Goal: Task Accomplishment & Management: Complete application form

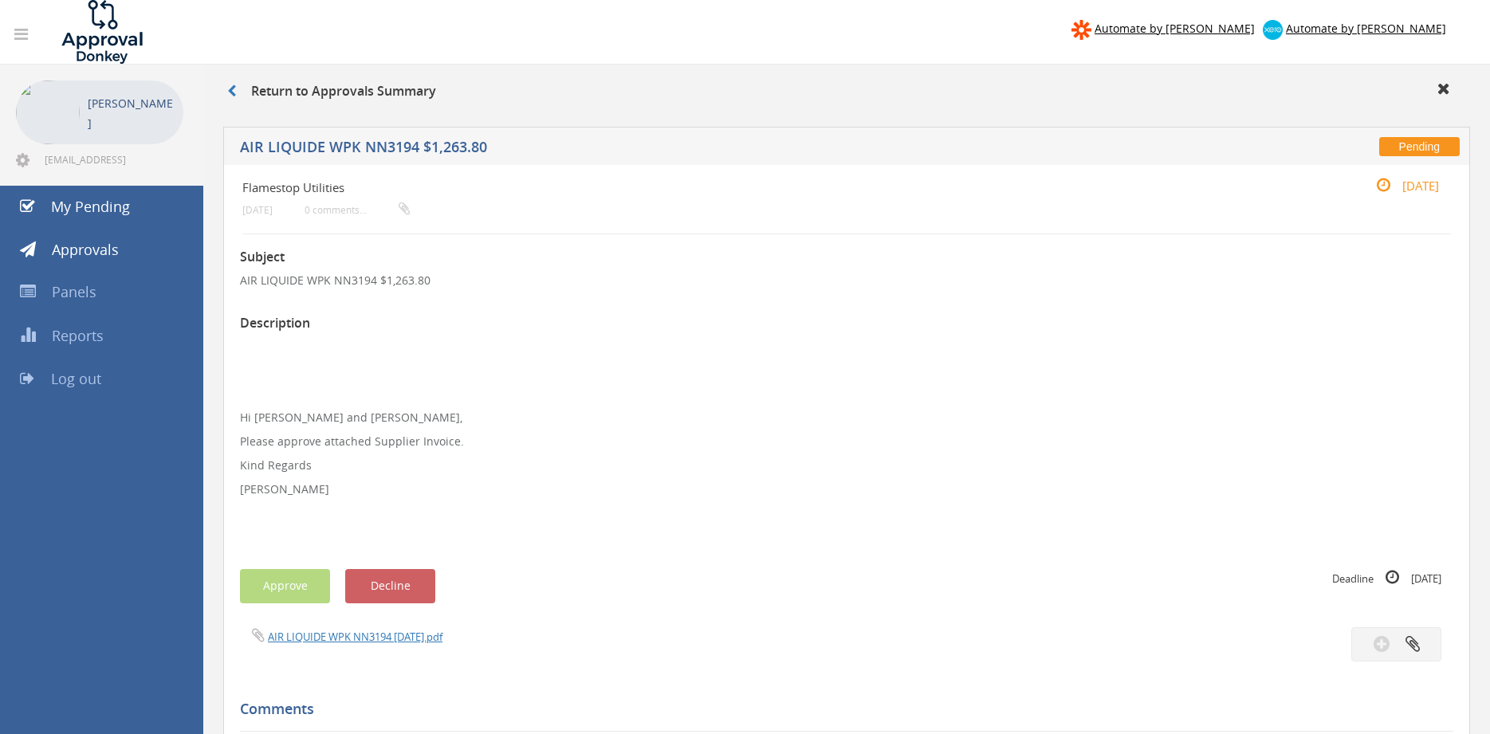
scroll to position [379, 0]
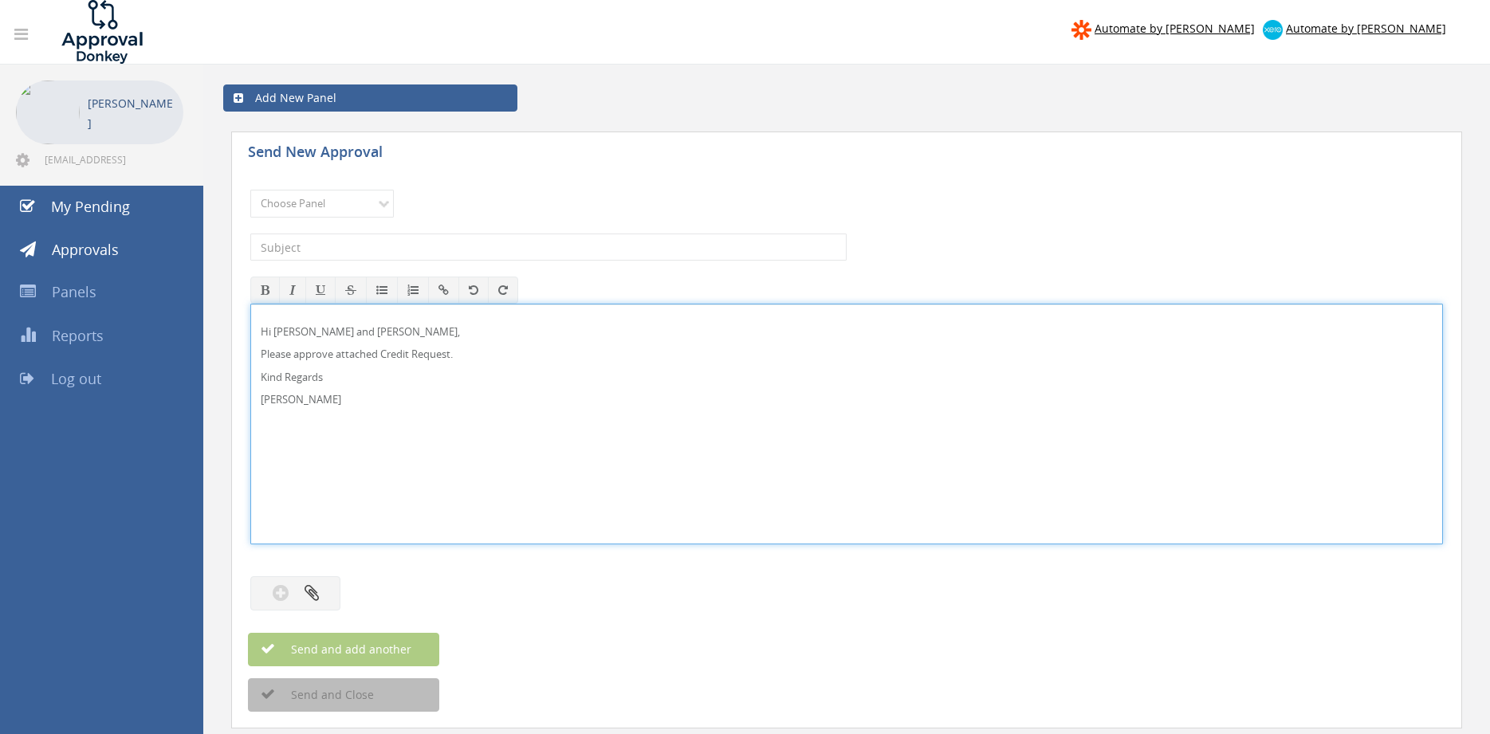
drag, startPoint x: 469, startPoint y: 363, endPoint x: 461, endPoint y: 360, distance: 8.3
click at [463, 360] on div "Hi [PERSON_NAME] and [PERSON_NAME], Please approve attached Credit Request. Kin…" at bounding box center [846, 423] width 1191 height 239
drag, startPoint x: 465, startPoint y: 357, endPoint x: 384, endPoint y: 357, distance: 80.5
click at [384, 357] on p "Please approve attached Credit Request." at bounding box center [847, 354] width 1172 height 15
click at [293, 331] on p "Hi [PERSON_NAME] and [PERSON_NAME]," at bounding box center [847, 331] width 1172 height 15
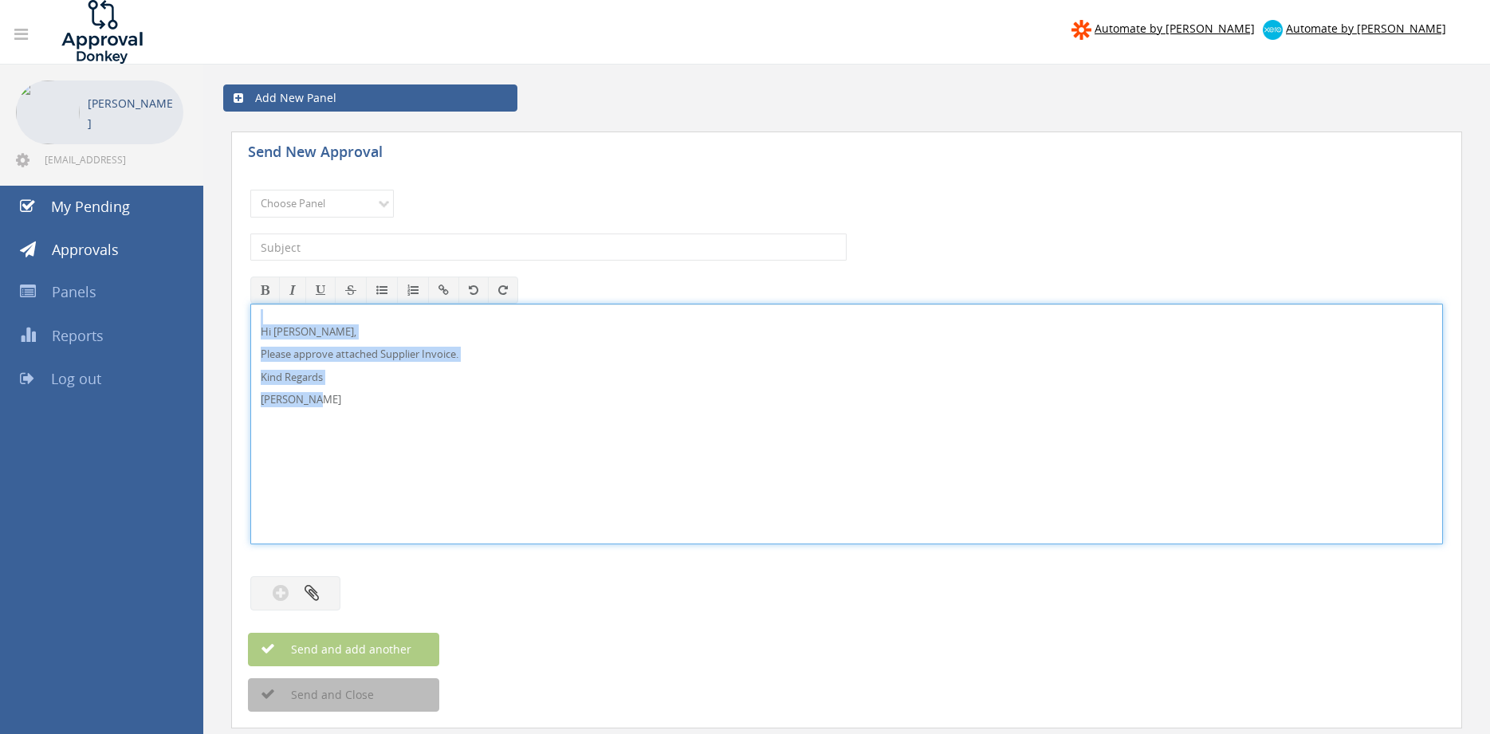
drag, startPoint x: 288, startPoint y: 391, endPoint x: 241, endPoint y: 316, distance: 88.0
click at [250, 316] on div "Hi [PERSON_NAME], Please approve attached Supplier Invoice. Kind Regards [PERSO…" at bounding box center [846, 424] width 1192 height 241
click at [250, 190] on select "Choose Panel Alarm Credits RG - 3 NZ Utilities Cable and SAI Global NZ Alarms-1…" at bounding box center [321, 204] width 143 height 28
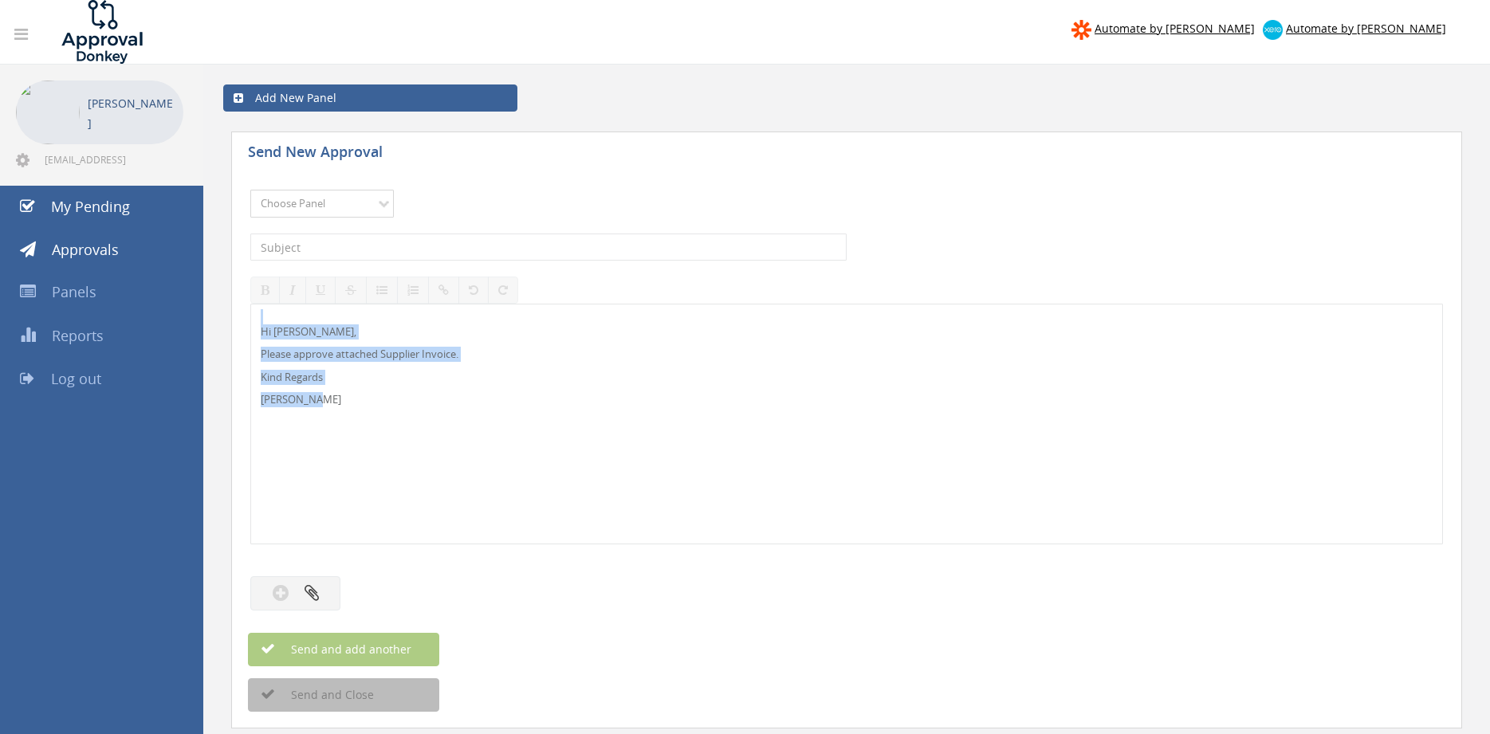
select select "9744"
click option "Flamestop Utilities" at bounding box center [0, 0] width 0 height 0
click at [414, 245] on input "text" at bounding box center [548, 247] width 596 height 27
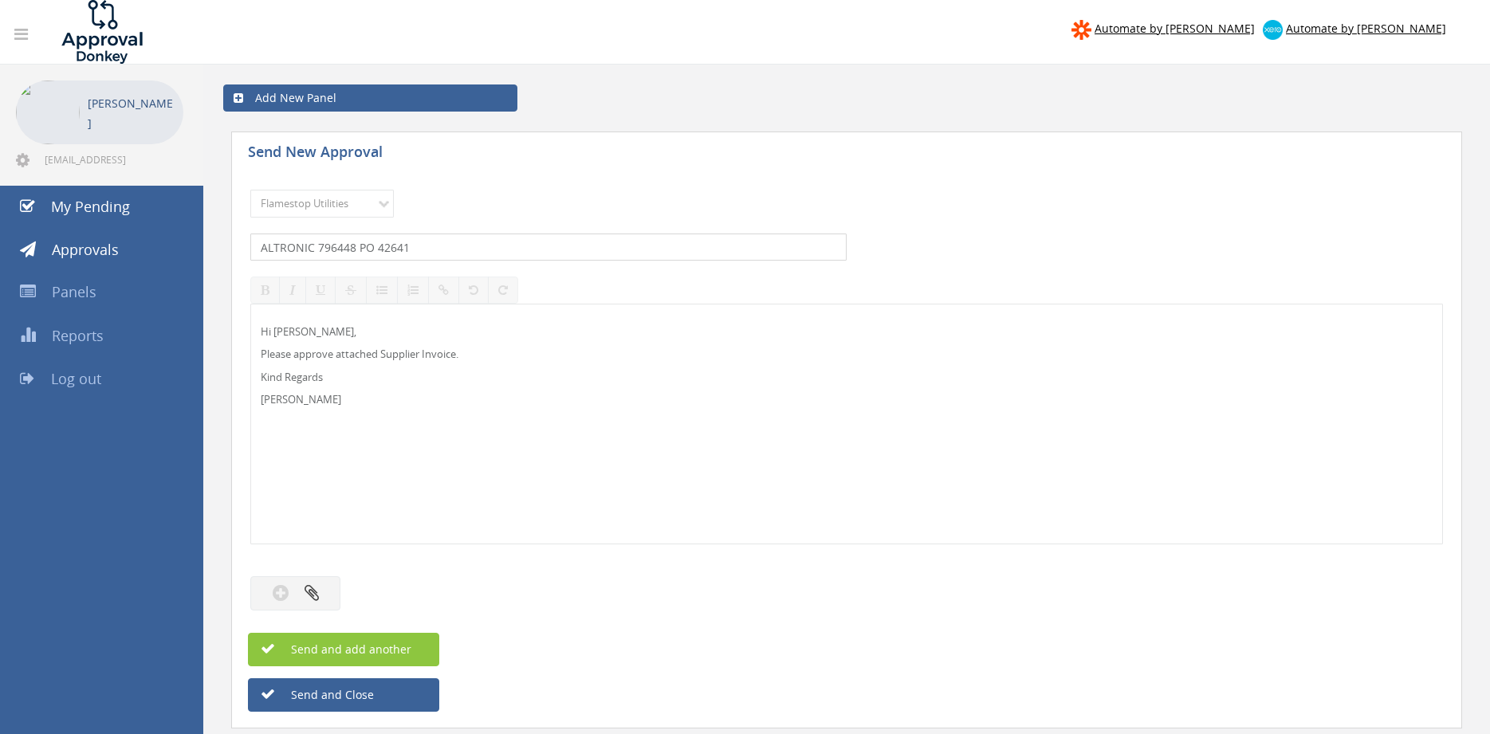
type input "ALTRONIC 796448 PO 42641"
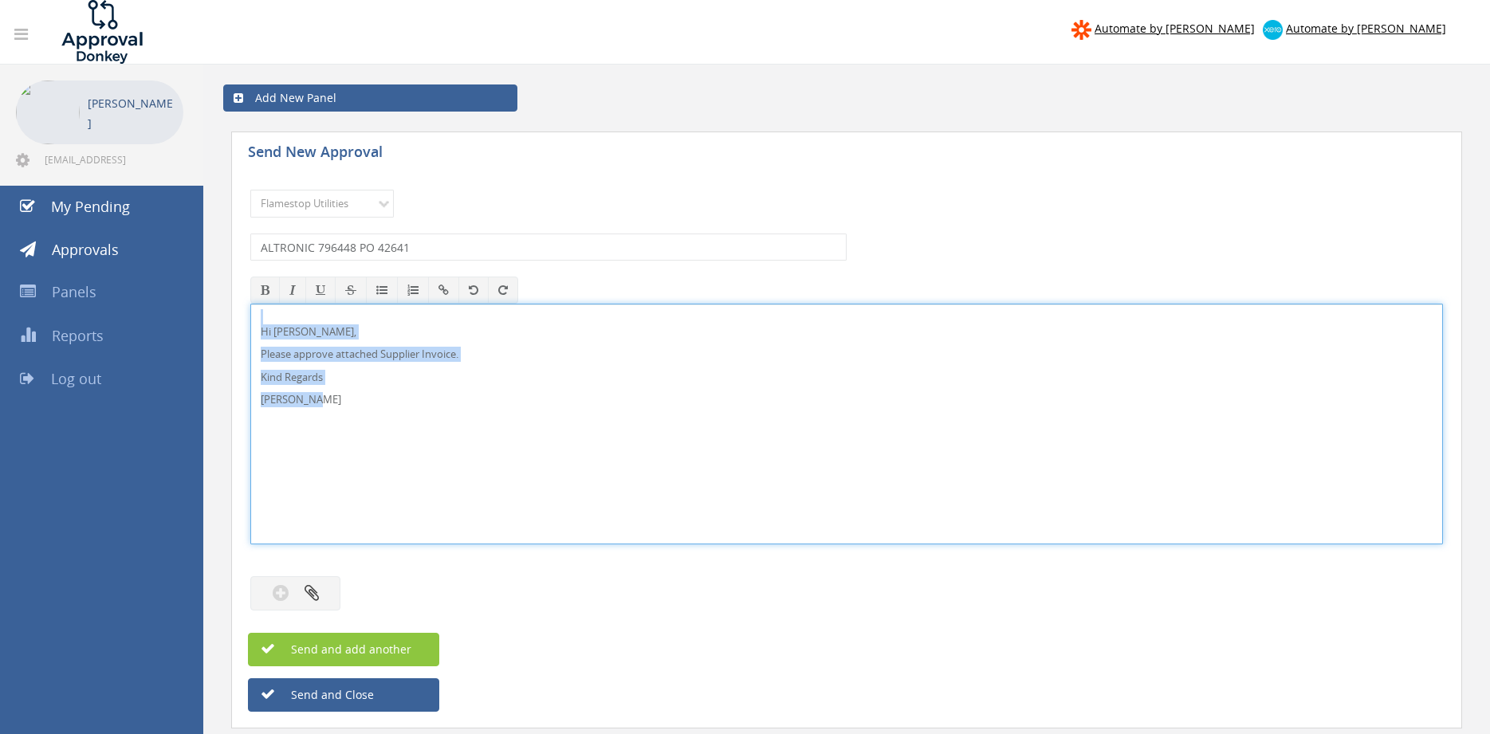
drag, startPoint x: 360, startPoint y: 400, endPoint x: 253, endPoint y: 320, distance: 133.7
click at [250, 304] on div "Hi Rob, Please approve attached Supplier Invoice. Kind Regards Pam Walker" at bounding box center [846, 424] width 1192 height 241
copy div "Hi Rob, Please approve attached Supplier Invoice. Kind Regards Pam Walker"
click at [323, 586] on button "button" at bounding box center [295, 593] width 90 height 34
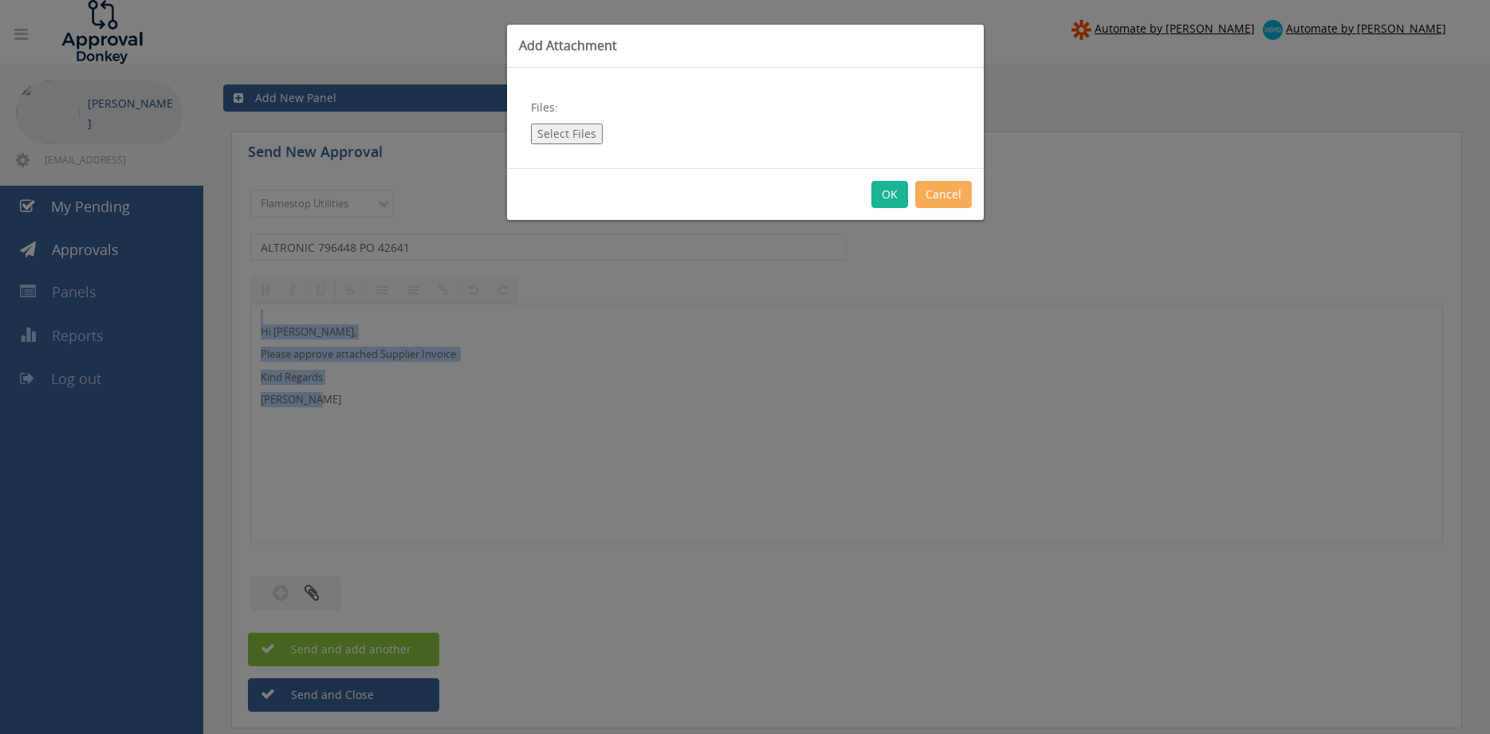
click at [578, 140] on button "Select Files" at bounding box center [567, 134] width 72 height 21
type input "C:\fakepath\ALTRONIC 1796448 11.07.25 PO 42641.pdf"
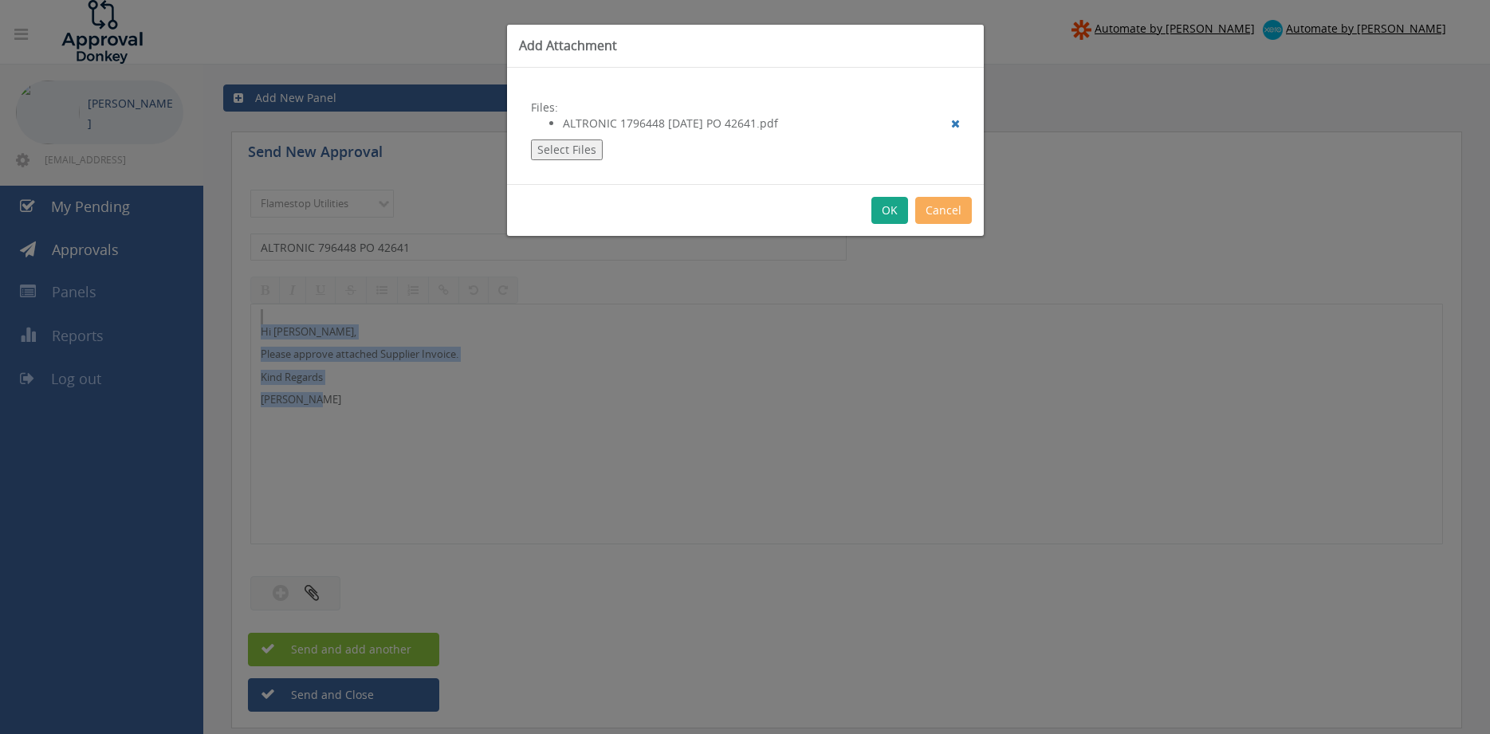
click at [885, 207] on button "OK" at bounding box center [889, 210] width 37 height 27
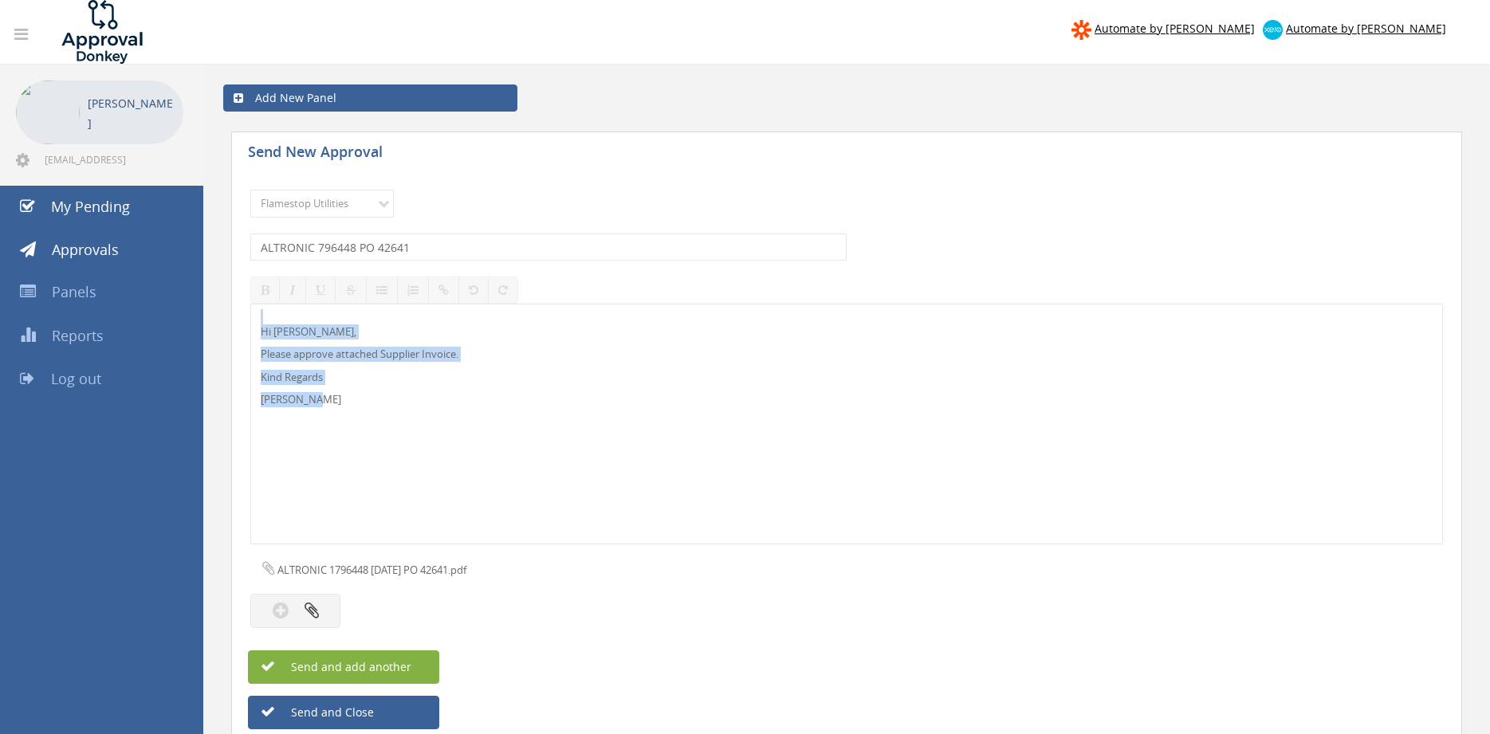
click at [413, 660] on button "Send and add another" at bounding box center [343, 666] width 191 height 33
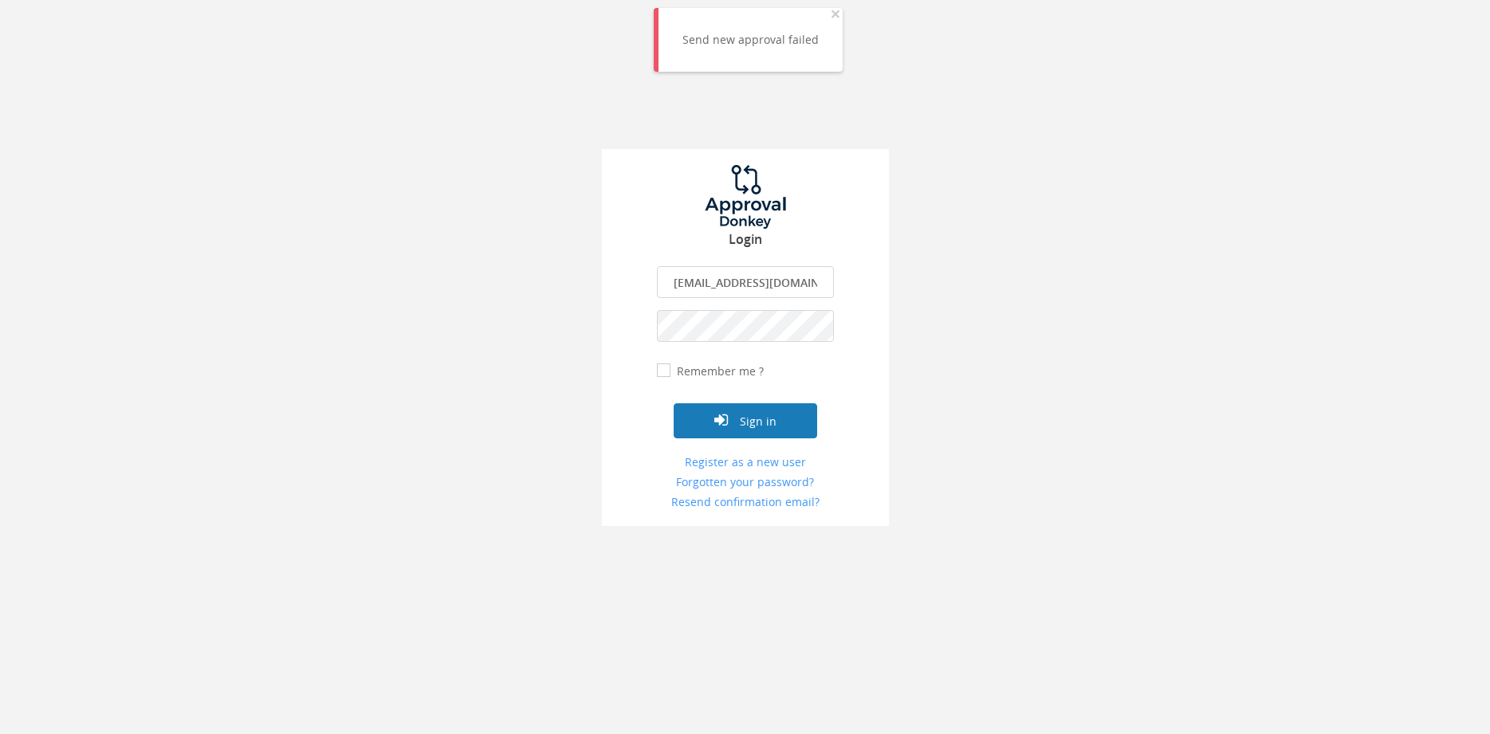
click at [756, 406] on button "Sign in" at bounding box center [744, 420] width 143 height 35
click at [754, 417] on div at bounding box center [745, 367] width 1490 height 734
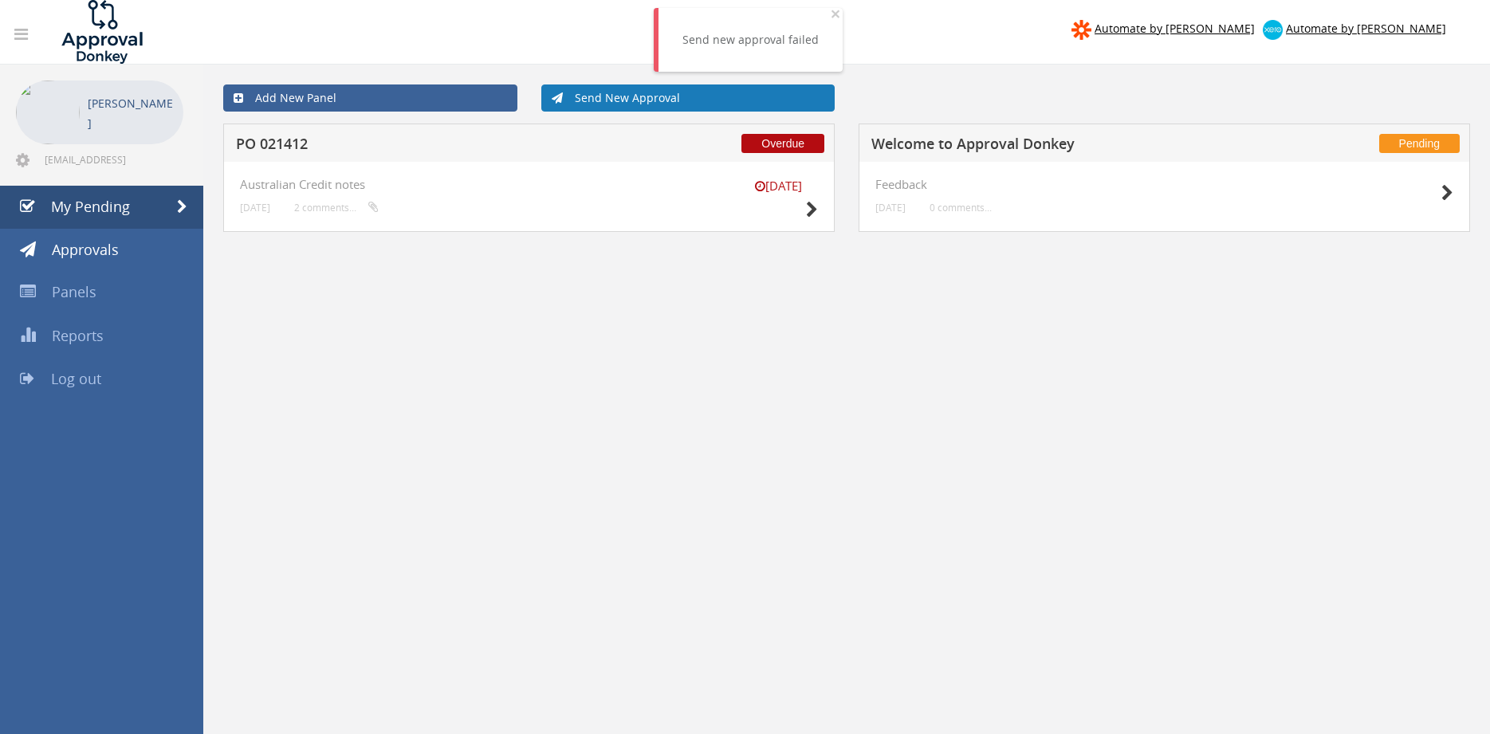
click at [606, 102] on link "Send New Approval" at bounding box center [688, 97] width 294 height 27
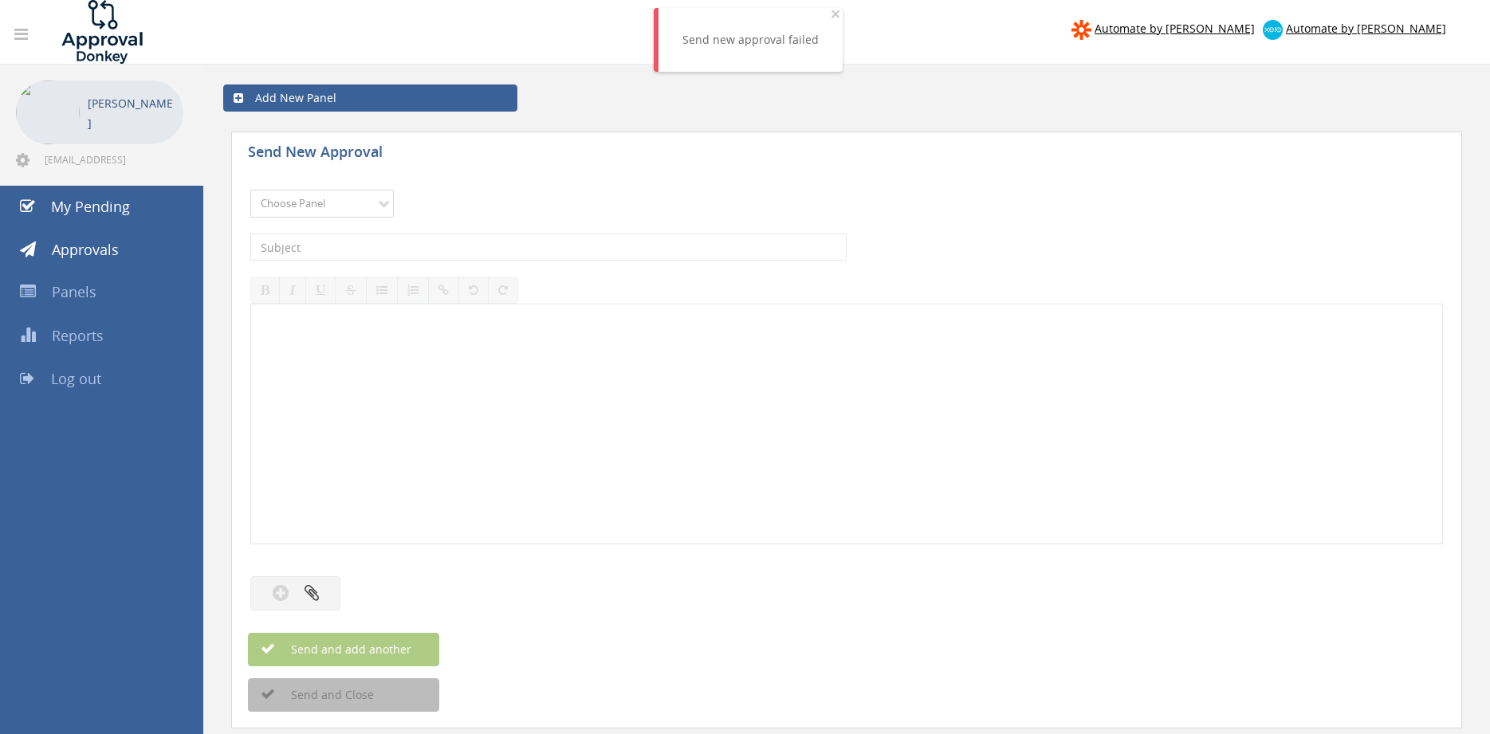
click at [250, 190] on select "Choose Panel Alarm Credits RG - 3 NZ Utilities Cable and SAI Global NZ Alarms-1…" at bounding box center [321, 204] width 143 height 28
select select "9680"
click option "Alarm Suppliers - 2" at bounding box center [0, 0] width 0 height 0
click at [356, 360] on div at bounding box center [846, 423] width 1191 height 239
click at [330, 241] on input "text" at bounding box center [548, 247] width 596 height 27
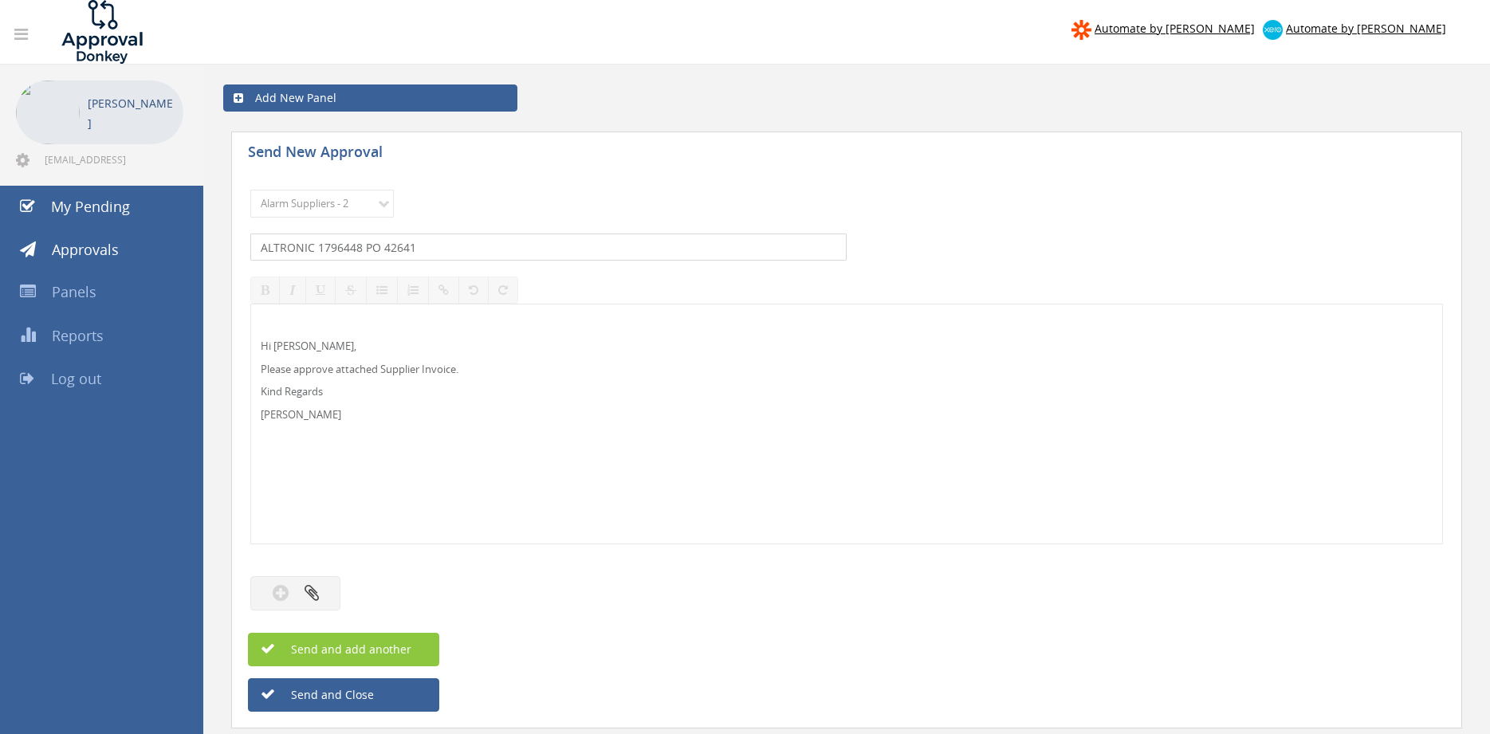
type input "ALTRONIC 1796448 PO 42641"
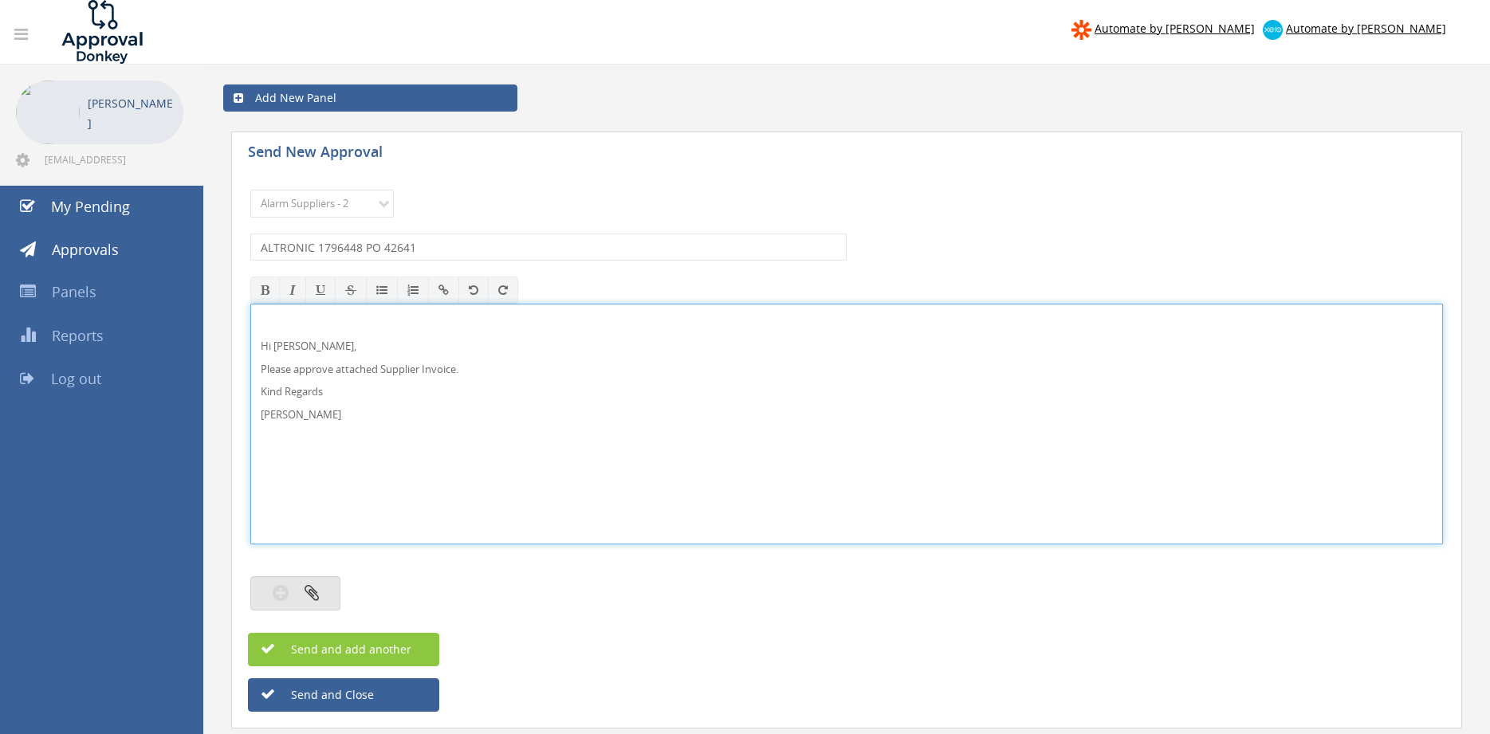
click at [314, 599] on icon "button" at bounding box center [311, 592] width 14 height 18
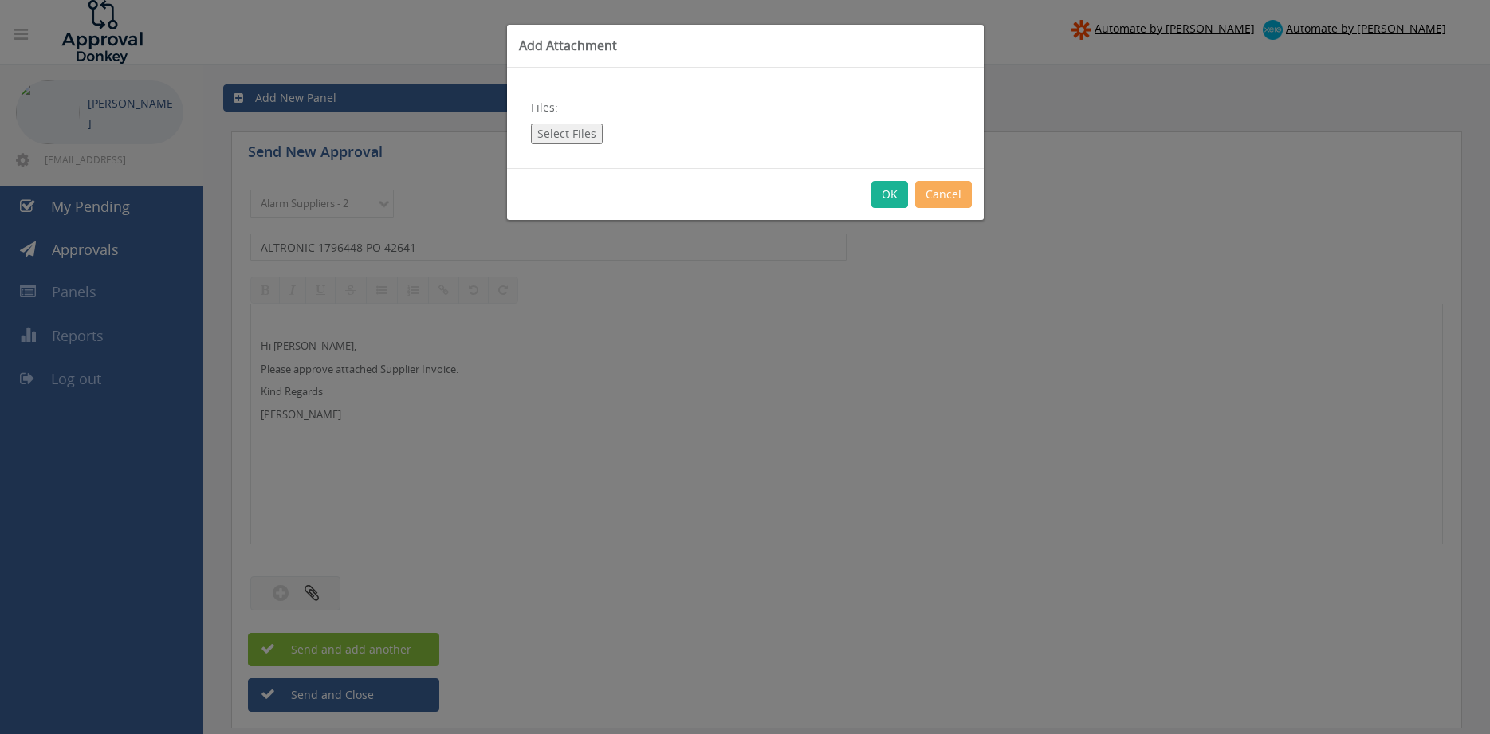
click at [577, 136] on button "Select Files" at bounding box center [567, 134] width 72 height 21
type input "C:\fakepath\ALTRONIC 1796448 11.07.25 PO 42641.pdf"
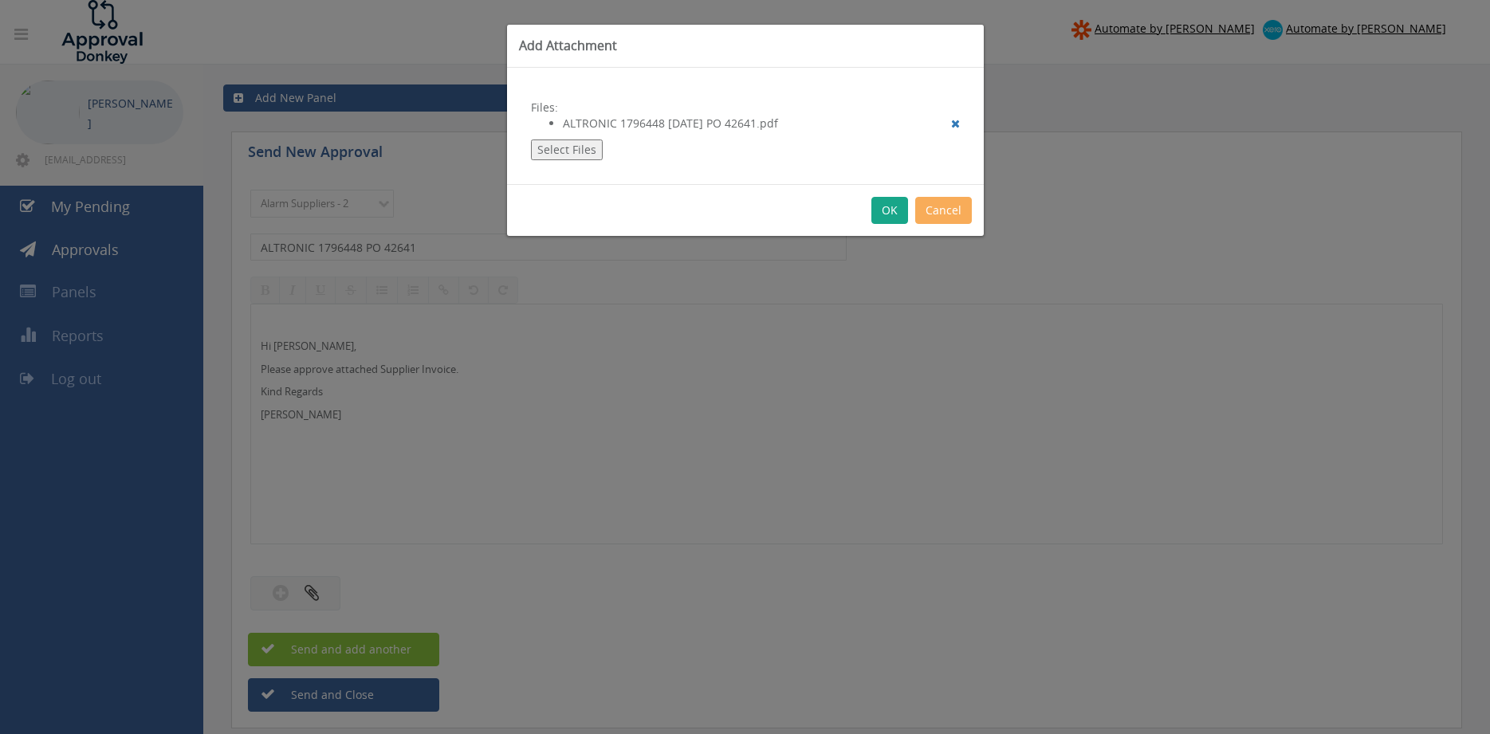
click at [884, 210] on button "OK" at bounding box center [889, 210] width 37 height 27
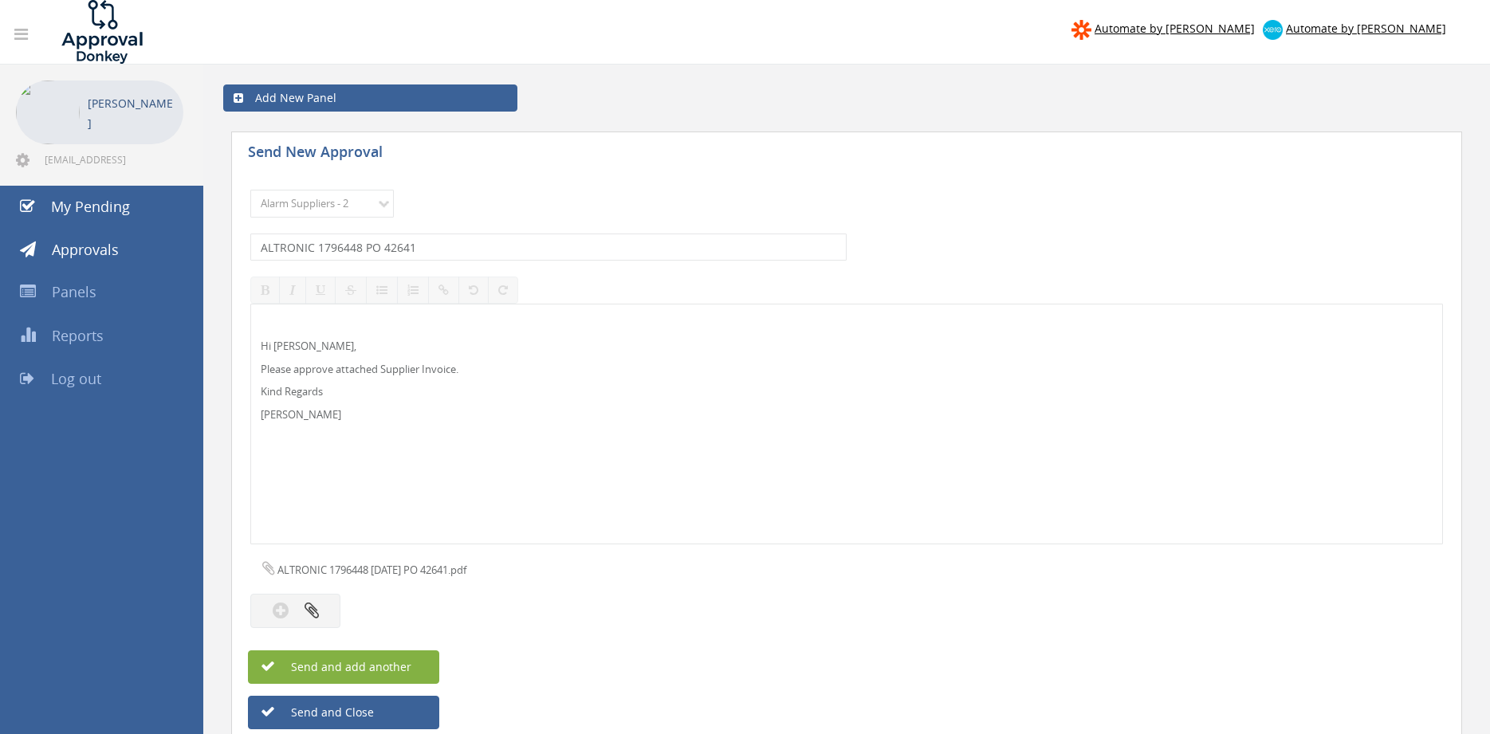
click at [398, 671] on span "Send and add another" at bounding box center [334, 666] width 155 height 15
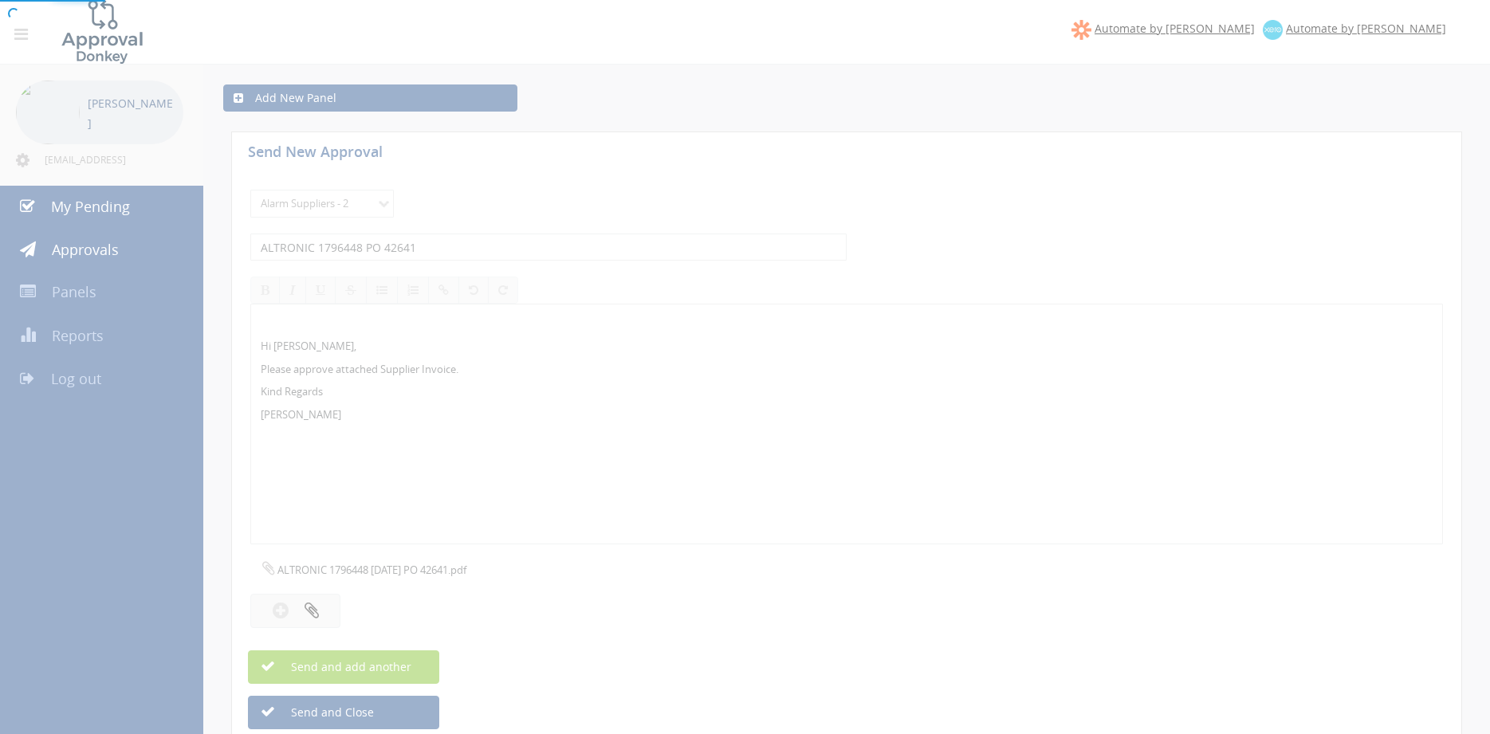
select select
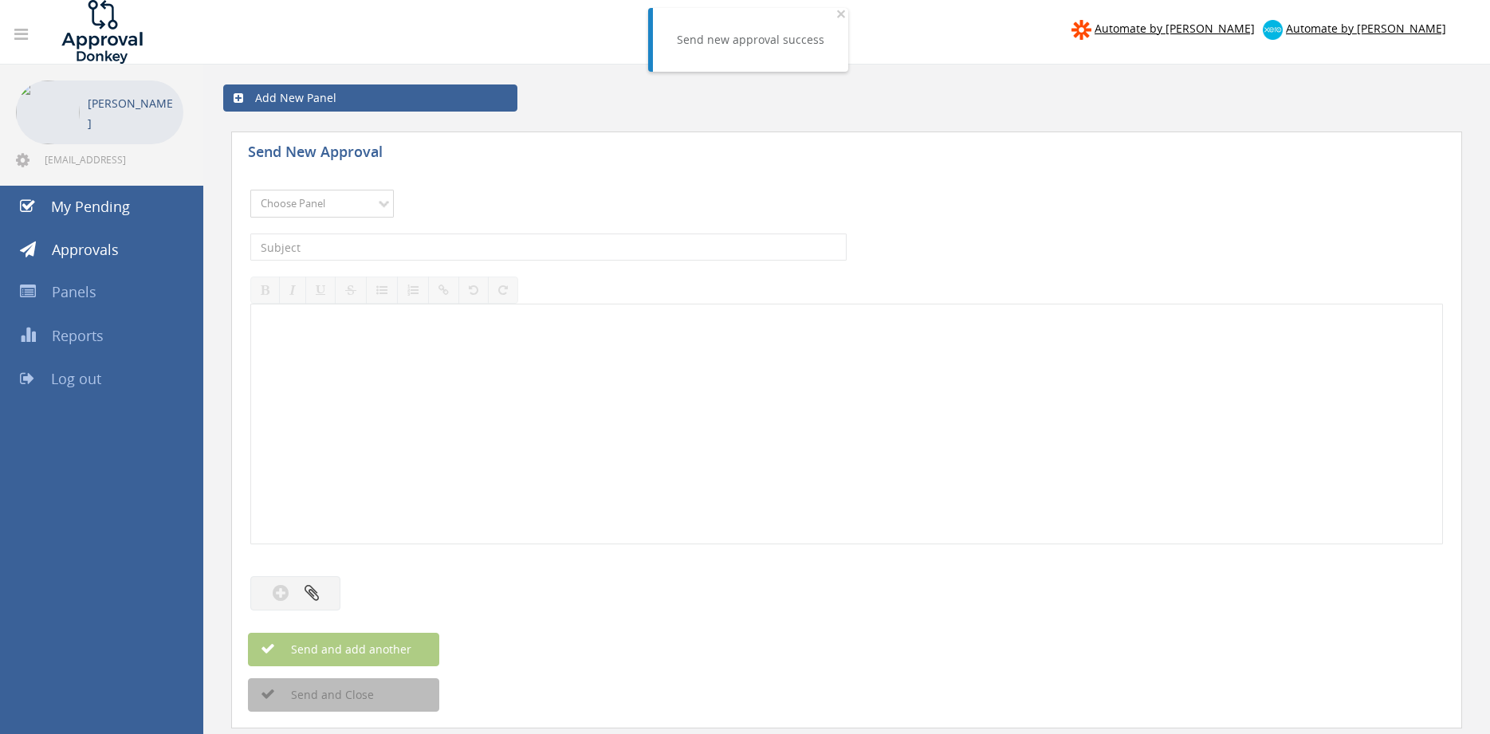
click at [250, 190] on select "Choose Panel Alarm Credits RG - 3 NZ Utilities Cable and SAI Global NZ Alarms-1…" at bounding box center [321, 204] width 143 height 28
select select "9680"
click option "Alarm Suppliers - 2" at bounding box center [0, 0] width 0 height 0
click at [436, 253] on input "text" at bounding box center [548, 247] width 596 height 27
type input "ALTRONIC 196450 PO 42641"
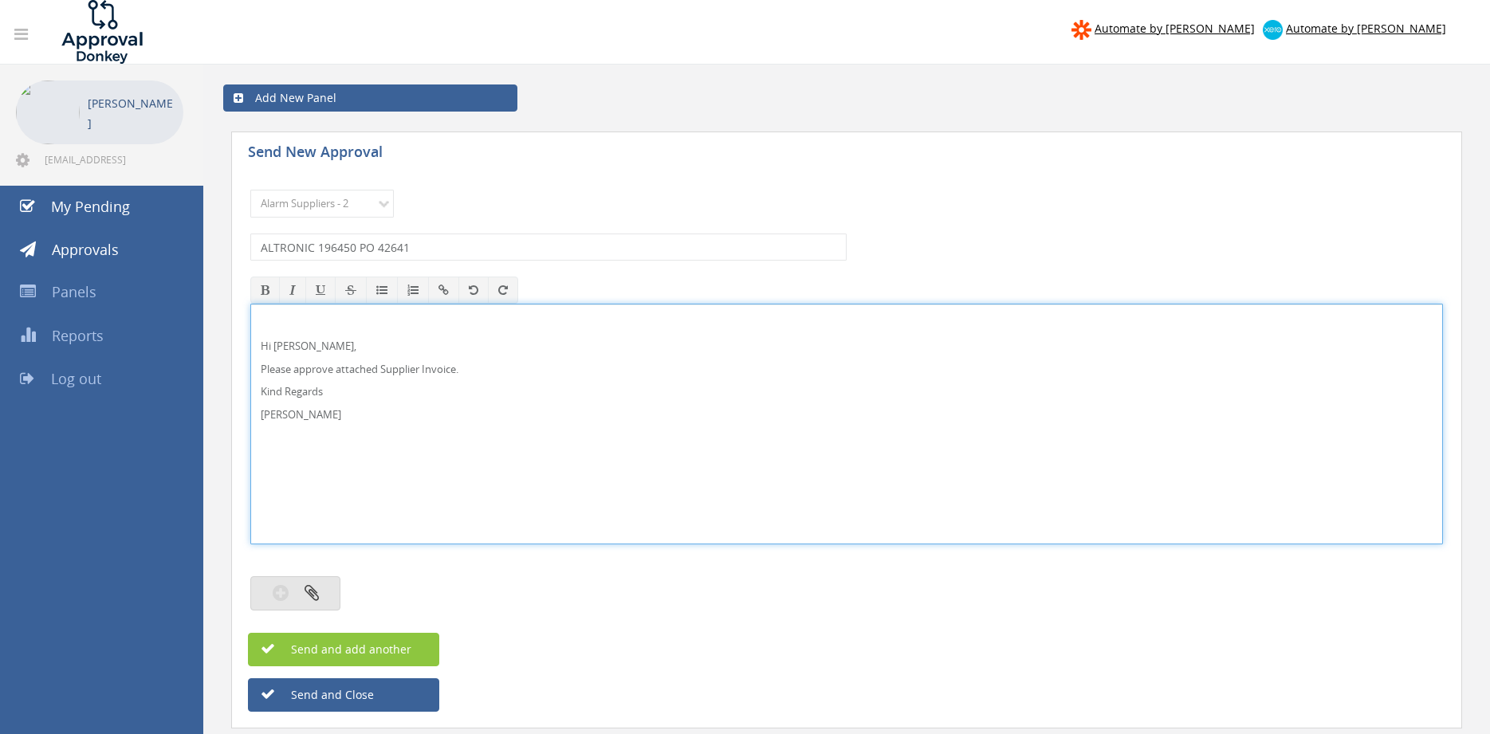
click at [323, 588] on button "button" at bounding box center [295, 593] width 90 height 34
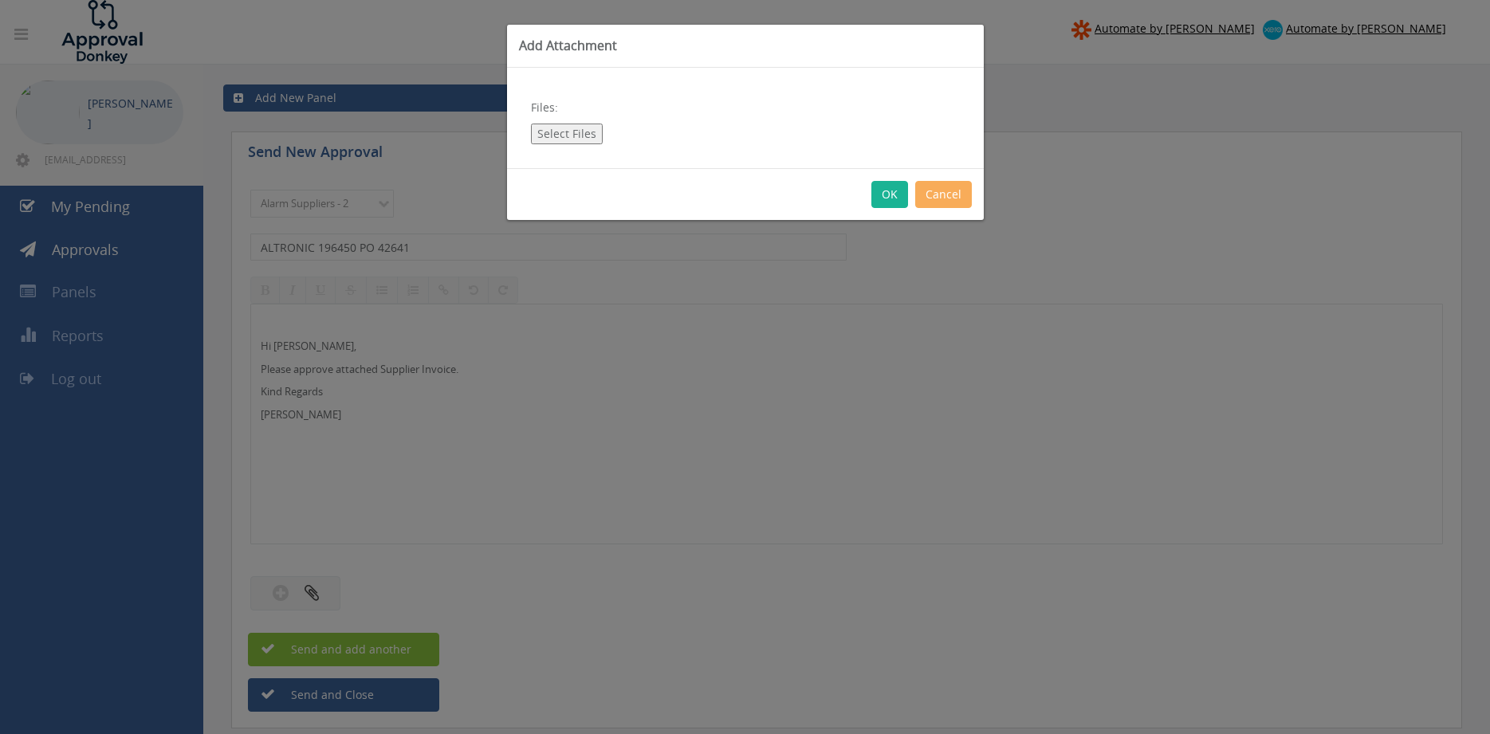
click at [568, 134] on button "Select Files" at bounding box center [567, 134] width 72 height 21
type input "C:\fakepath\ALTRONIC 1796450 11.07.25 PO 42641.pdf"
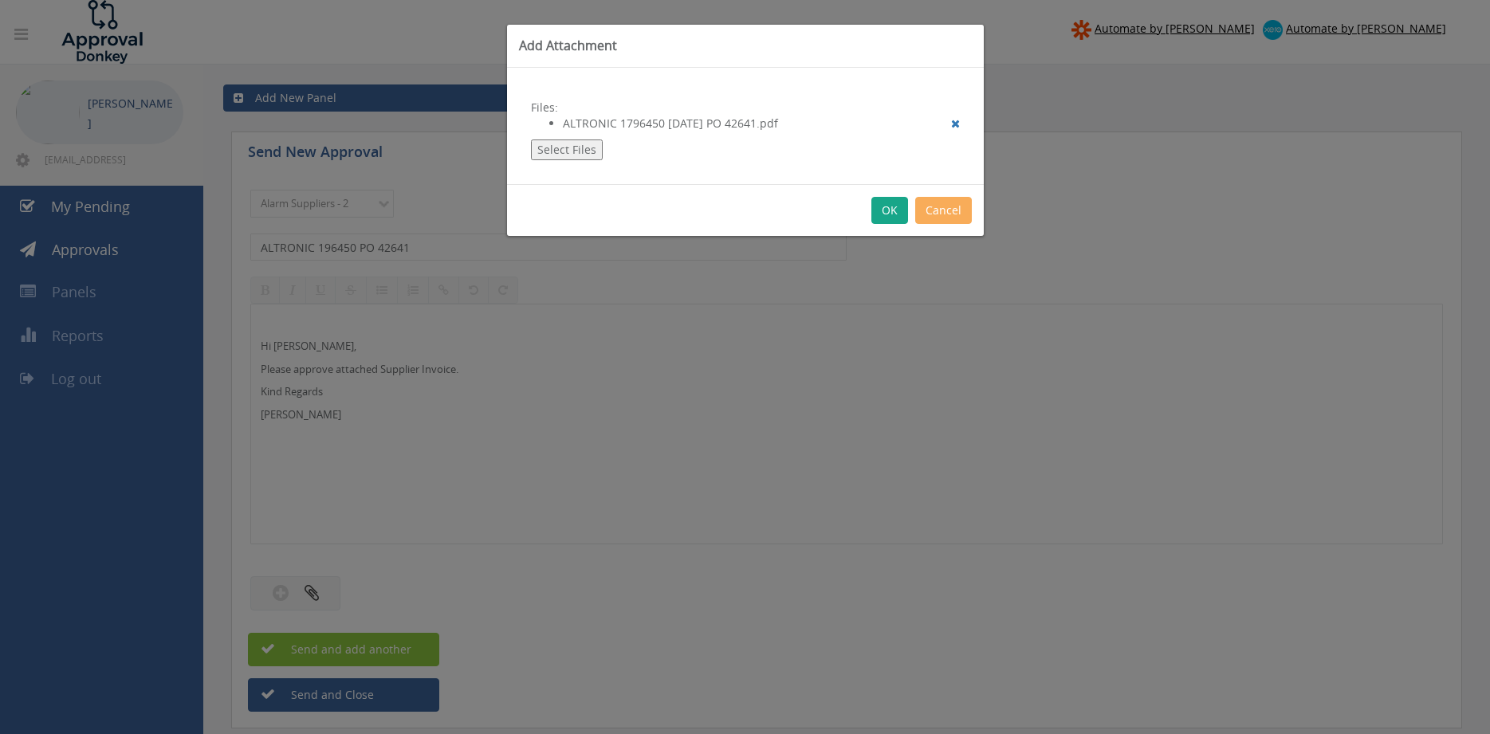
click at [883, 212] on button "OK" at bounding box center [889, 210] width 37 height 27
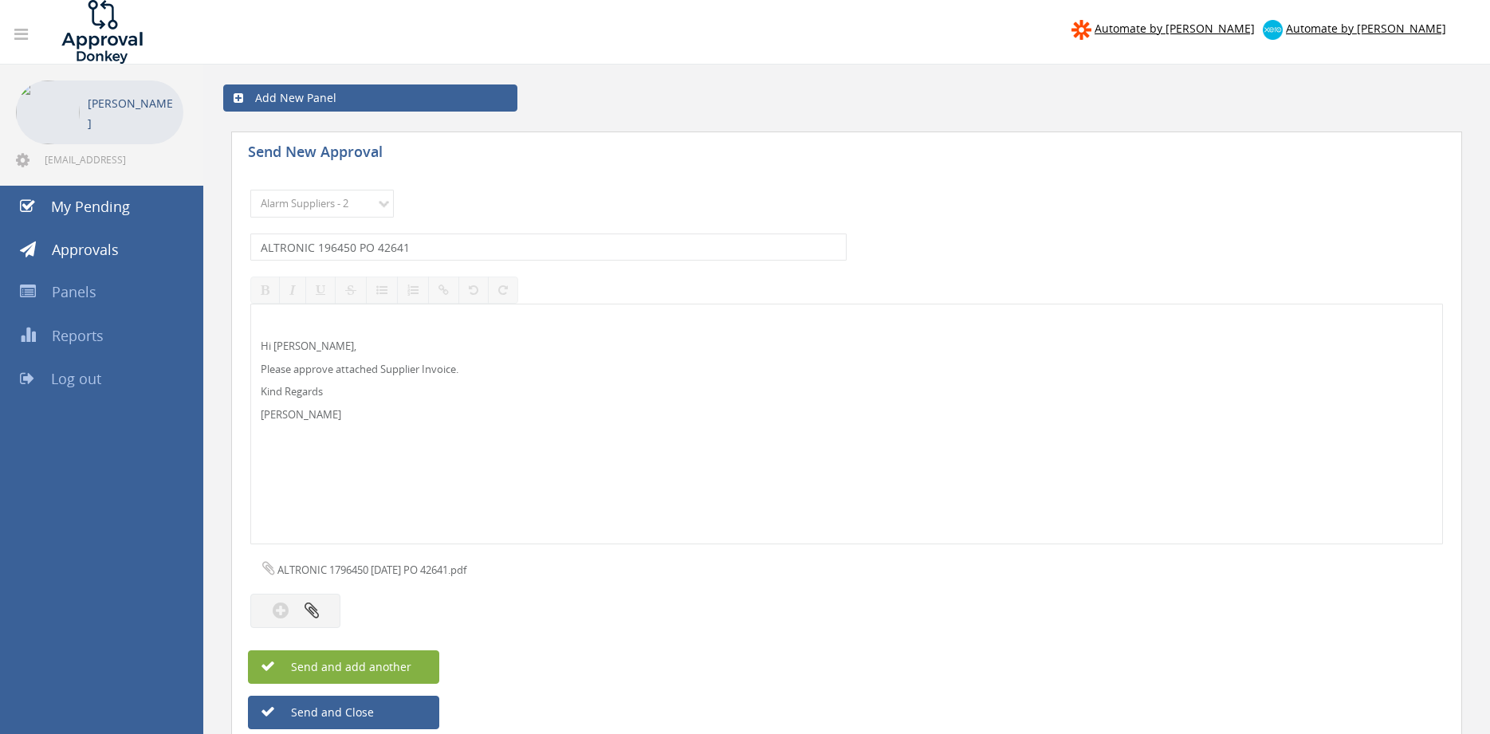
click at [411, 665] on button "Send and add another" at bounding box center [343, 666] width 191 height 33
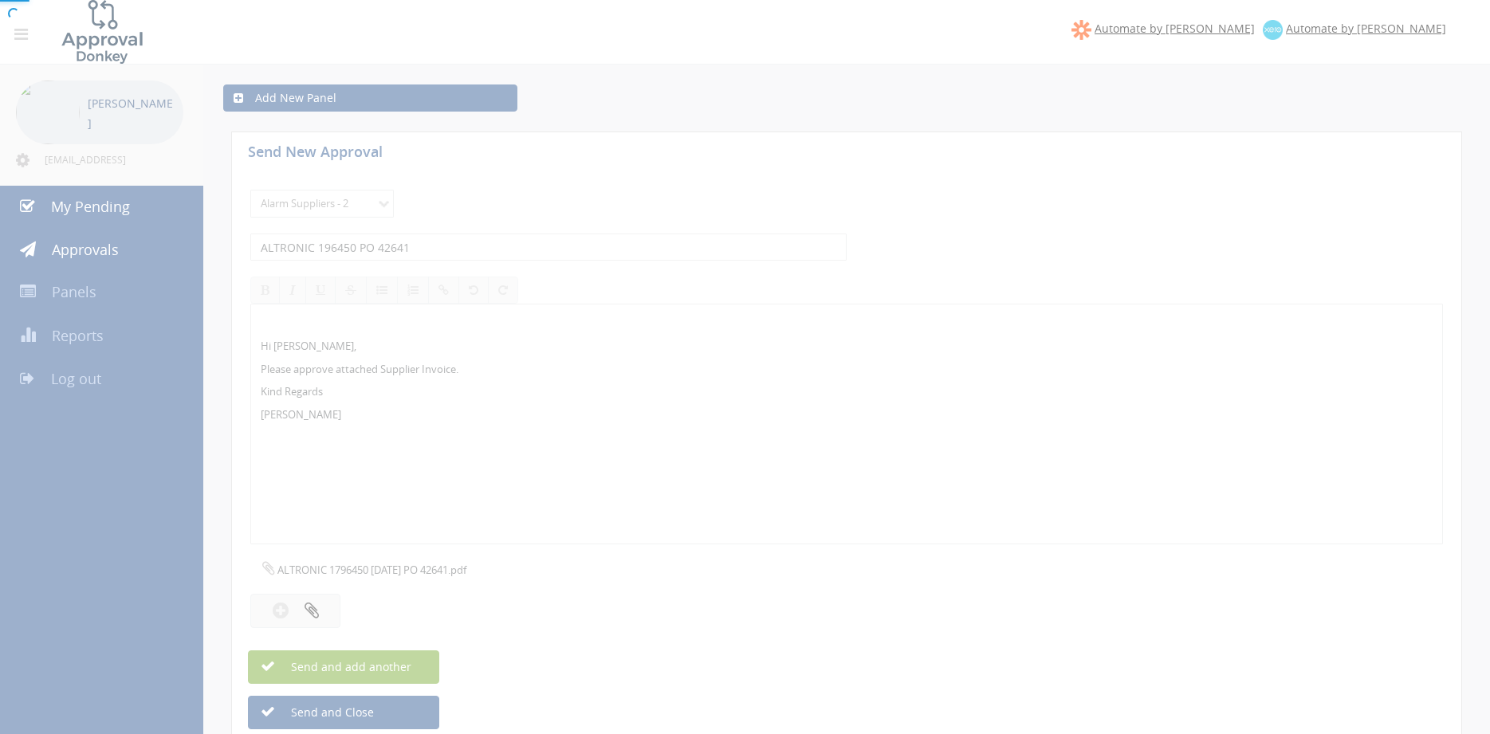
select select
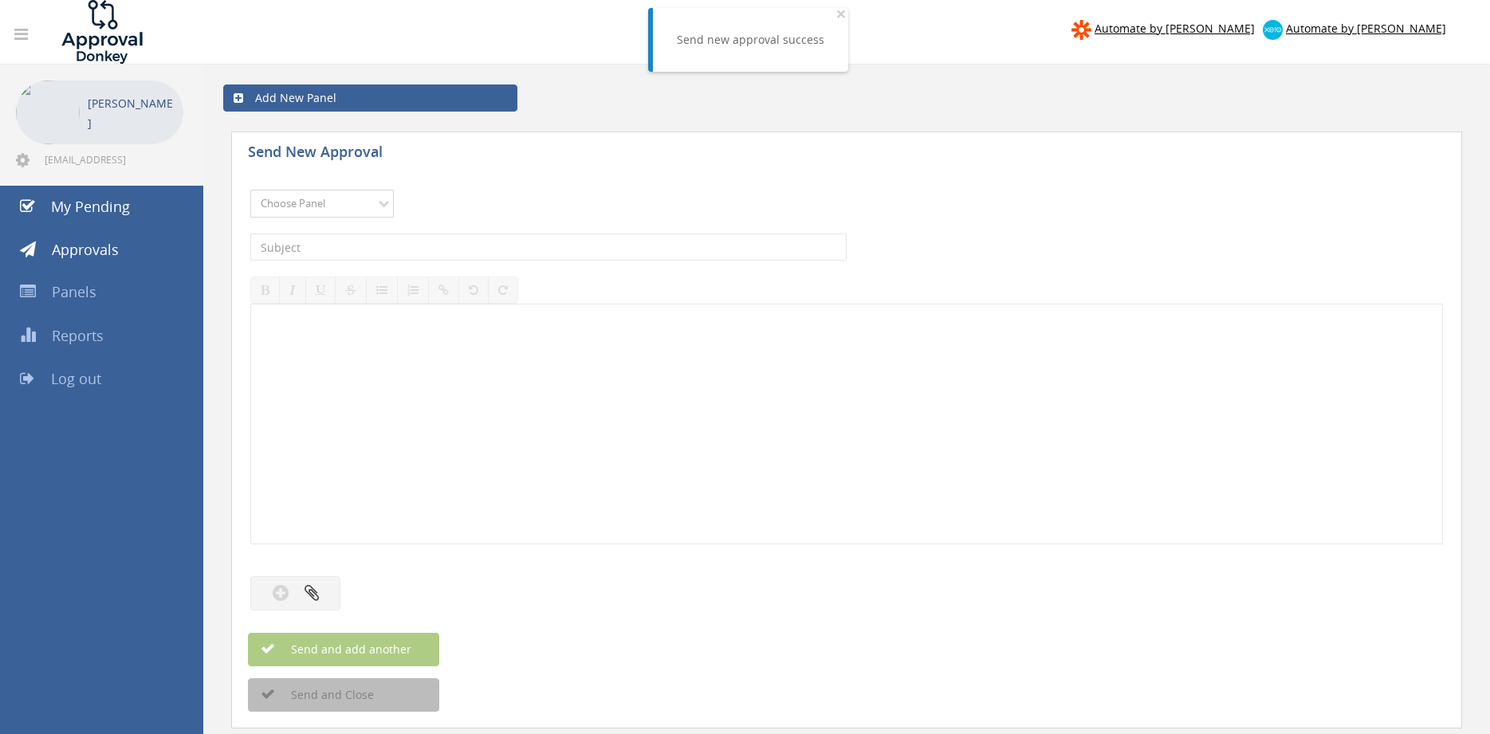
click at [324, 206] on select "Choose Panel Alarm Credits RG - 3 NZ Utilities Cable and SAI Global NZ Alarms-1…" at bounding box center [321, 204] width 143 height 28
select select "9680"
click option "Alarm Suppliers - 2" at bounding box center [0, 0] width 0 height 0
click at [433, 247] on input "text" at bounding box center [548, 247] width 596 height 27
type input "ELECTRA 2348879 PO 42424"
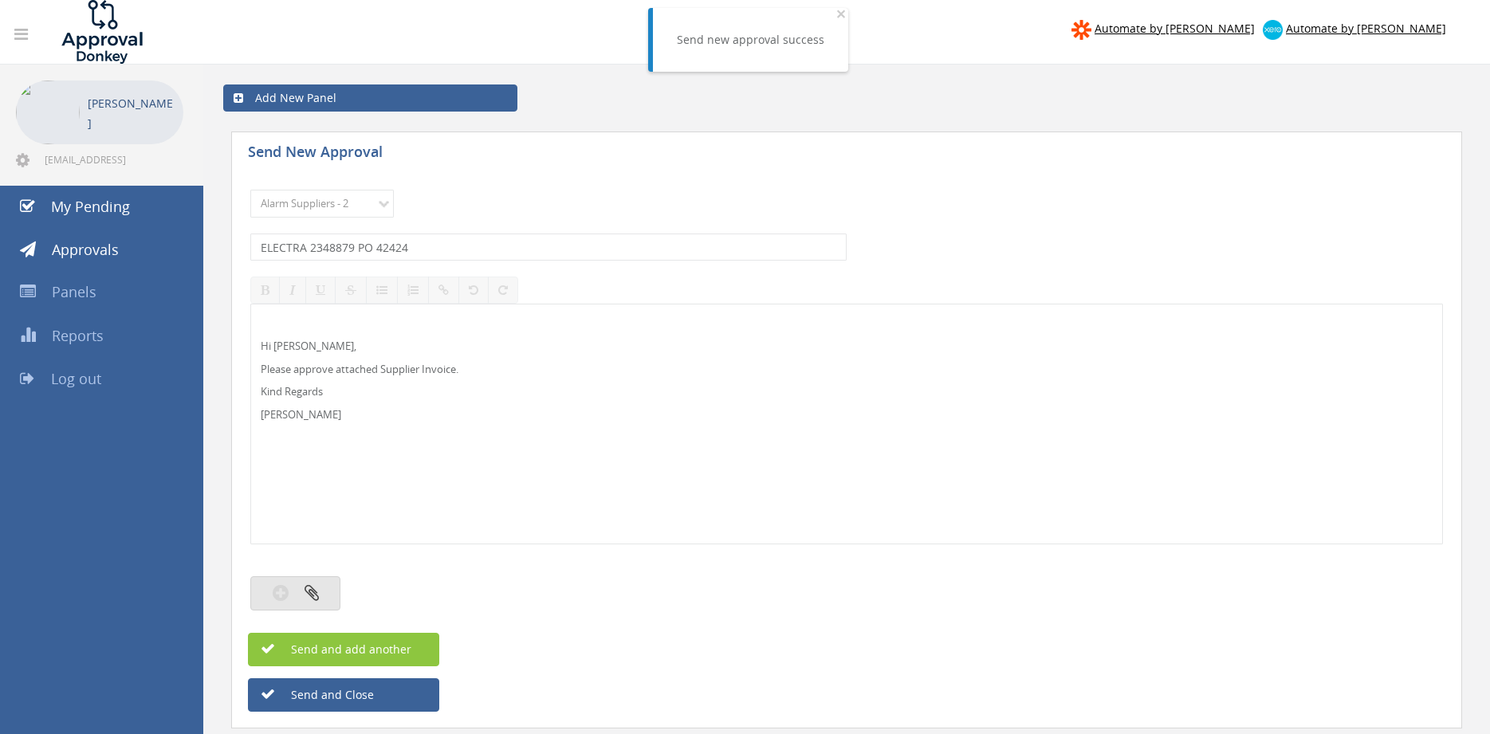
click at [320, 588] on button "button" at bounding box center [295, 593] width 90 height 34
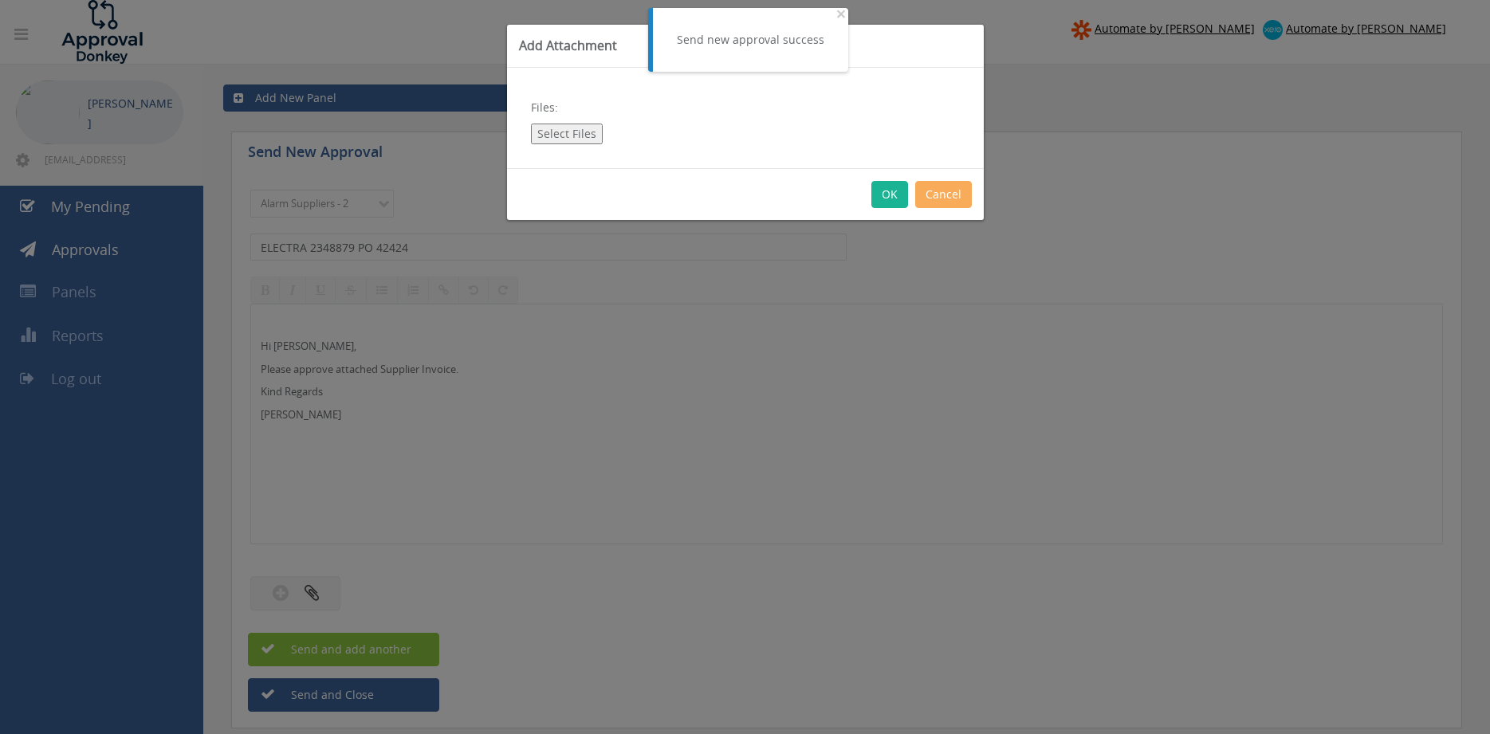
click at [561, 138] on button "Select Files" at bounding box center [567, 134] width 72 height 21
type input "C:\fakepath\ELECTRA 2348879 30.06.25 PO 42424.pdf"
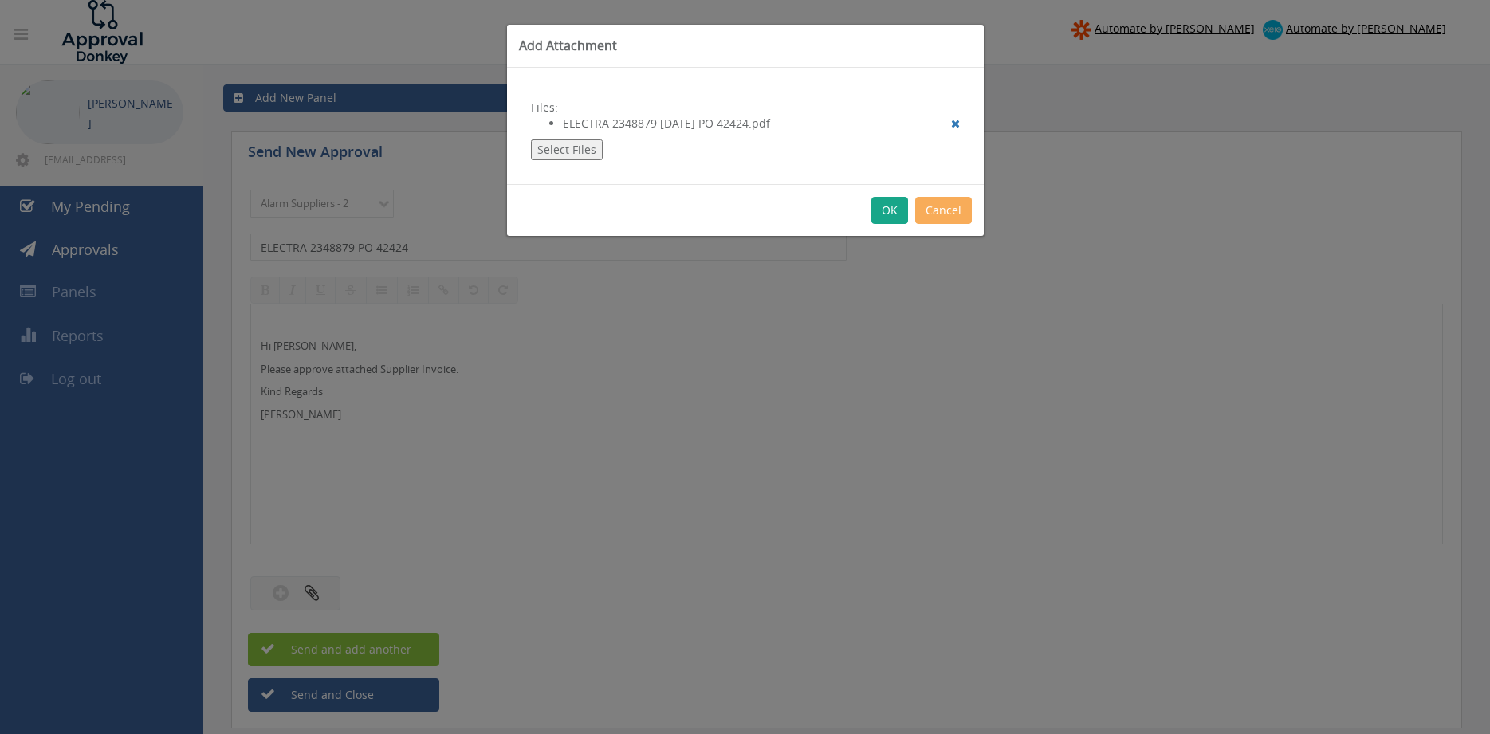
click at [889, 211] on button "OK" at bounding box center [889, 210] width 37 height 27
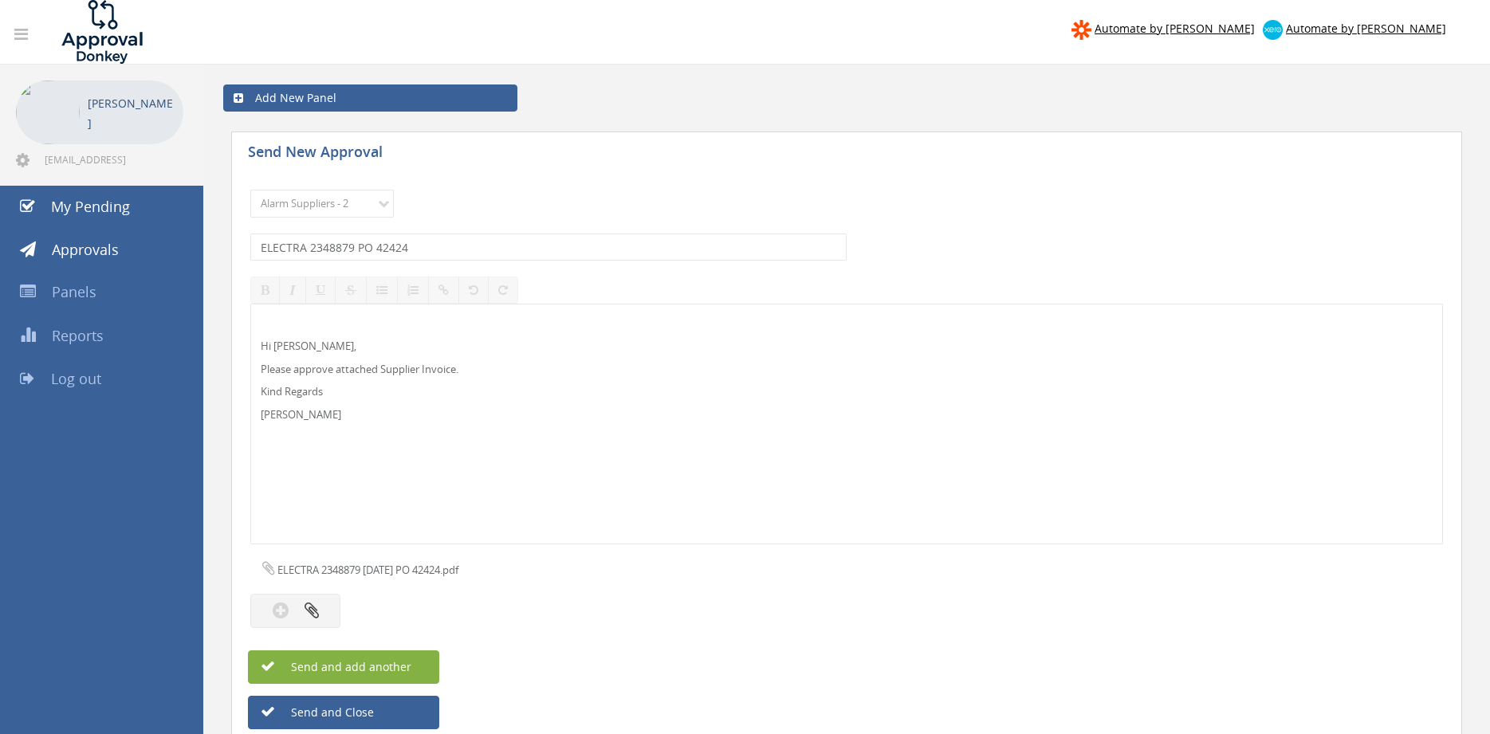
click at [422, 664] on button "Send and add another" at bounding box center [343, 666] width 191 height 33
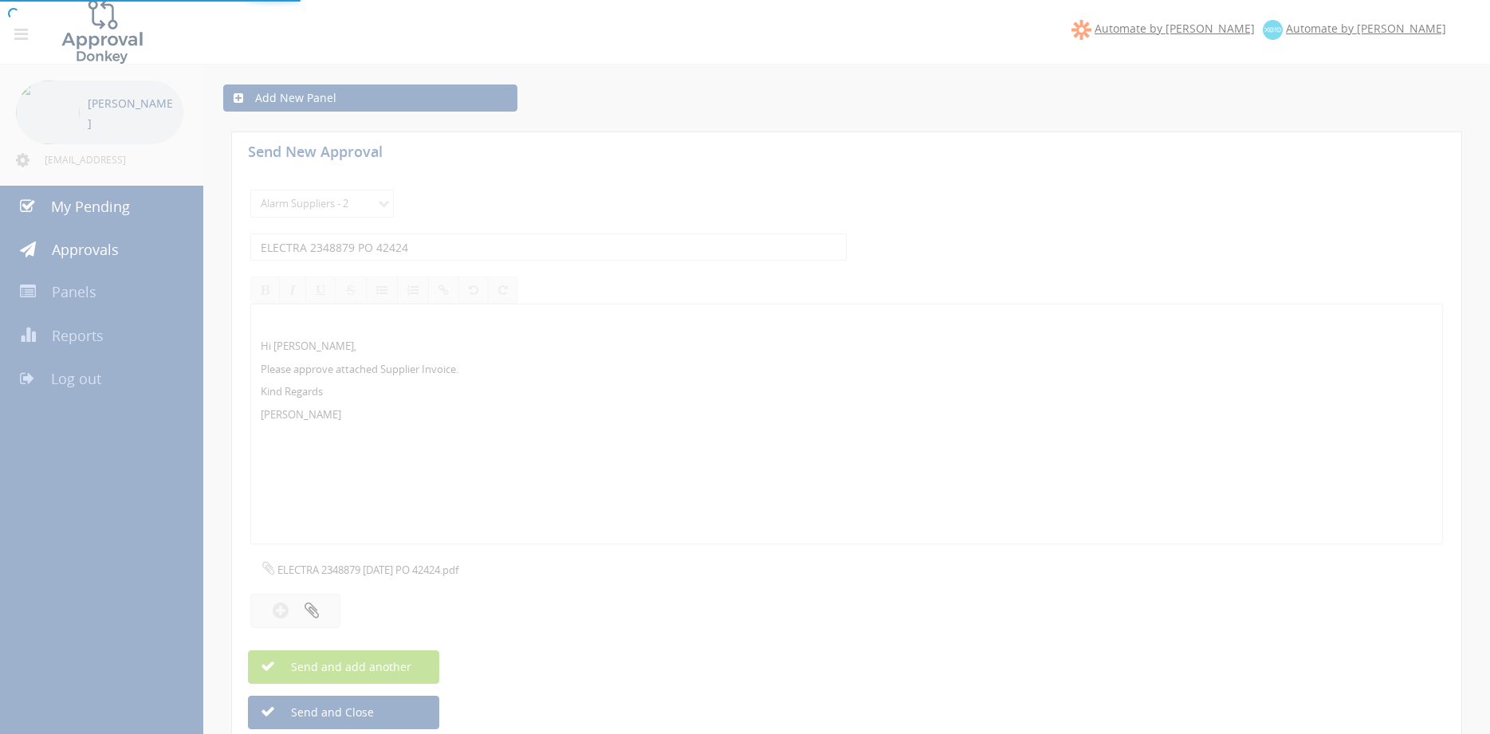
select select
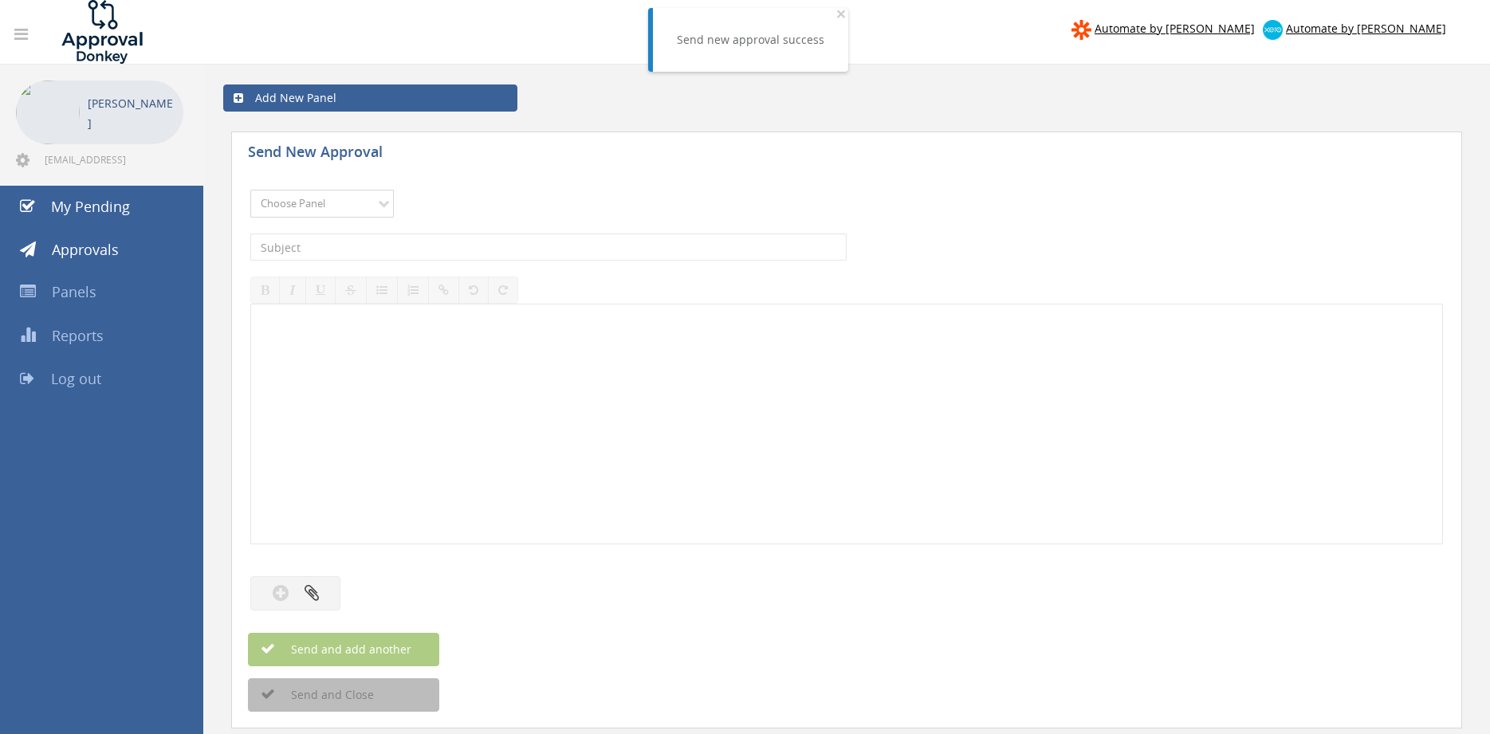
select select "9680"
click option "Alarm Suppliers - 2" at bounding box center [0, 0] width 0 height 0
click at [426, 243] on input "text" at bounding box center [548, 247] width 596 height 27
type input "HONEYWELL 5270492042 PO 42389"
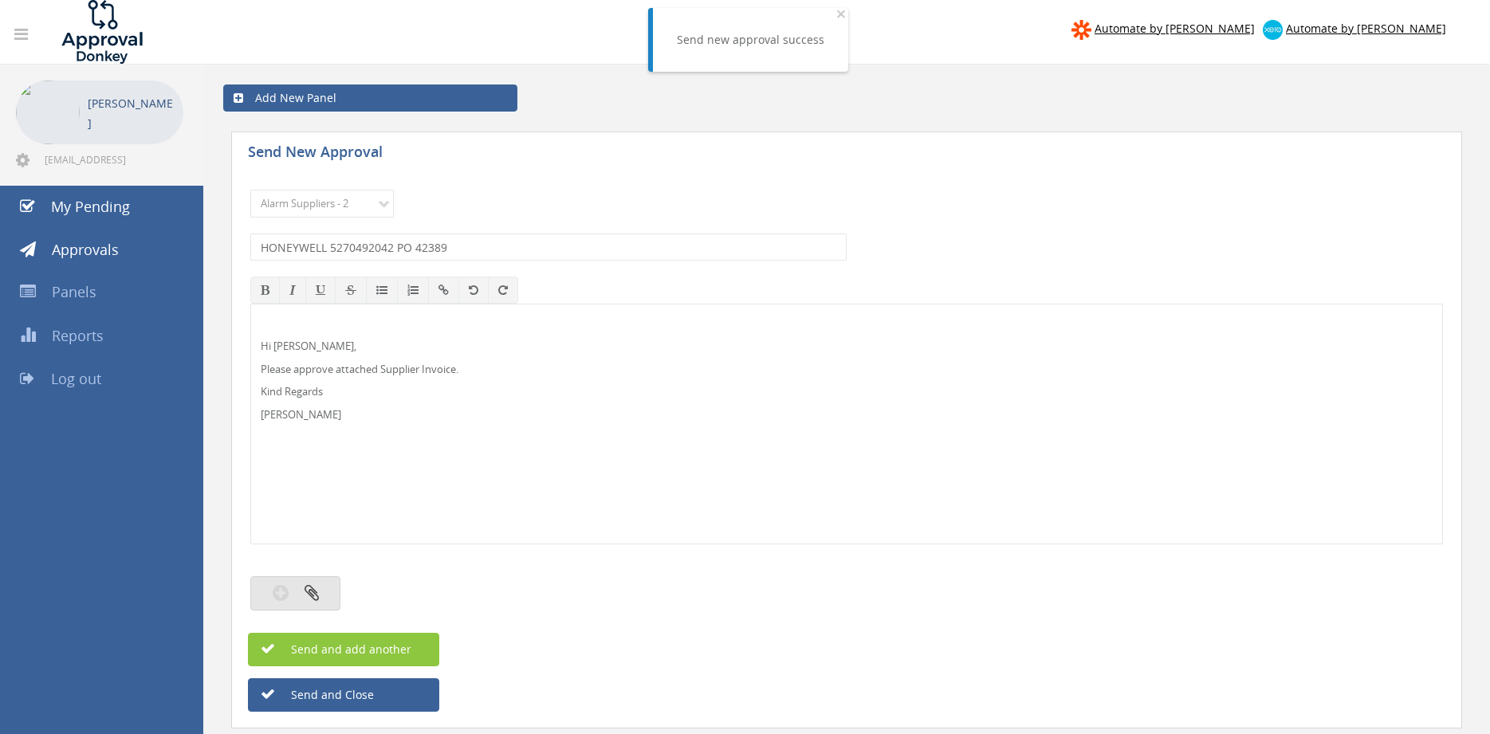
click at [316, 593] on icon "button" at bounding box center [311, 592] width 14 height 18
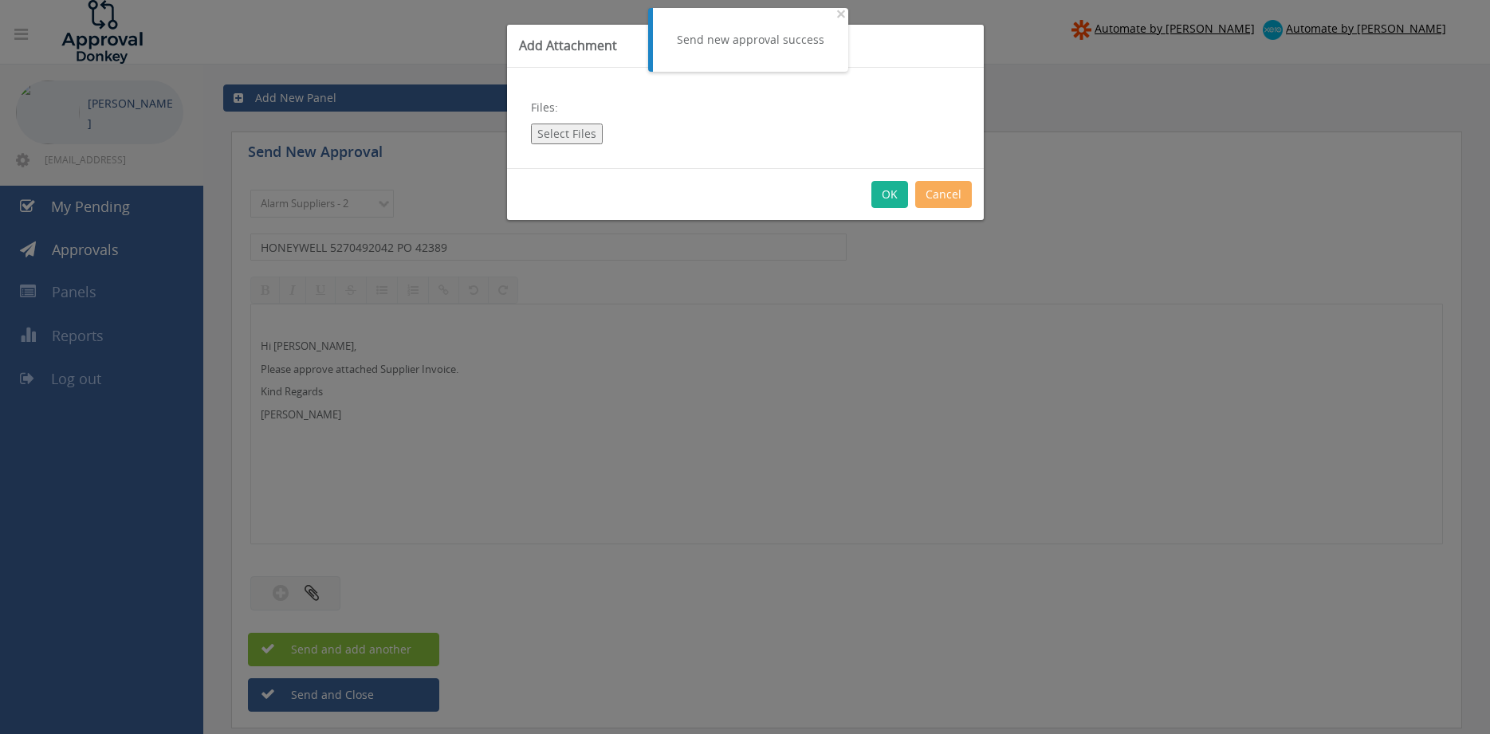
click at [558, 135] on button "Select Files" at bounding box center [567, 134] width 72 height 21
type input "C:\fakepath\HONEYWELL 5270492042 23.07.25 PO 42389.pdf"
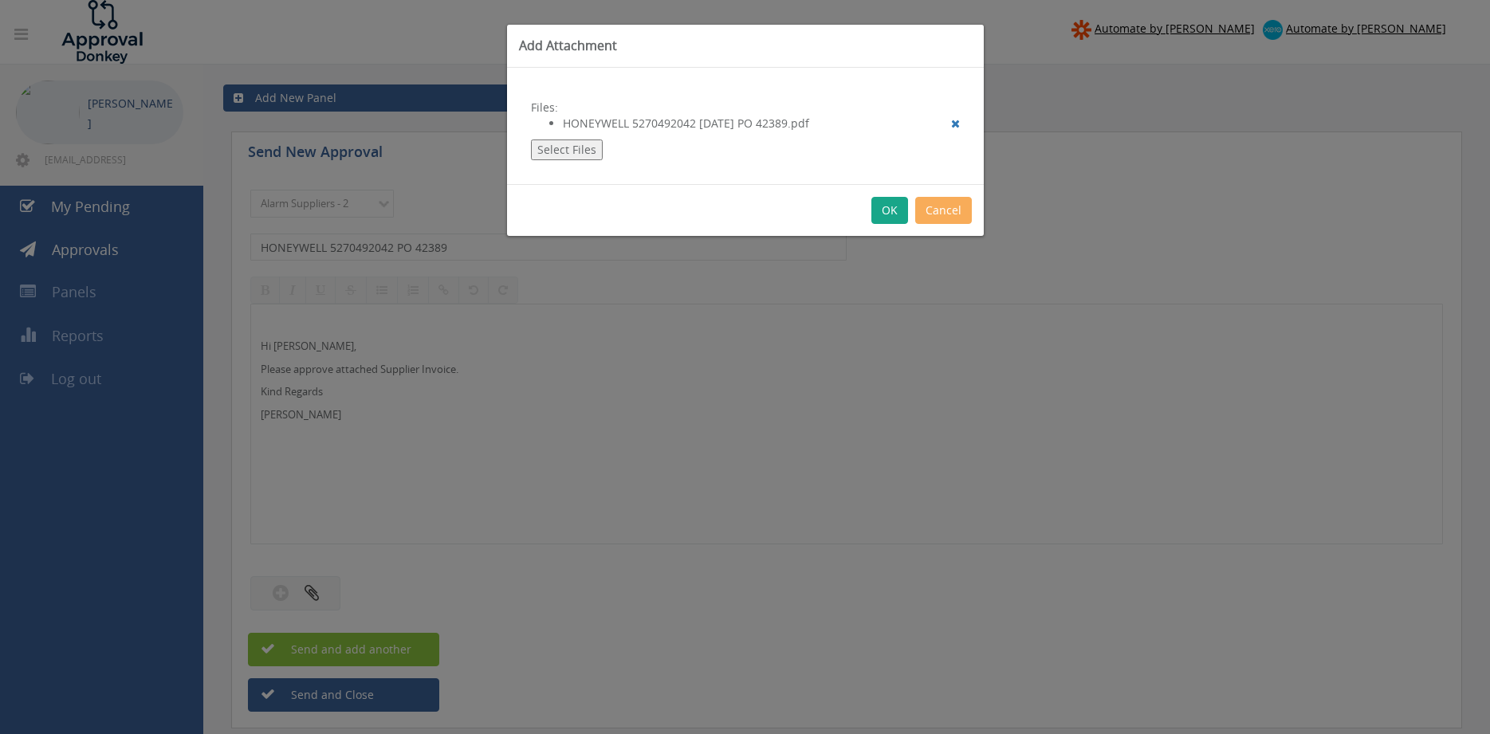
drag, startPoint x: 884, startPoint y: 214, endPoint x: 885, endPoint y: 277, distance: 63.0
click at [883, 214] on button "OK" at bounding box center [889, 210] width 37 height 27
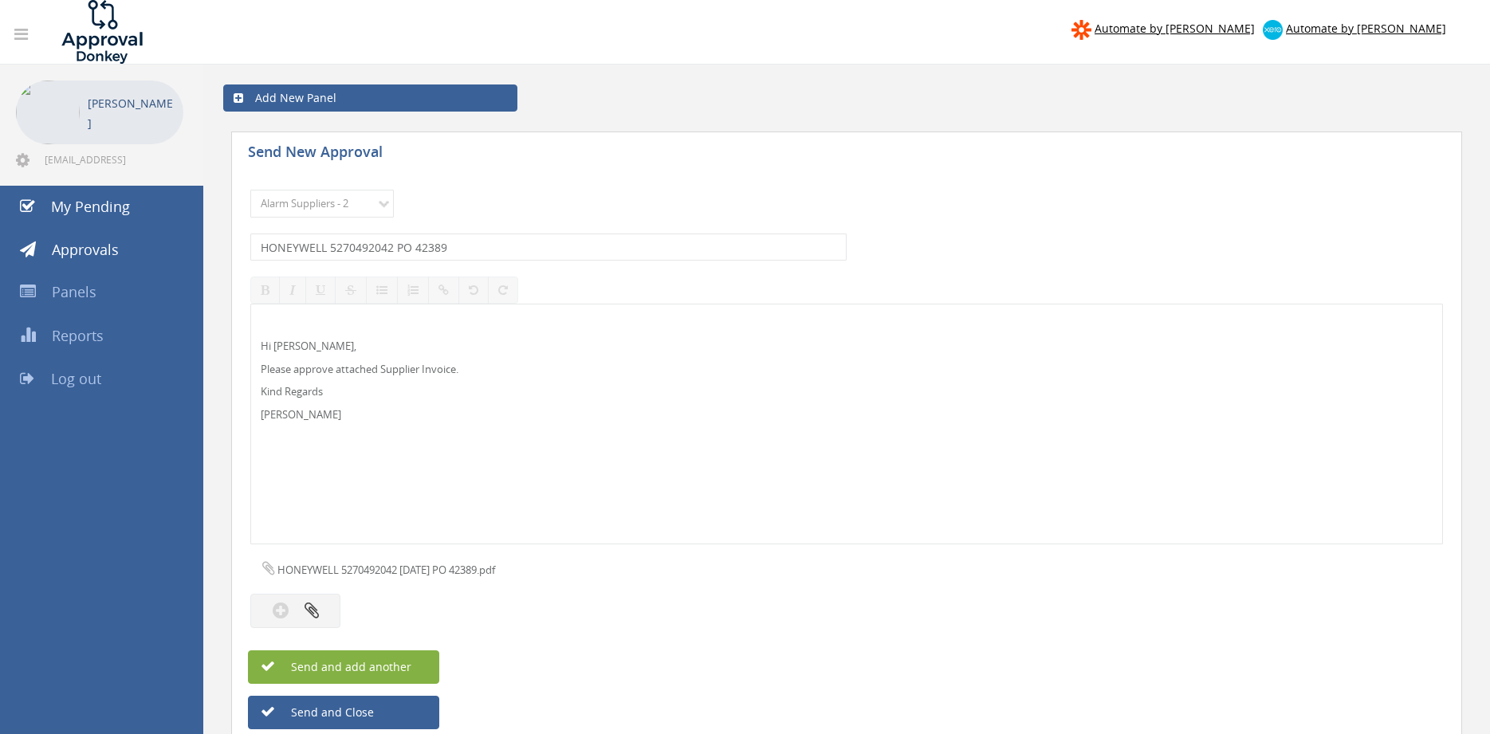
click at [382, 673] on span "Send and add another" at bounding box center [334, 666] width 155 height 15
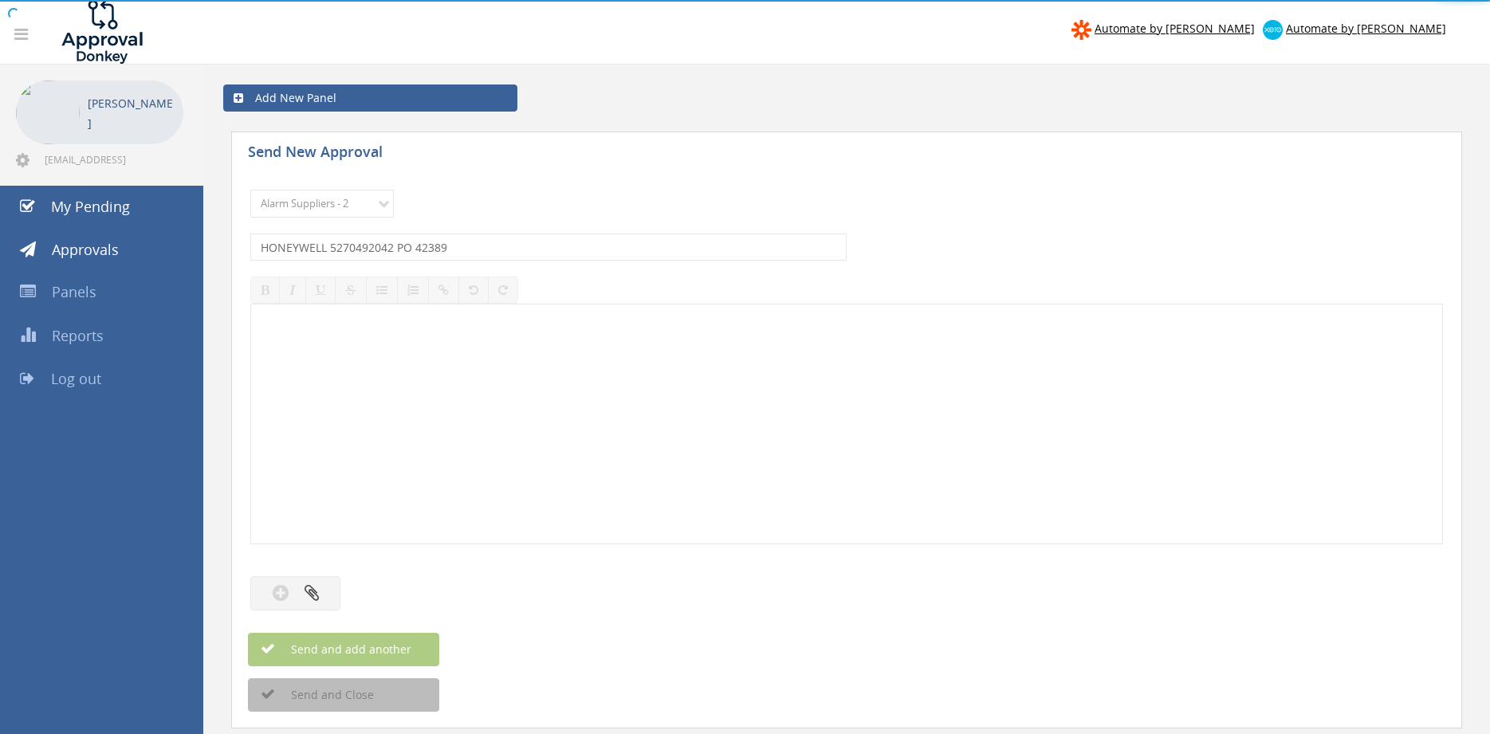
select select
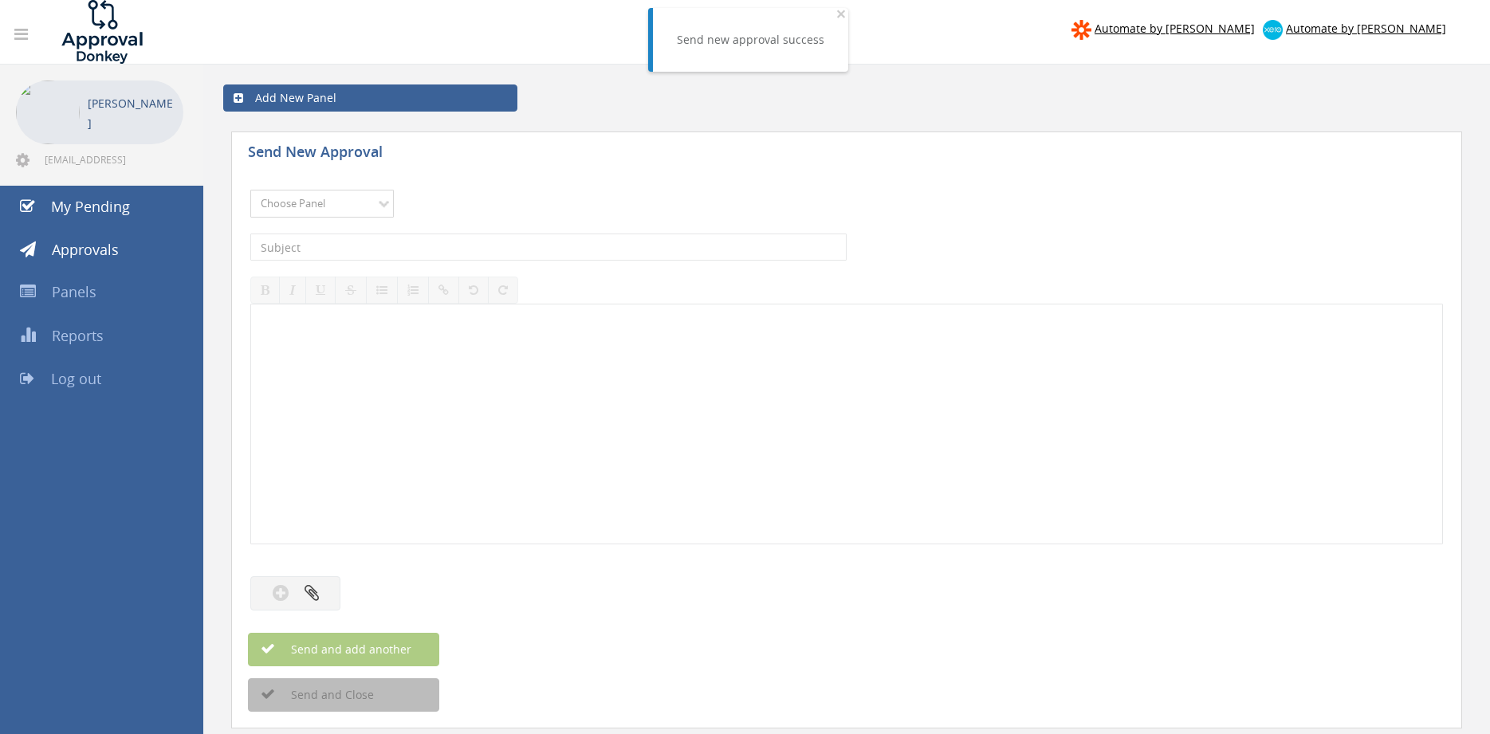
select select "9680"
click option "Alarm Suppliers - 2" at bounding box center [0, 0] width 0 height 0
click at [412, 243] on input "text" at bounding box center [548, 247] width 596 height 27
type input "TYCO 1876062A PO 42144"
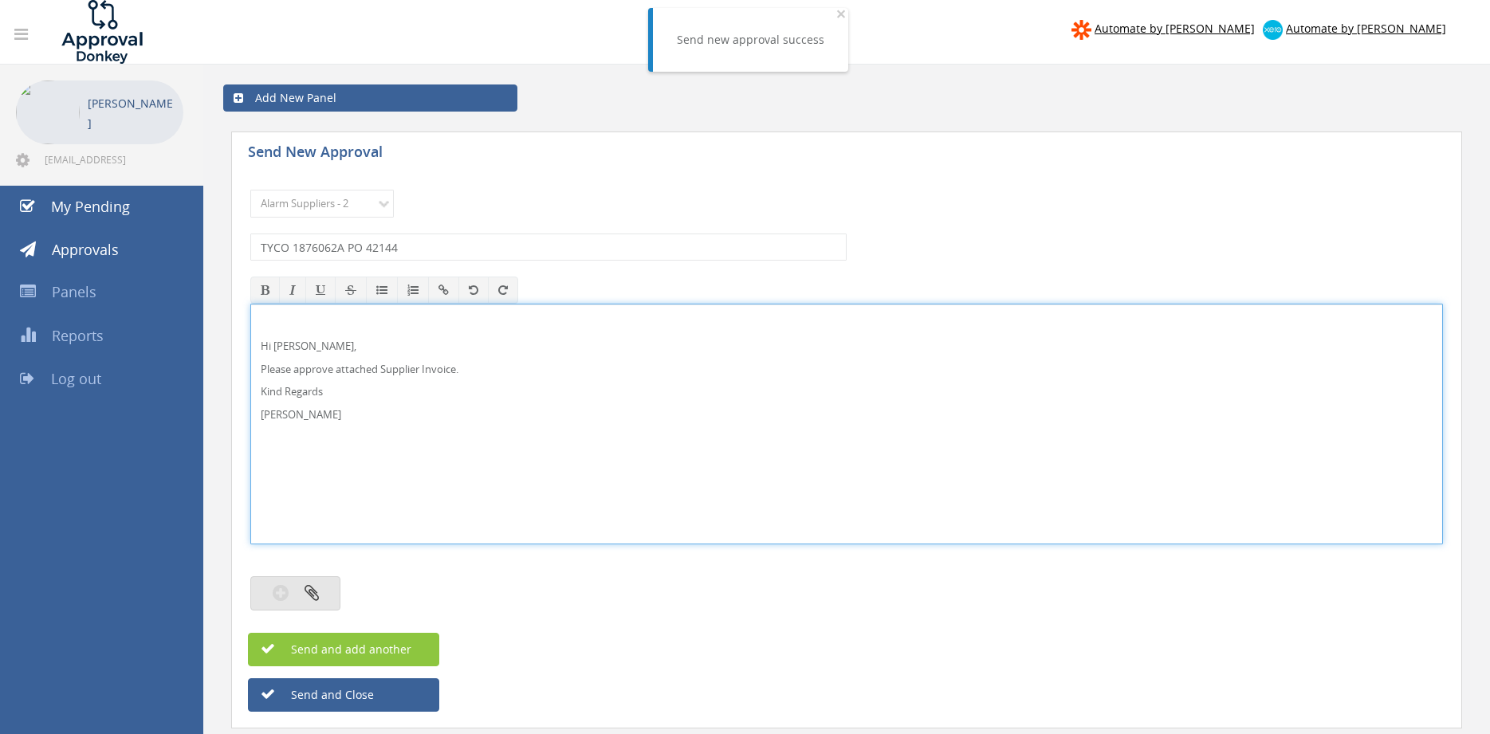
click at [318, 586] on icon "button" at bounding box center [311, 592] width 14 height 18
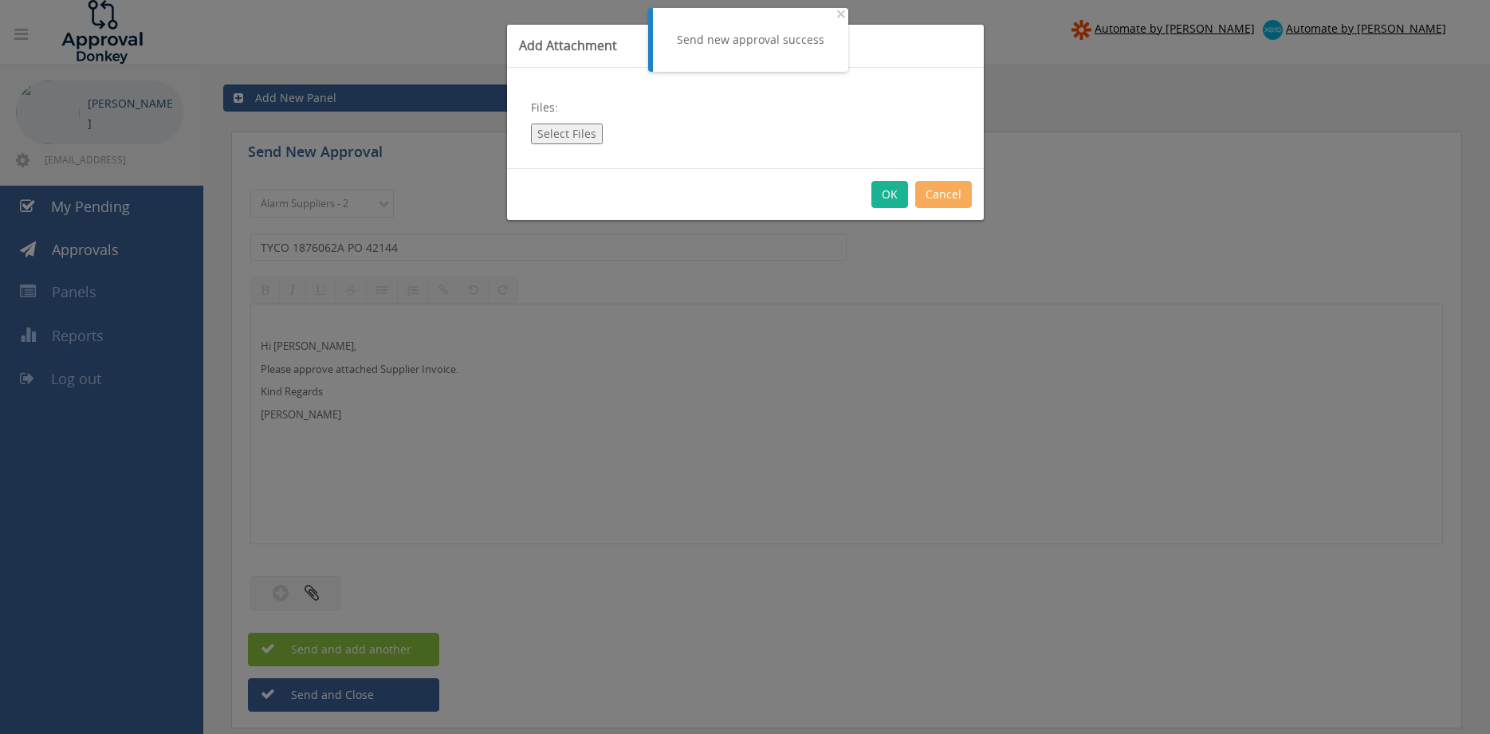
click at [583, 132] on button "Select Files" at bounding box center [567, 134] width 72 height 21
type input "C:\fakepath\TYCO 1876062A 22.07.25 PO 42144.pdf"
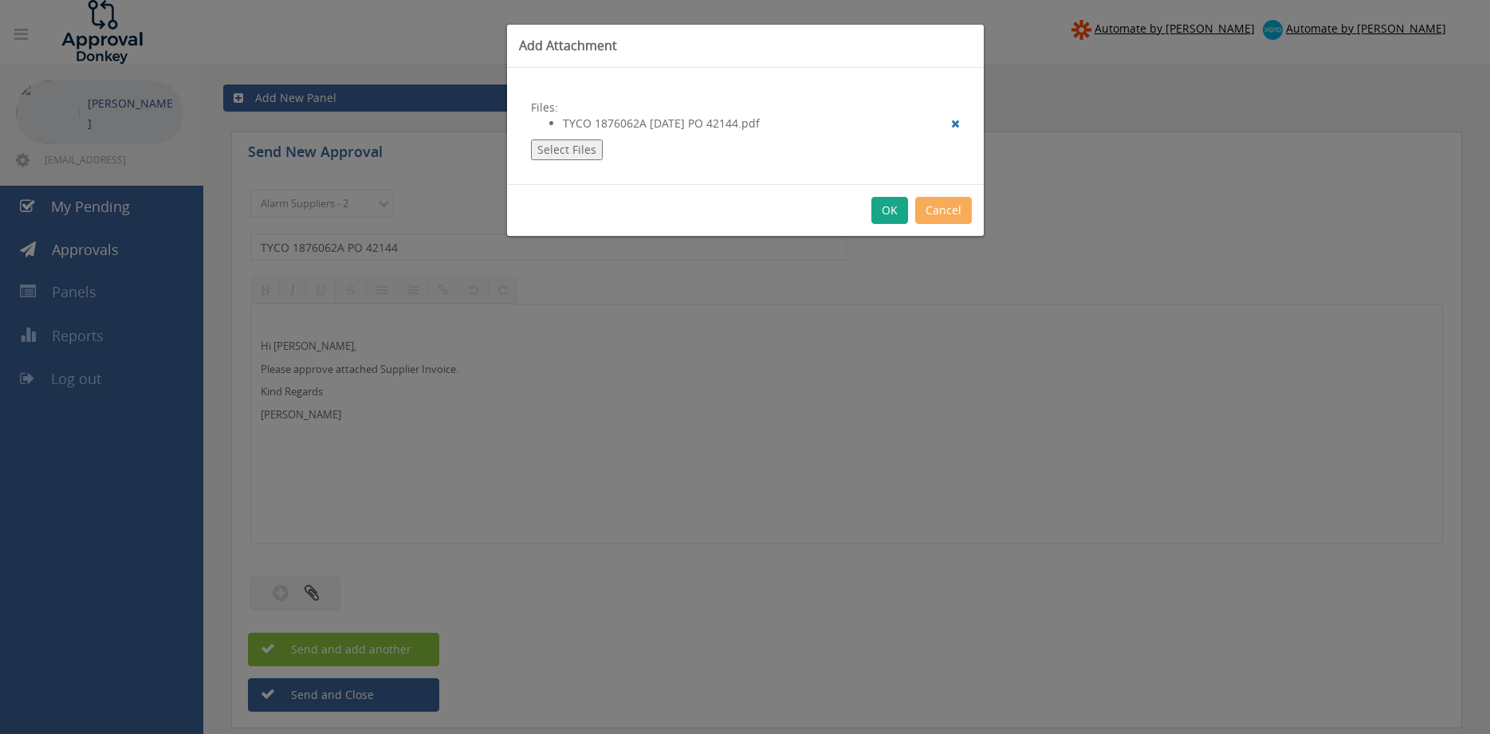
click at [892, 219] on button "OK" at bounding box center [889, 210] width 37 height 27
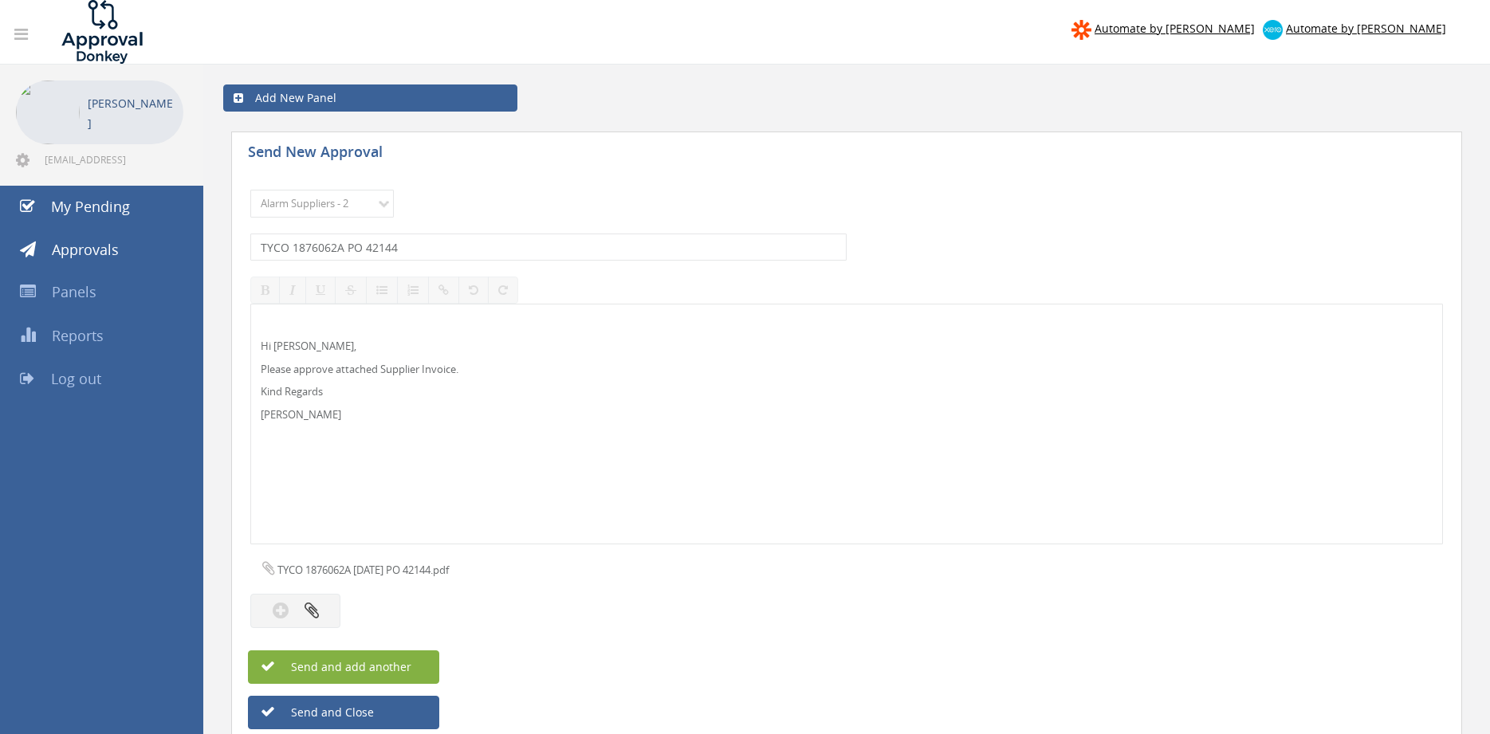
click at [401, 669] on span "Send and add another" at bounding box center [334, 666] width 155 height 15
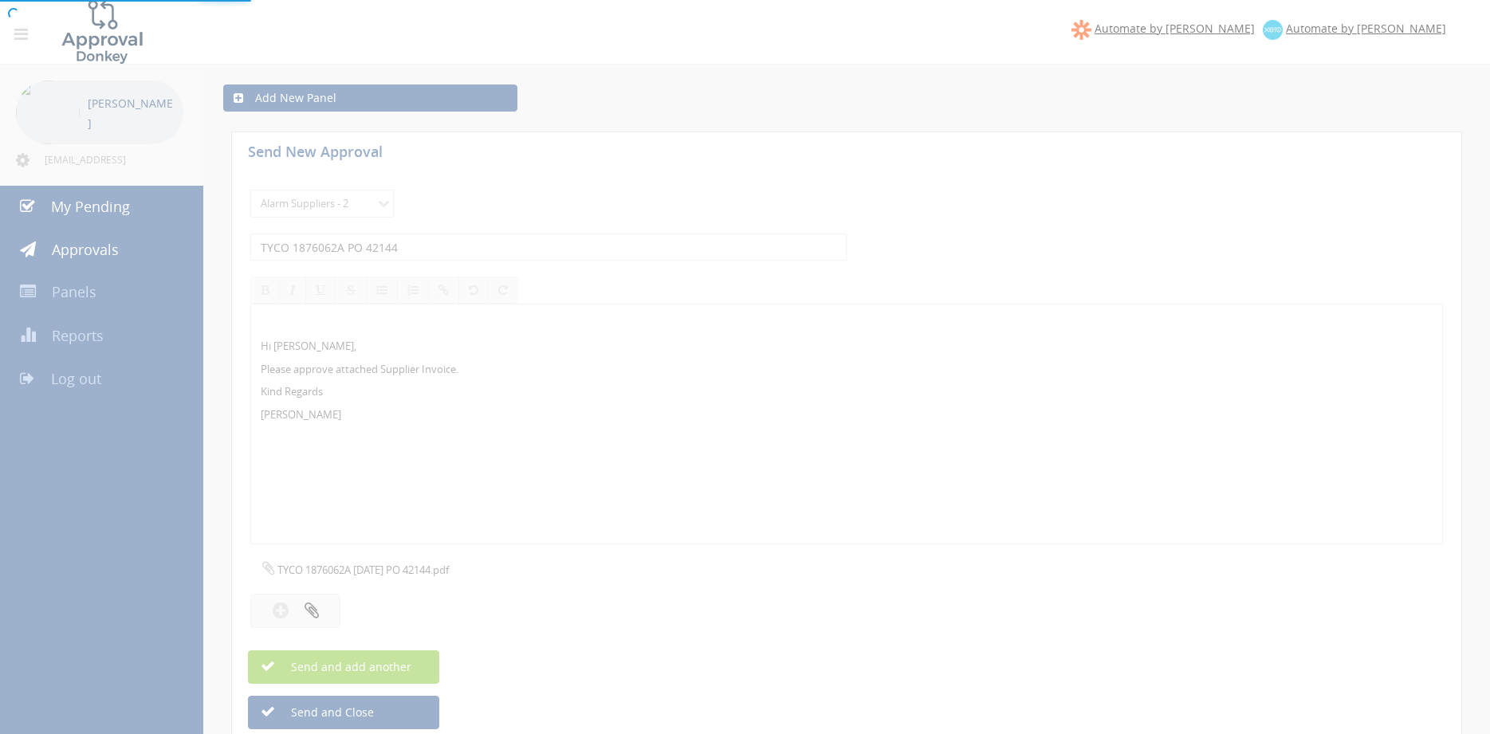
select select
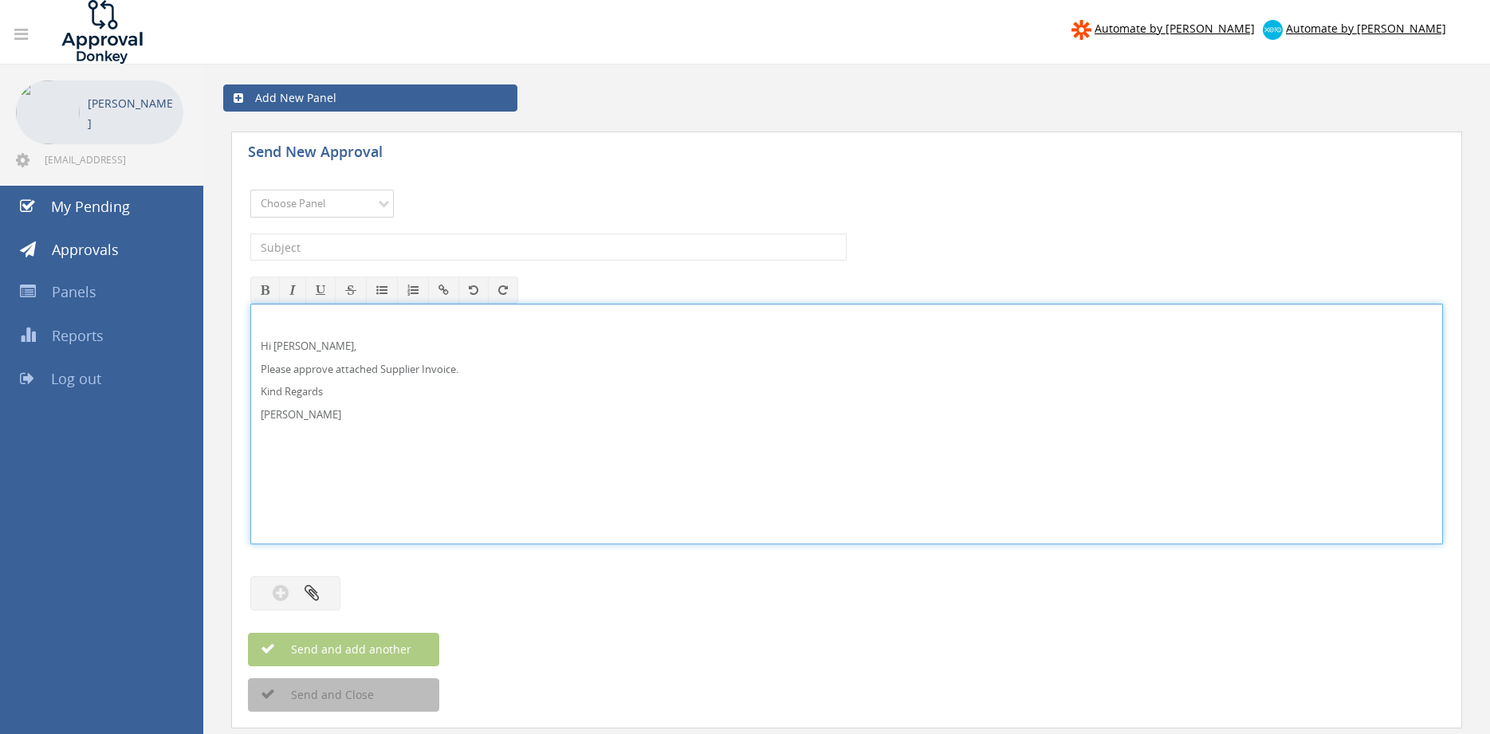
click at [358, 201] on select "Choose Panel Alarm Credits RG - 3 NZ Utilities Cable and SAI Global NZ Alarms-1…" at bounding box center [321, 204] width 143 height 28
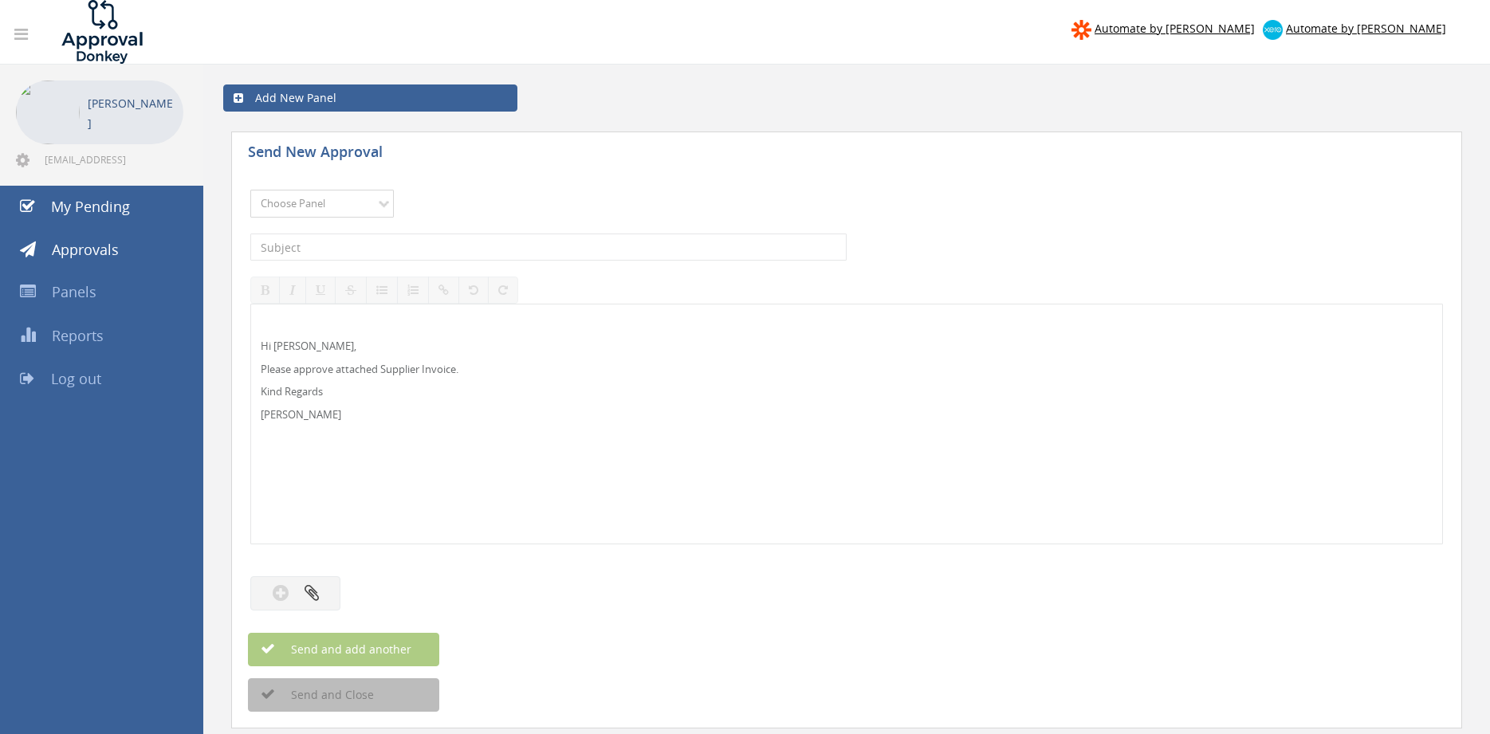
select select "9744"
click option "Flamestop Utilities" at bounding box center [0, 0] width 0 height 0
click at [392, 244] on input "text" at bounding box center [548, 247] width 596 height 27
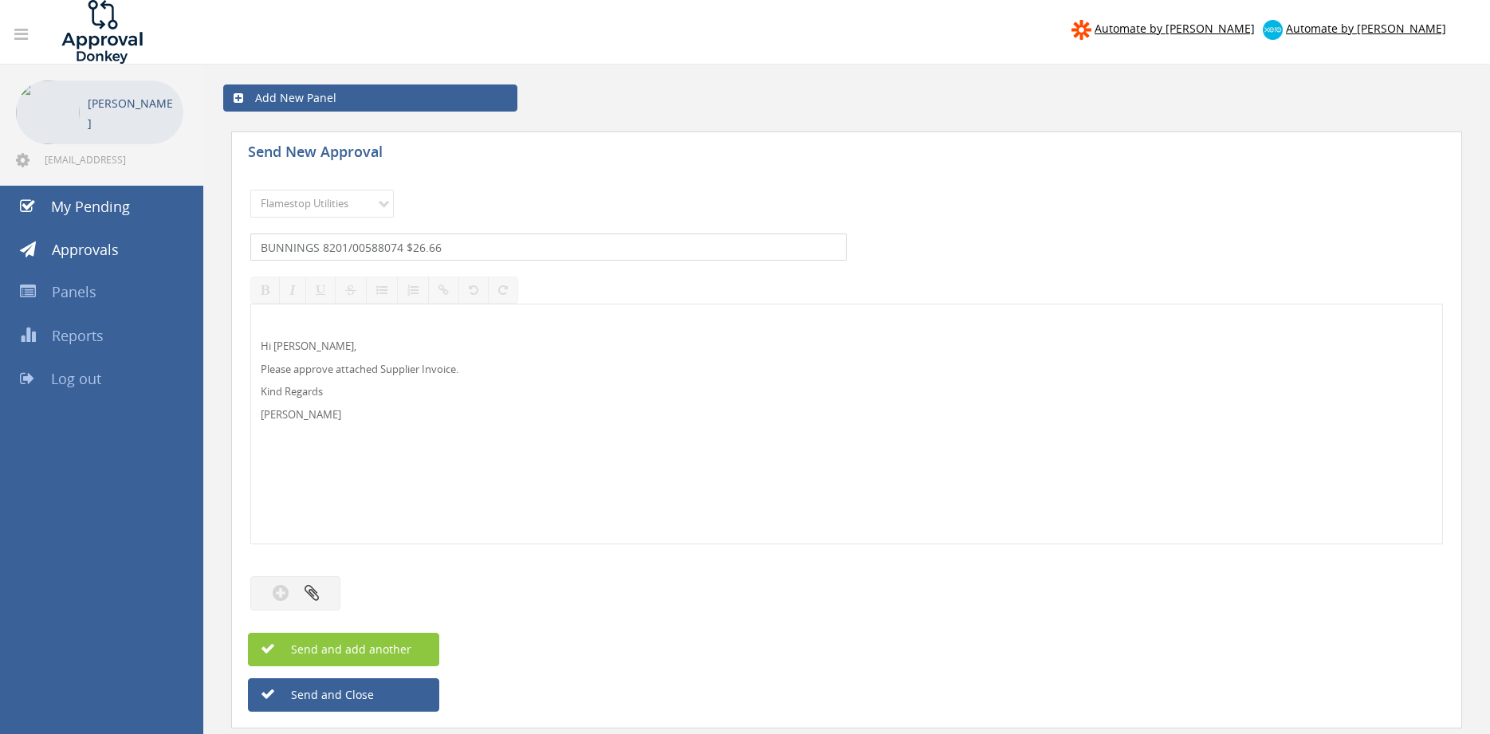
type input "BUNNINGS 8201/00588074 $26.66"
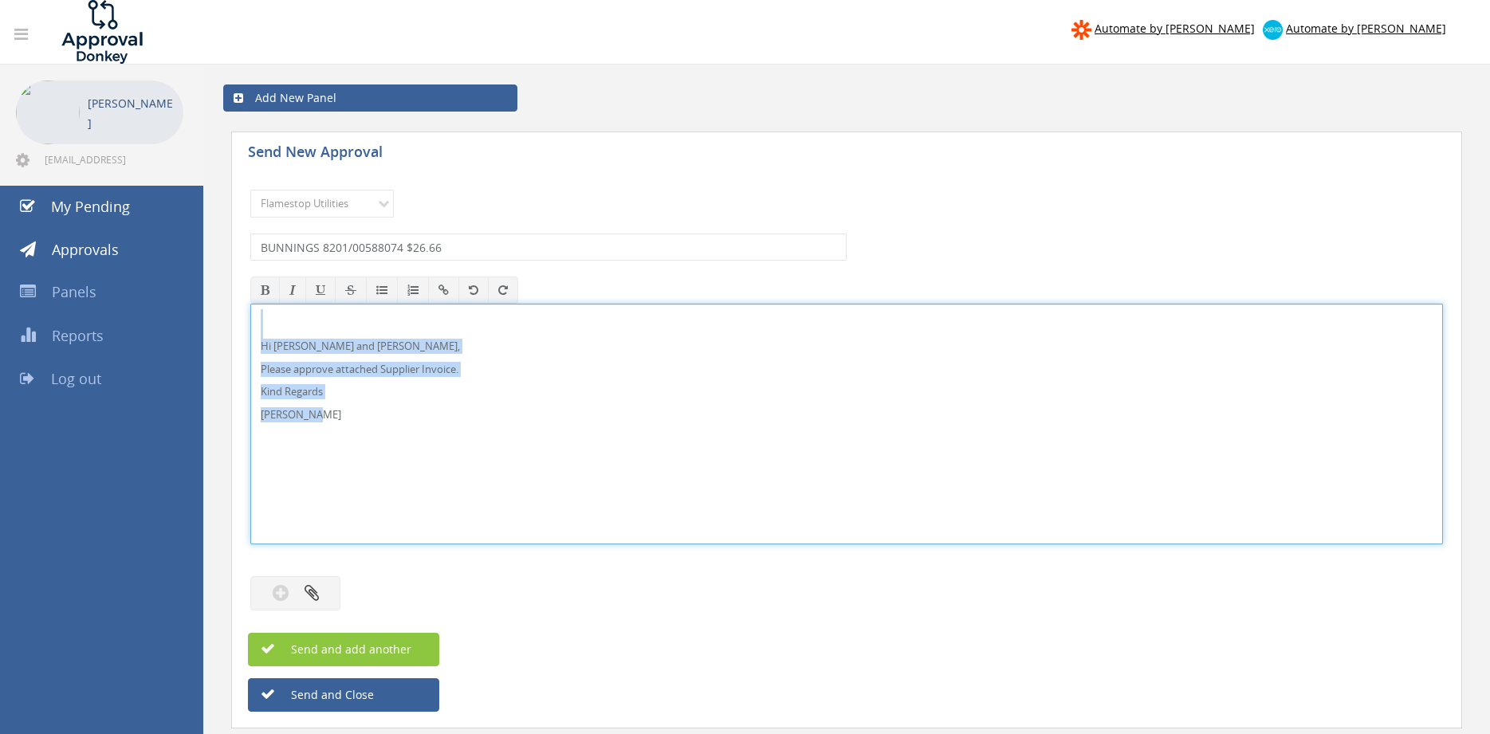
drag, startPoint x: 363, startPoint y: 426, endPoint x: 225, endPoint y: 296, distance: 188.9
click at [250, 304] on div "Hi Paul and Ben, Please approve attached Supplier Invoice. Kind Regards Pam Wal…" at bounding box center [846, 424] width 1192 height 241
copy div "Hi Paul and Ben, Please approve attached Supplier Invoice. Kind Regards Pam Wal…"
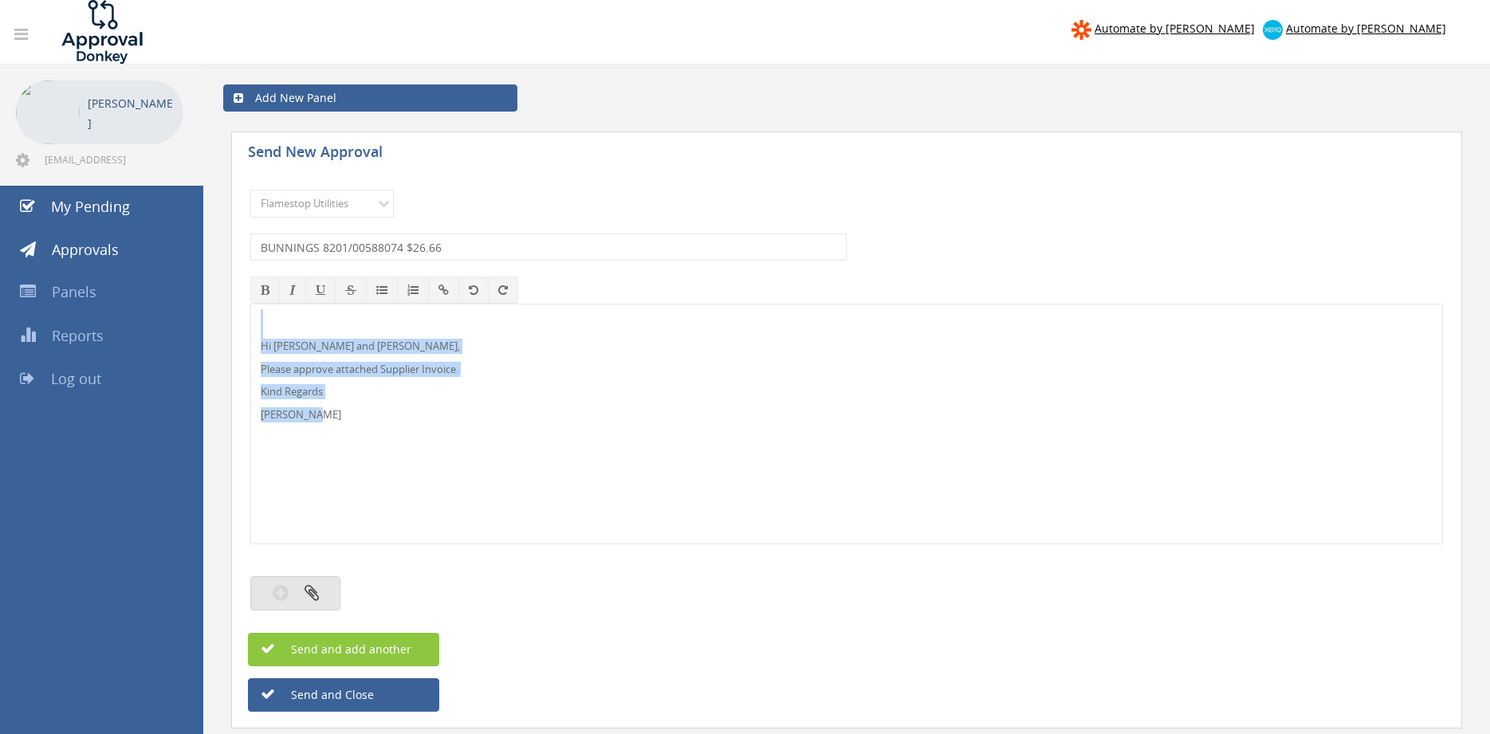
click at [319, 591] on button "button" at bounding box center [295, 593] width 90 height 34
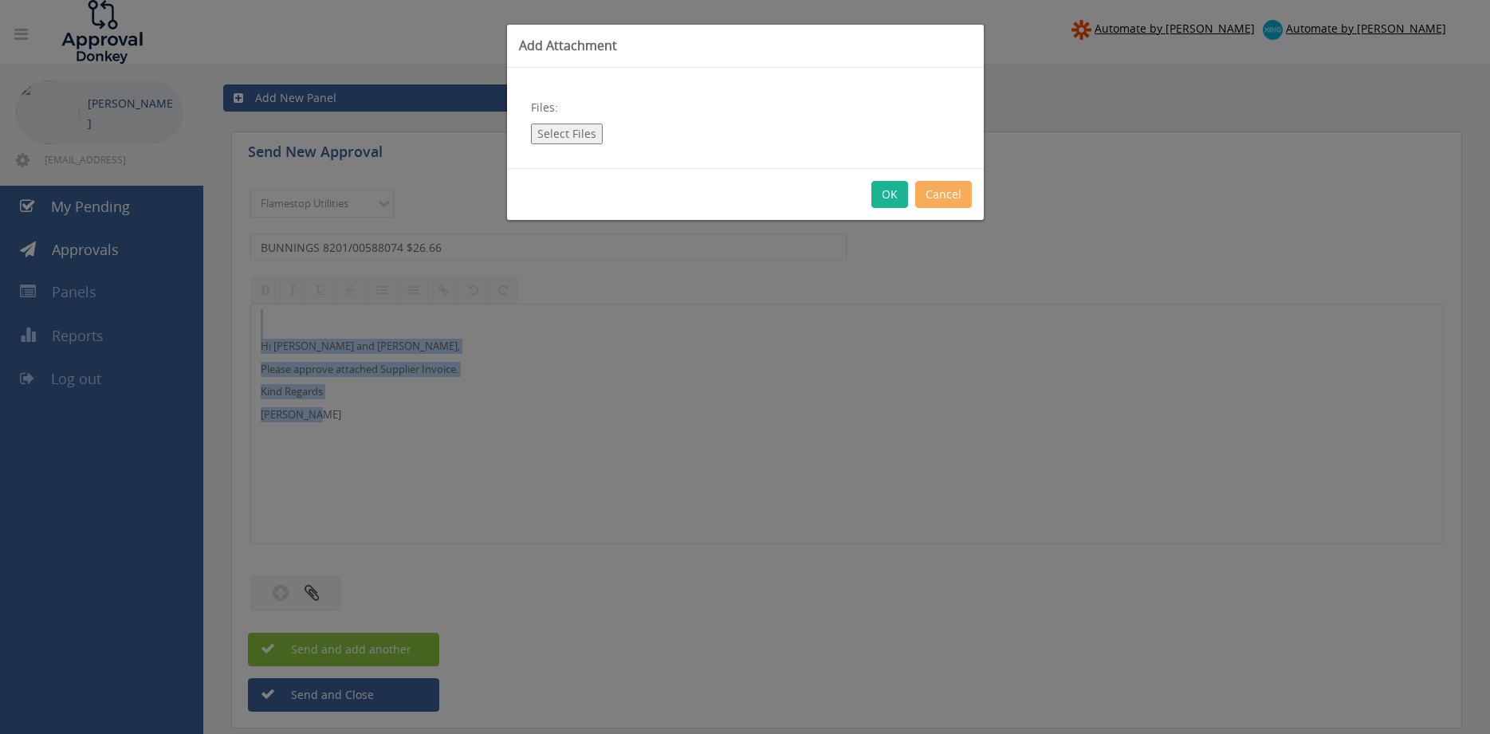
click at [568, 143] on button "Select Files" at bounding box center [567, 134] width 72 height 21
type input "C:\fakepath\BUNNINGS 8201-00588074 05.08.25.pdf"
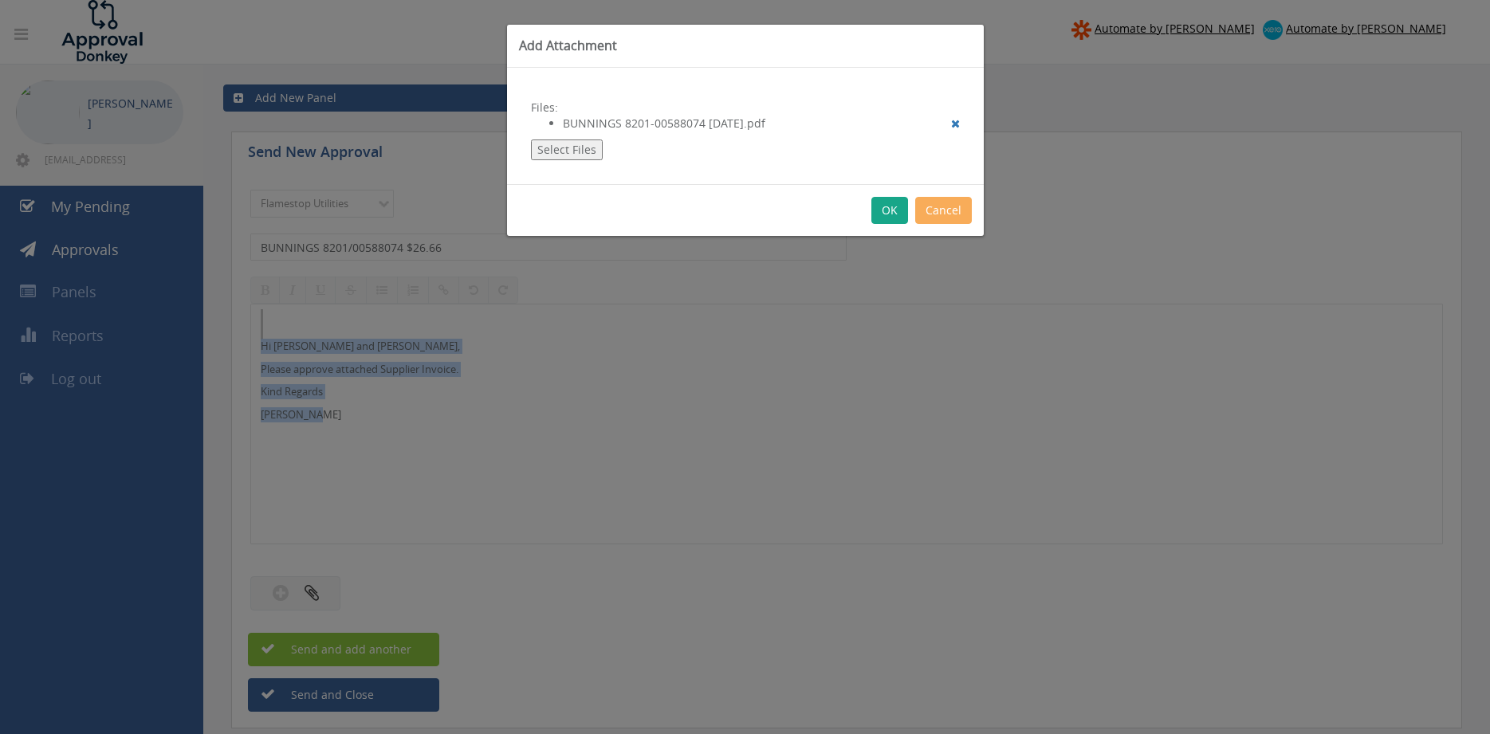
click at [894, 211] on button "OK" at bounding box center [889, 210] width 37 height 27
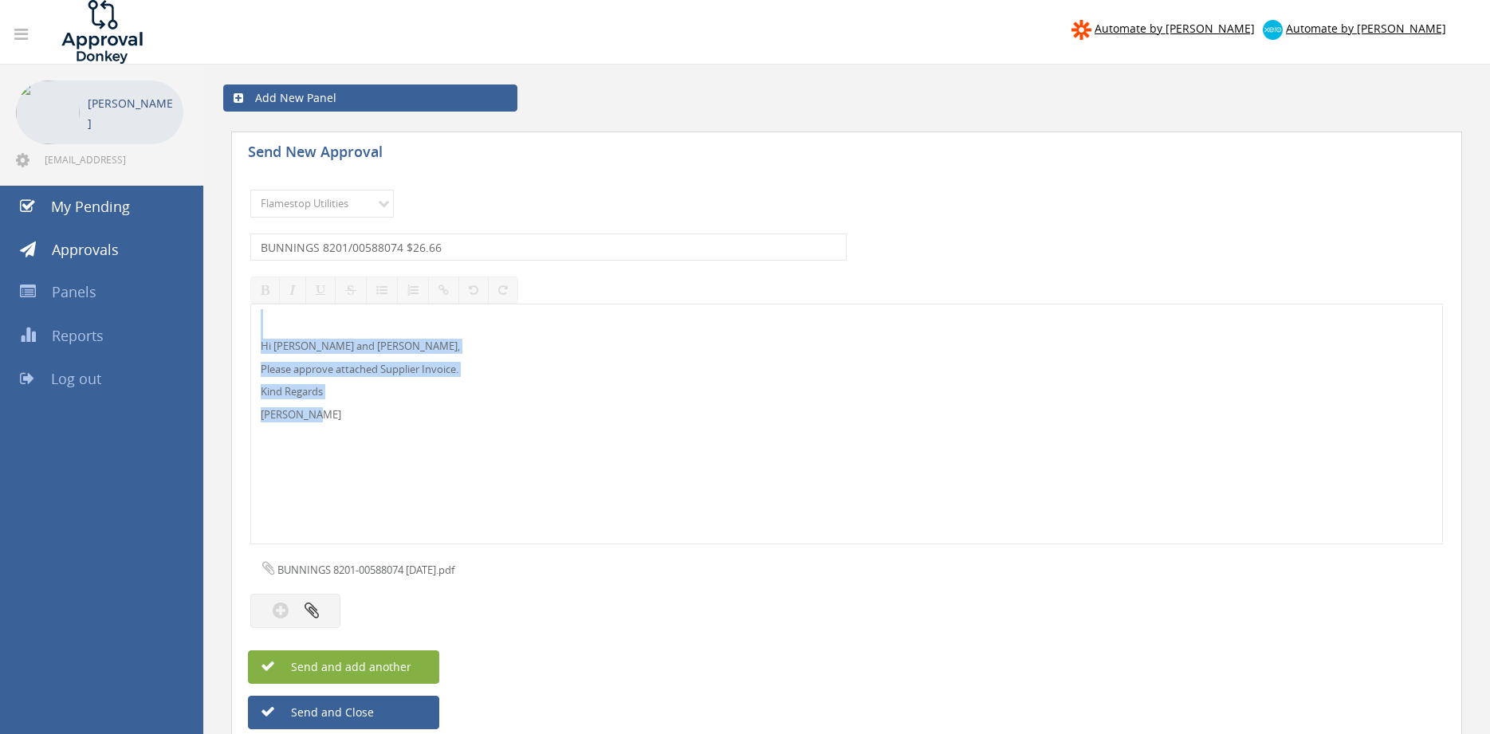
click at [409, 658] on button "Send and add another" at bounding box center [343, 666] width 191 height 33
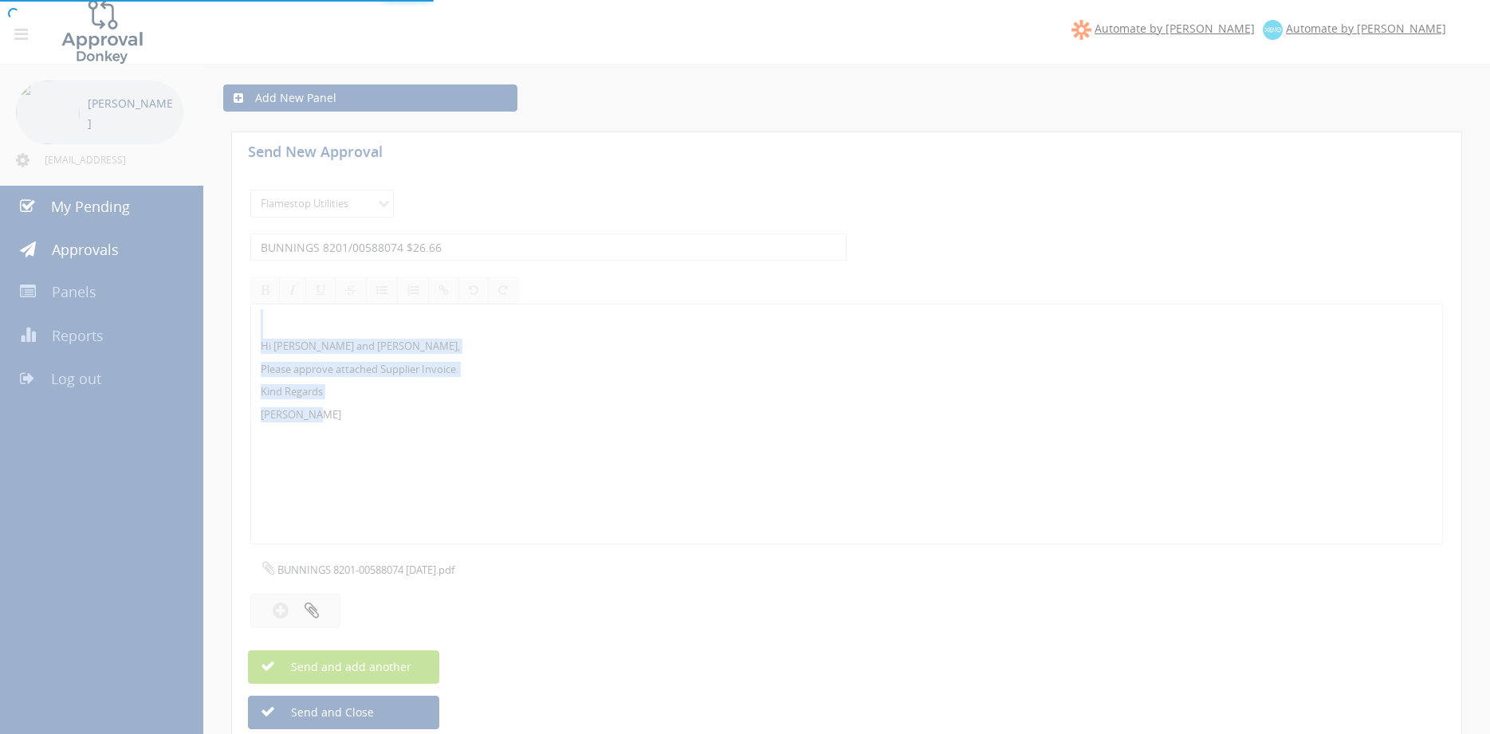
select select
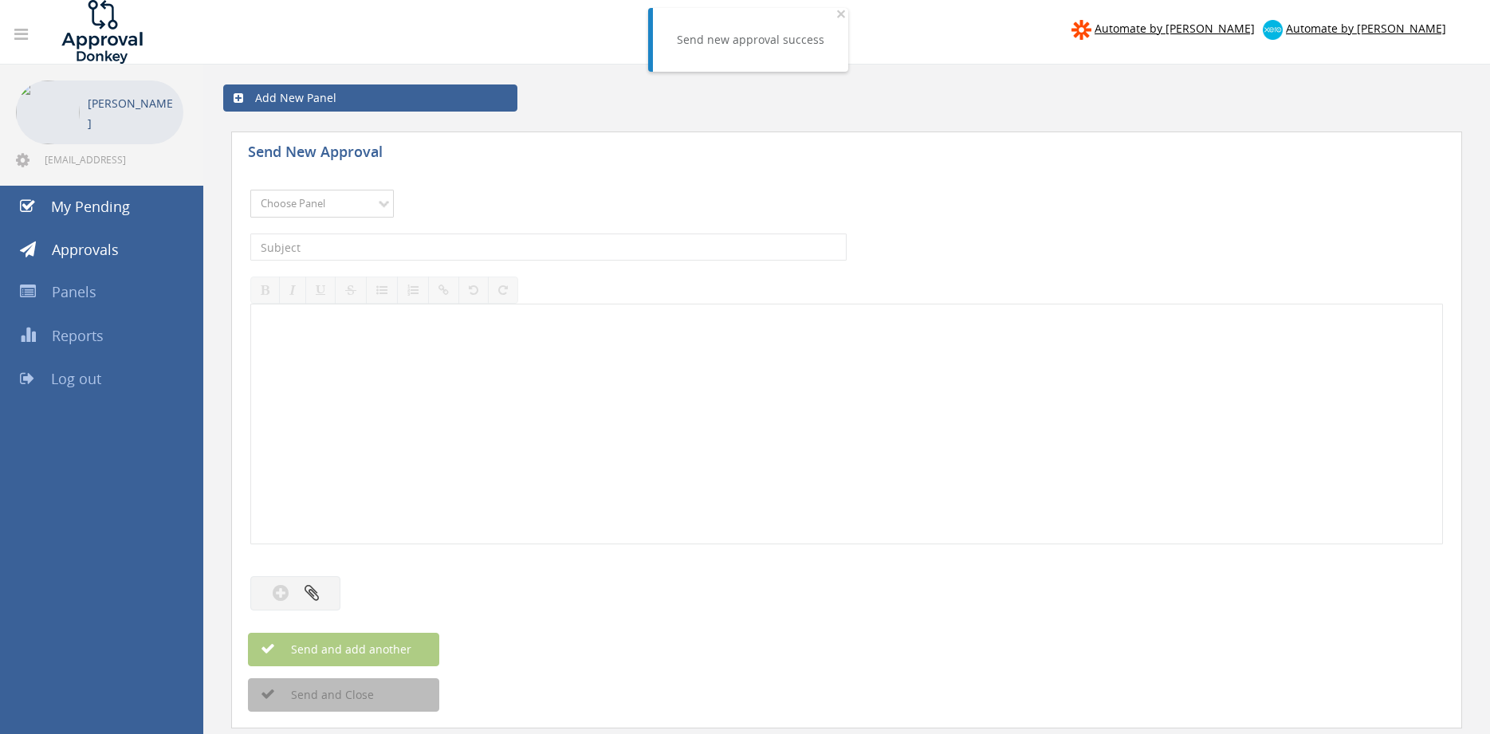
click at [250, 190] on select "Choose Panel Alarm Credits RG - 3 NZ Utilities Cable and SAI Global NZ Alarms-1…" at bounding box center [321, 204] width 143 height 28
select select "9744"
click option "Flamestop Utilities" at bounding box center [0, 0] width 0 height 0
click at [402, 241] on input "text" at bounding box center [548, 247] width 596 height 27
type input "BUNNINGS 8103/90057016 $267.44"
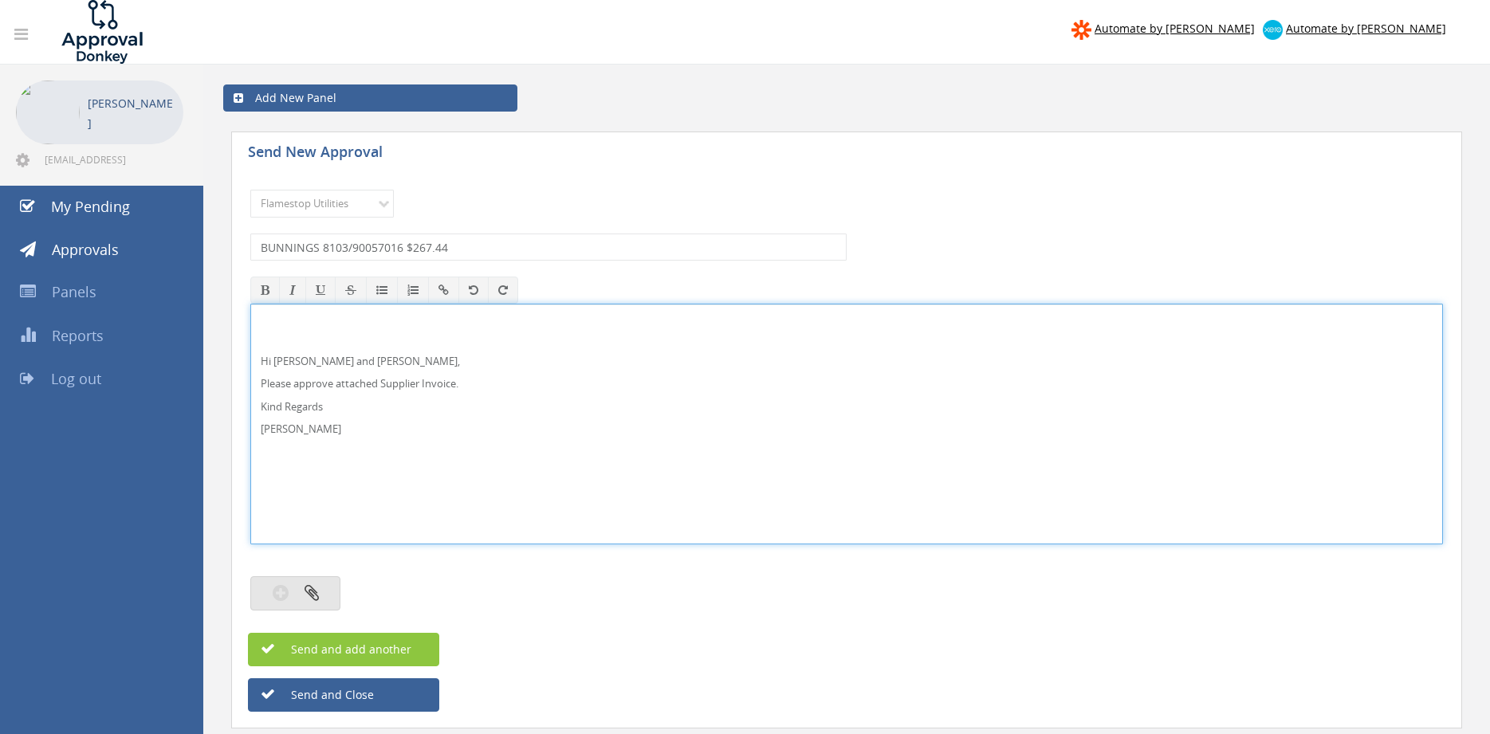
click at [312, 592] on icon "button" at bounding box center [311, 592] width 14 height 18
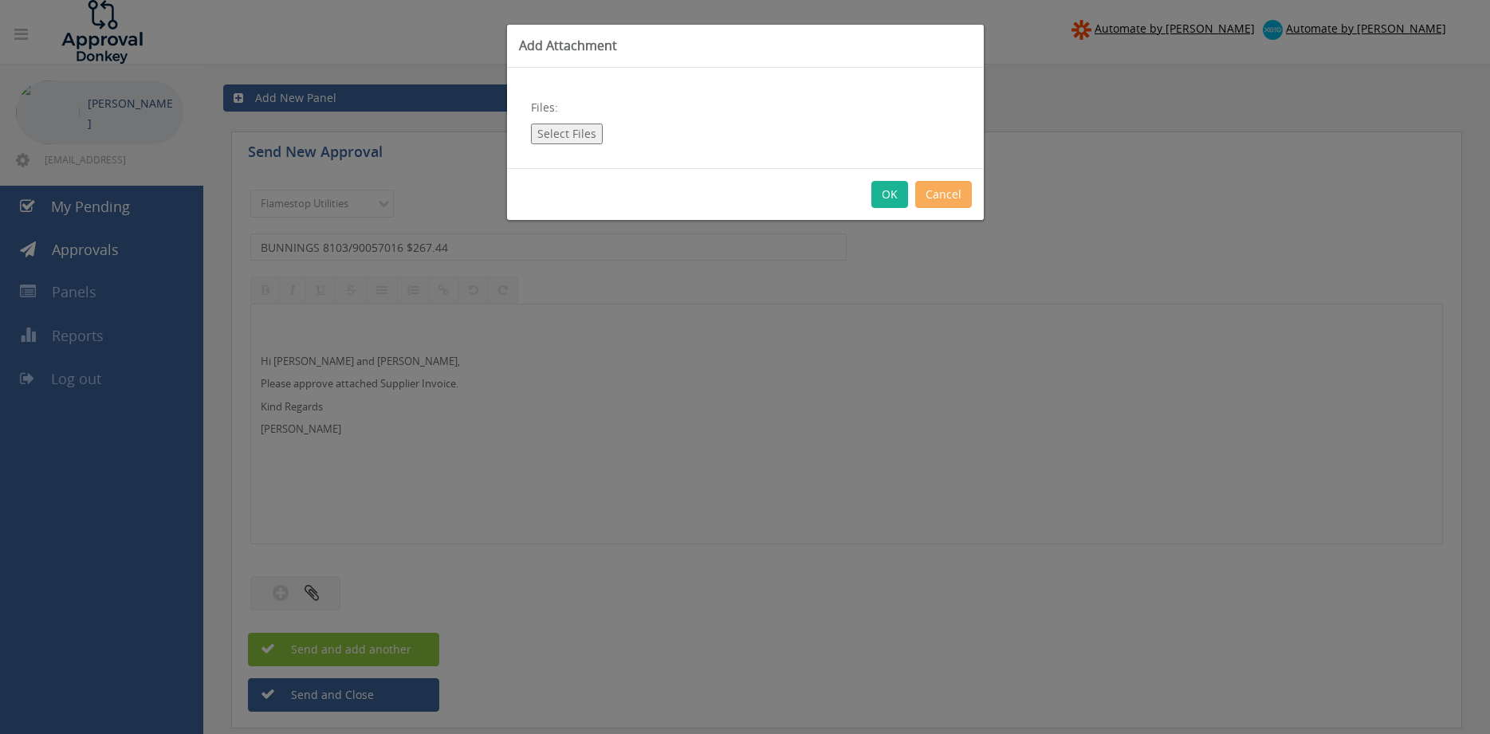
click at [569, 131] on button "Select Files" at bounding box center [567, 134] width 72 height 21
type input "C:\fakepath\BUNNINGS 8103-90057016 06.08.25.pdf"
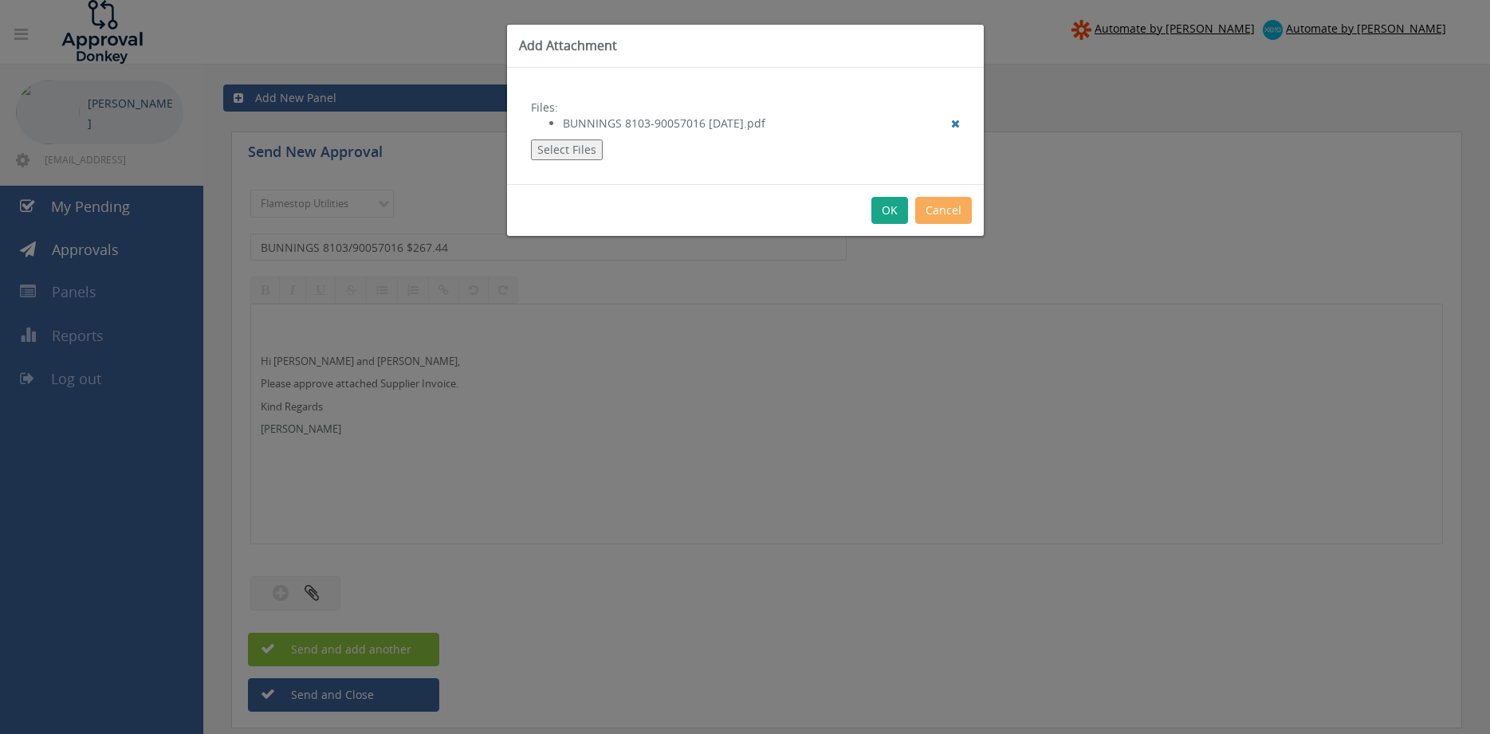
click at [889, 207] on button "OK" at bounding box center [889, 210] width 37 height 27
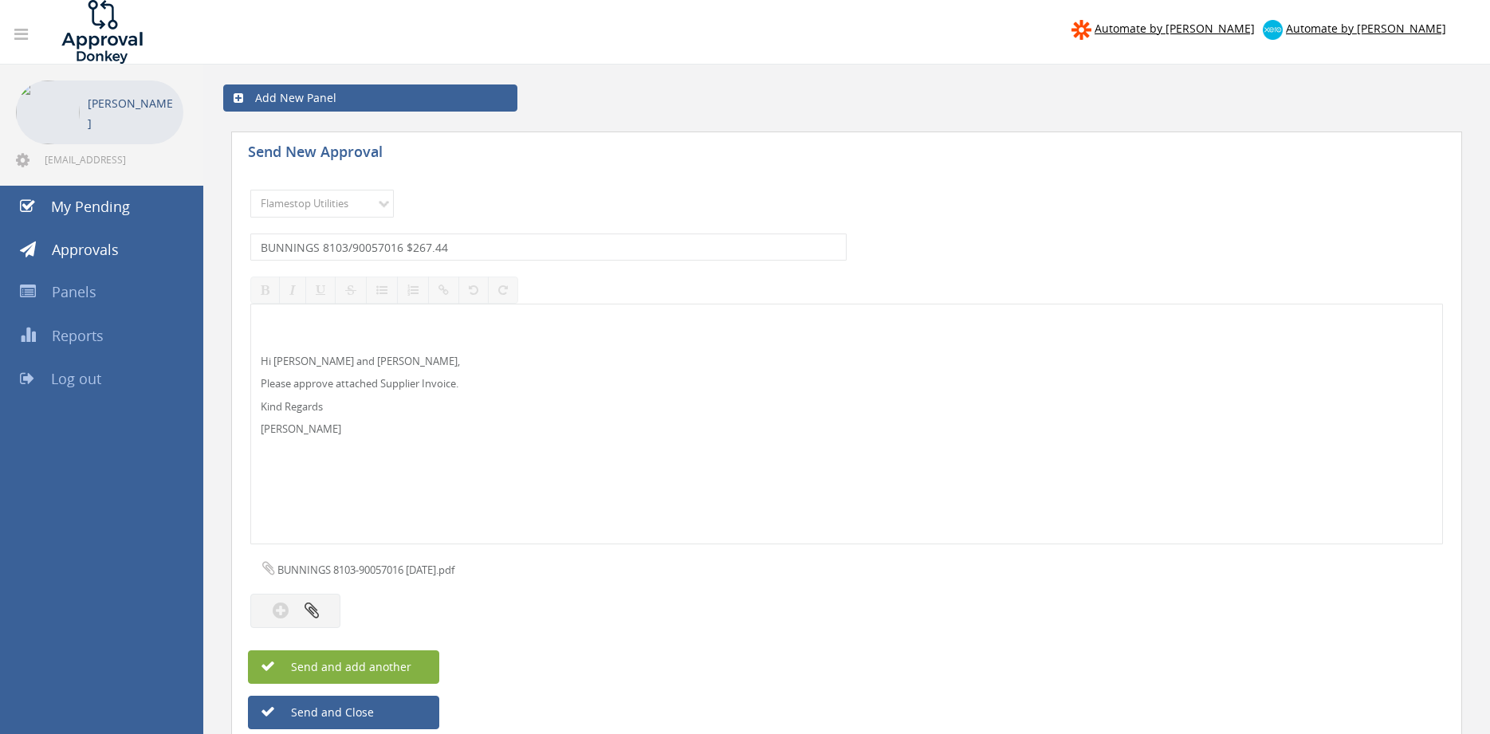
click at [416, 663] on button "Send and add another" at bounding box center [343, 666] width 191 height 33
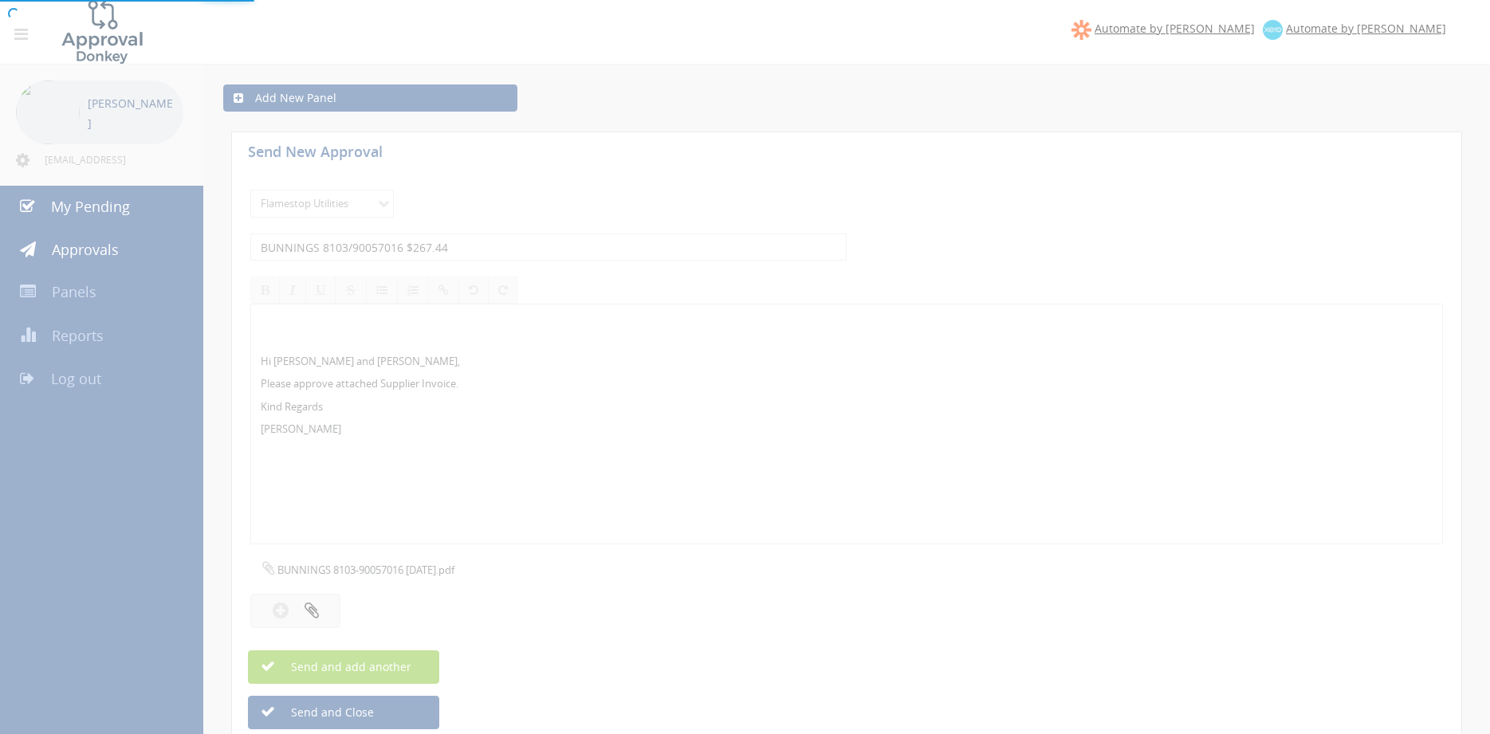
select select
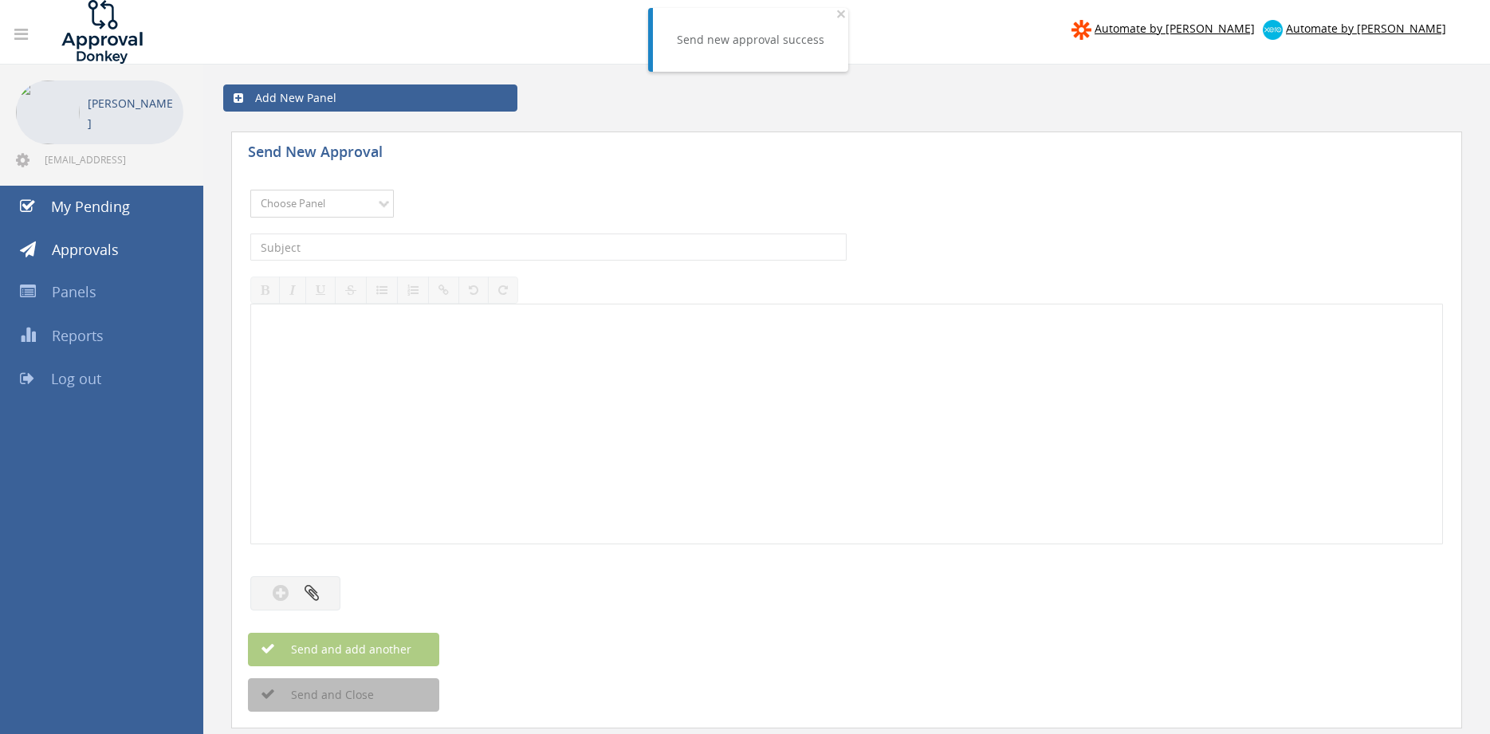
select select "9744"
click option "Flamestop Utilities" at bounding box center [0, 0] width 0 height 0
click at [406, 249] on input "text" at bounding box center [548, 247] width 596 height 27
type input "BUNNINGS 8087/90062234 $229.56"
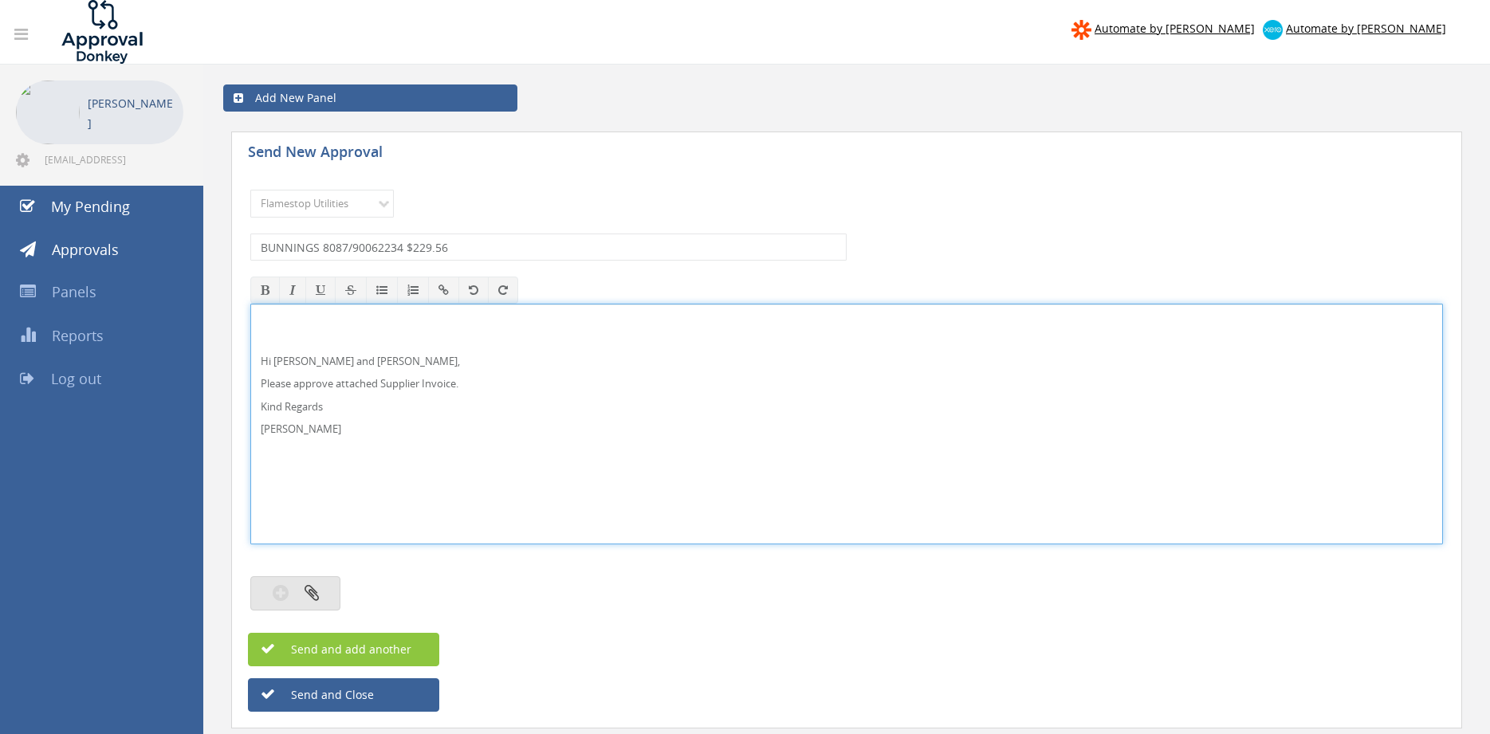
click at [308, 601] on icon "button" at bounding box center [311, 592] width 14 height 18
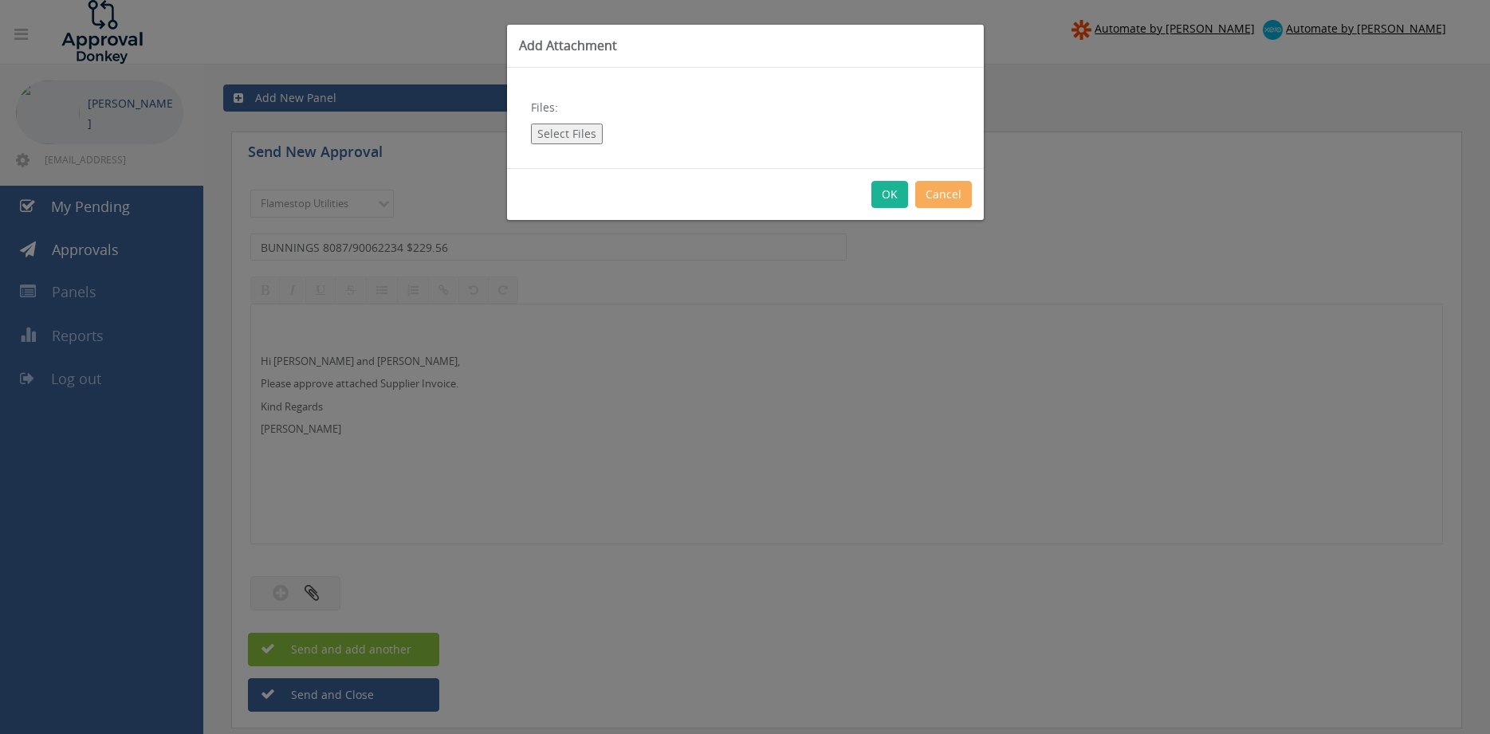
click at [567, 129] on button "Select Files" at bounding box center [567, 134] width 72 height 21
type input "C:\fakepath\BUNNINGS 8087-90062234 08.08.25.pdf"
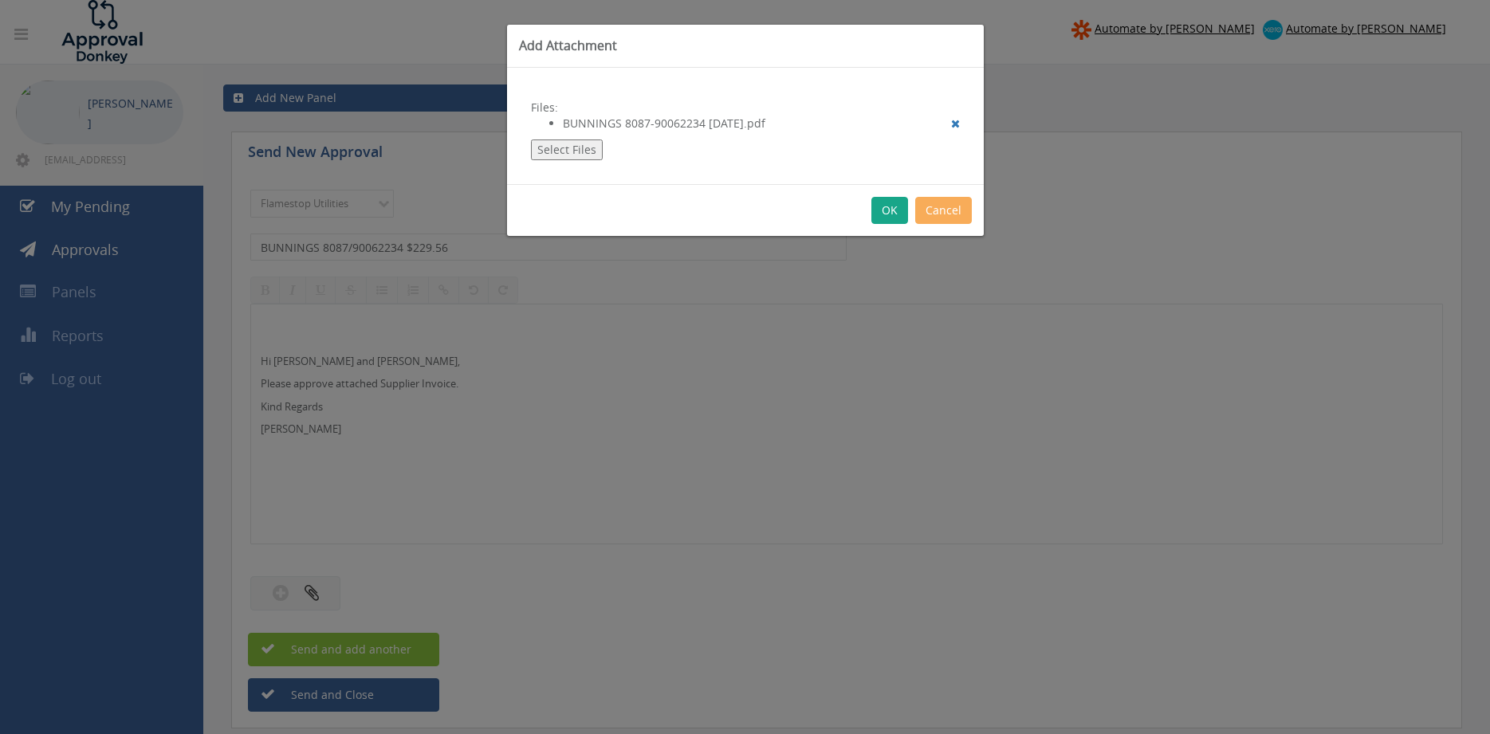
click at [881, 214] on button "OK" at bounding box center [889, 210] width 37 height 27
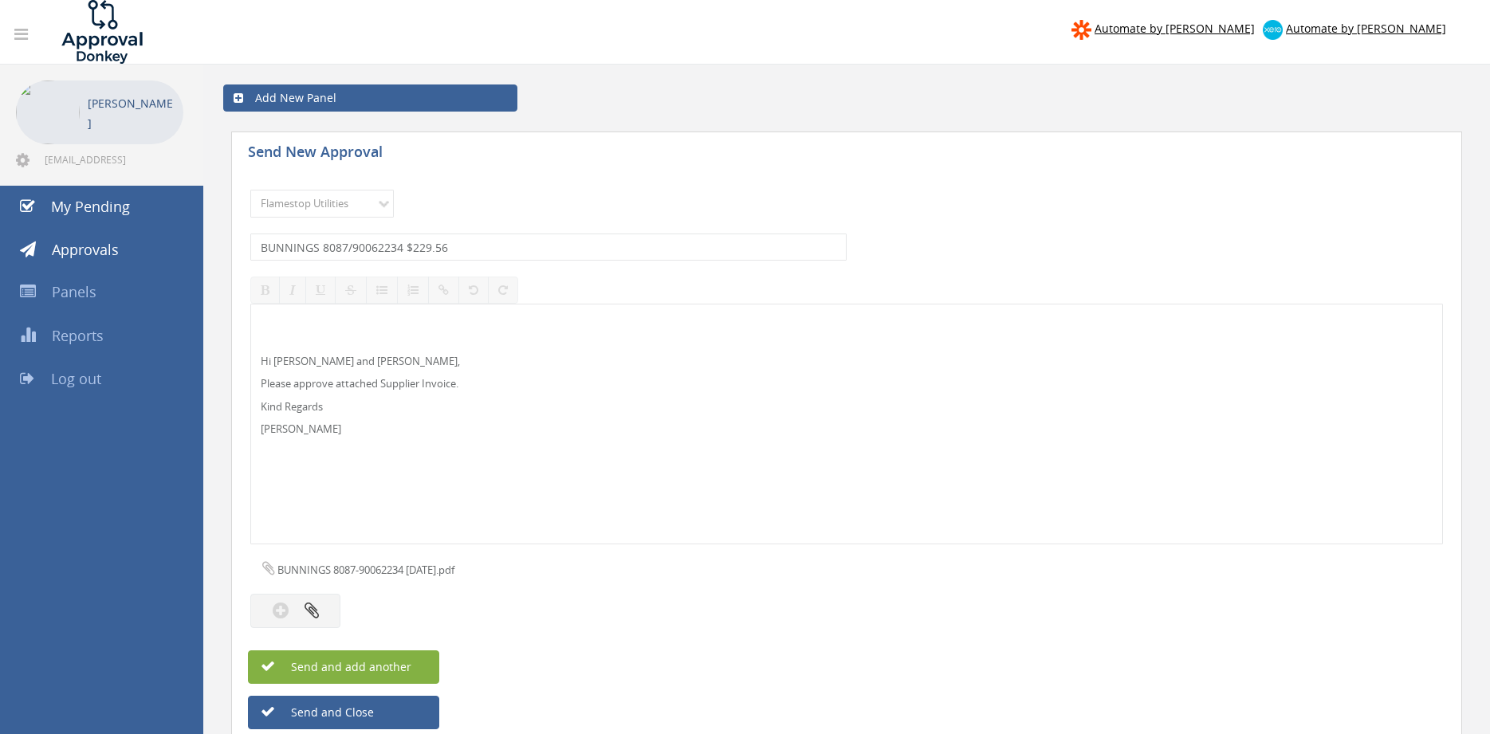
click at [361, 665] on span "Send and add another" at bounding box center [334, 666] width 155 height 15
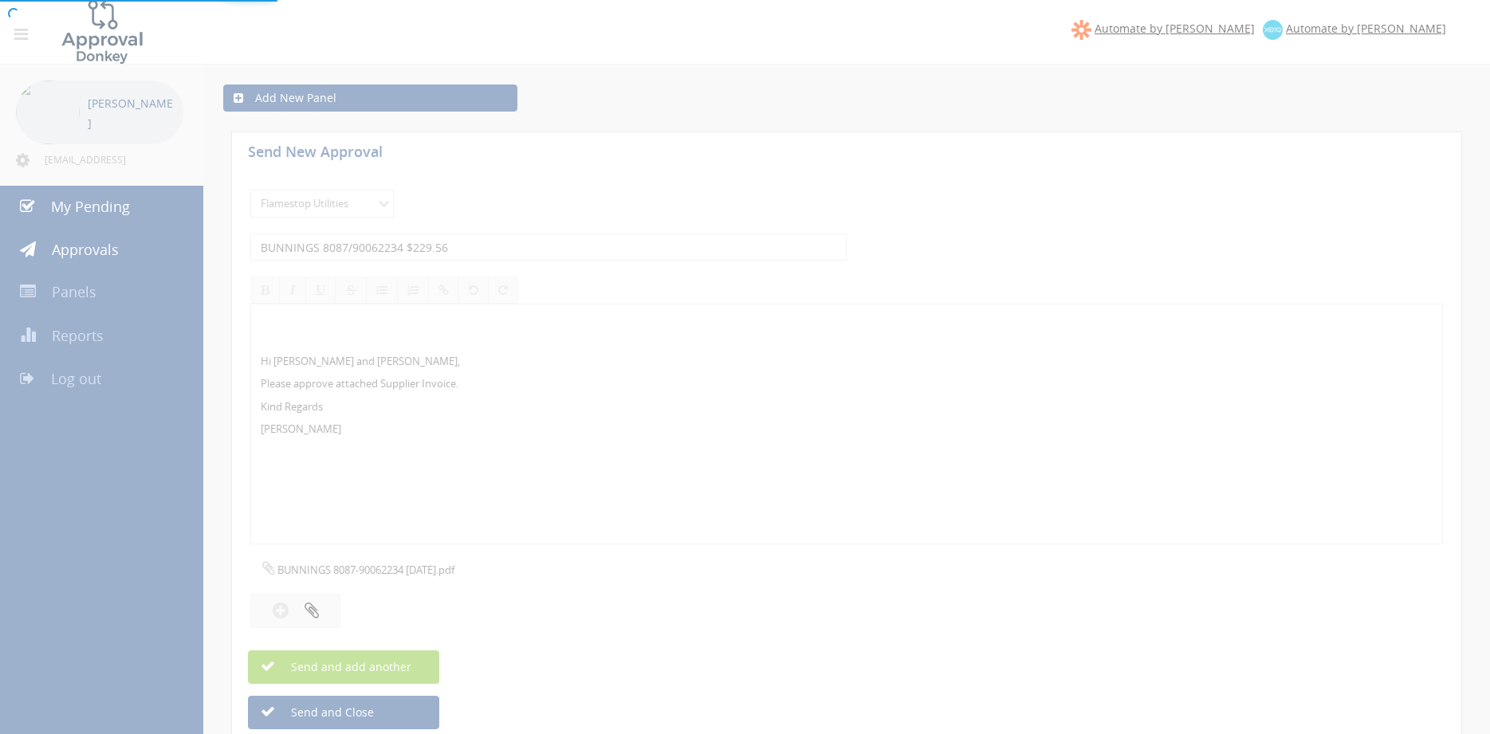
select select
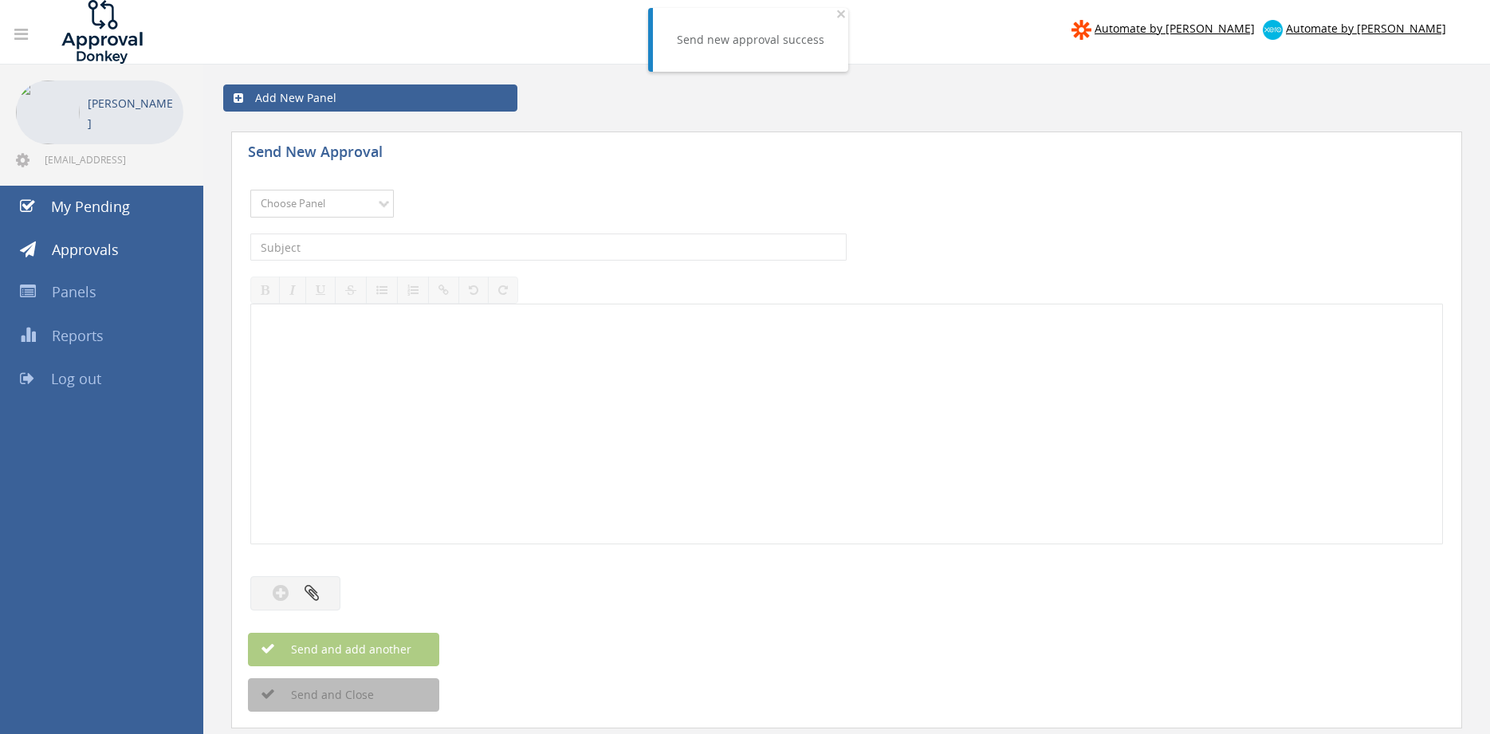
click at [250, 190] on select "Choose Panel Alarm Credits RG - 3 NZ Utilities Cable and SAI Global NZ Alarms-1…" at bounding box center [321, 204] width 143 height 28
select select "9744"
click option "Flamestop Utilities" at bounding box center [0, 0] width 0 height 0
click at [416, 249] on input "text" at bounding box center [548, 247] width 596 height 27
type input "BUNNINGS 8087/90062190 $71.68"
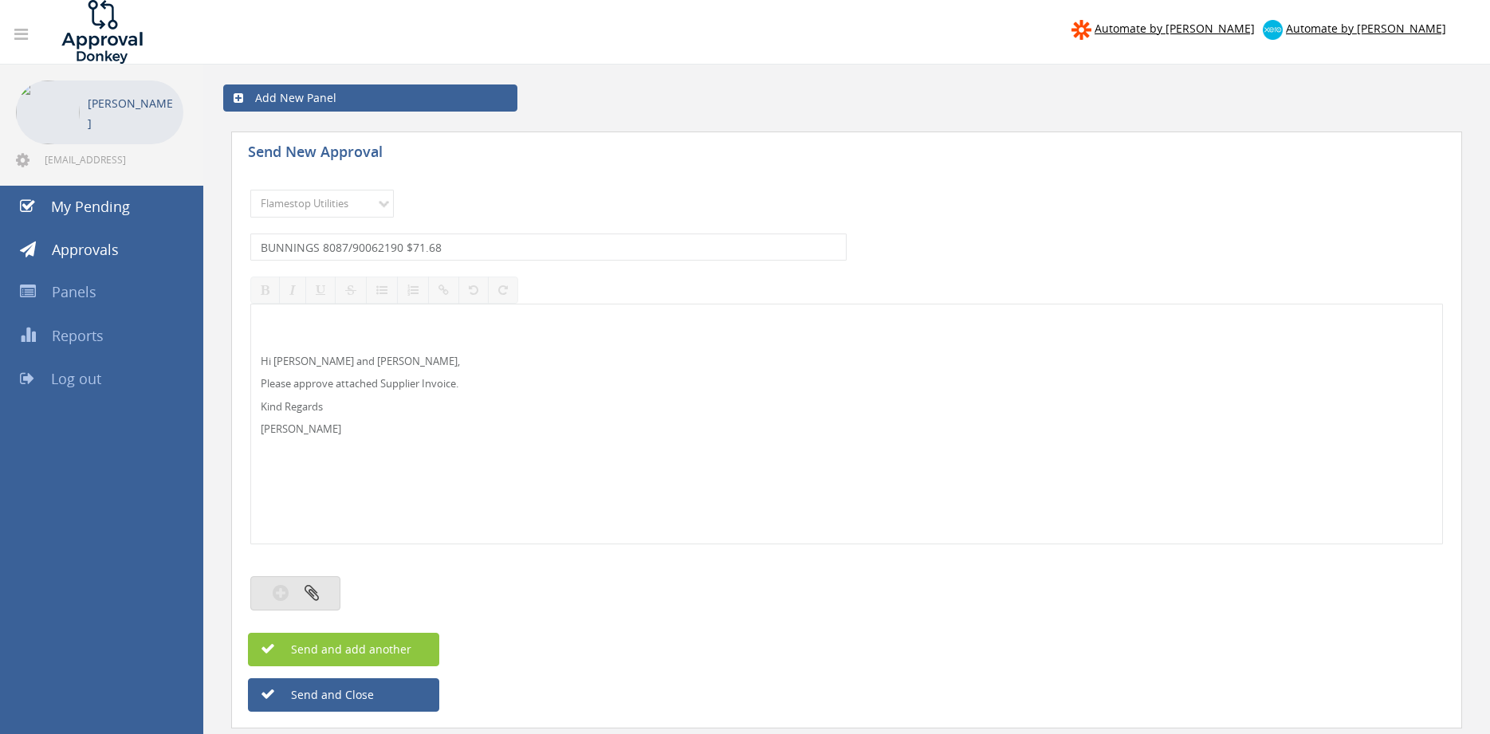
click at [323, 591] on button "button" at bounding box center [295, 593] width 90 height 34
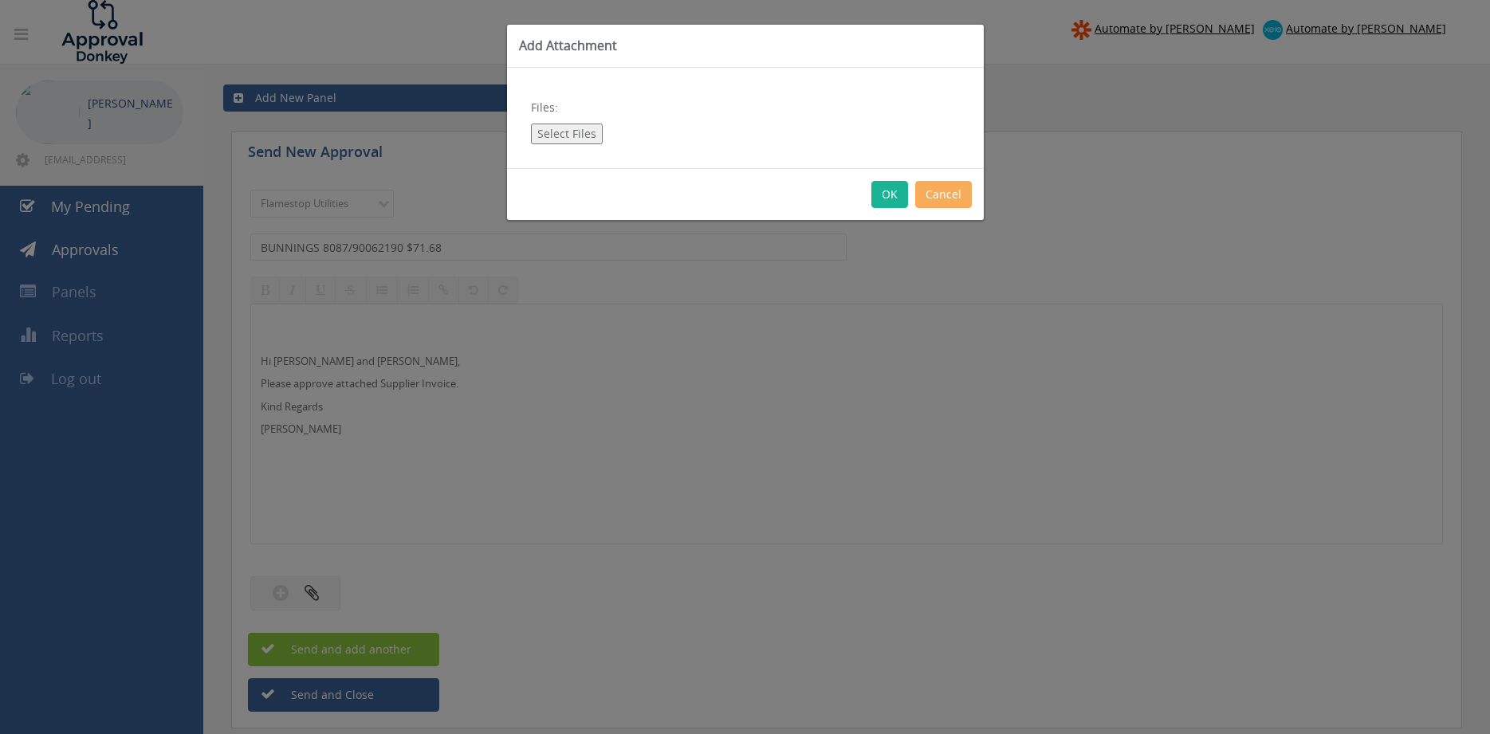
click at [575, 133] on button "Select Files" at bounding box center [567, 134] width 72 height 21
type input "C:\fakepath\BUNNINGS 8087-90062190 07.08.25.pdf"
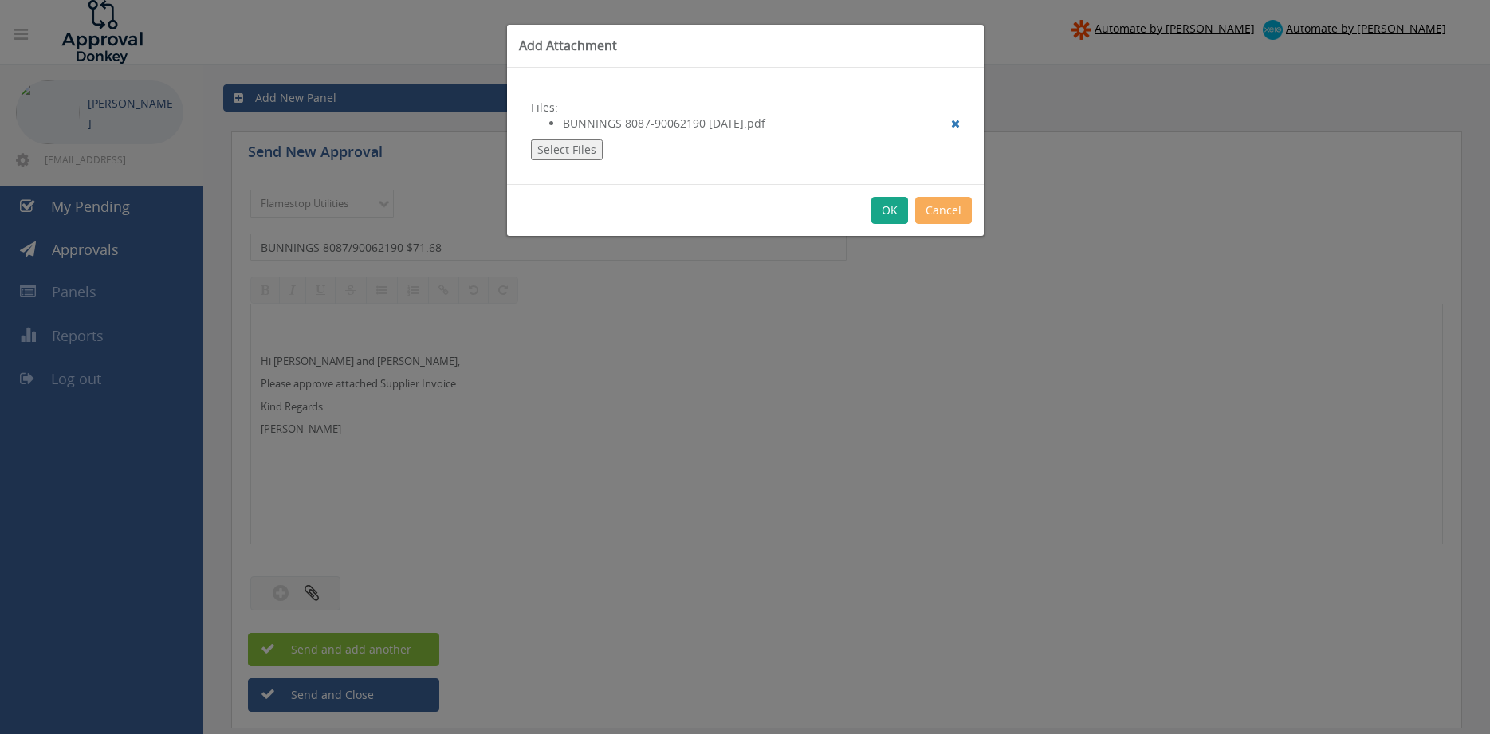
click at [884, 202] on button "OK" at bounding box center [889, 210] width 37 height 27
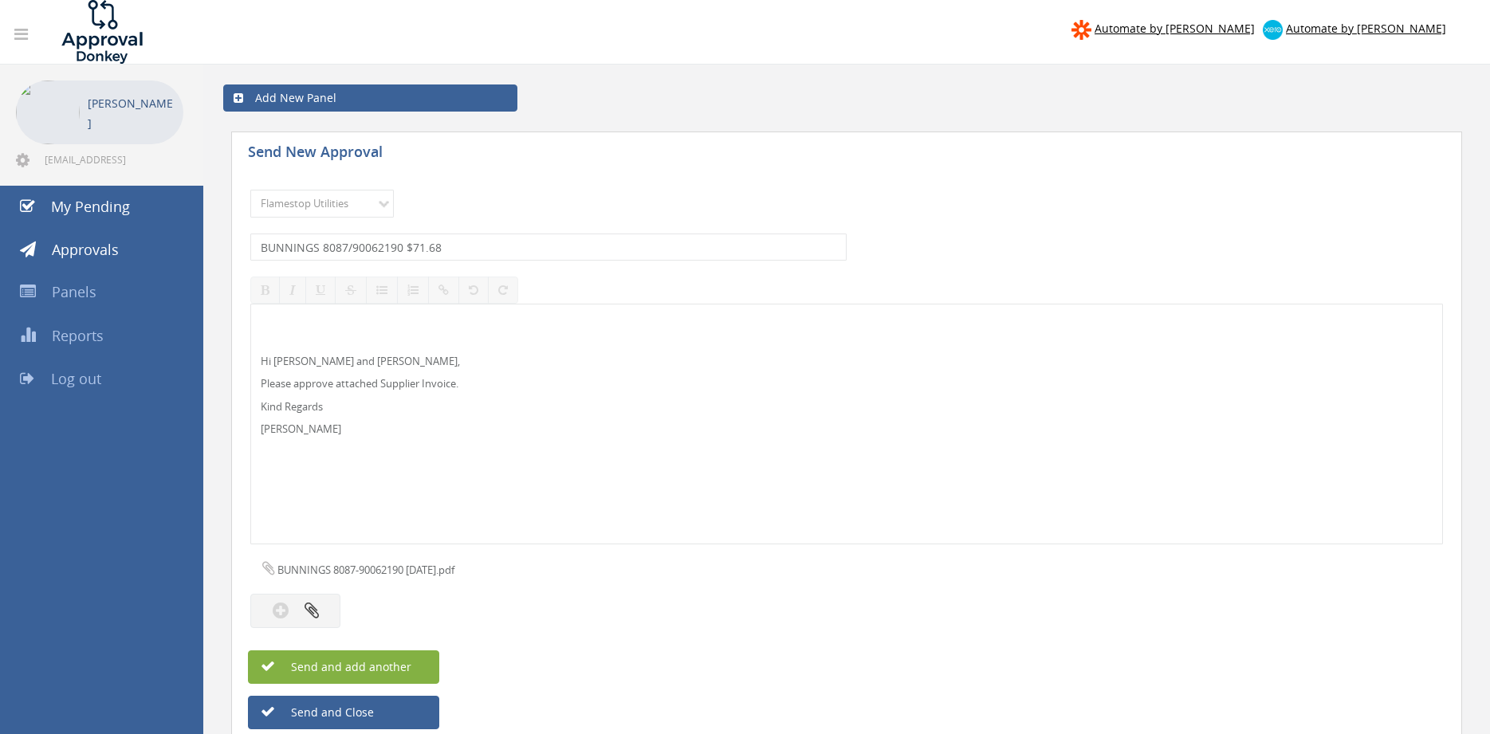
click at [362, 671] on span "Send and add another" at bounding box center [334, 666] width 155 height 15
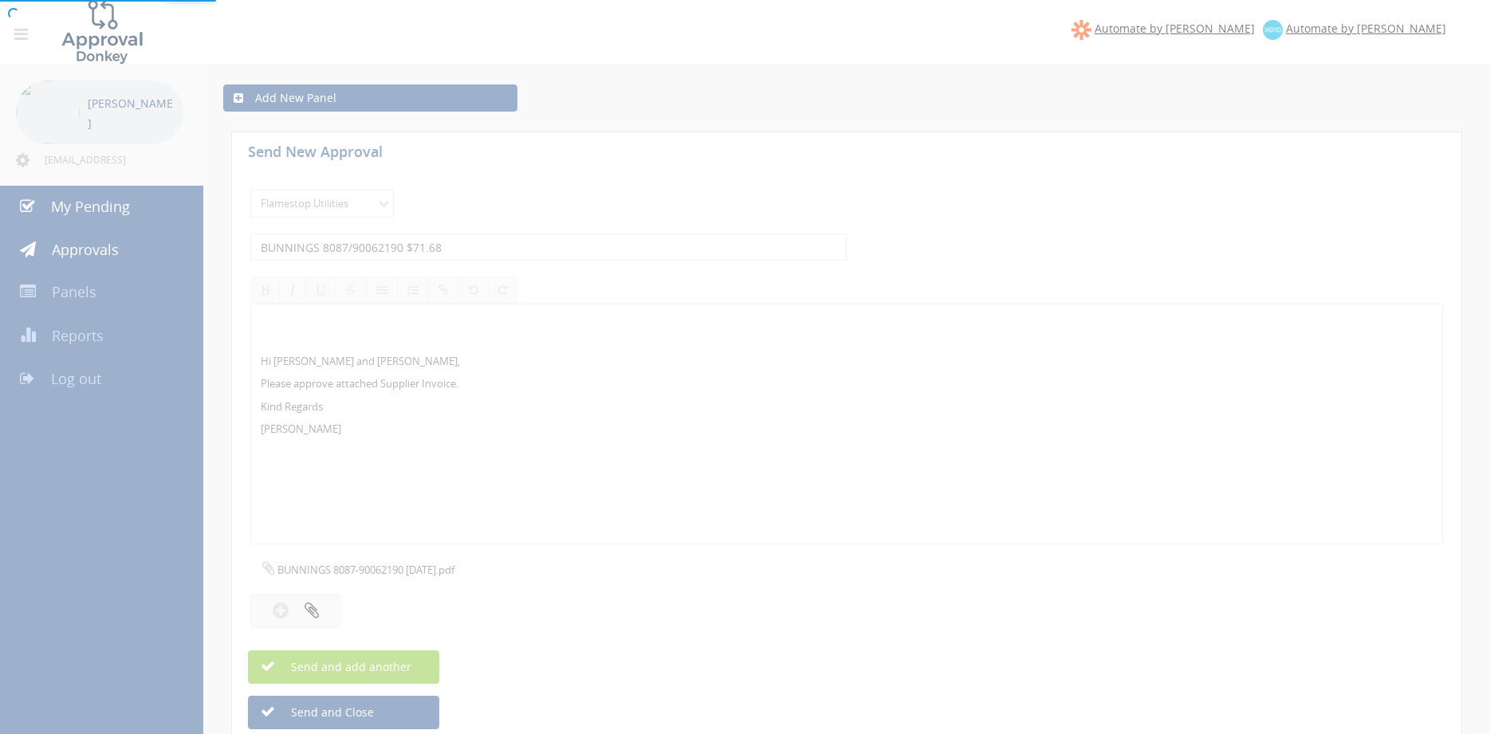
select select
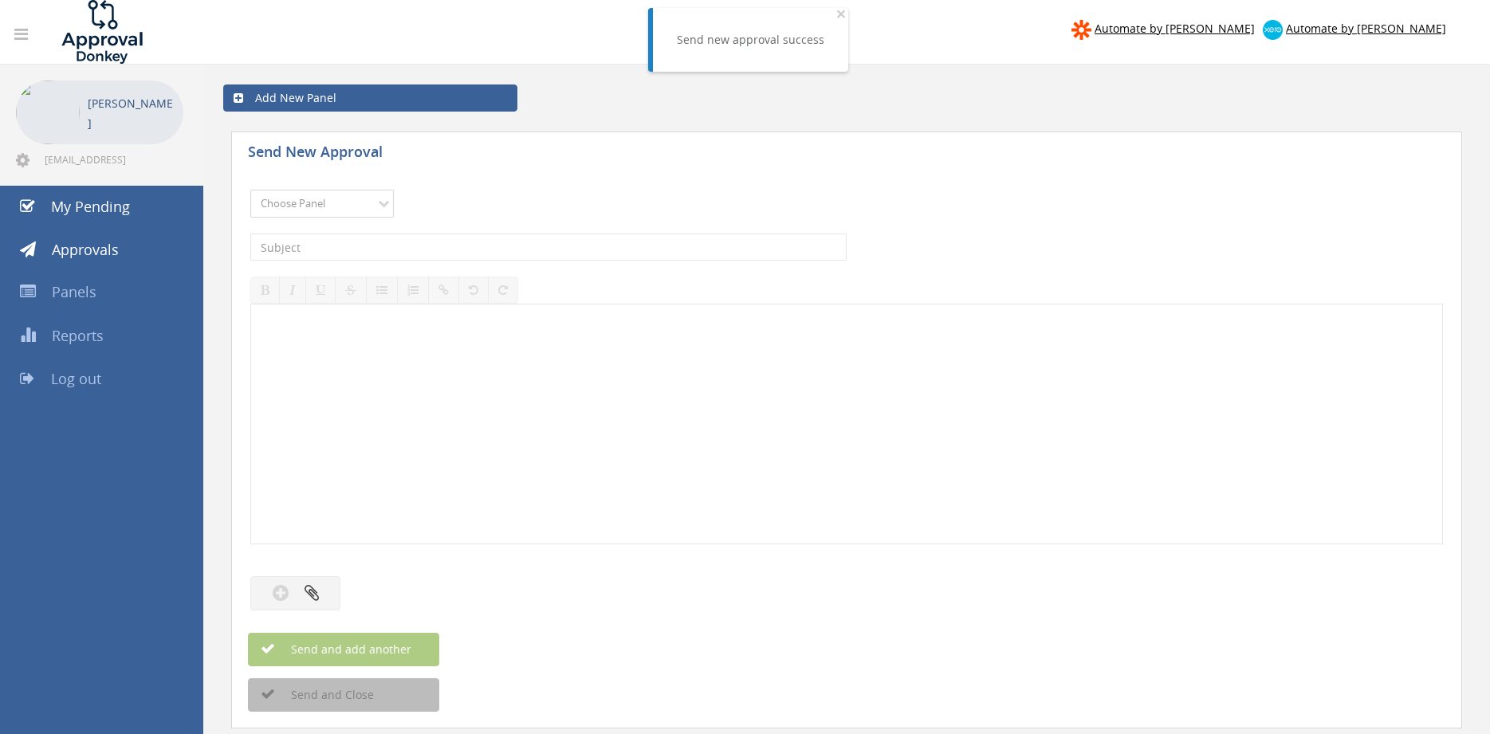
select select "9744"
click option "Flamestop Utilities" at bounding box center [0, 0] width 0 height 0
click at [399, 247] on input "text" at bounding box center [548, 247] width 596 height 27
type input "BUNNINGS 7332/00915011 $50.53"
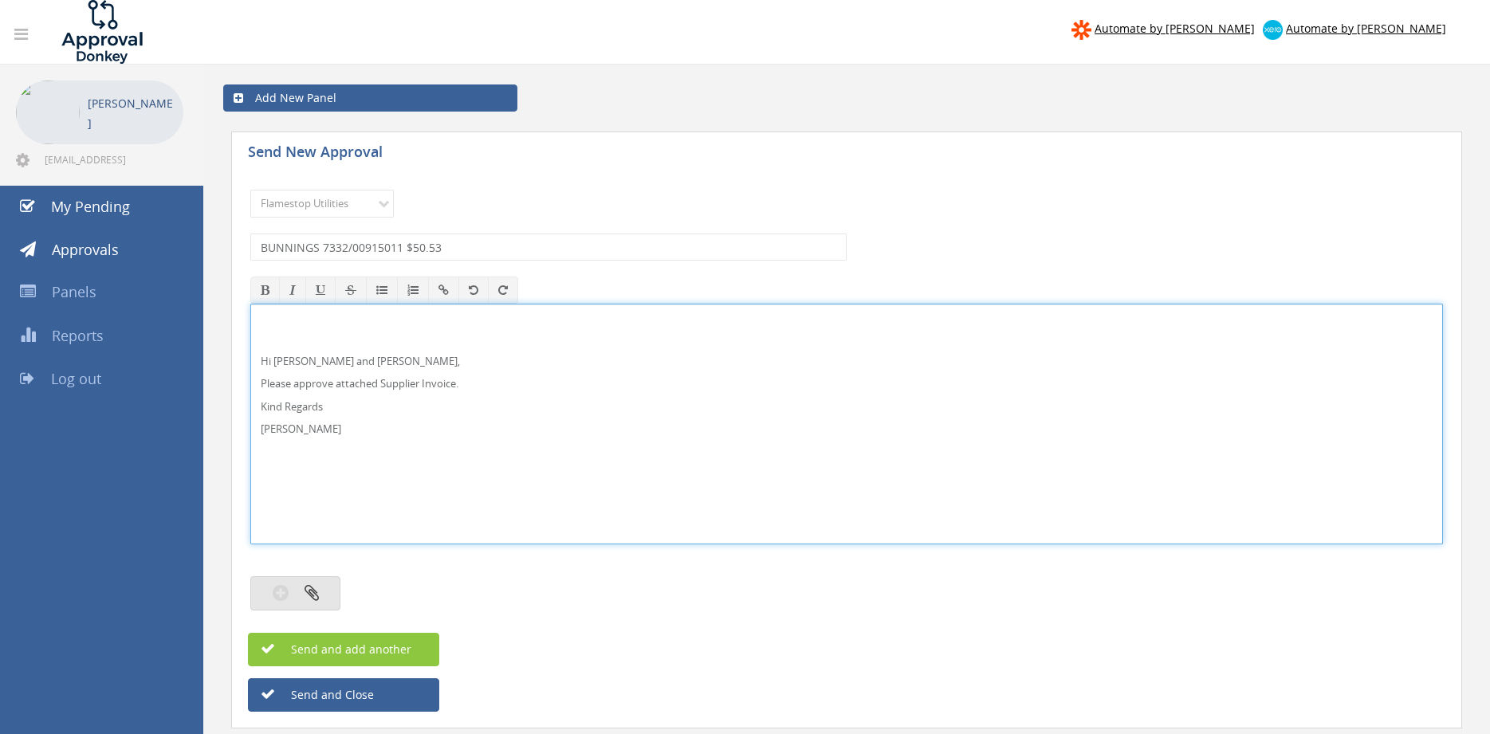
click at [316, 585] on icon "button" at bounding box center [311, 592] width 14 height 18
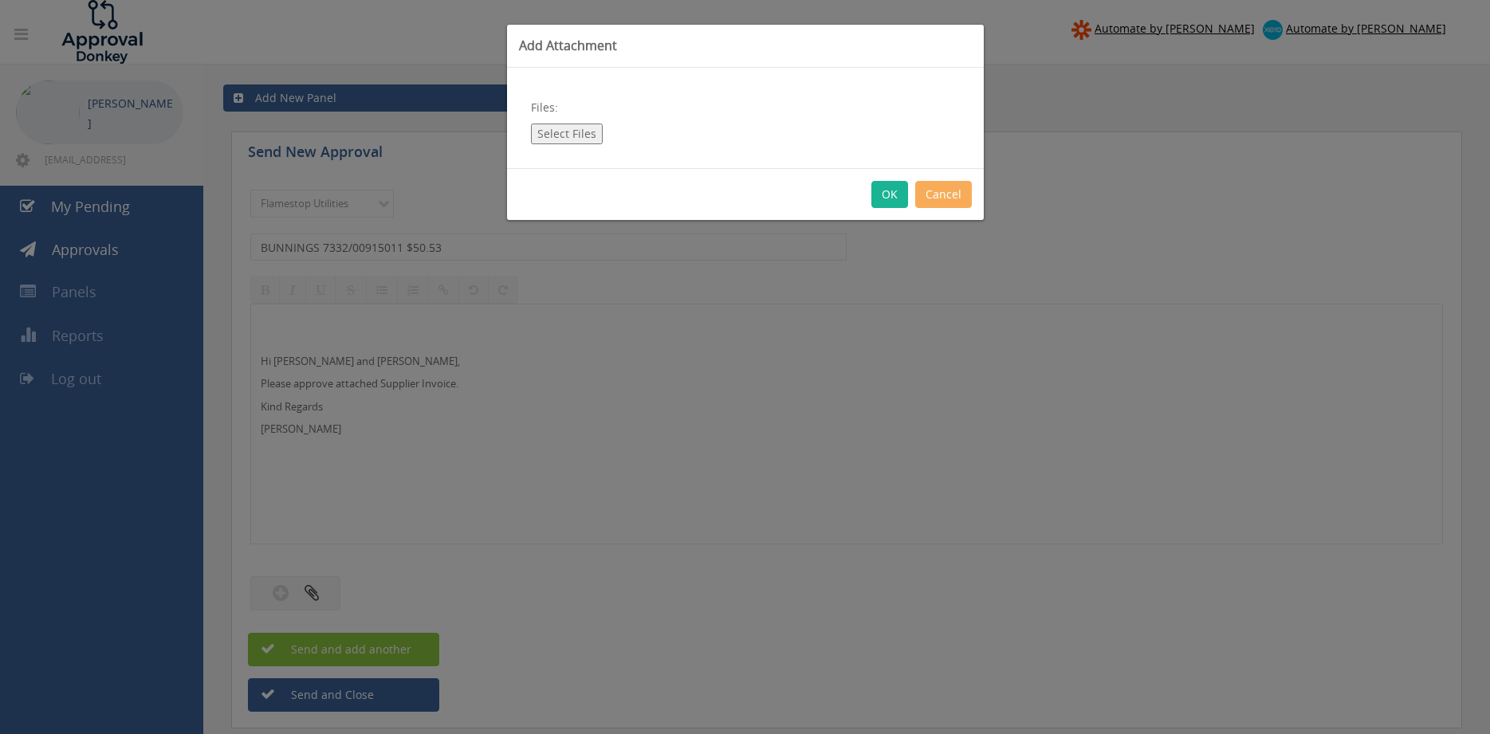
click at [583, 137] on button "Select Files" at bounding box center [567, 134] width 72 height 21
type input "C:\fakepath\BUNNINGS 7332-00915011 07.08.25.pdf"
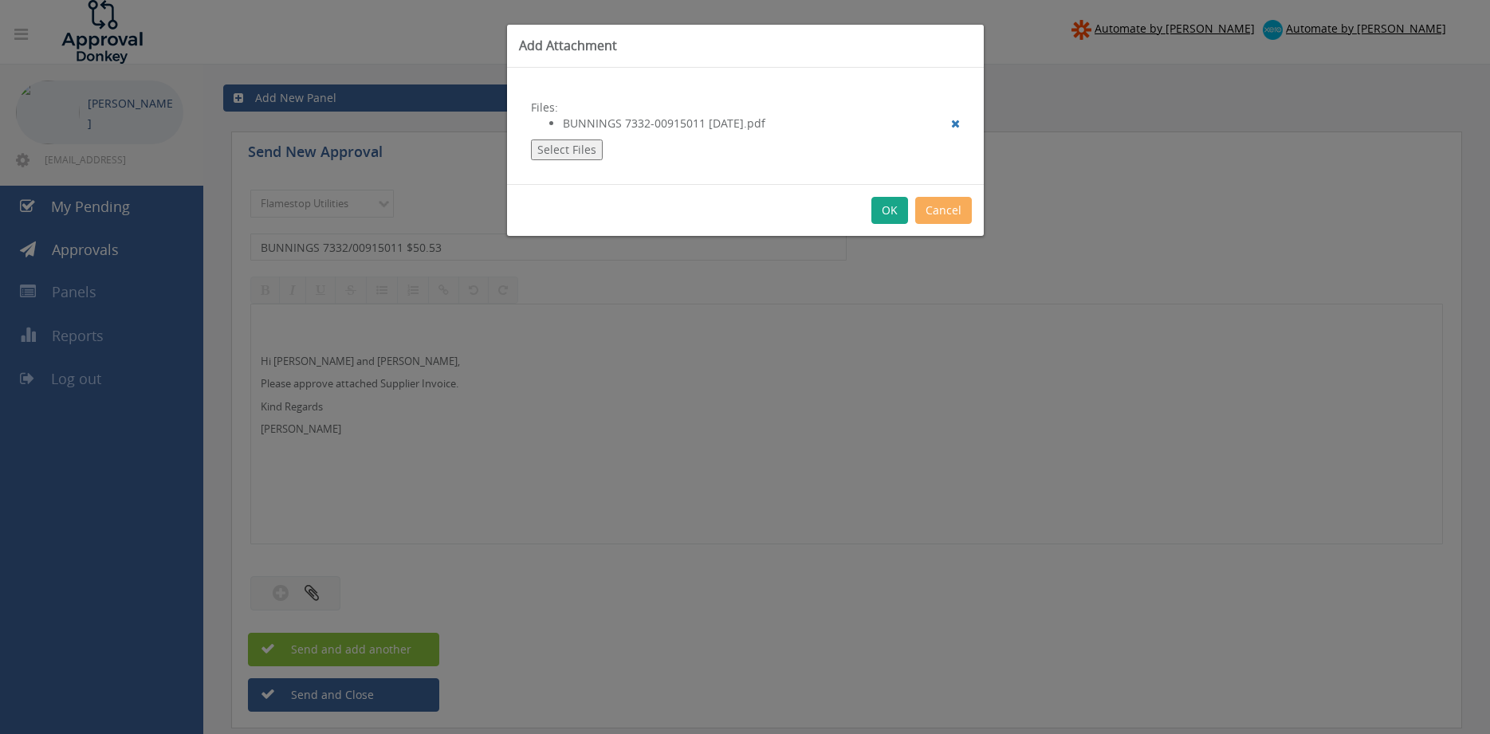
click at [891, 217] on button "OK" at bounding box center [889, 210] width 37 height 27
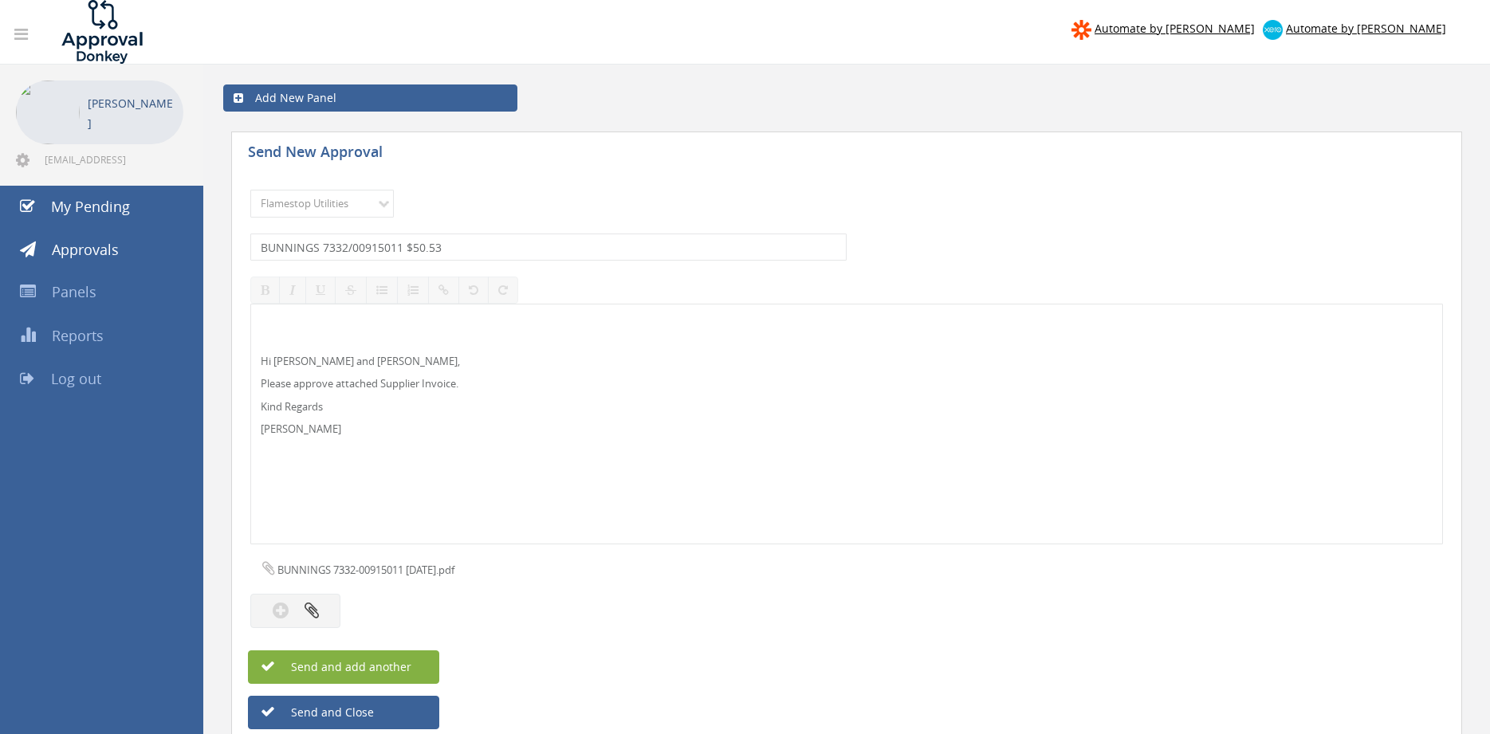
click at [422, 666] on button "Send and add another" at bounding box center [343, 666] width 191 height 33
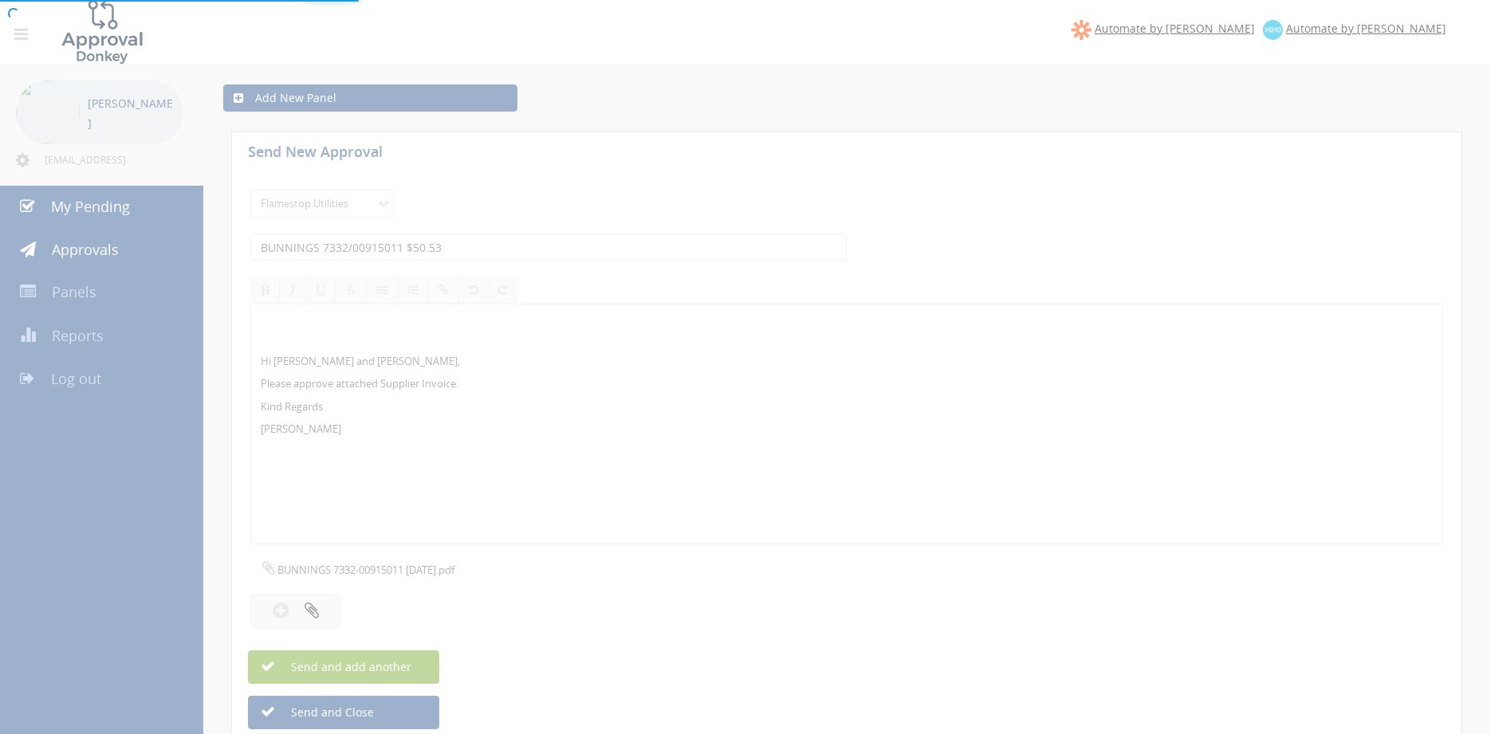
select select
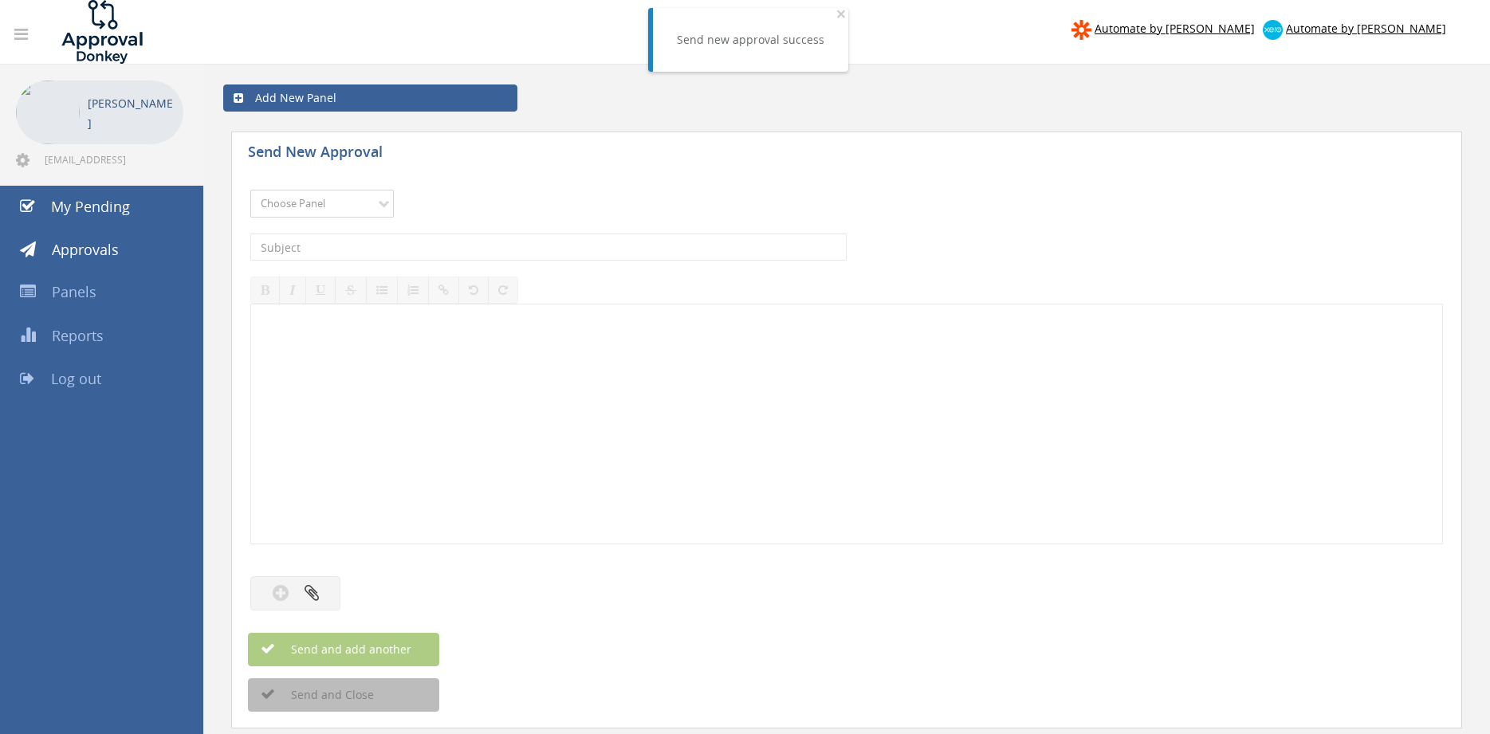
click at [250, 190] on select "Choose Panel Alarm Credits RG - 3 NZ Utilities Cable and SAI Global NZ Alarms-1…" at bounding box center [321, 204] width 143 height 28
select select "9744"
click option "Flamestop Utilities" at bounding box center [0, 0] width 0 height 0
click at [410, 248] on input "text" at bounding box center [548, 247] width 596 height 27
type input "BUNNINGS 7212/01281044 $25.91"
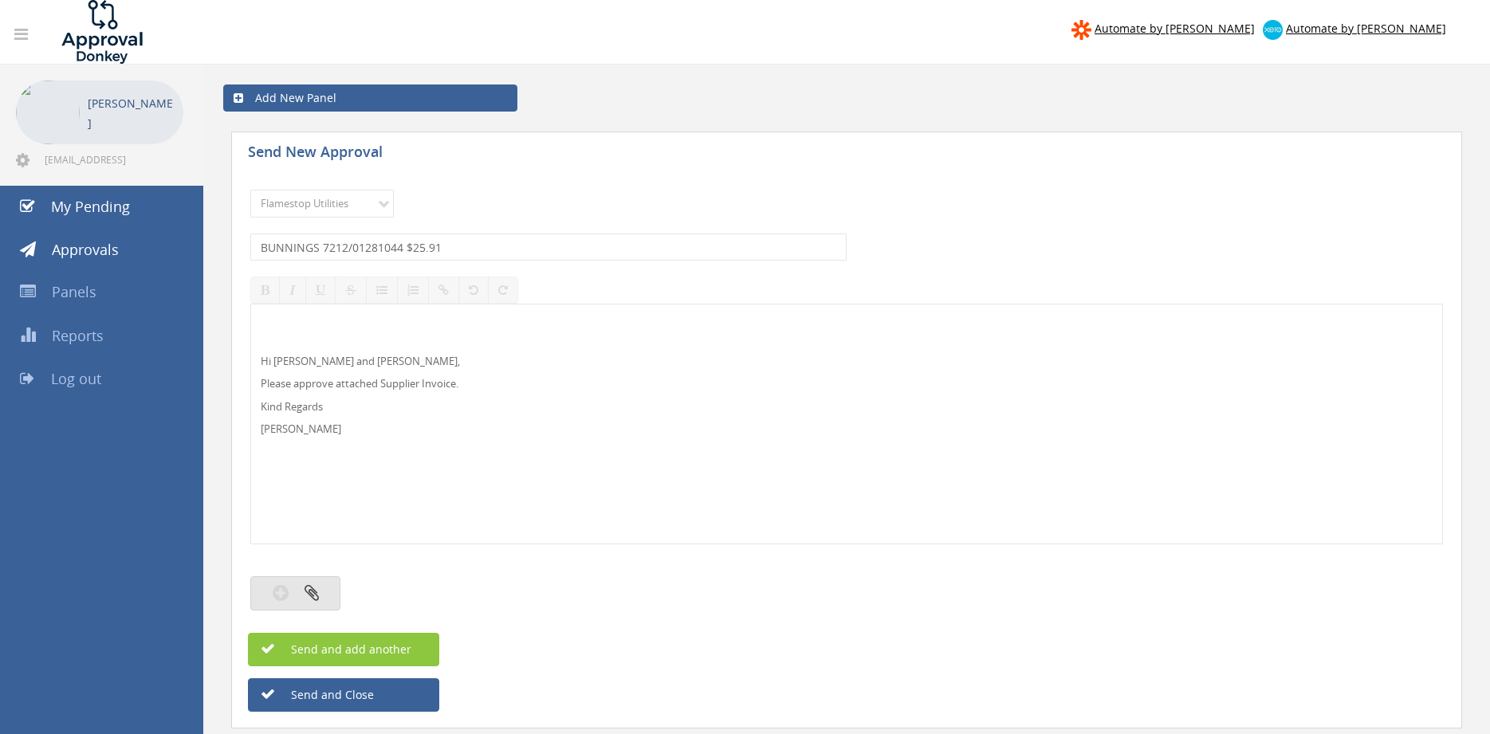
click at [317, 583] on button "button" at bounding box center [295, 593] width 90 height 34
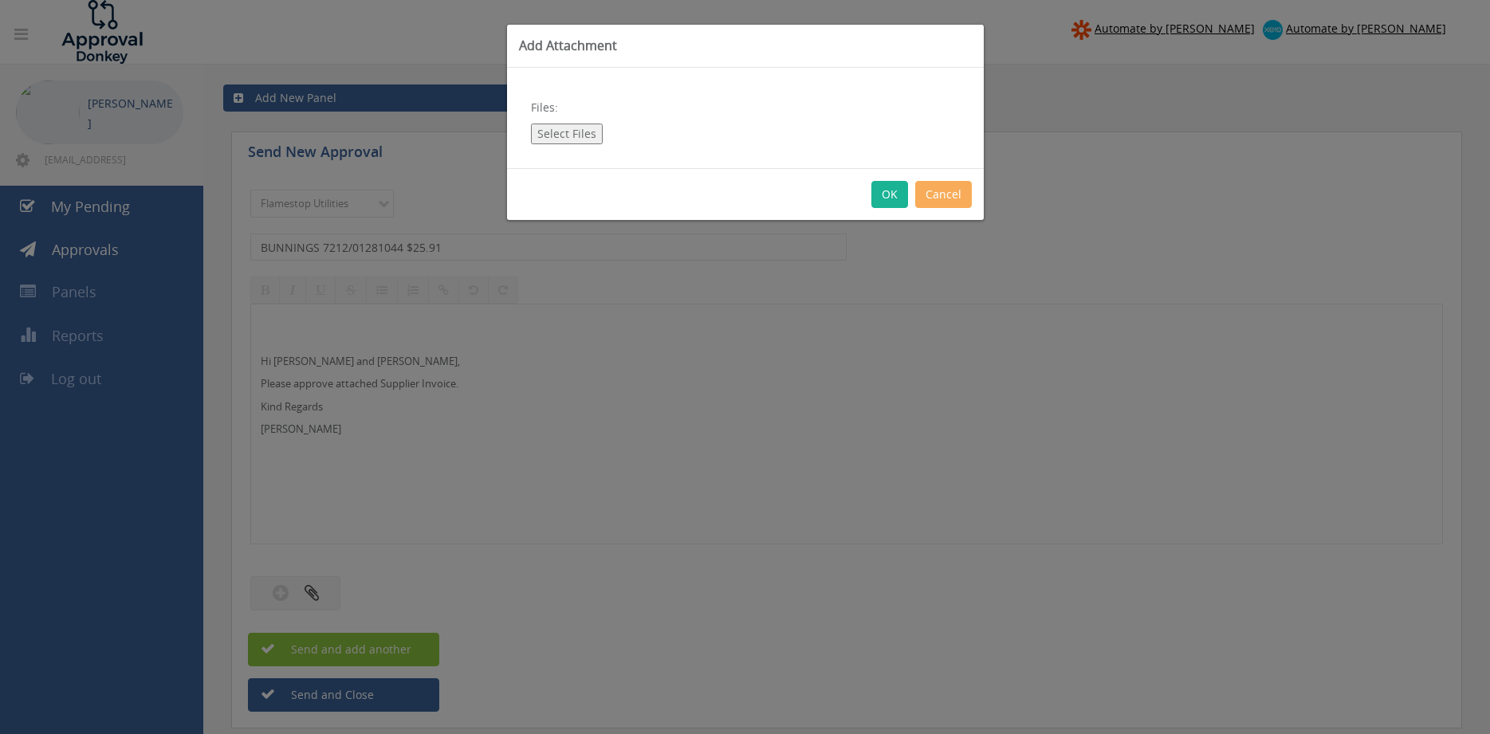
click at [570, 133] on button "Select Files" at bounding box center [567, 134] width 72 height 21
type input "C:\fakepath\BUNNINGS 7212-01281044 04.08.25.pdf"
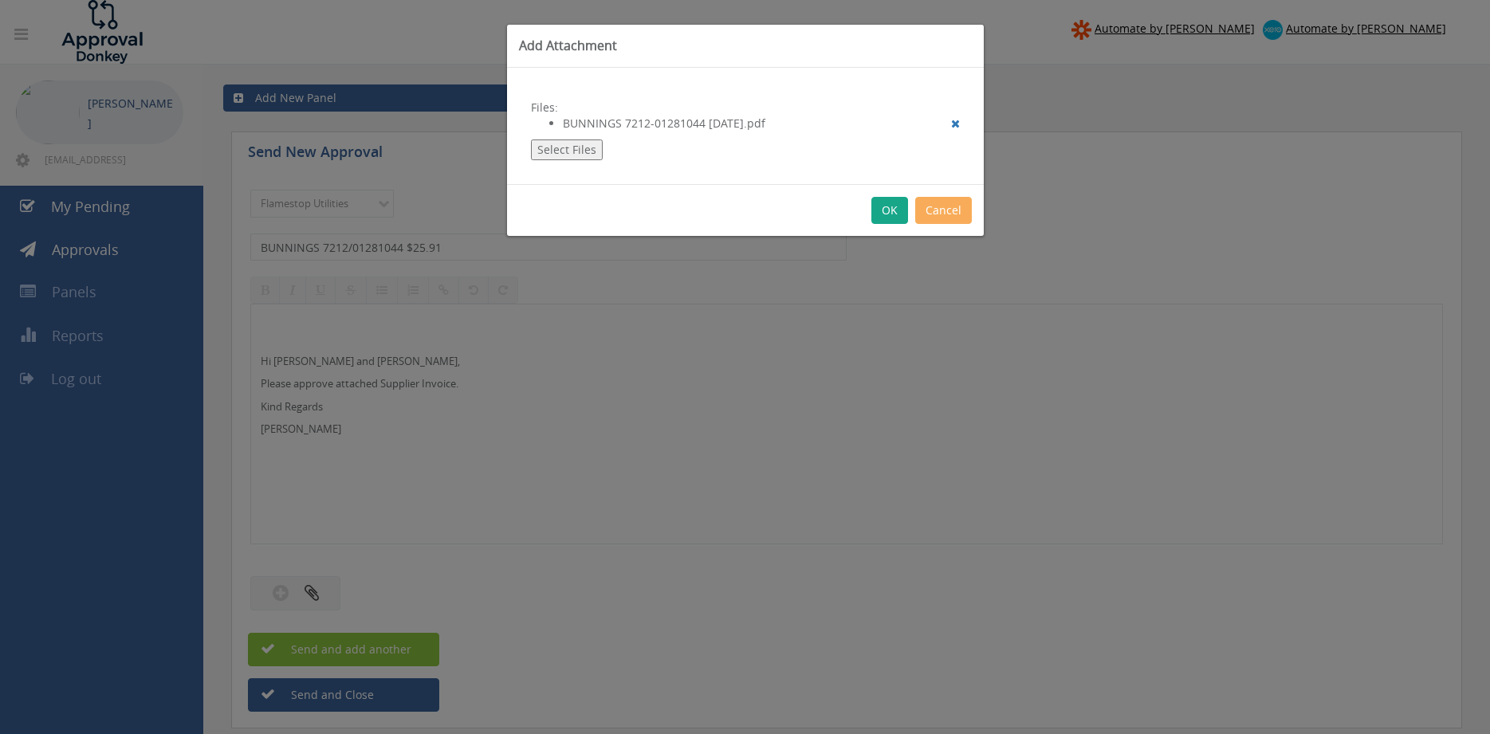
click at [887, 211] on button "OK" at bounding box center [889, 210] width 37 height 27
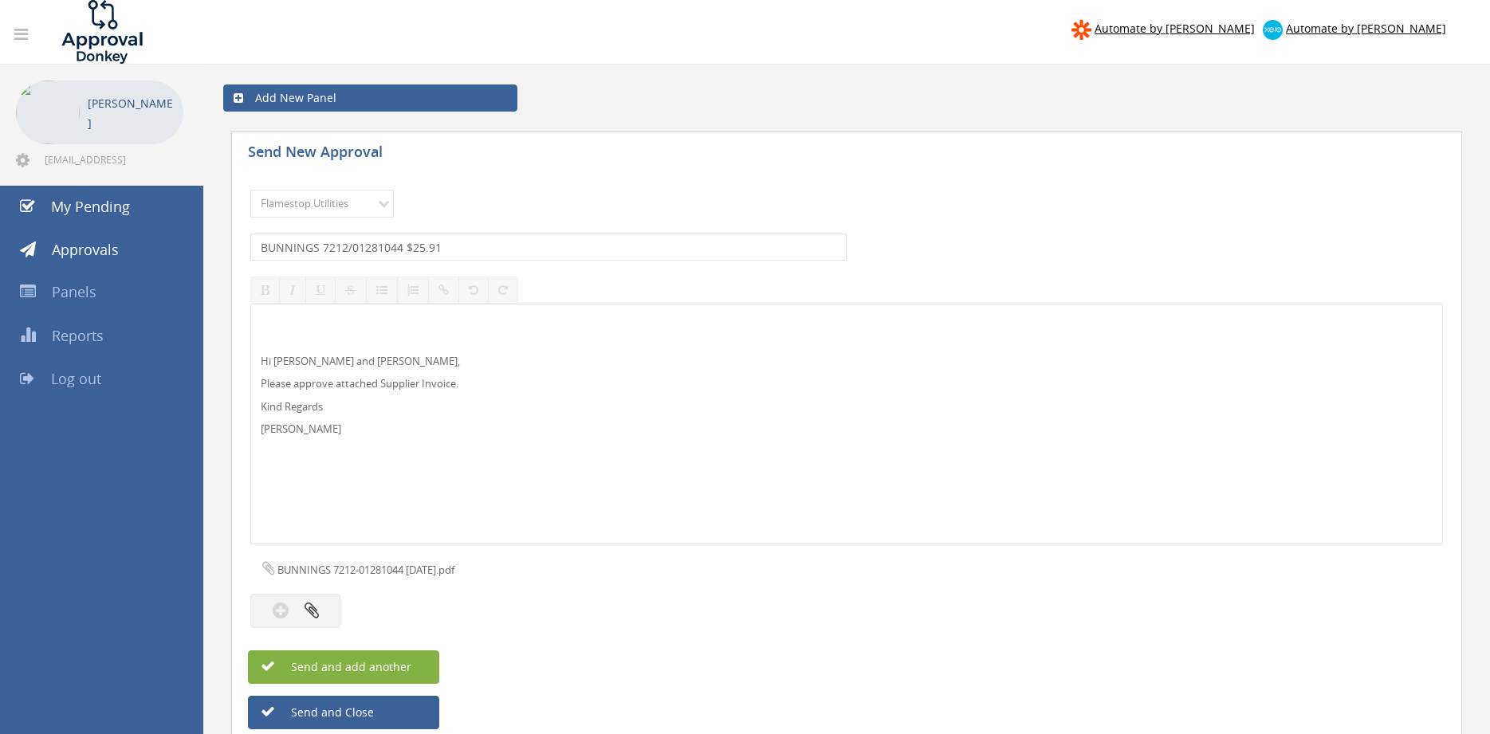
click at [392, 669] on span "Send and add another" at bounding box center [334, 666] width 155 height 15
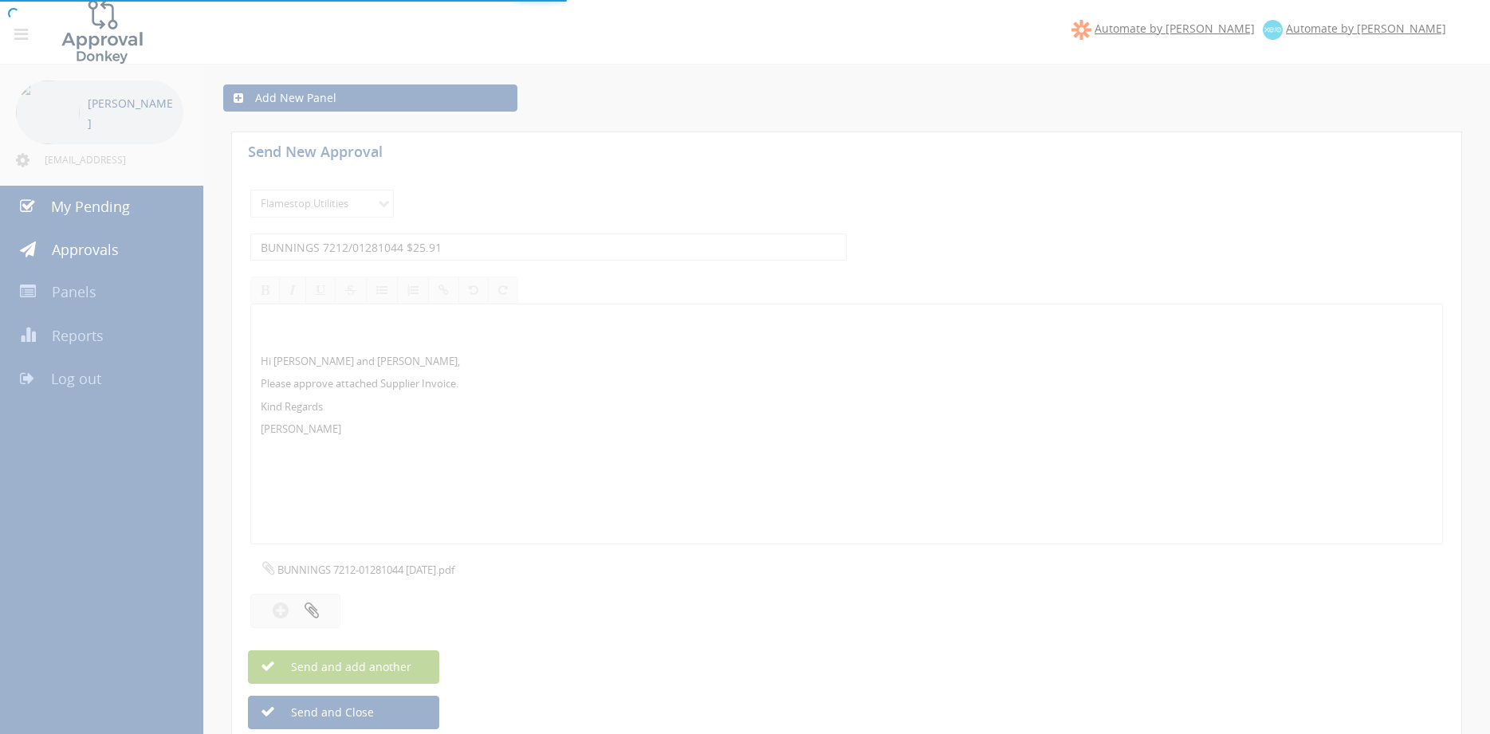
select select
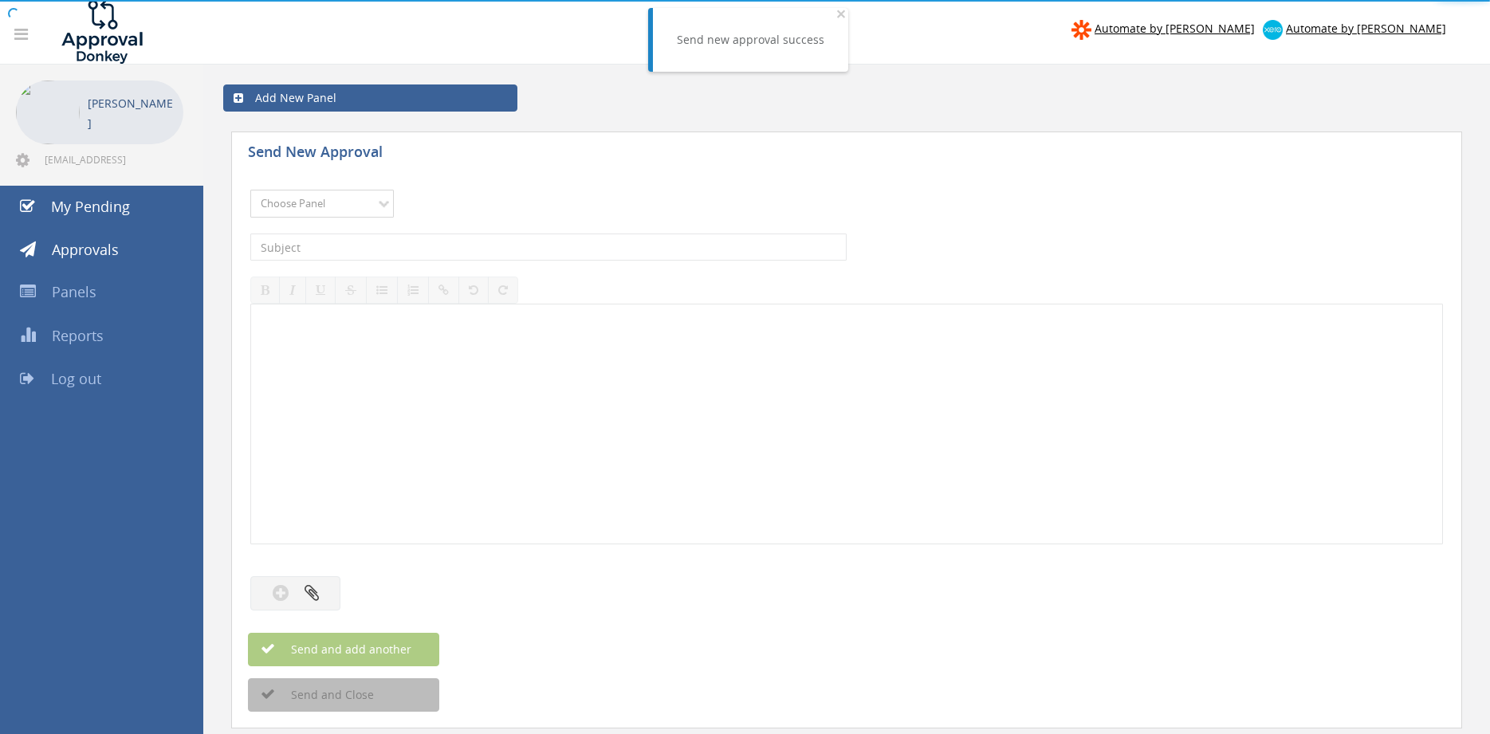
click at [250, 190] on select "Choose Panel Alarm Credits RG - 3 NZ Utilities Cable and SAI Global NZ Alarms-1…" at bounding box center [321, 204] width 143 height 28
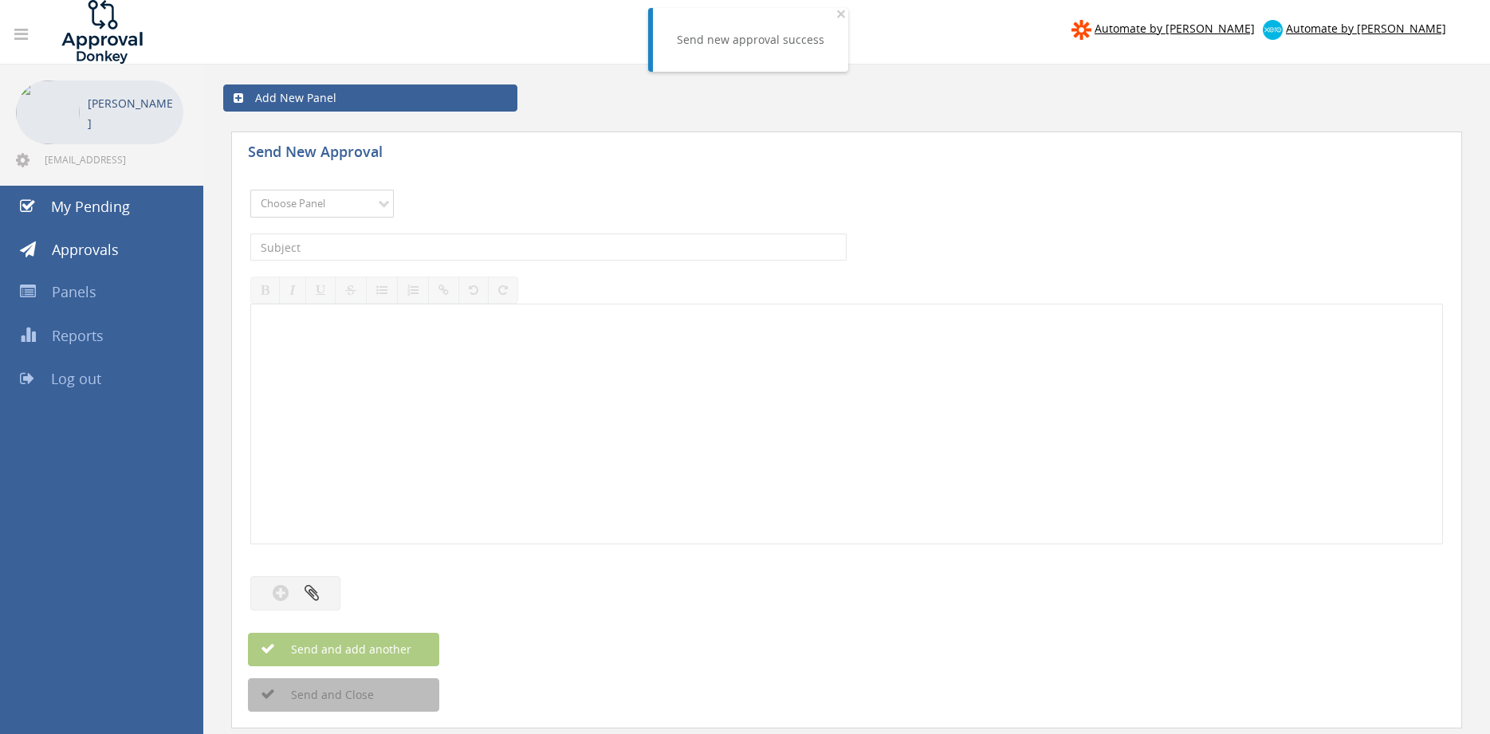
select select "9744"
click option "Flamestop Utilities" at bounding box center [0, 0] width 0 height 0
click at [408, 242] on input "text" at bounding box center [548, 247] width 596 height 27
type input "BUNNINGS 7088/90358371 $300.92"
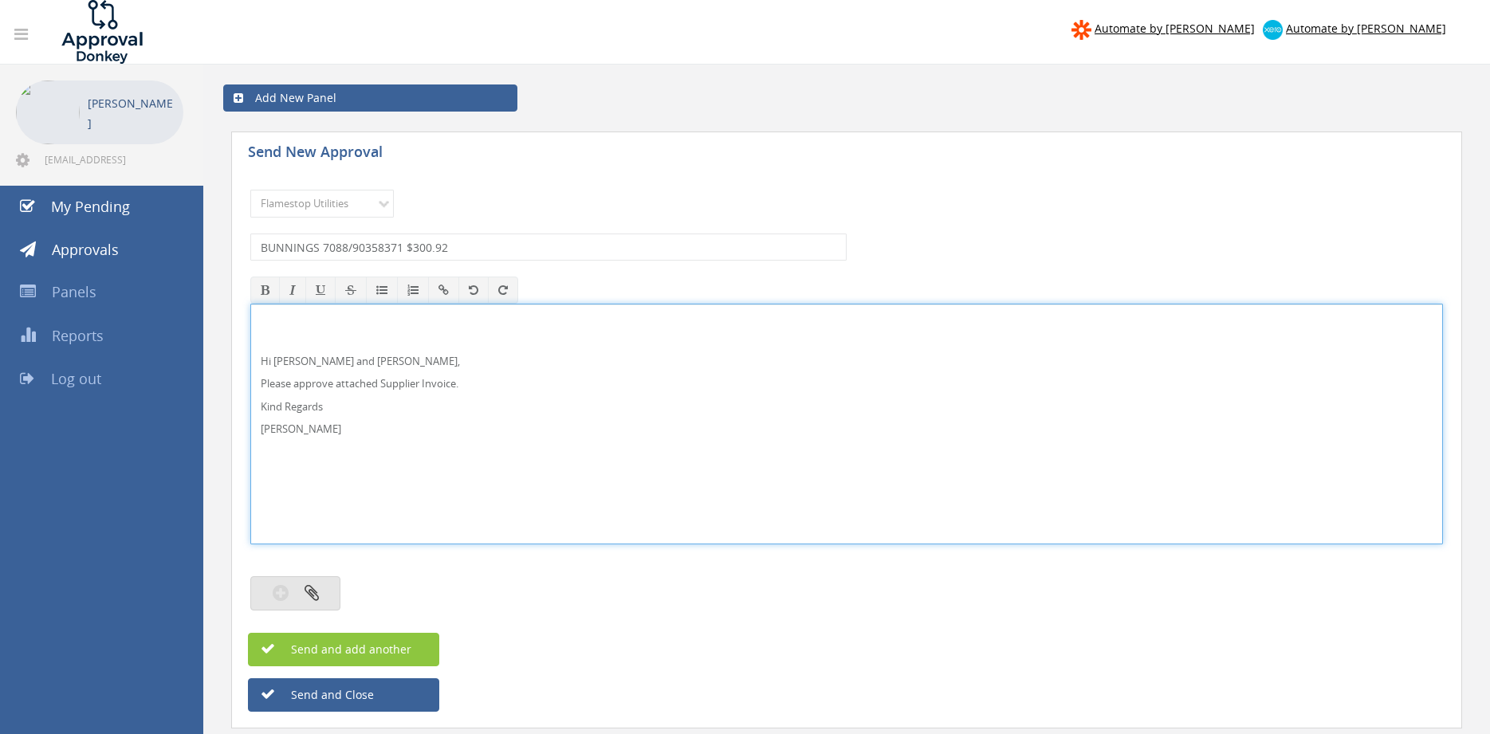
click at [322, 589] on button "button" at bounding box center [295, 593] width 90 height 34
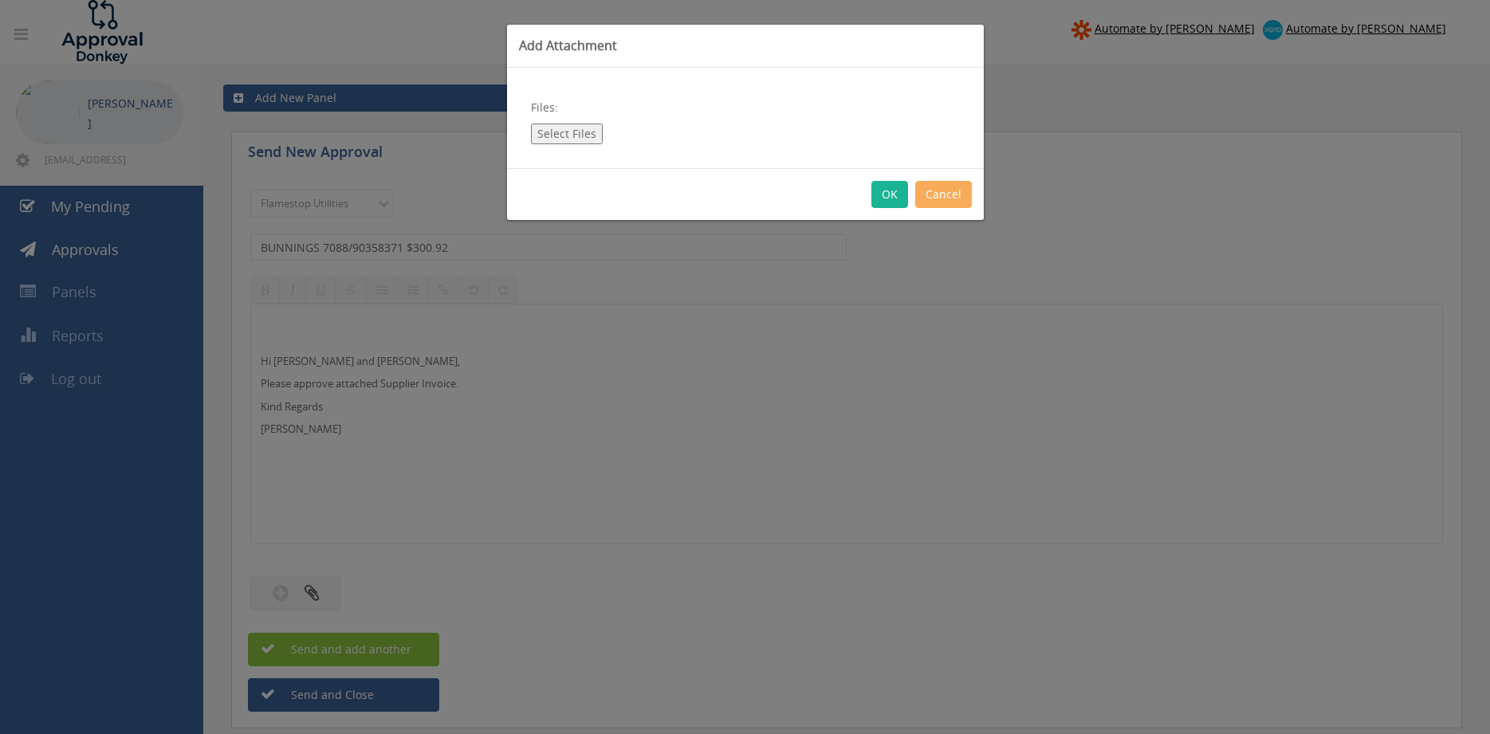
click at [559, 135] on button "Select Files" at bounding box center [567, 134] width 72 height 21
type input "C:\fakepath\BUNNINGS 7088-90358371 07.08.25.pdf"
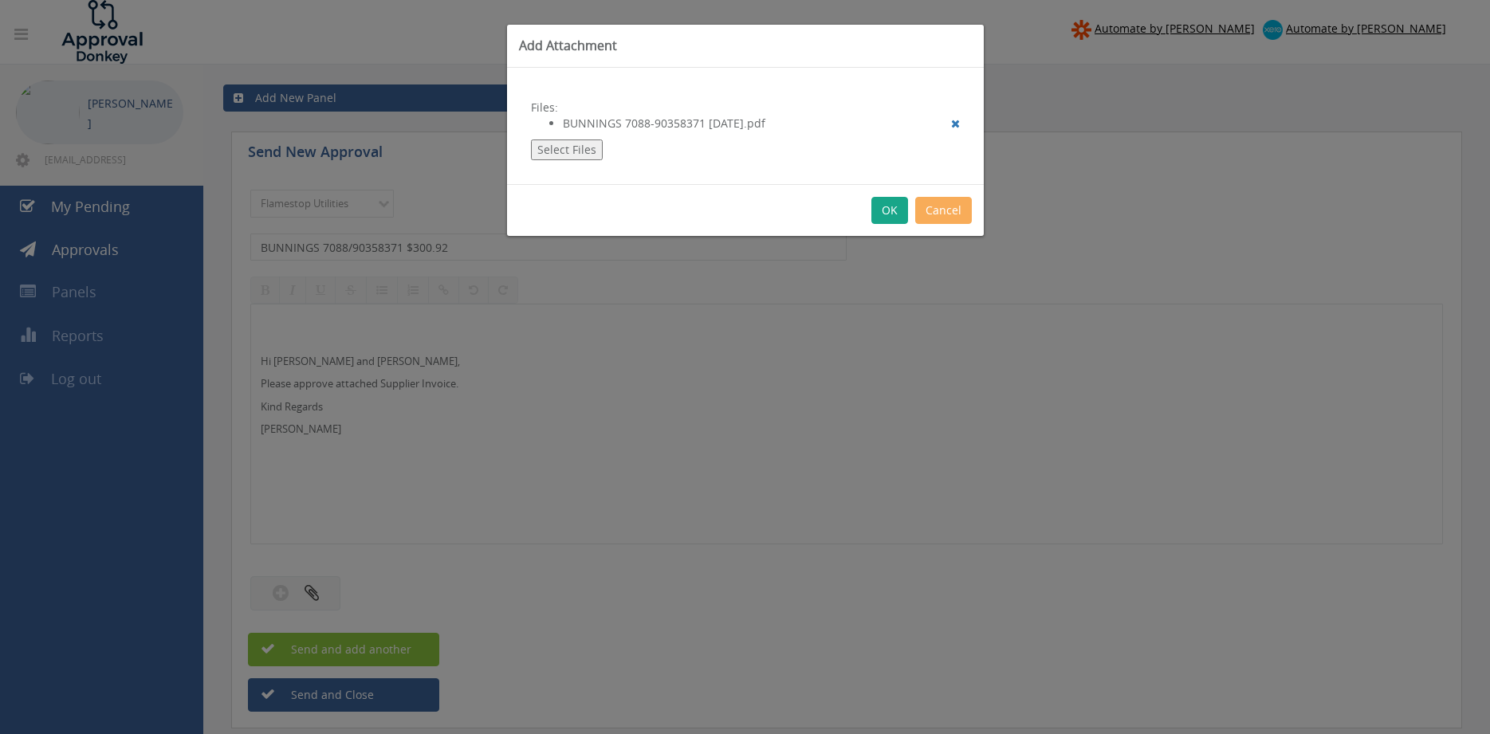
click at [889, 213] on button "OK" at bounding box center [889, 210] width 37 height 27
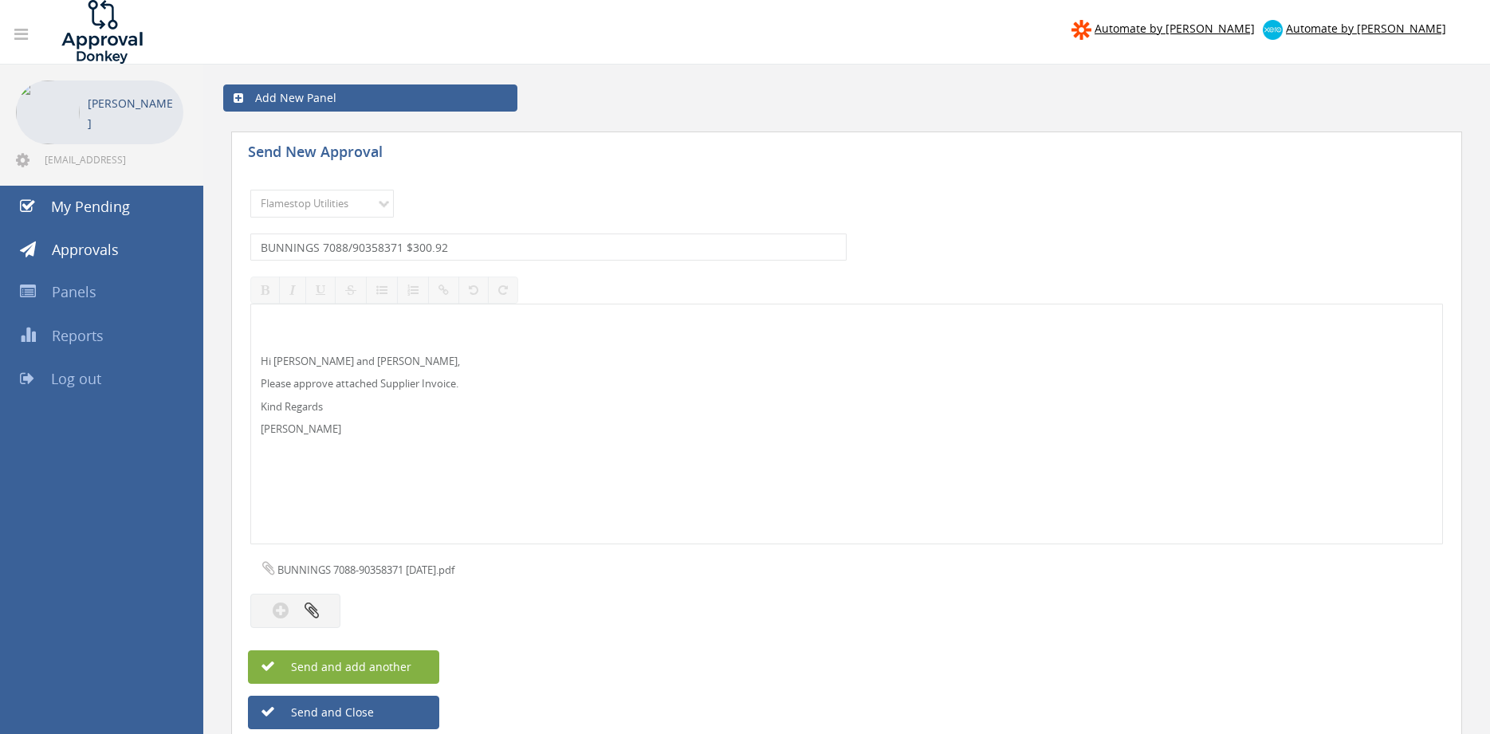
click at [414, 662] on button "Send and add another" at bounding box center [343, 666] width 191 height 33
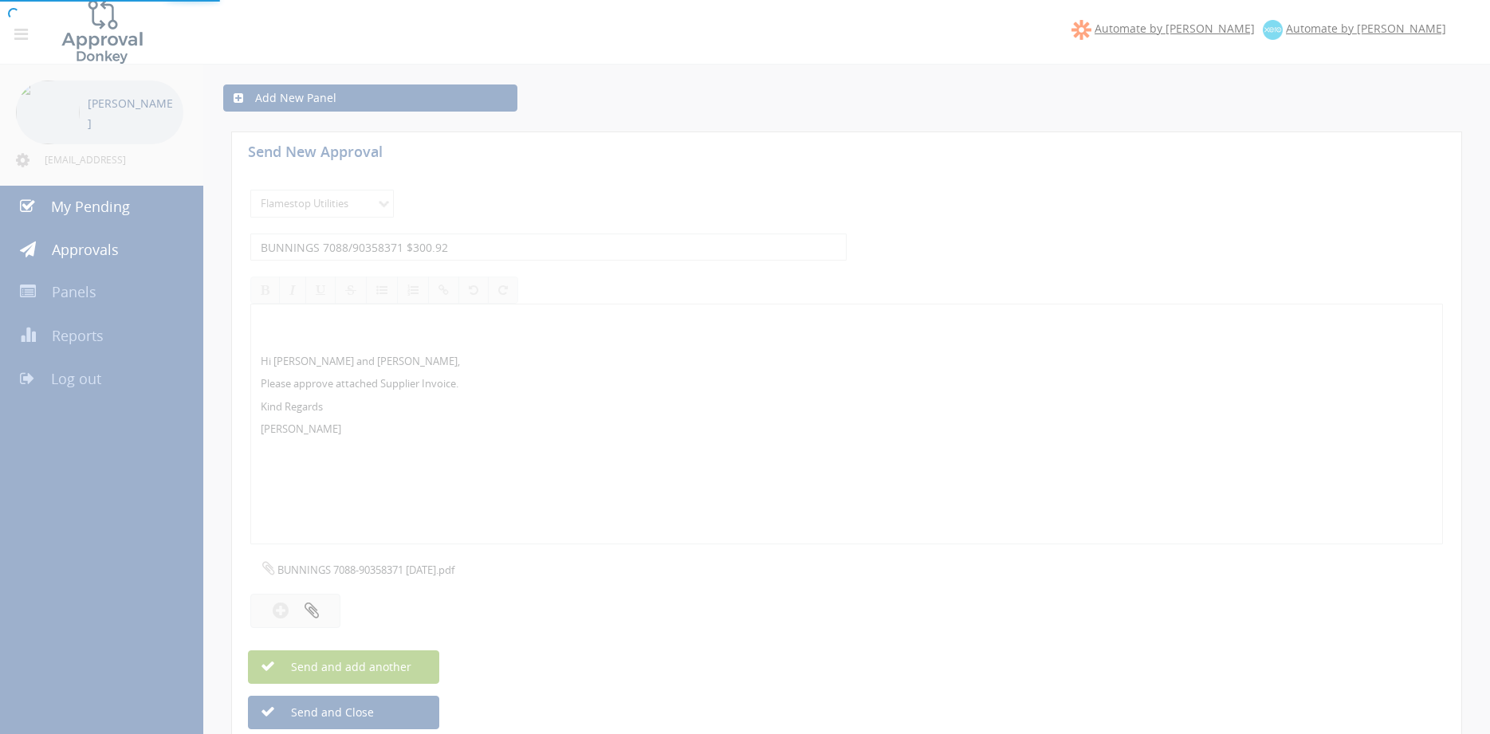
select select
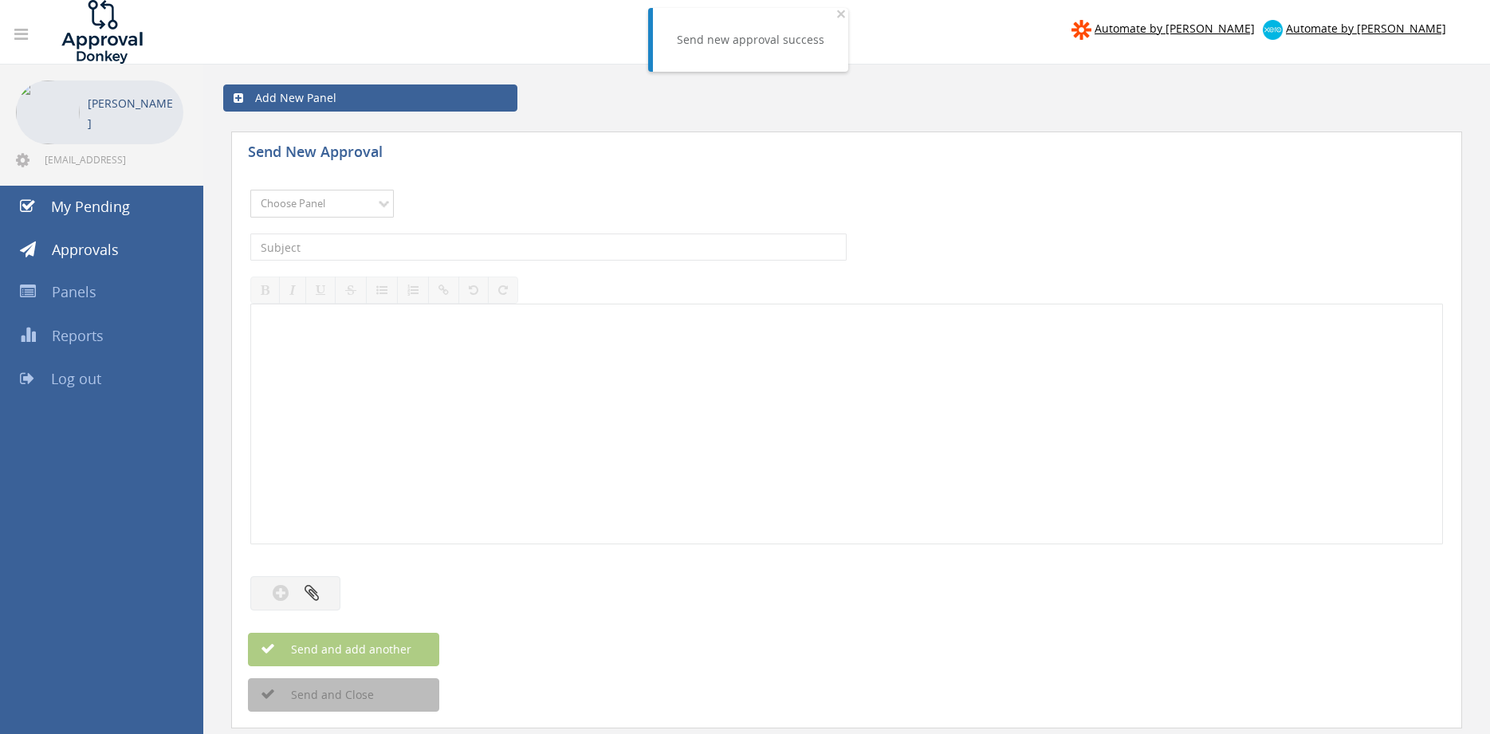
select select "9744"
click option "Flamestop Utilities" at bounding box center [0, 0] width 0 height 0
click at [383, 251] on input "text" at bounding box center [548, 247] width 596 height 27
type input "AZAPAK VIC 289922 $615.87"
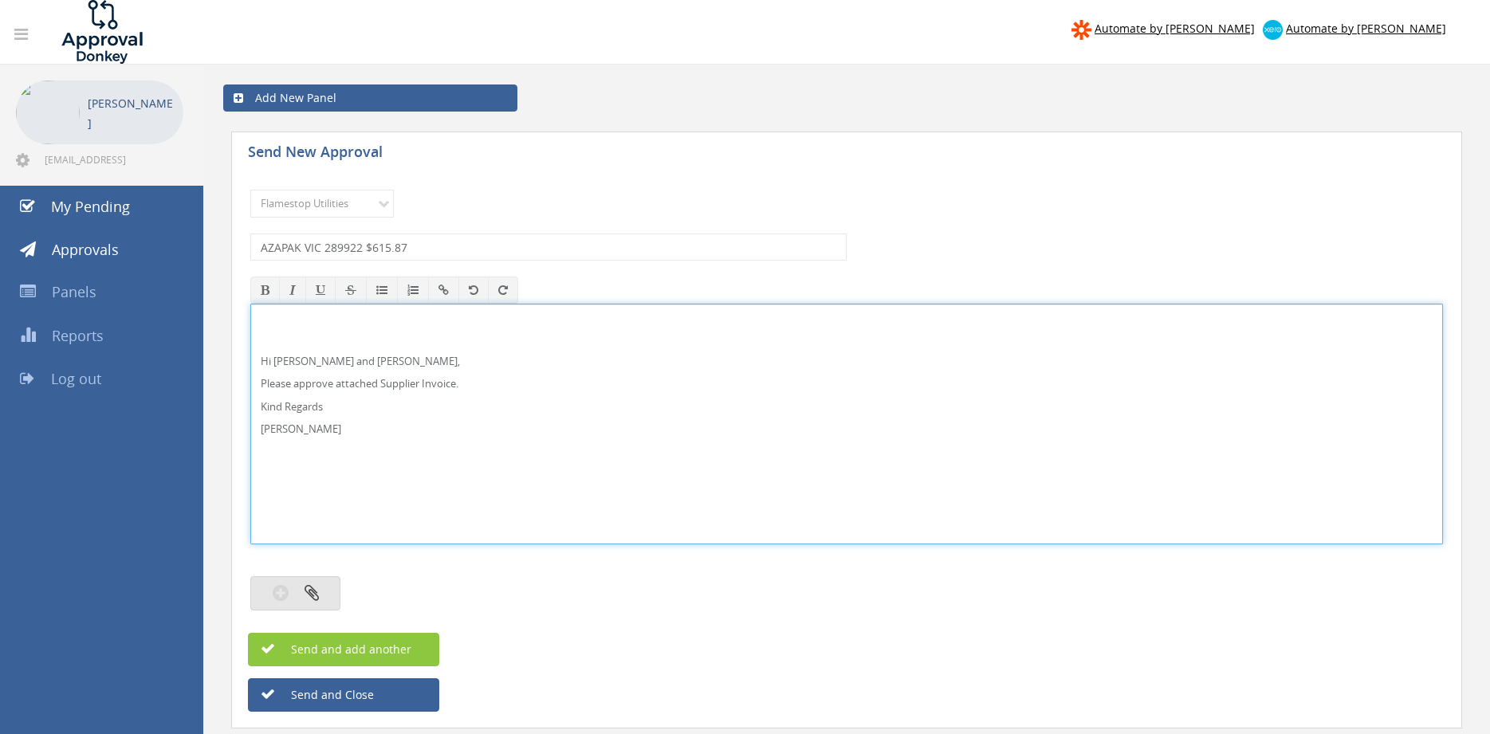
click at [337, 593] on button "button" at bounding box center [295, 593] width 90 height 34
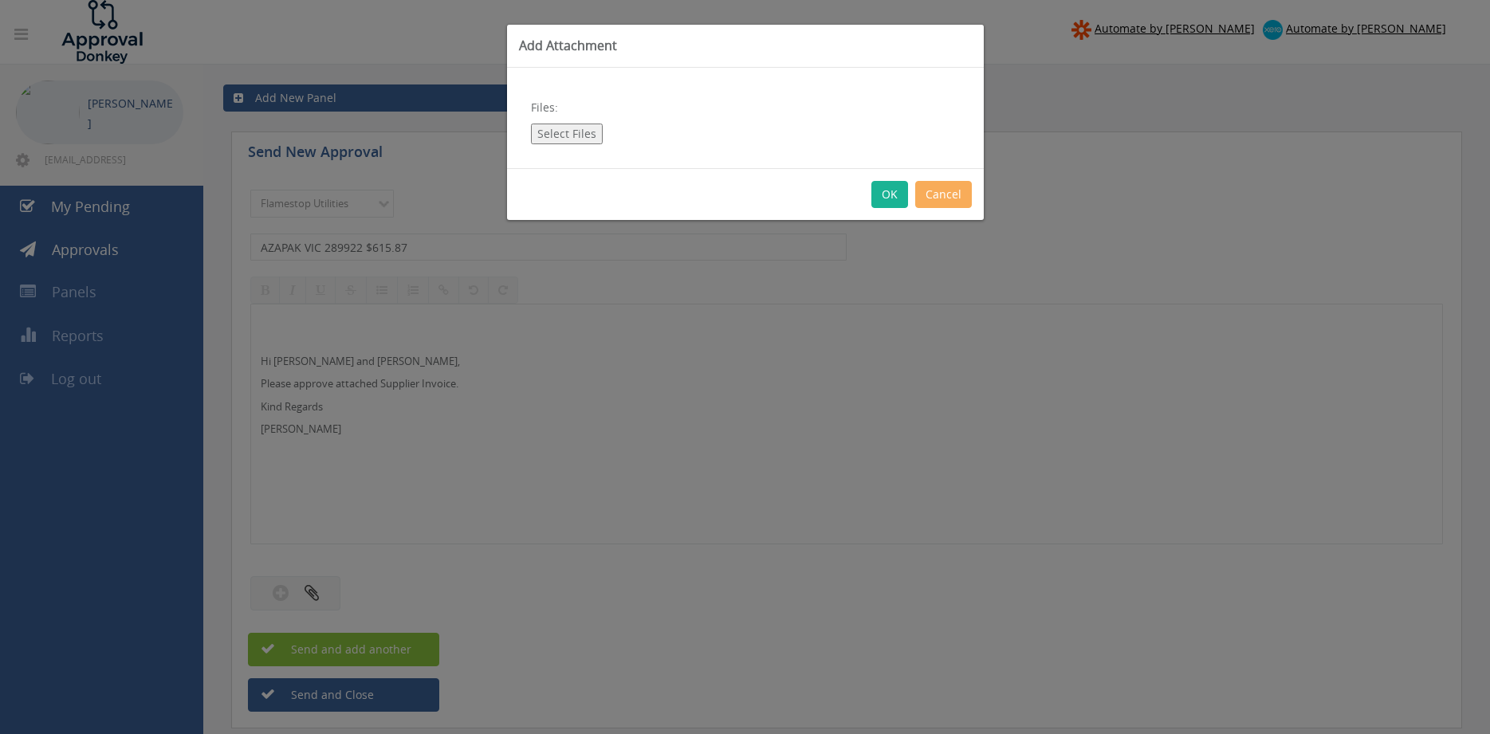
click at [566, 126] on button "Select Files" at bounding box center [567, 134] width 72 height 21
type input "C:\fakepath\AZAPAK VIC_289922-01 04.08.25.pdf"
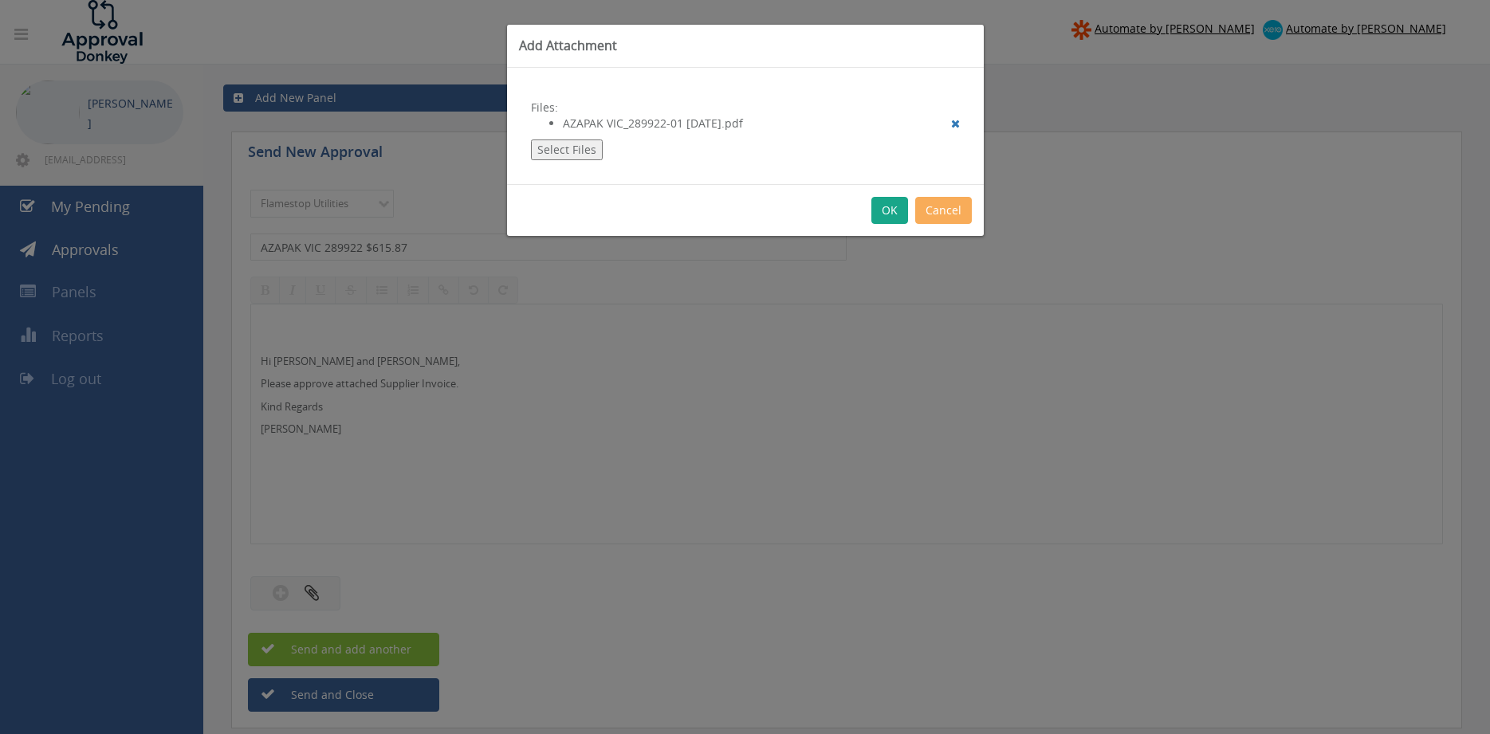
click at [879, 214] on button "OK" at bounding box center [889, 210] width 37 height 27
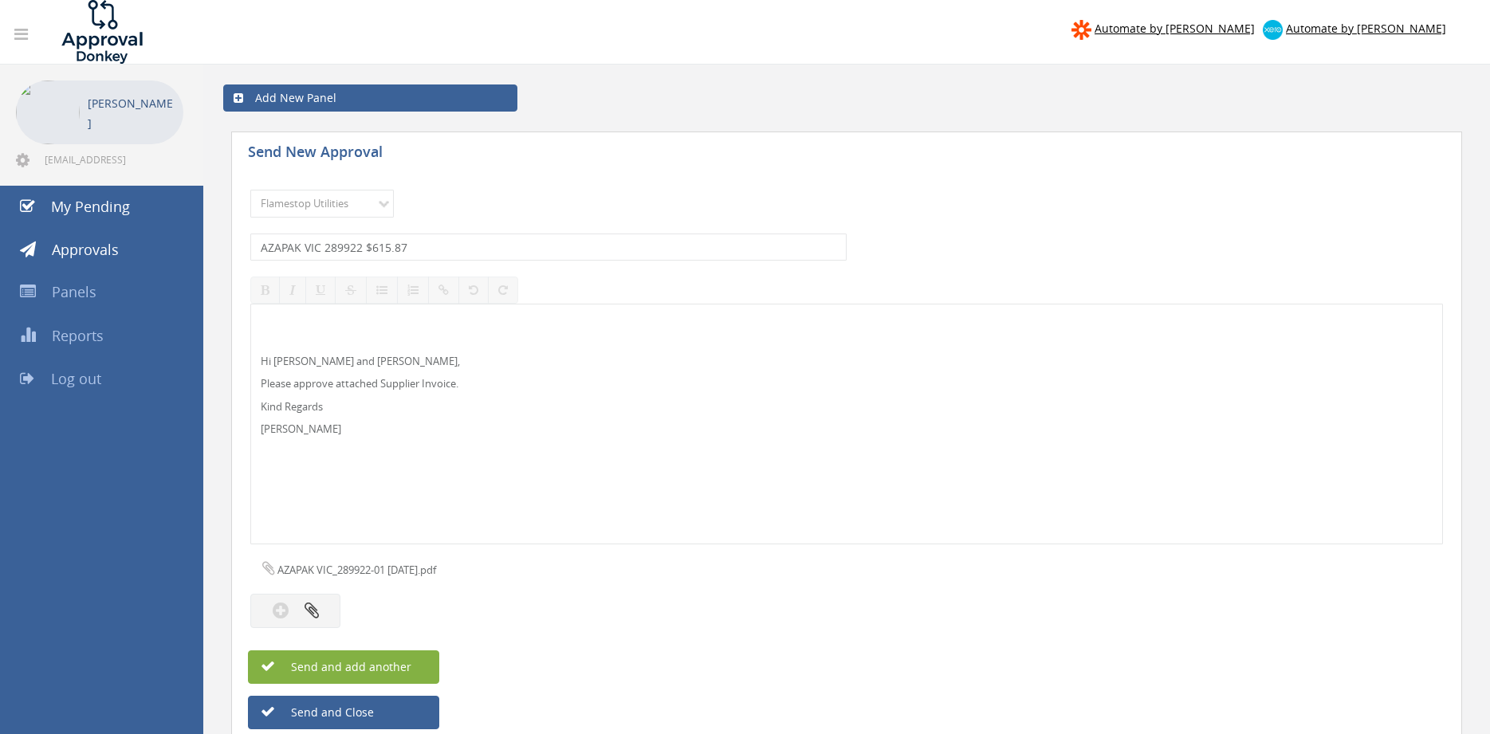
click at [365, 667] on span "Send and add another" at bounding box center [334, 666] width 155 height 15
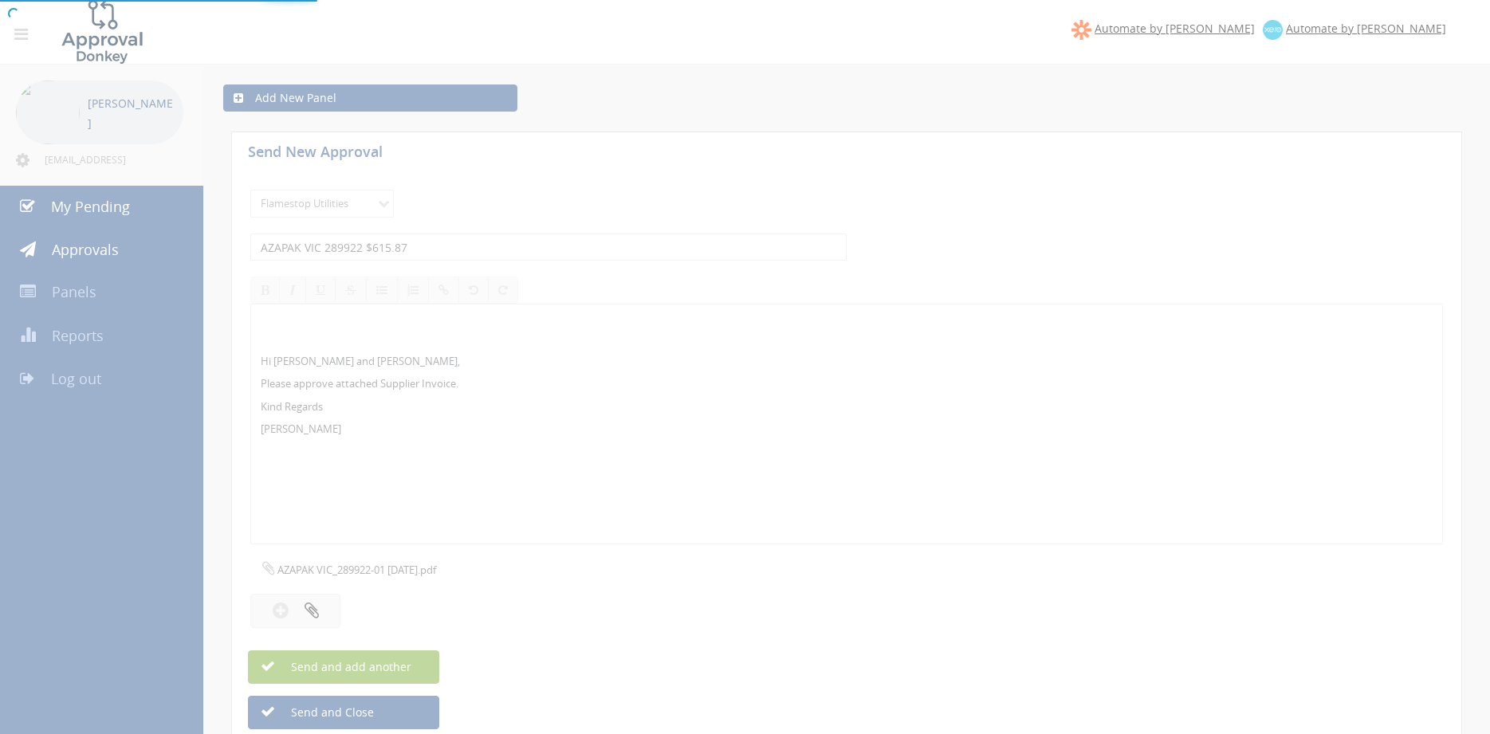
select select
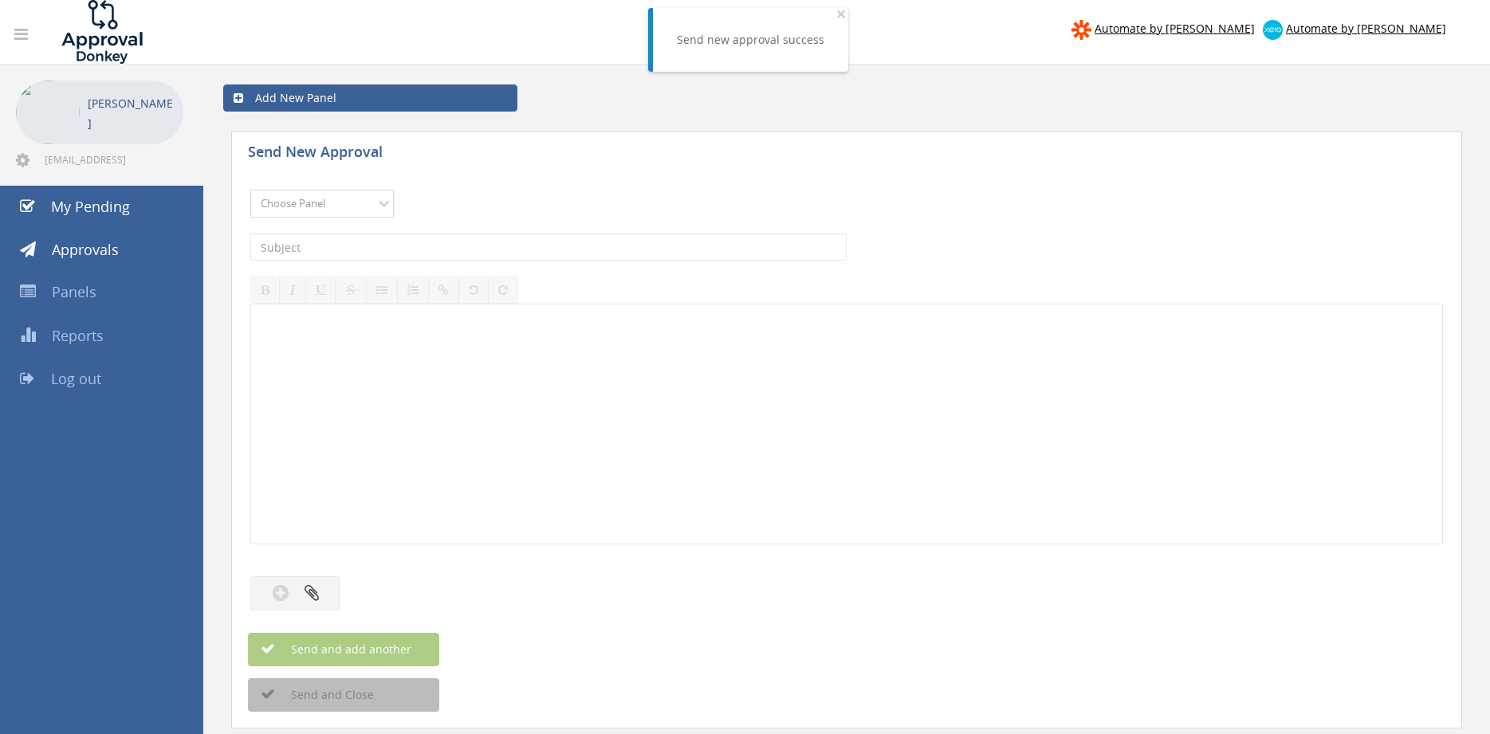
select select "9744"
click option "Flamestop Utilities" at bounding box center [0, 0] width 0 height 0
click at [393, 248] on input "text" at bounding box center [548, 247] width 596 height 27
type input "2J INDUSTRIES INV-0509 $4,087.60"
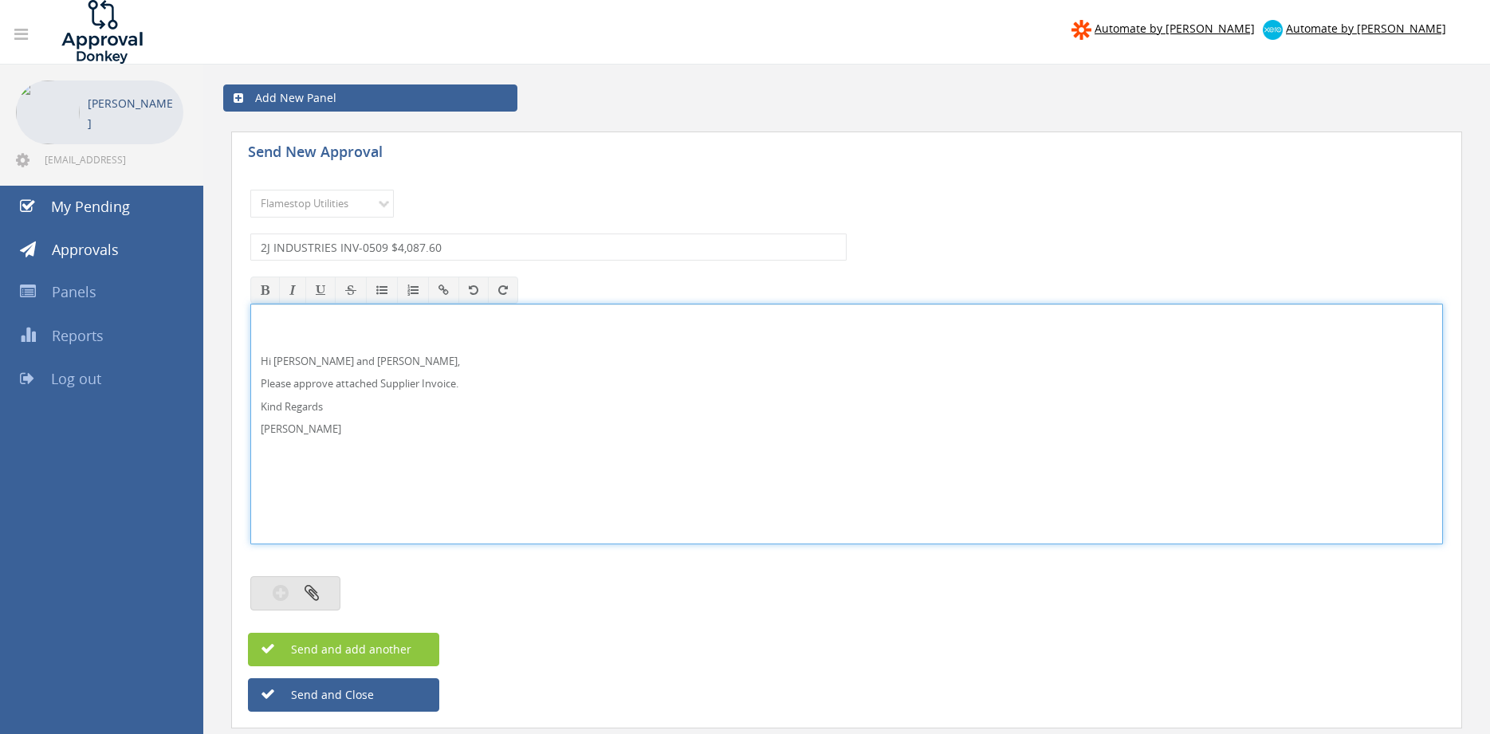
click at [328, 594] on button "button" at bounding box center [295, 593] width 90 height 34
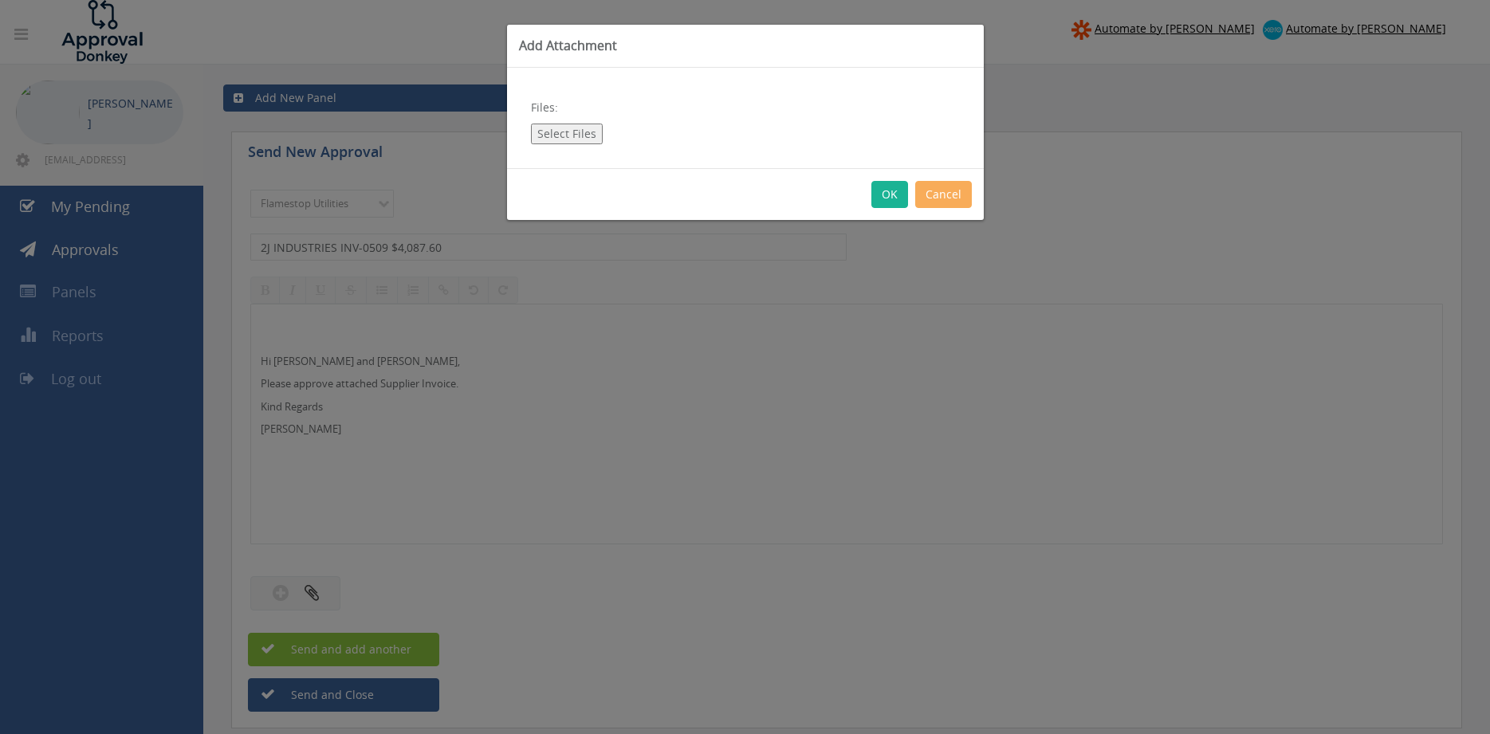
click at [551, 137] on button "Select Files" at bounding box center [567, 134] width 72 height 21
type input "C:\fakepath\2J INDUSTRIES INV-0509 24.07.25.pdf"
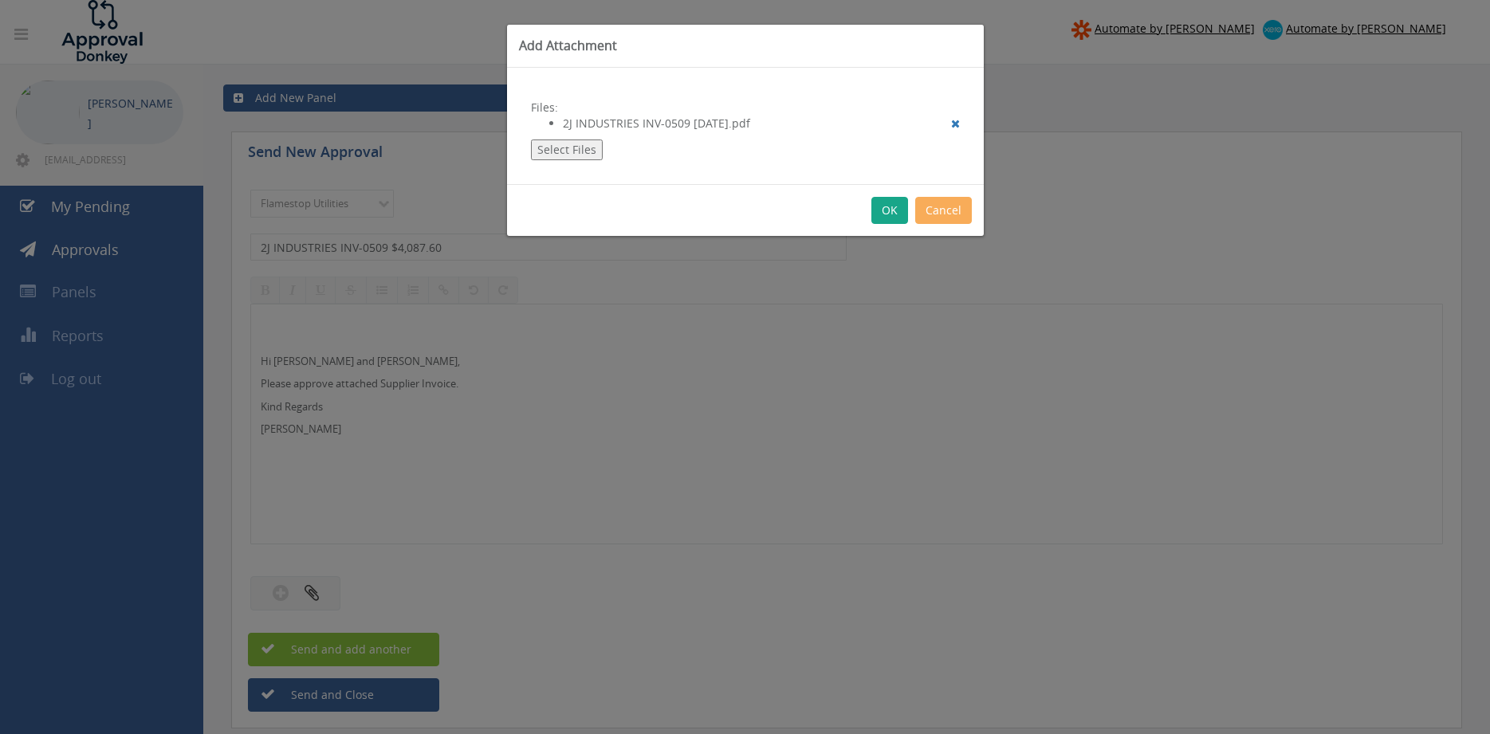
click at [889, 208] on button "OK" at bounding box center [889, 210] width 37 height 27
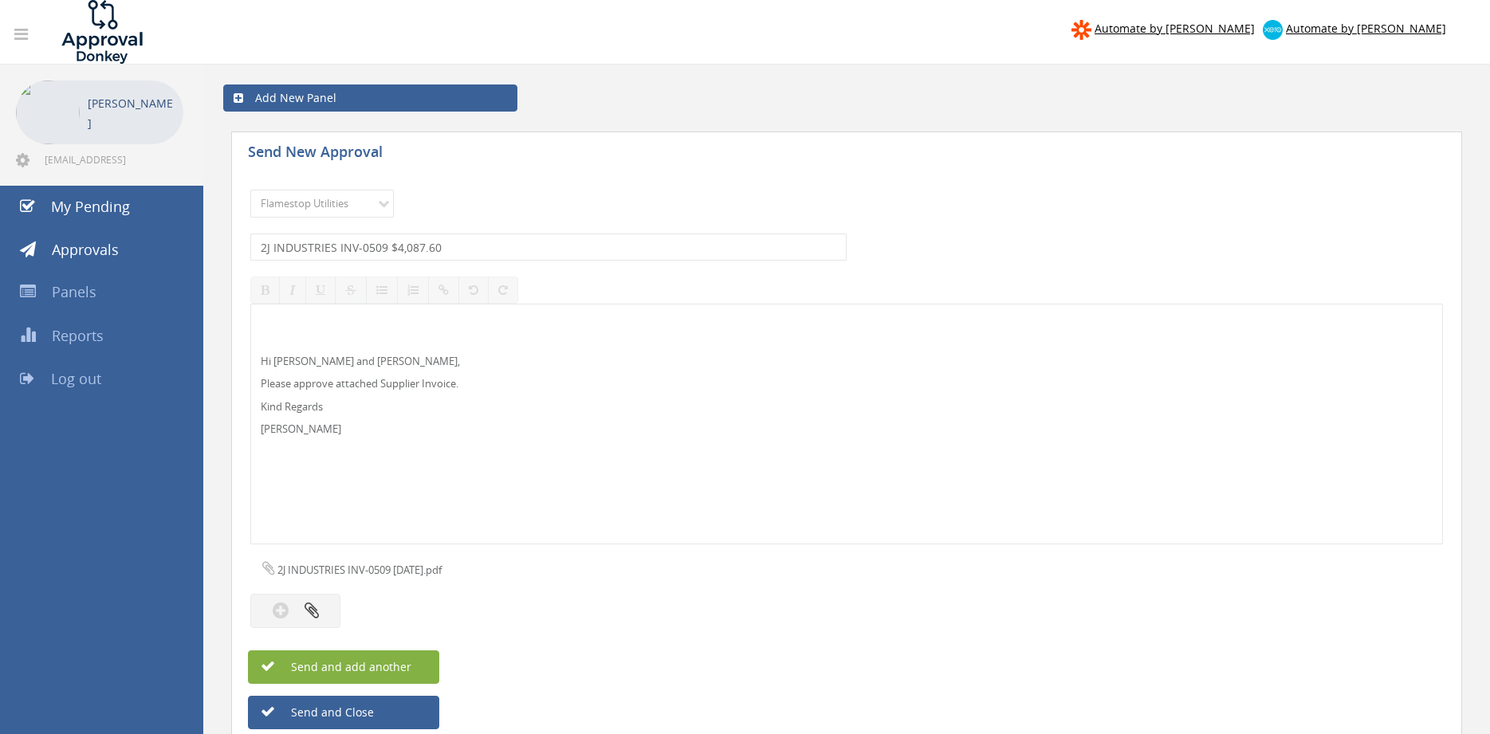
click at [410, 664] on button "Send and add another" at bounding box center [343, 666] width 191 height 33
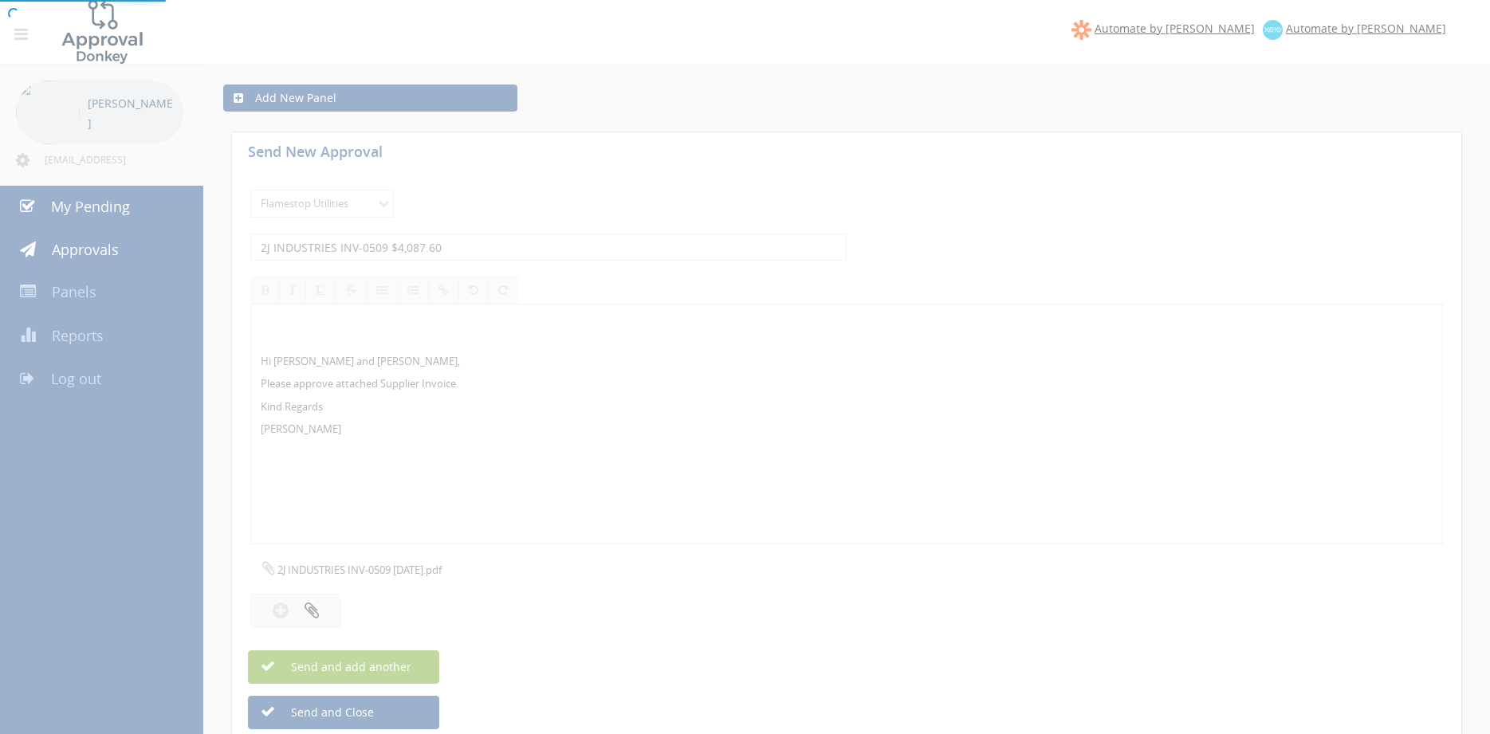
select select
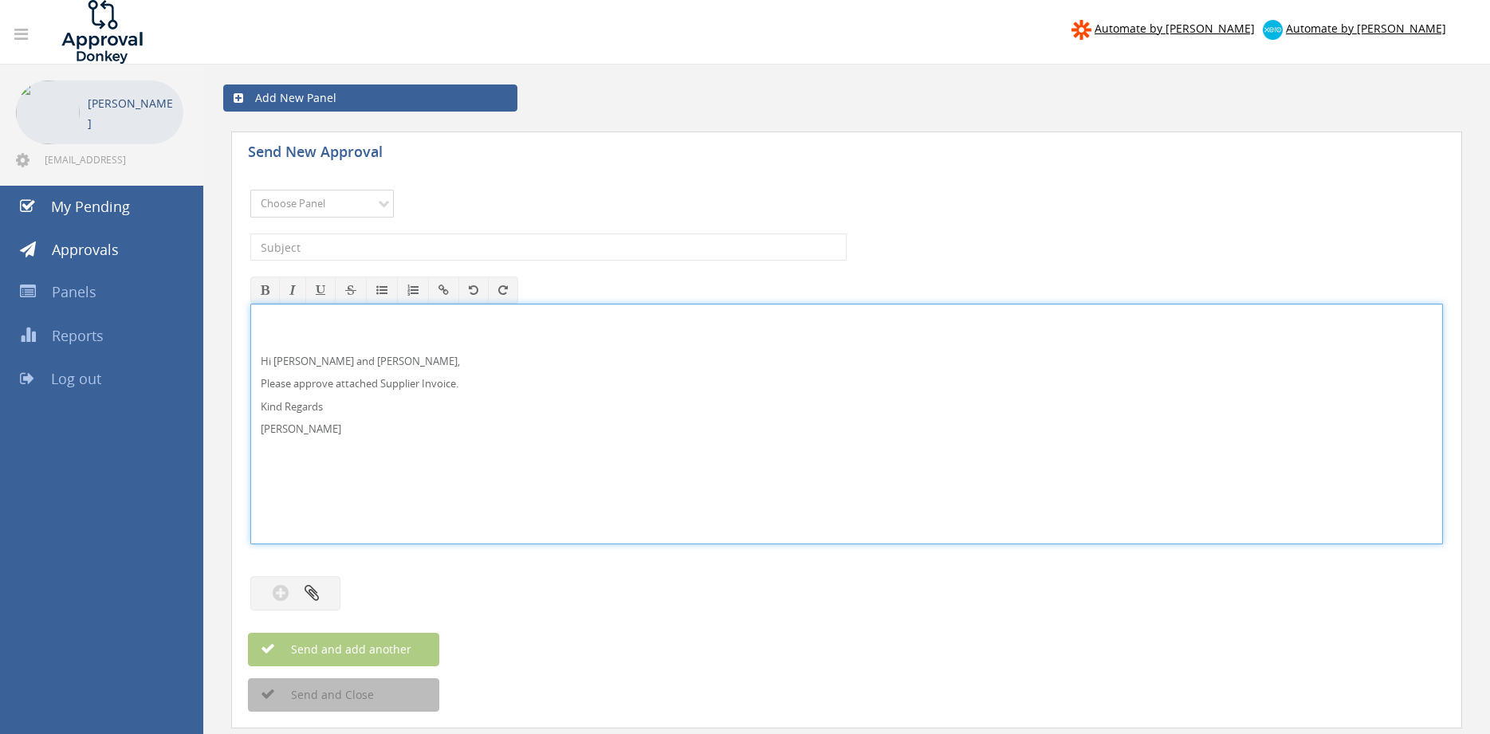
click at [338, 202] on select "Choose Panel Alarm Credits RG - 3 NZ Utilities Cable and SAI Global NZ Alarms-1…" at bounding box center [321, 204] width 143 height 28
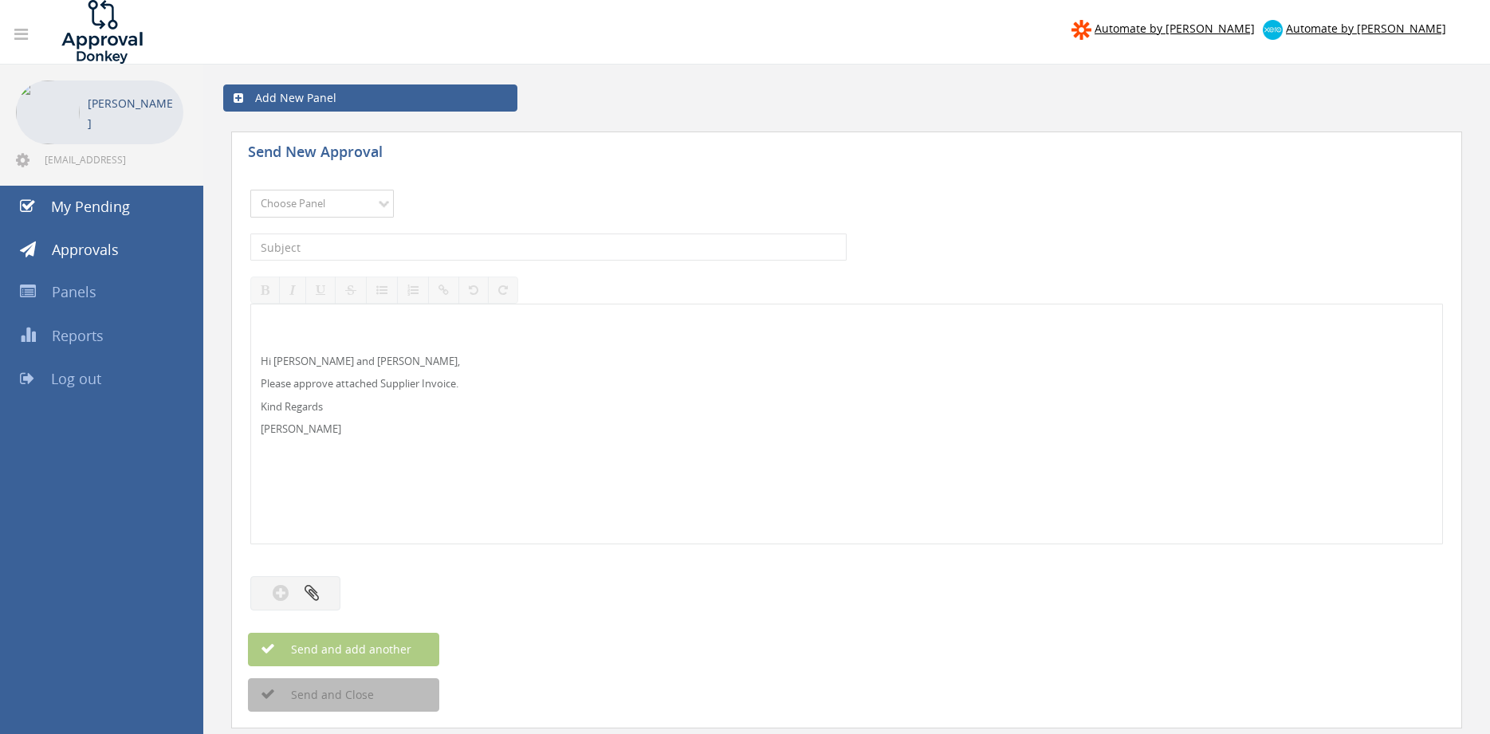
select select "9632"
click option "Suppliers" at bounding box center [0, 0] width 0 height 0
click at [426, 242] on input "text" at bounding box center [548, 247] width 596 height 27
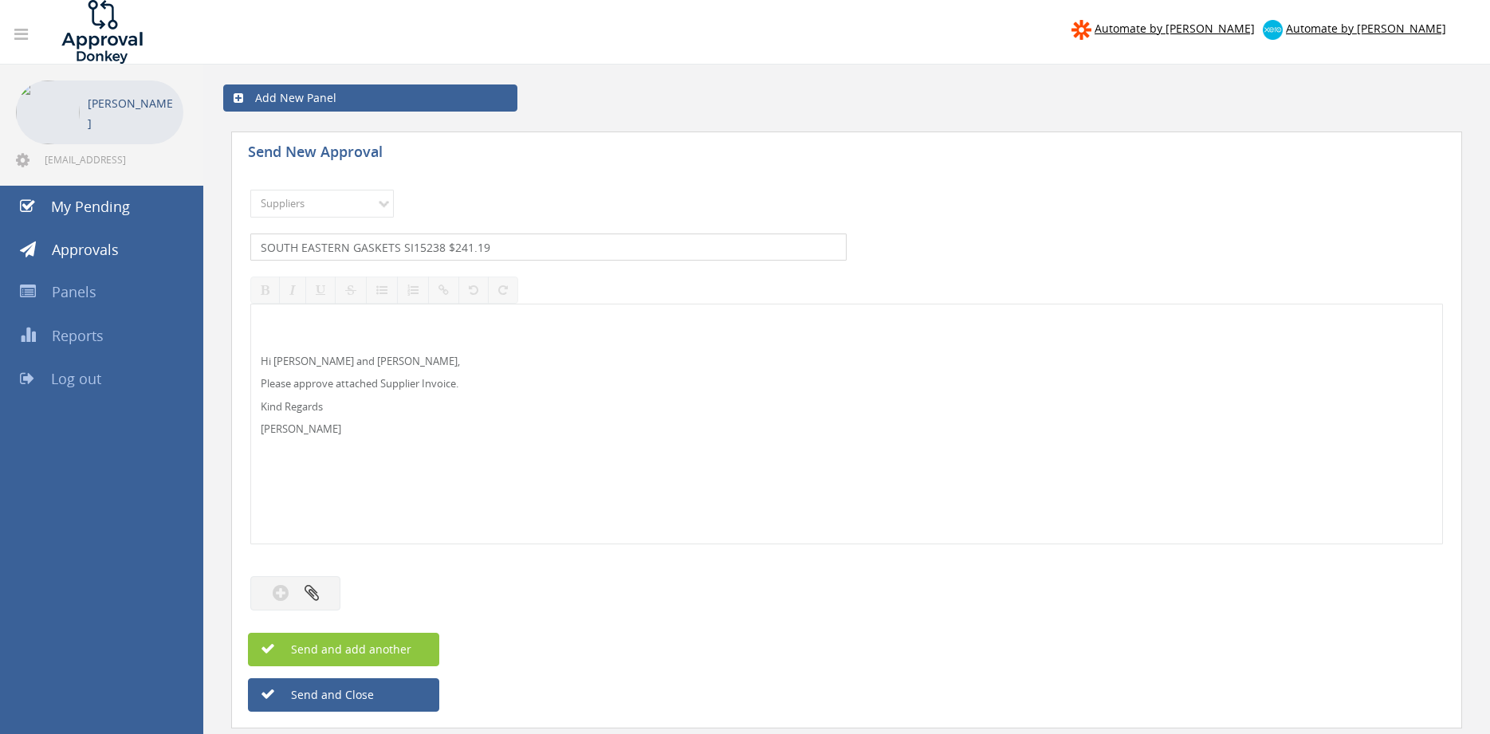
type input "SOUTH EASTERN GASKETS SI15238 $241.19"
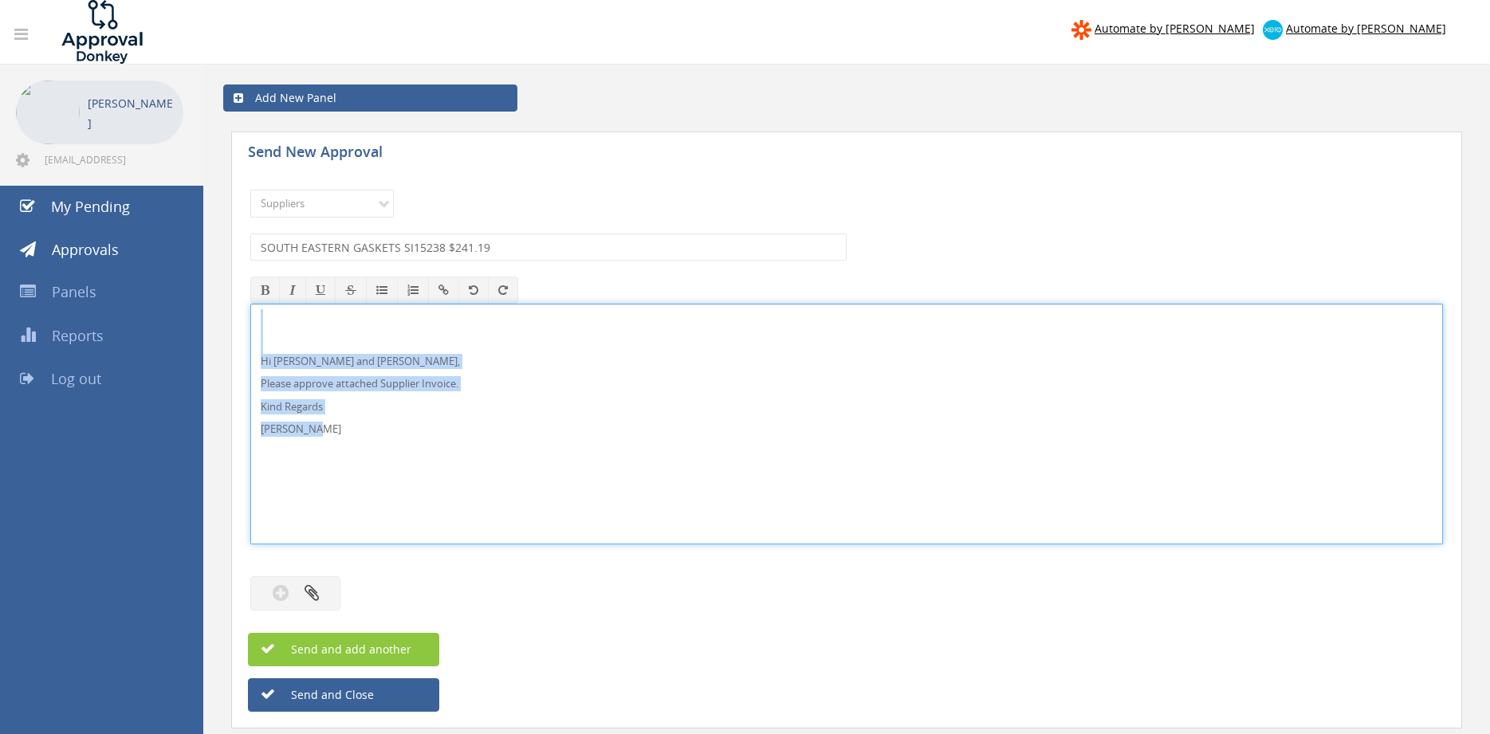
drag, startPoint x: 340, startPoint y: 439, endPoint x: 233, endPoint y: 324, distance: 157.3
click at [250, 317] on div "Hi Maddie and Ben, Please approve attached Supplier Invoice. Kind Regards Pam W…" at bounding box center [846, 424] width 1192 height 241
click at [336, 591] on button "button" at bounding box center [295, 593] width 90 height 34
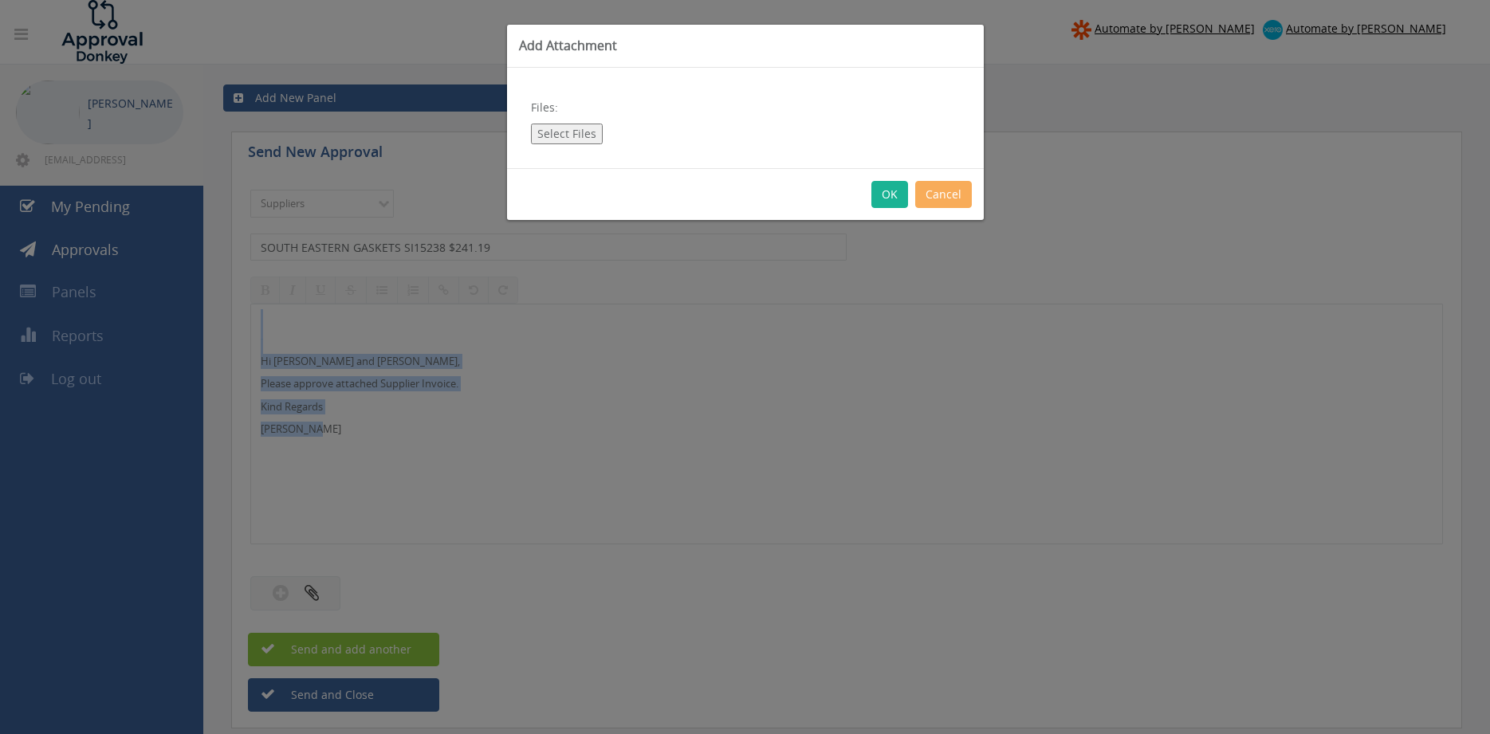
click at [576, 134] on button "Select Files" at bounding box center [567, 134] width 72 height 21
type input "C:\fakepath\SOUTH EASTERN GASKETS-SI145238 31.07.25 PO 42798.pdf"
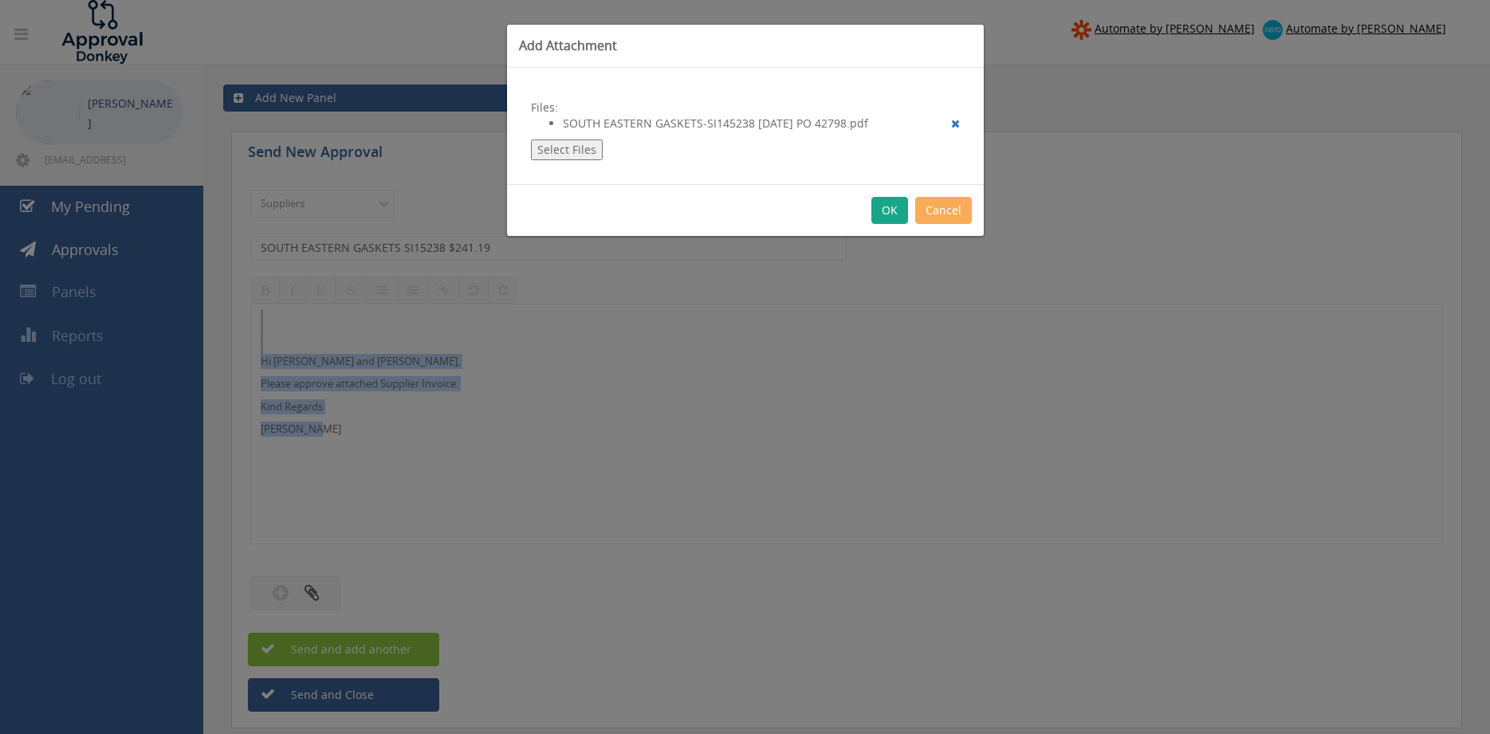
click at [887, 214] on button "OK" at bounding box center [889, 210] width 37 height 27
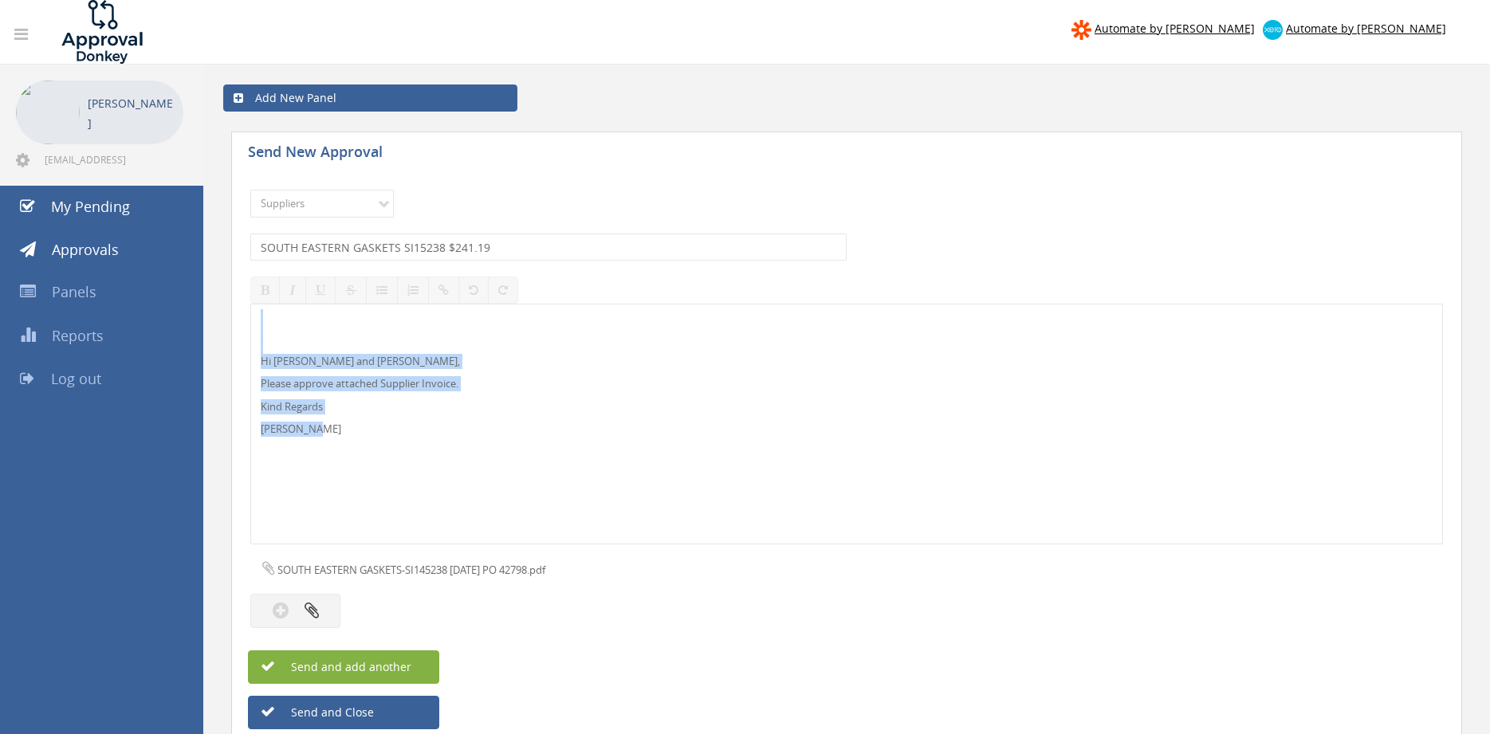
click at [376, 665] on span "Send and add another" at bounding box center [334, 666] width 155 height 15
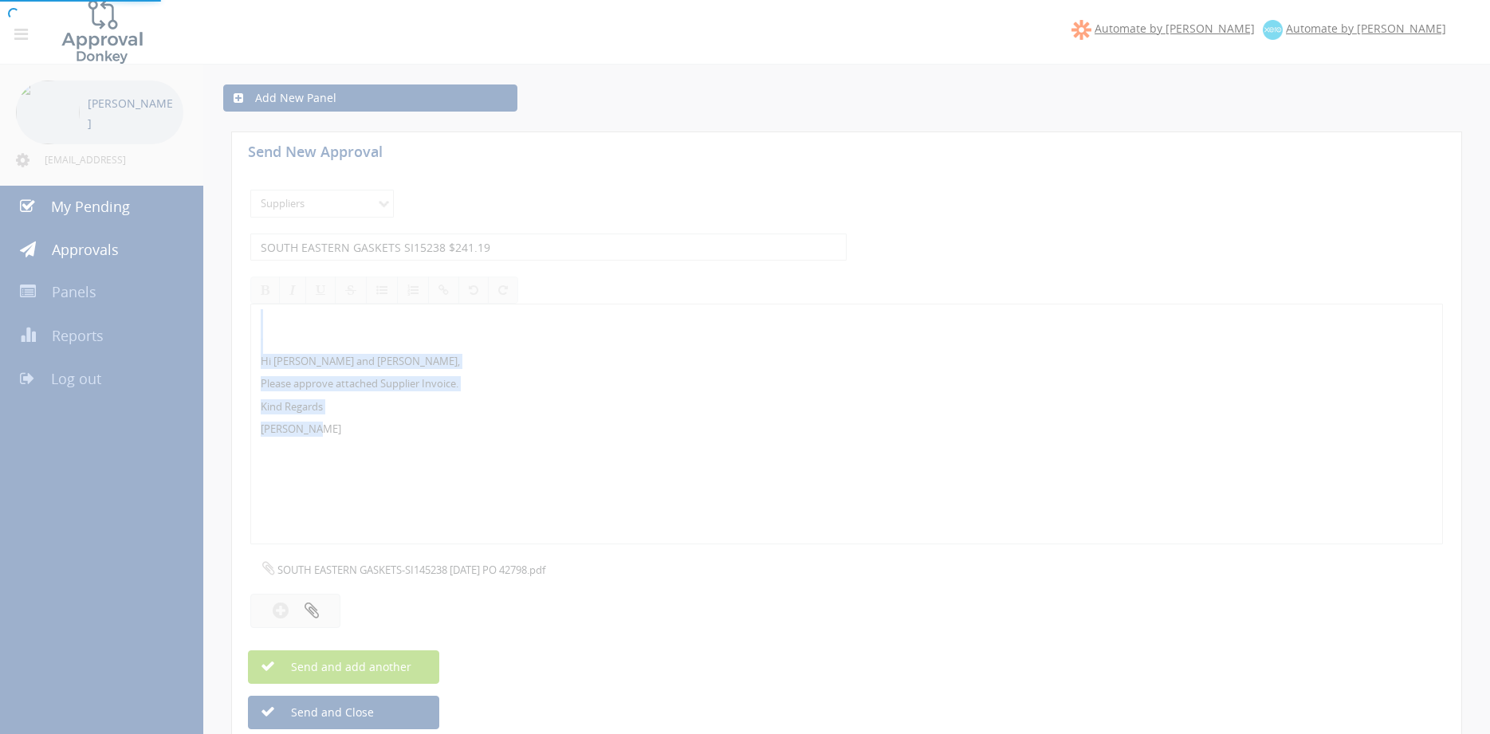
select select
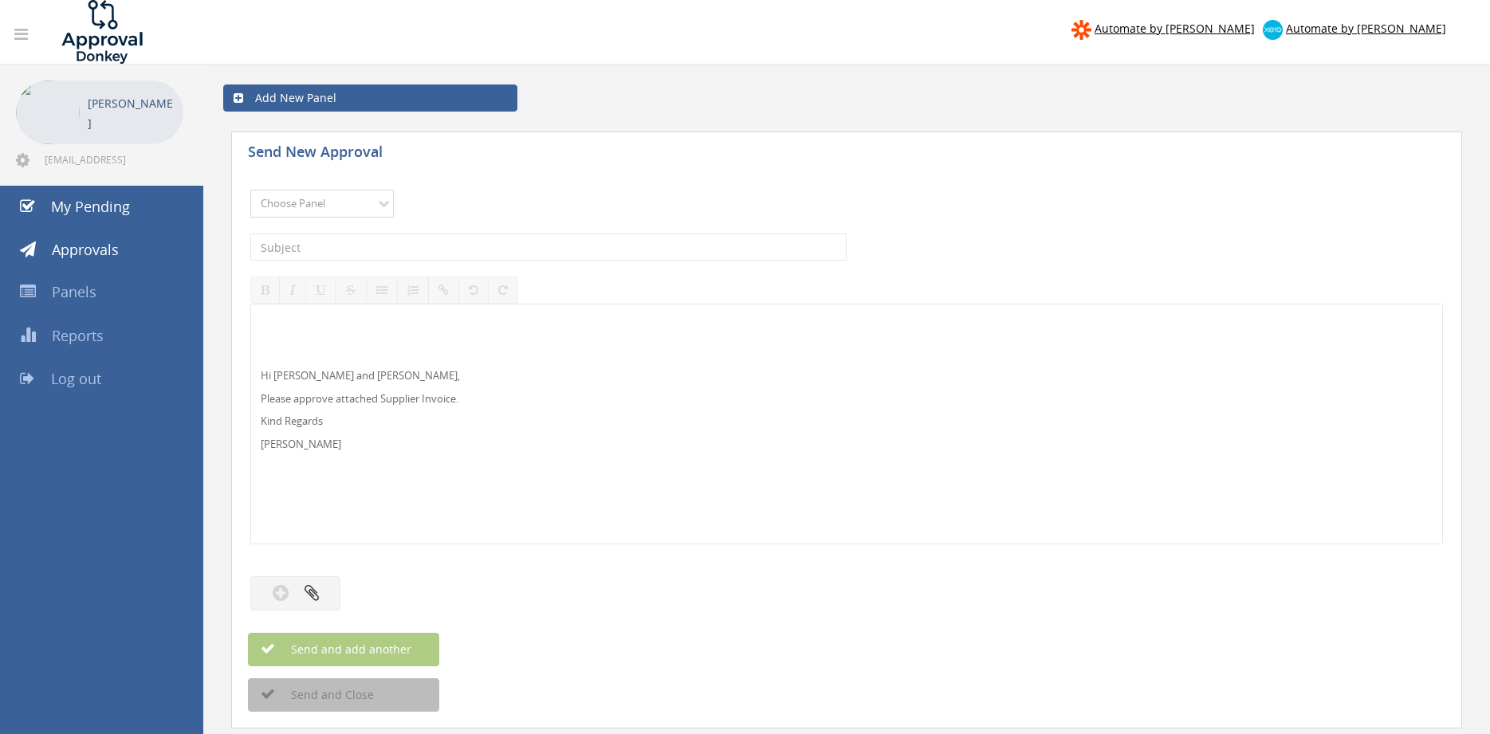
select select "9741"
click option "NZ Payables - 2" at bounding box center [0, 0] width 0 height 0
click at [397, 240] on input "text" at bounding box center [548, 247] width 596 height 27
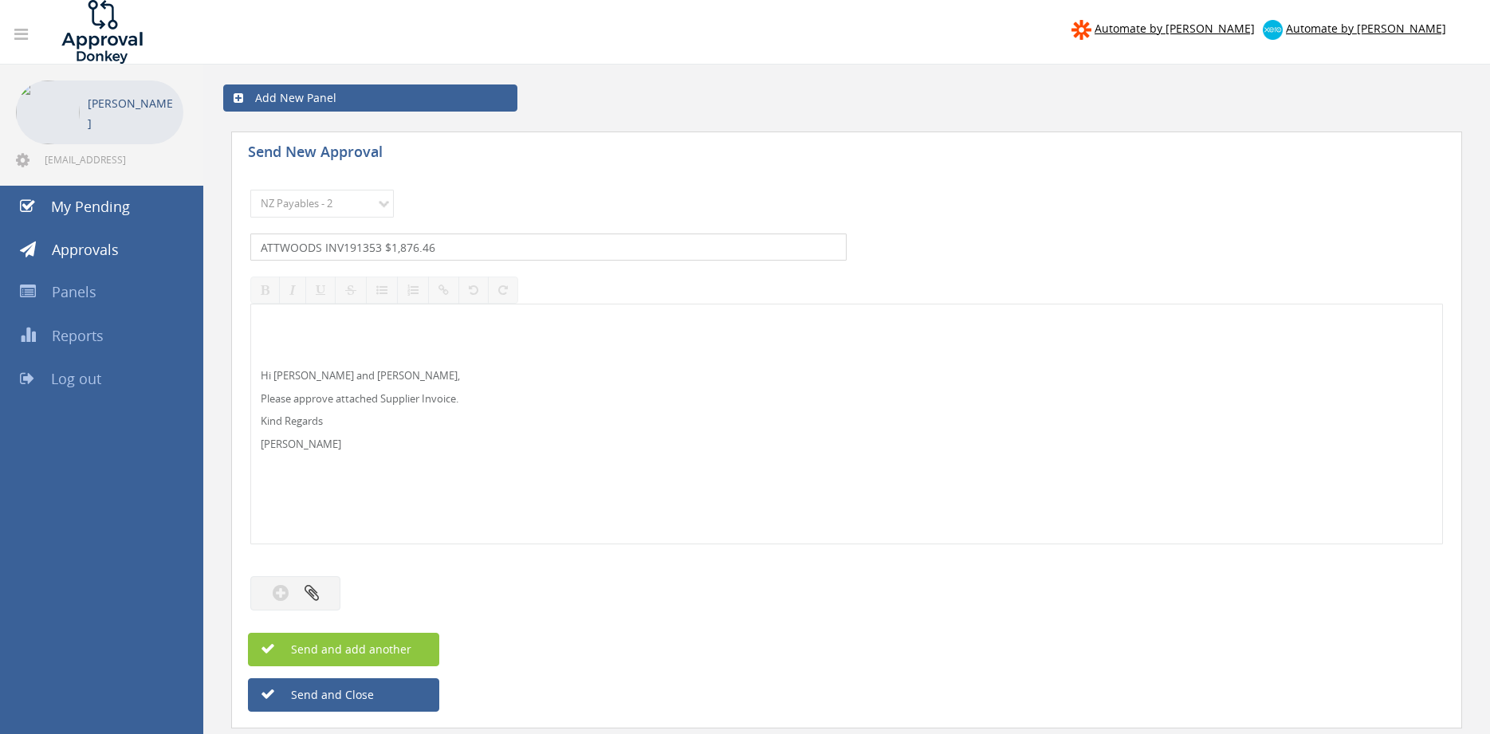
type input "ATTWOODS INV191353 $1,876.46"
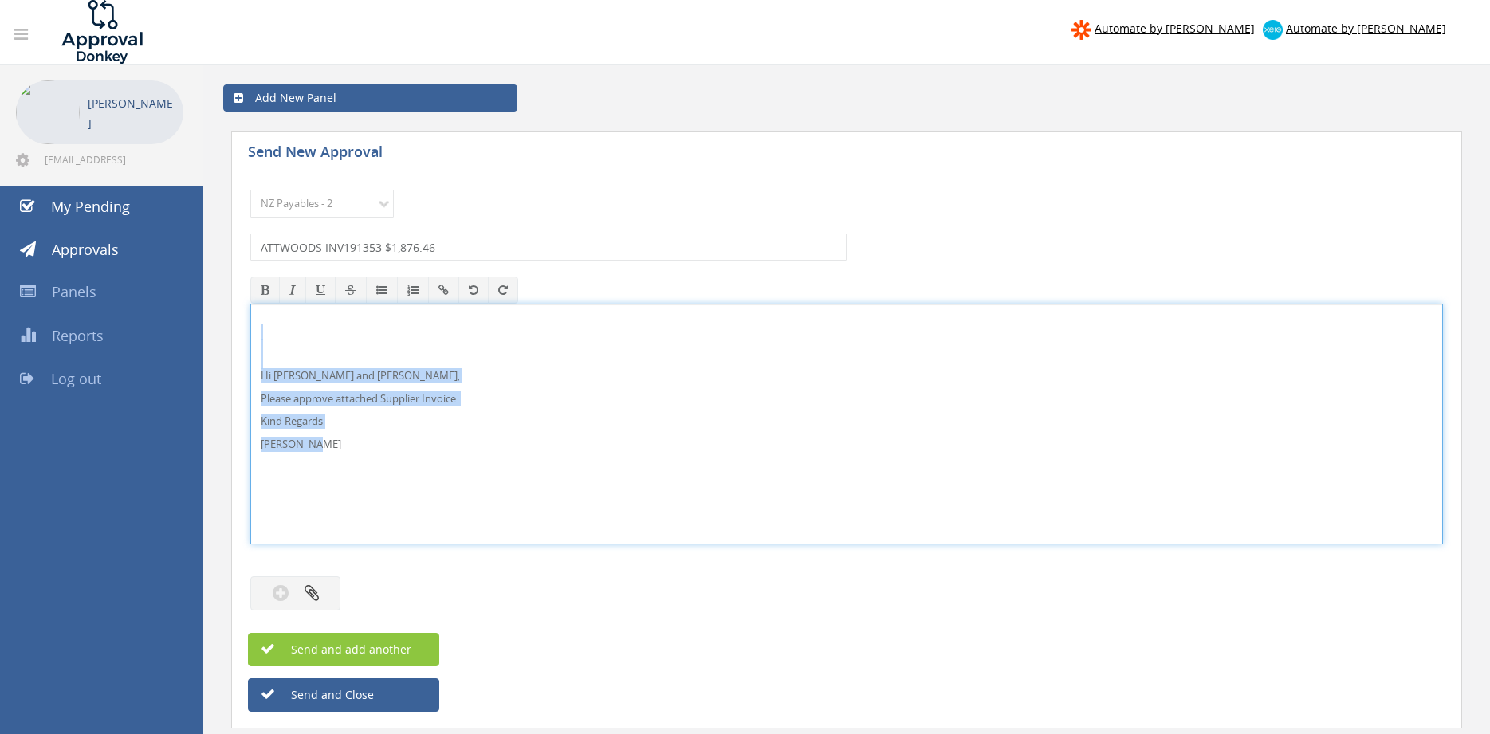
drag, startPoint x: 364, startPoint y: 447, endPoint x: 227, endPoint y: 337, distance: 175.7
click at [250, 338] on div "Hi Maddie and Ben, Please approve attached Supplier Invoice. Kind Regards Pam W…" at bounding box center [846, 424] width 1192 height 241
copy div "Hi Maddie and Ben, Please approve attached Supplier Invoice. Kind Regards Pam W…"
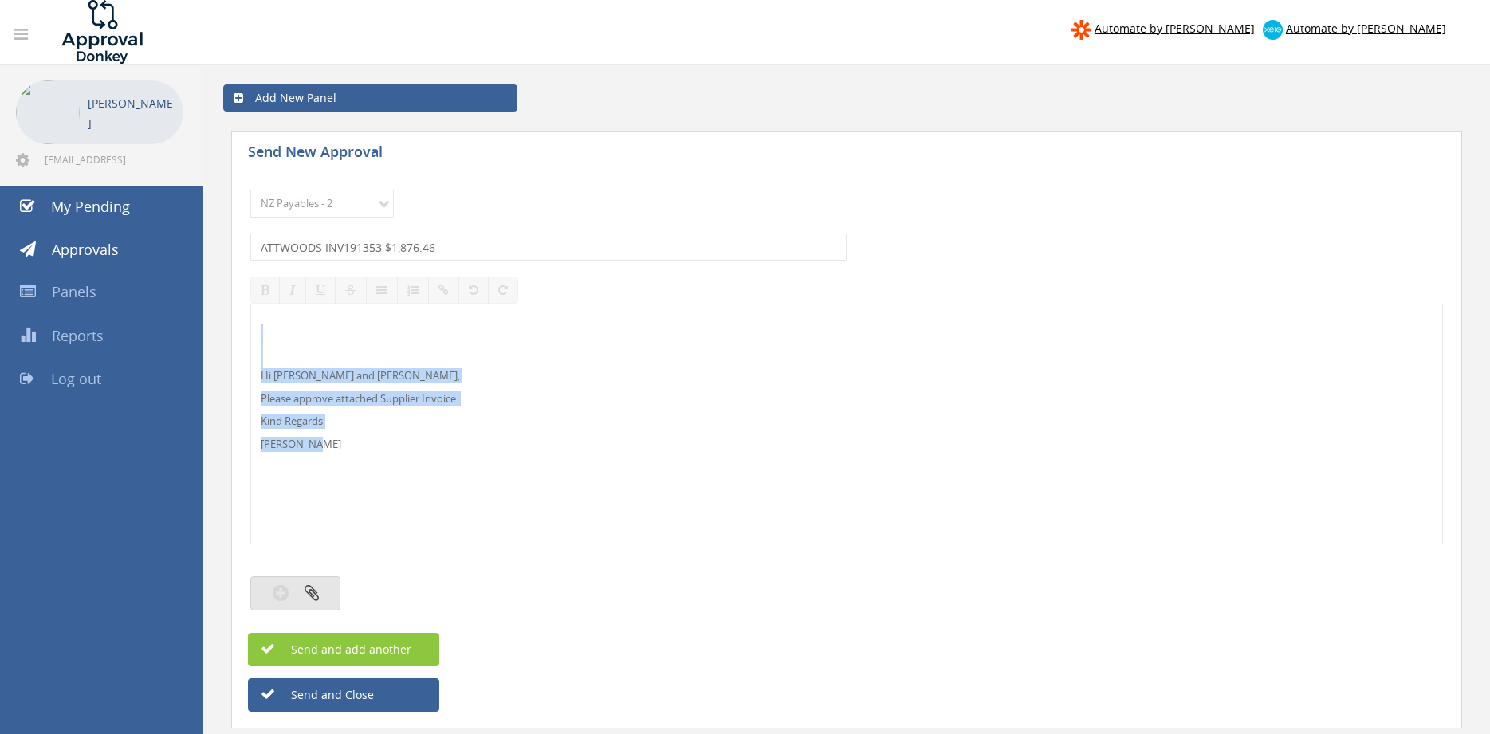
click at [313, 593] on icon "button" at bounding box center [311, 592] width 14 height 18
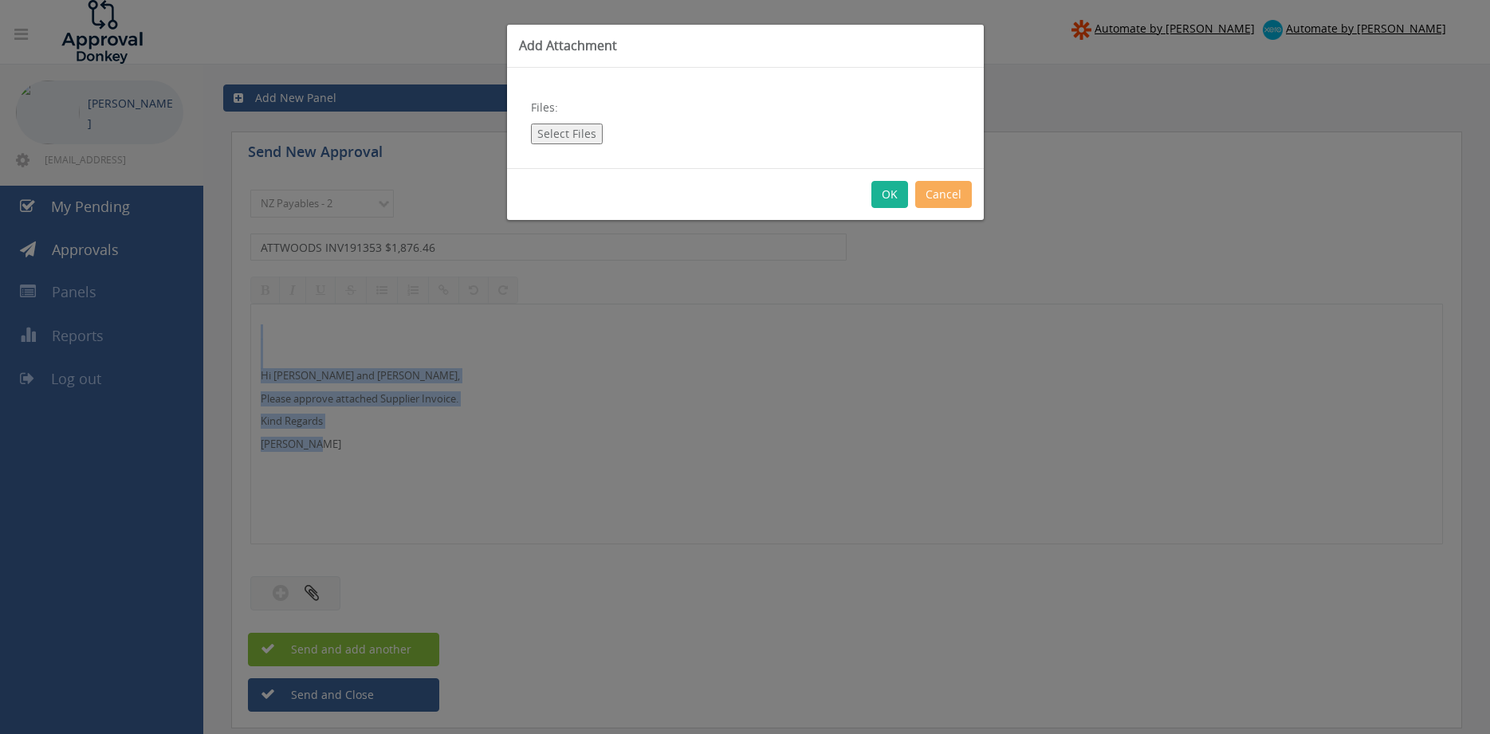
click at [567, 128] on button "Select Files" at bounding box center [567, 134] width 72 height 21
type input "C:\fakepath\ATTWOODS_INV191353 08.08.25 PO 4333.pdf"
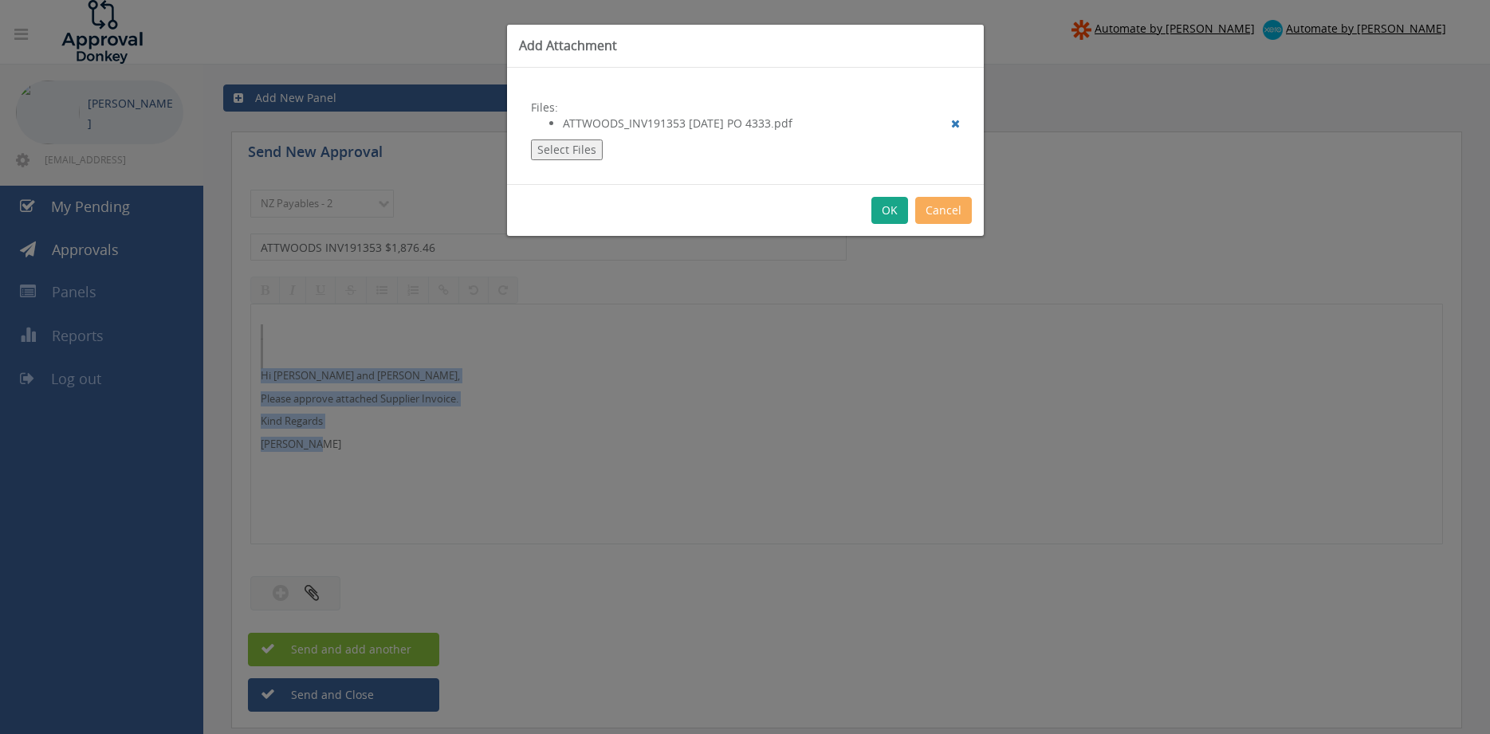
click at [886, 203] on button "OK" at bounding box center [889, 210] width 37 height 27
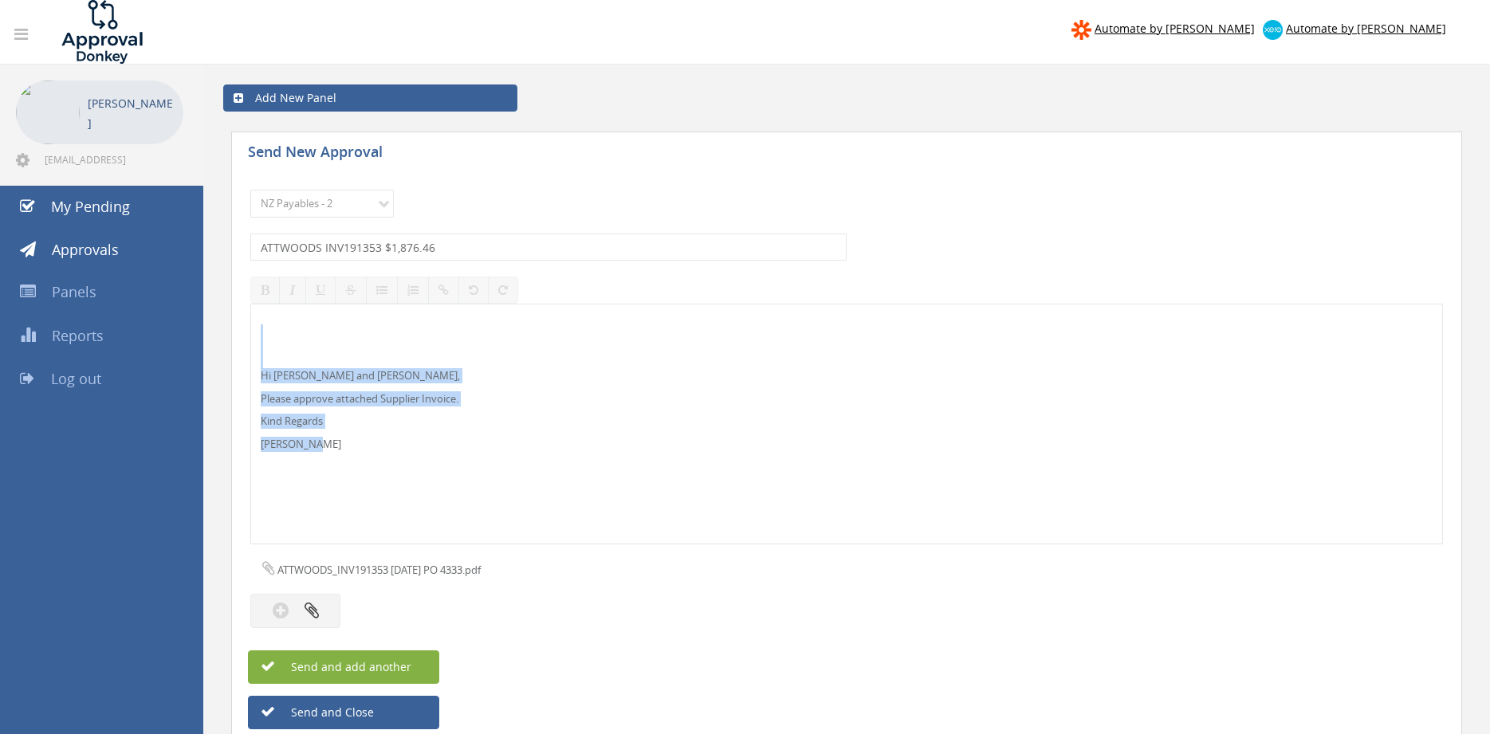
click at [406, 672] on span "Send and add another" at bounding box center [334, 666] width 155 height 15
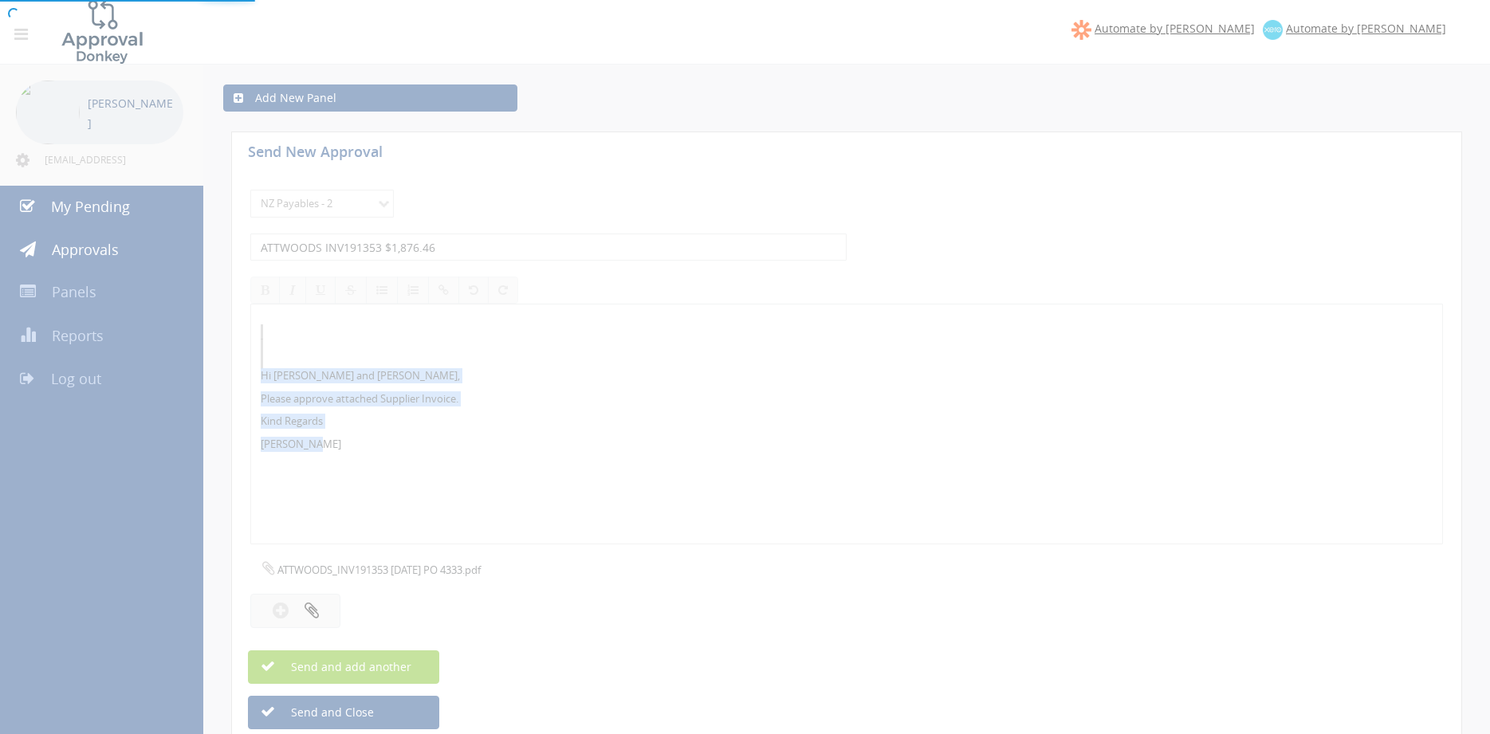
select select
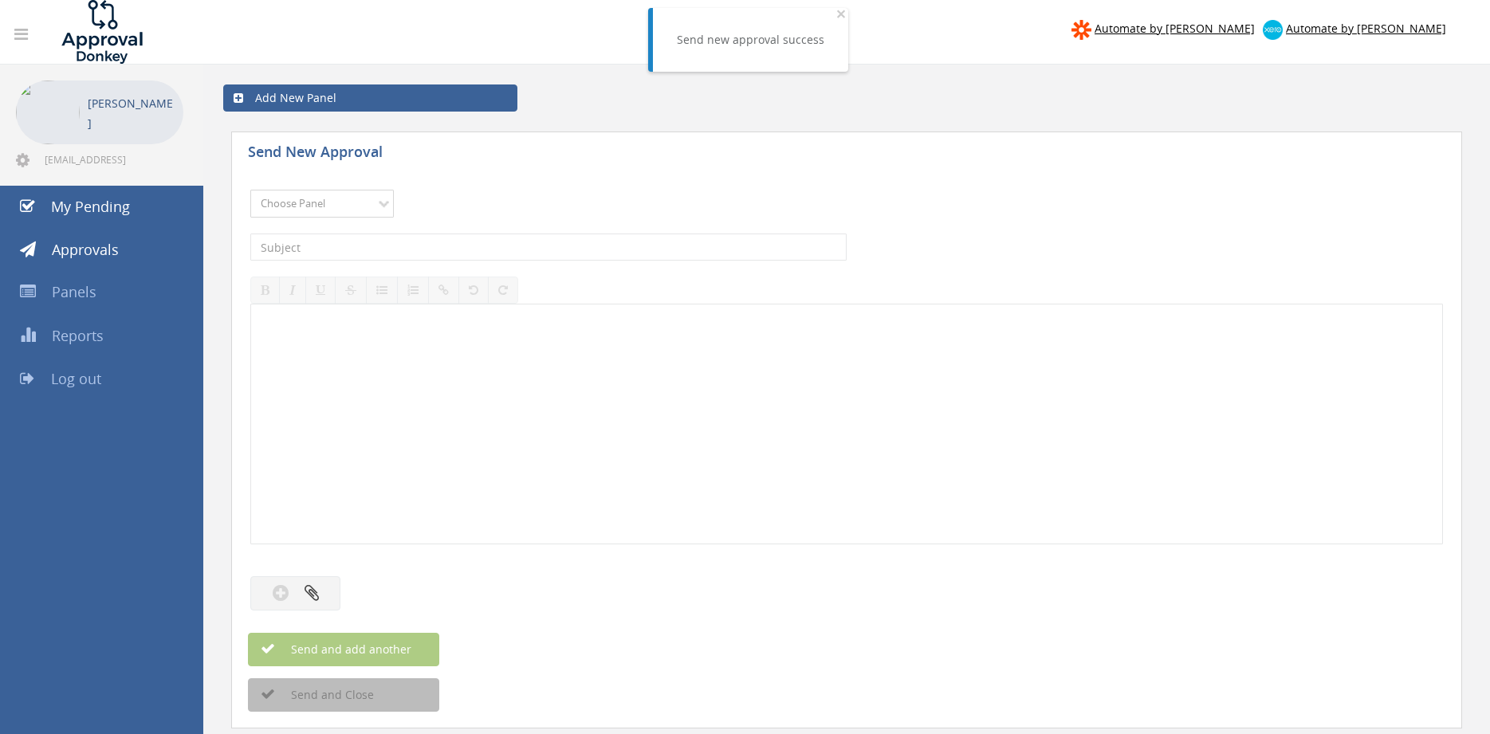
click at [250, 190] on select "Choose Panel Alarm Credits RG - 3 NZ Utilities Cable and SAI Global NZ Alarms-1…" at bounding box center [321, 204] width 143 height 28
select select "9741"
click option "NZ Payables - 2" at bounding box center [0, 0] width 0 height 0
click at [427, 240] on input "text" at bounding box center [548, 247] width 596 height 27
type input "p"
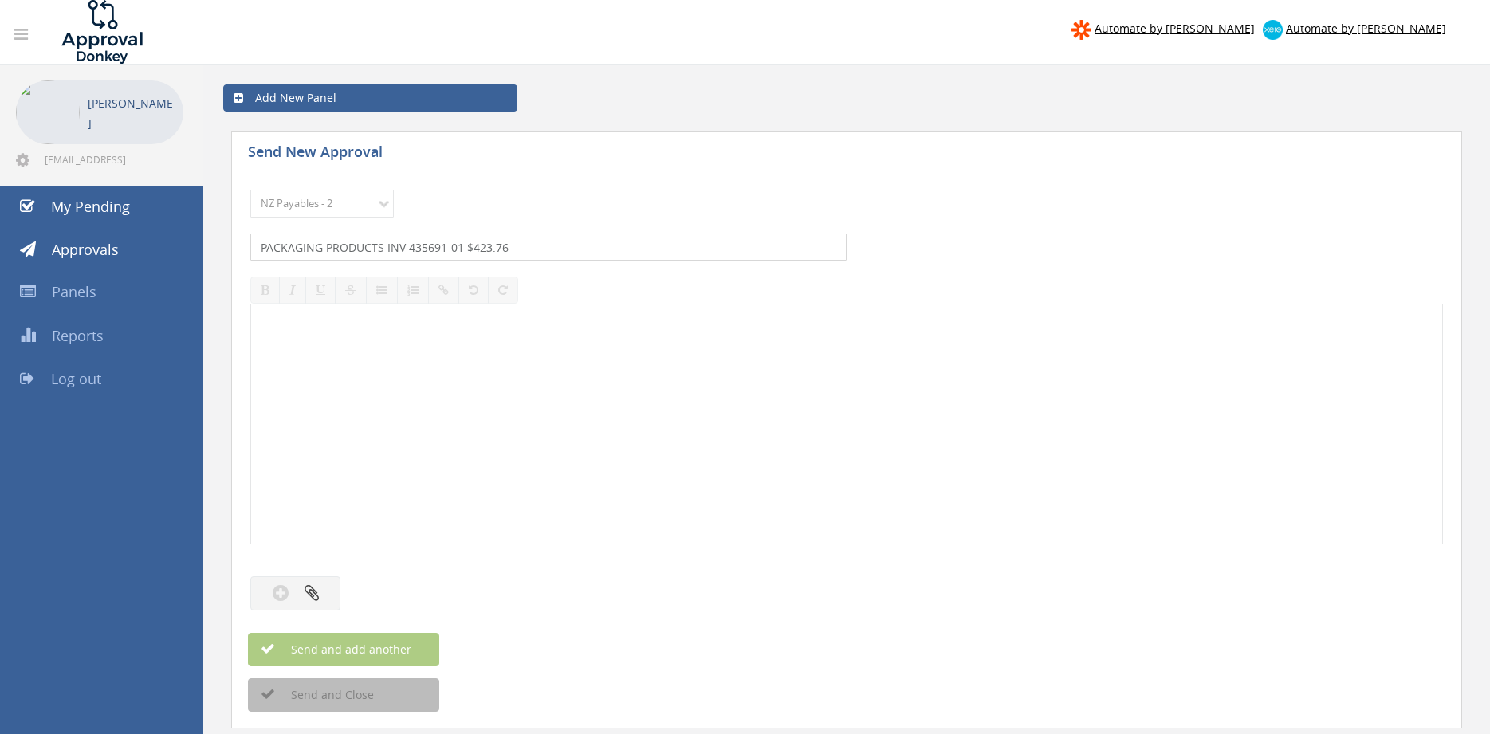
type input "PACKAGING PRODUCTS INV 435691-01 $423.76"
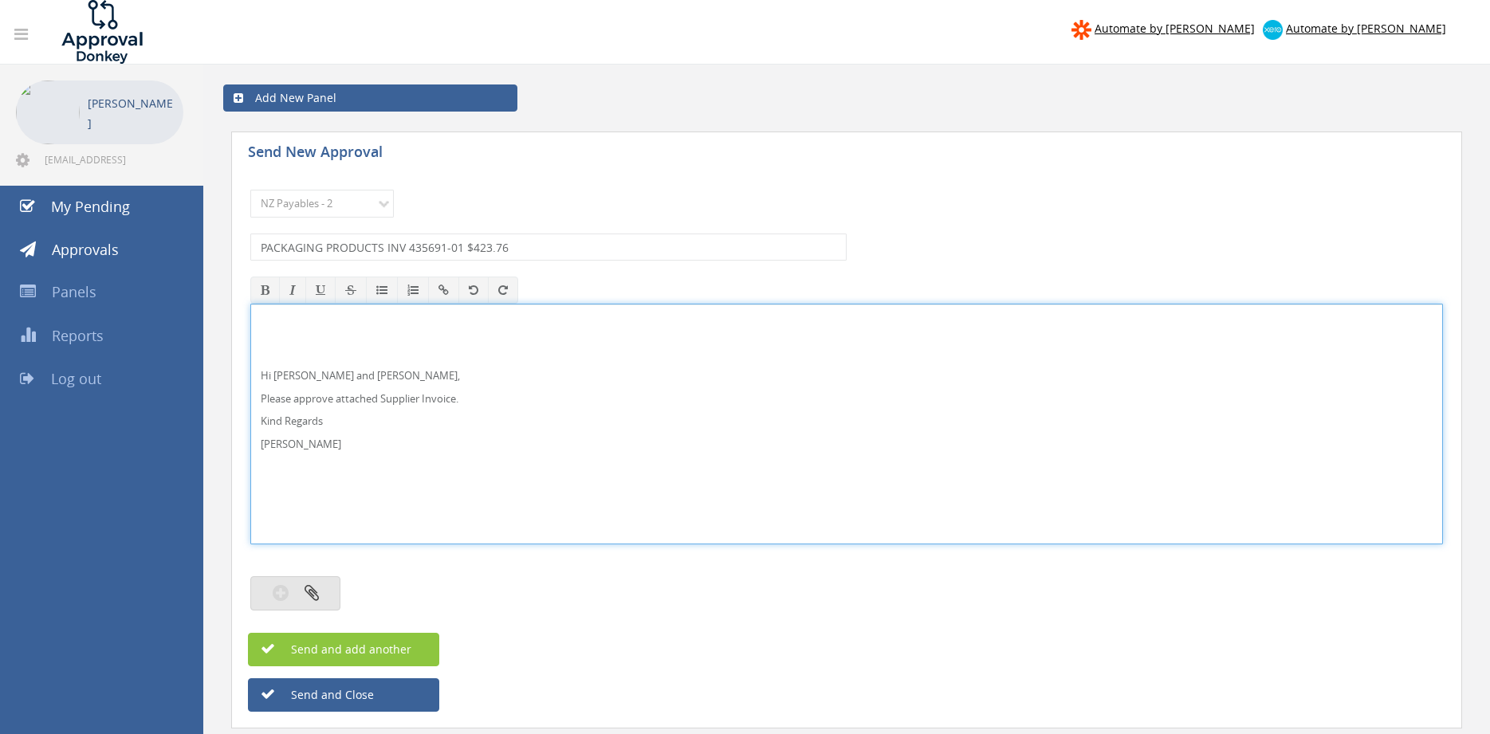
click at [314, 587] on icon "button" at bounding box center [311, 592] width 14 height 18
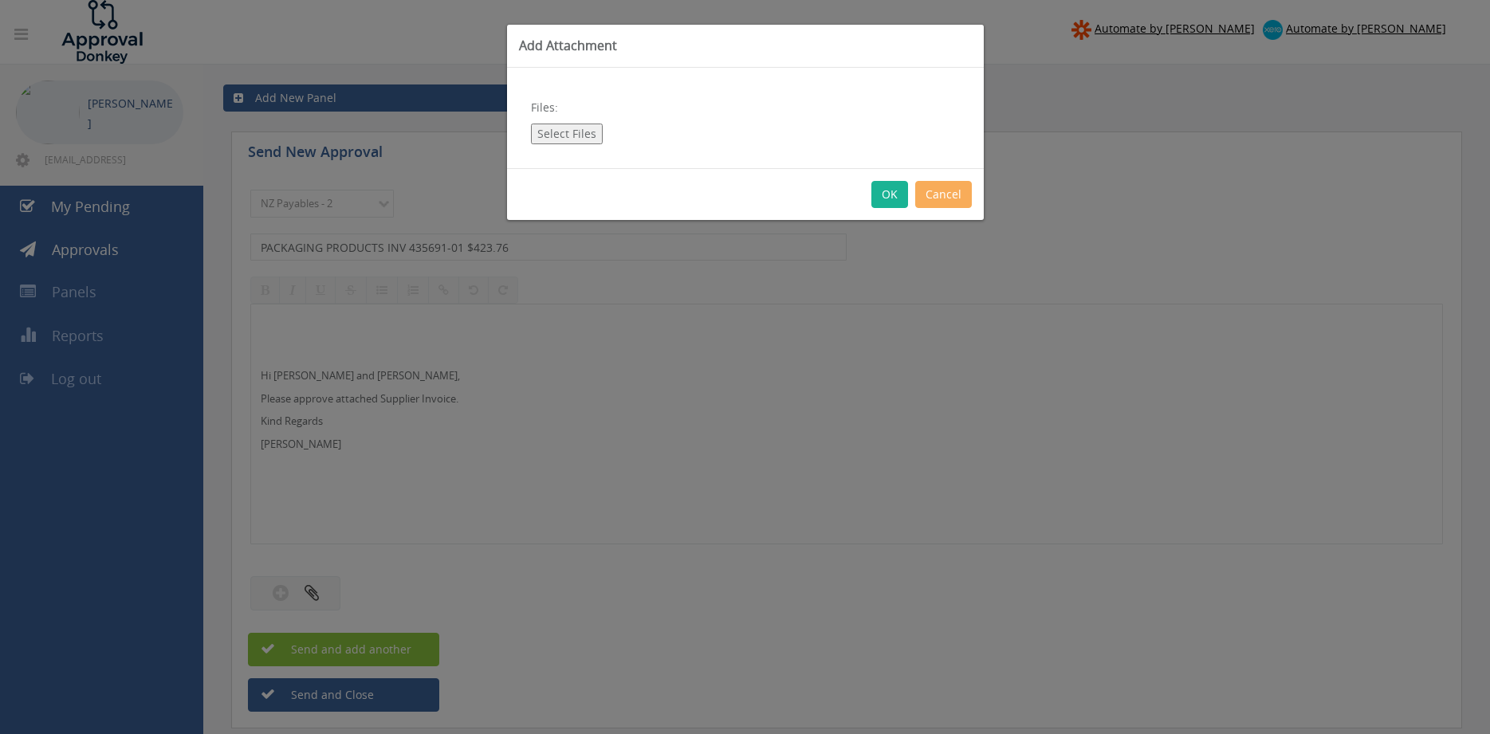
click at [569, 132] on button "Select Files" at bounding box center [567, 134] width 72 height 21
type input "C:\fakepath\PACKAGING PRODUCTS Inv 435691-01 07.08.25 PO 4328.pdf"
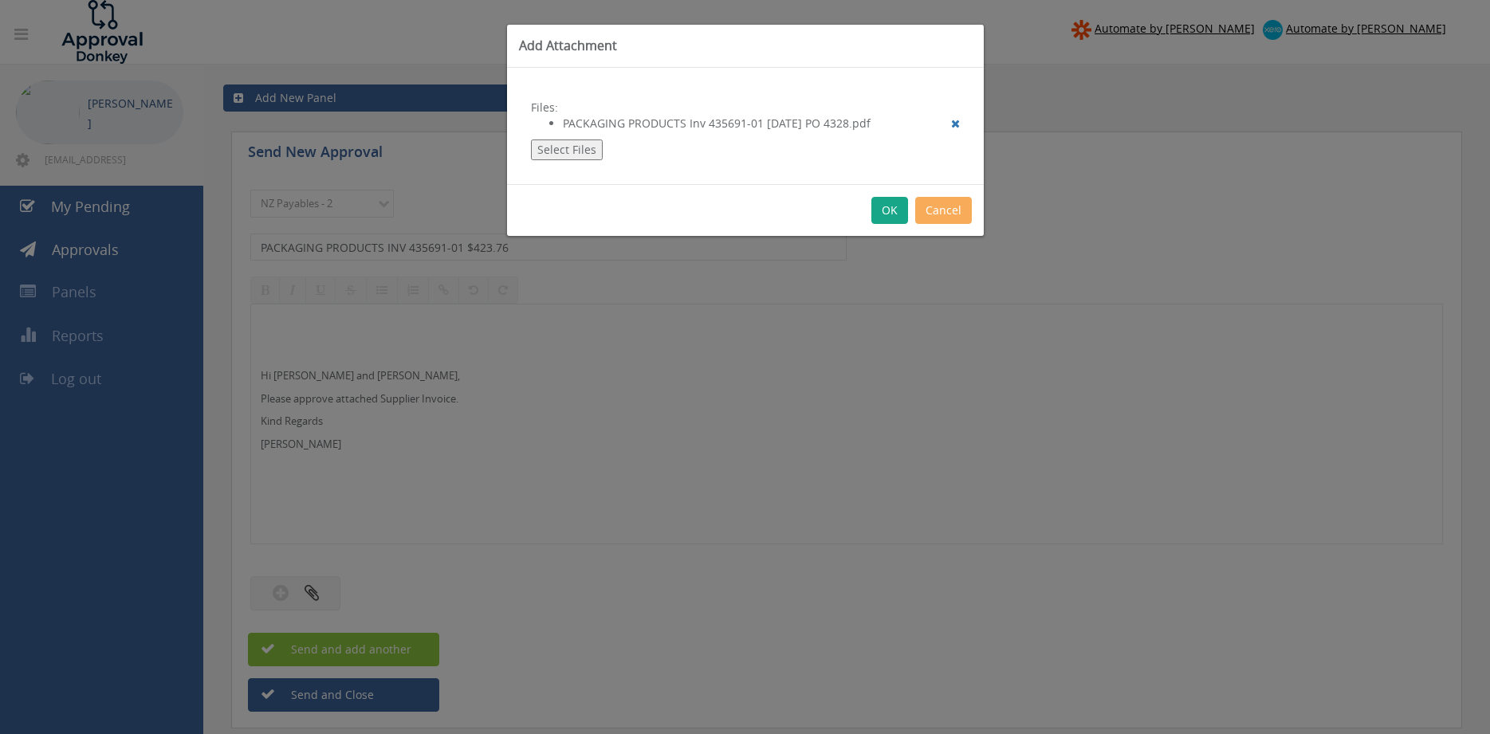
click at [883, 206] on button "OK" at bounding box center [889, 210] width 37 height 27
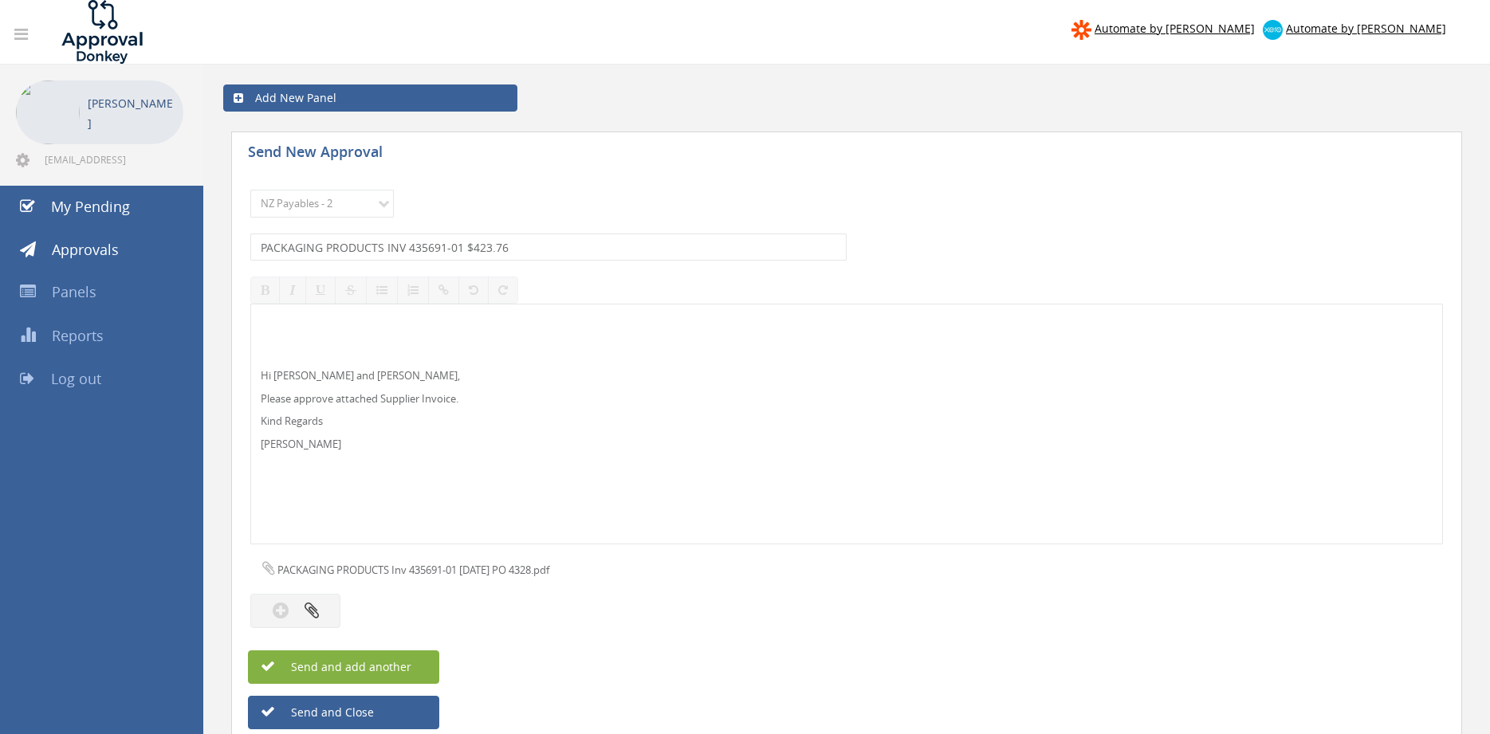
click at [406, 665] on span "Send and add another" at bounding box center [334, 666] width 155 height 15
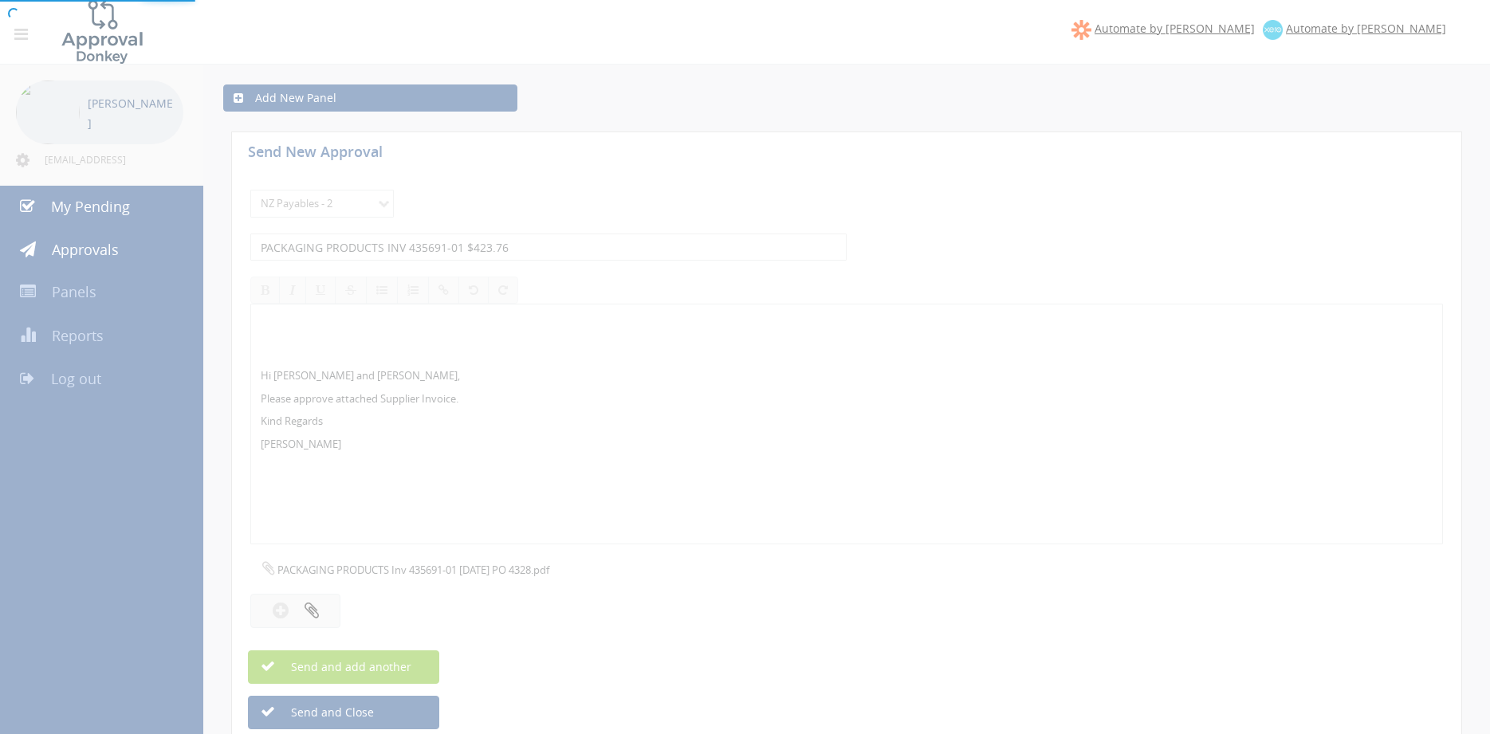
select select
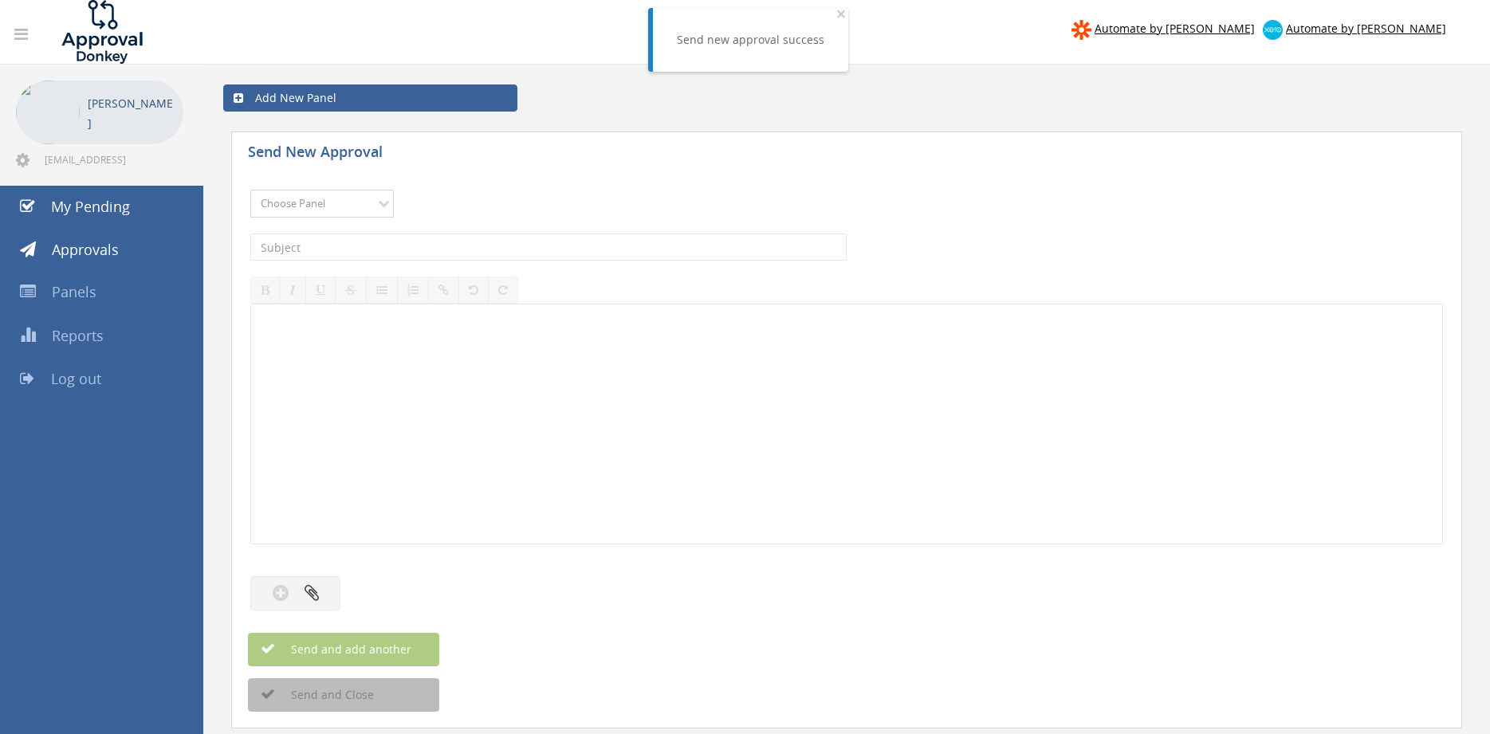
select select "9741"
click option "NZ Payables - 2" at bounding box center [0, 0] width 0 height 0
click at [420, 237] on input "text" at bounding box center [548, 247] width 596 height 27
type input "PERTRONIC IN1325444 $1,111.85"
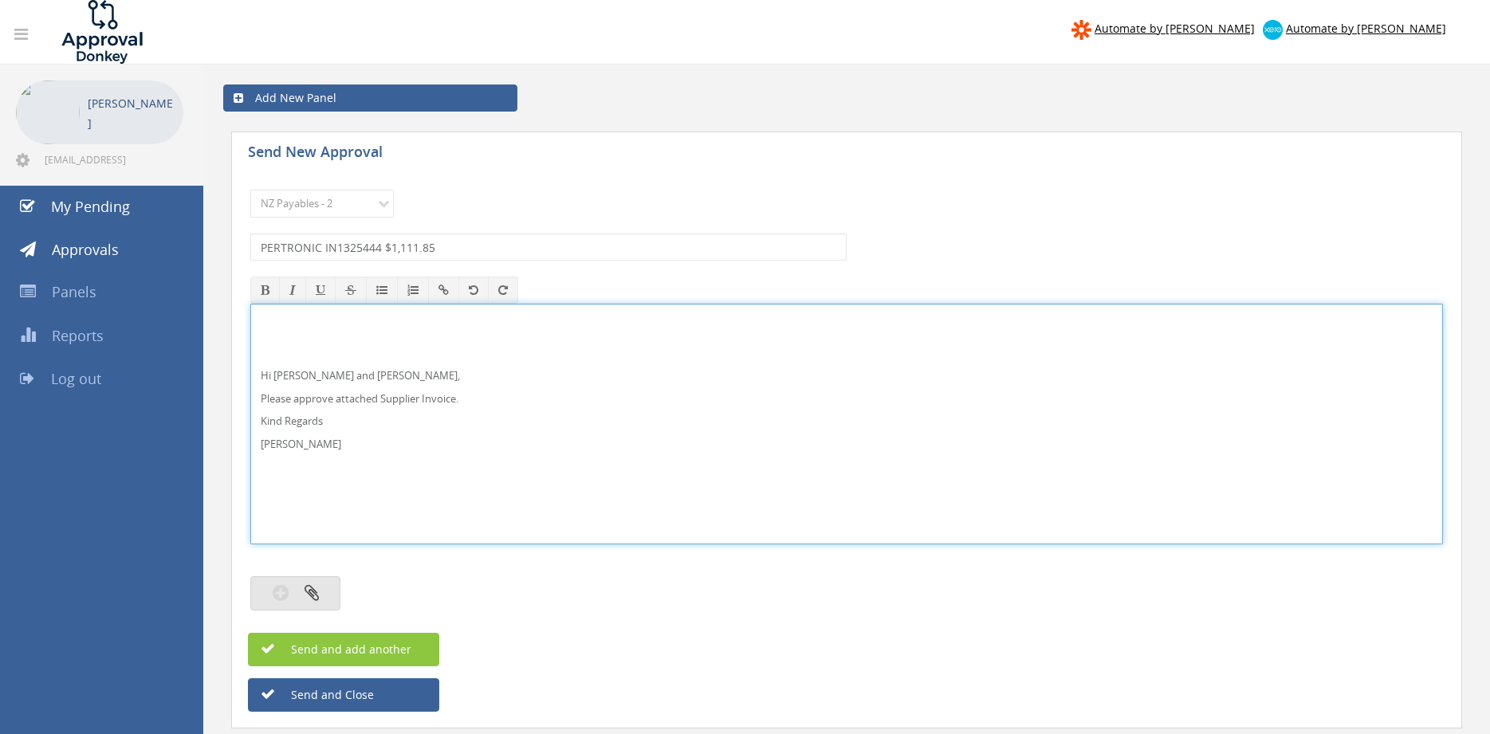
click at [319, 589] on button "button" at bounding box center [295, 593] width 90 height 34
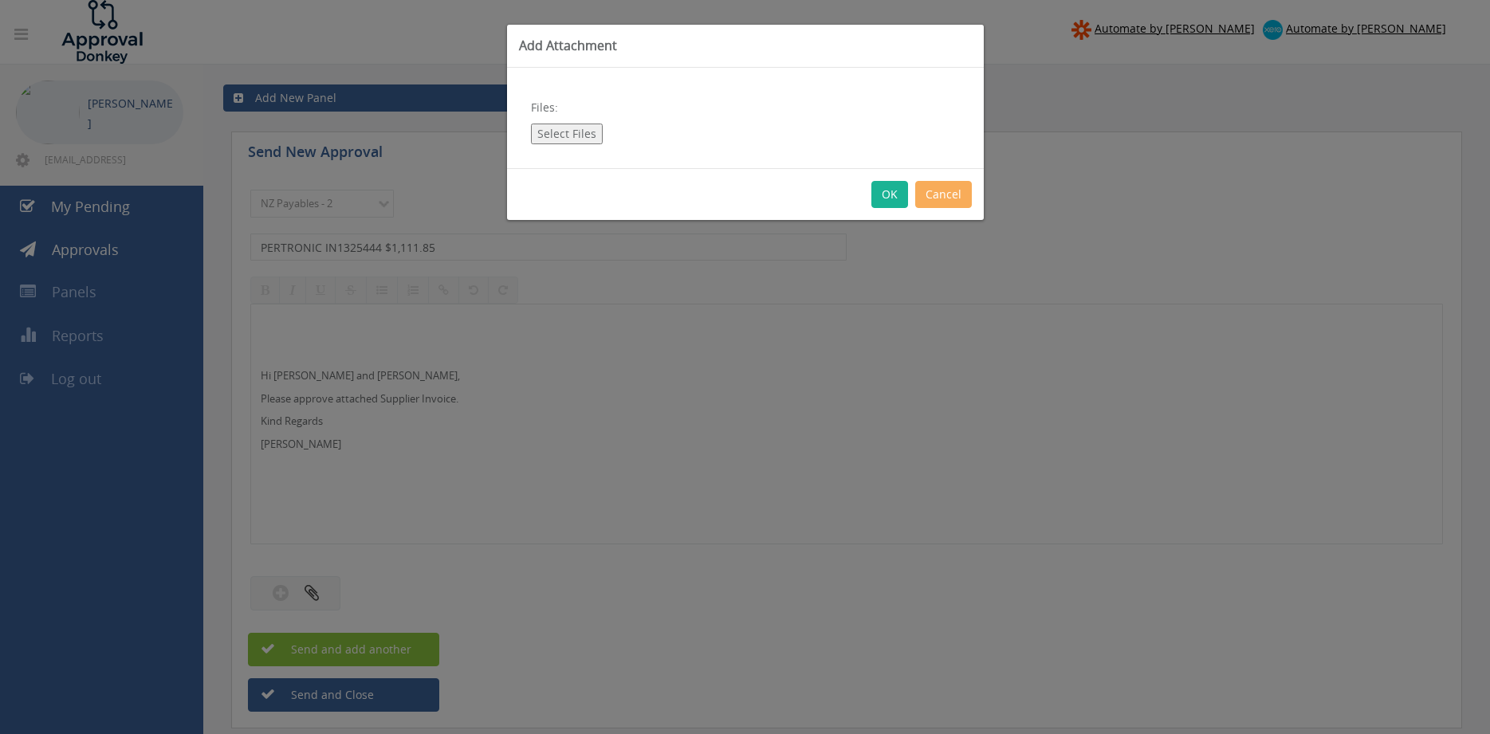
click at [574, 130] on button "Select Files" at bounding box center [567, 134] width 72 height 21
type input "C:\fakepath\PERTRONIC_IN1325444 07.08.25 PO 4329.pdf"
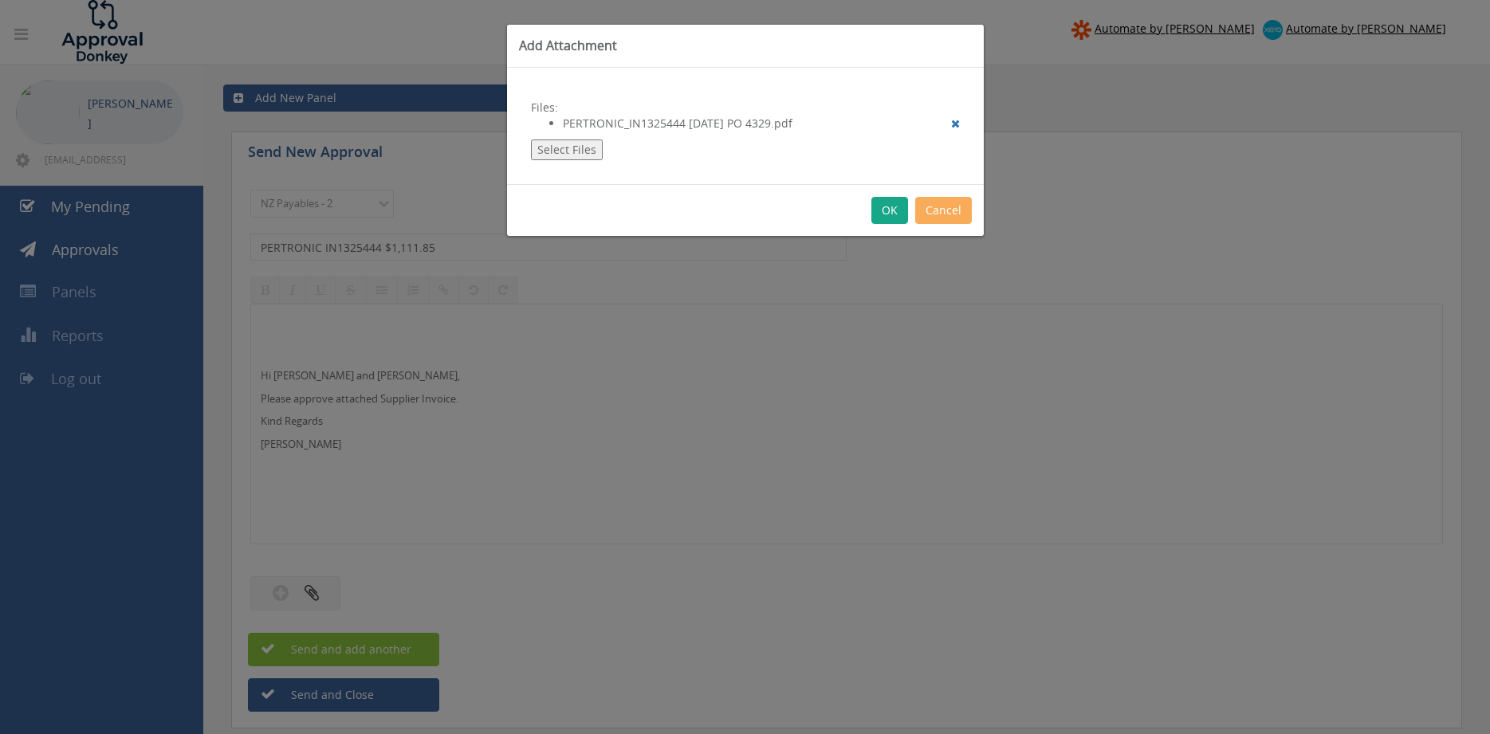
click at [892, 211] on button "OK" at bounding box center [889, 210] width 37 height 27
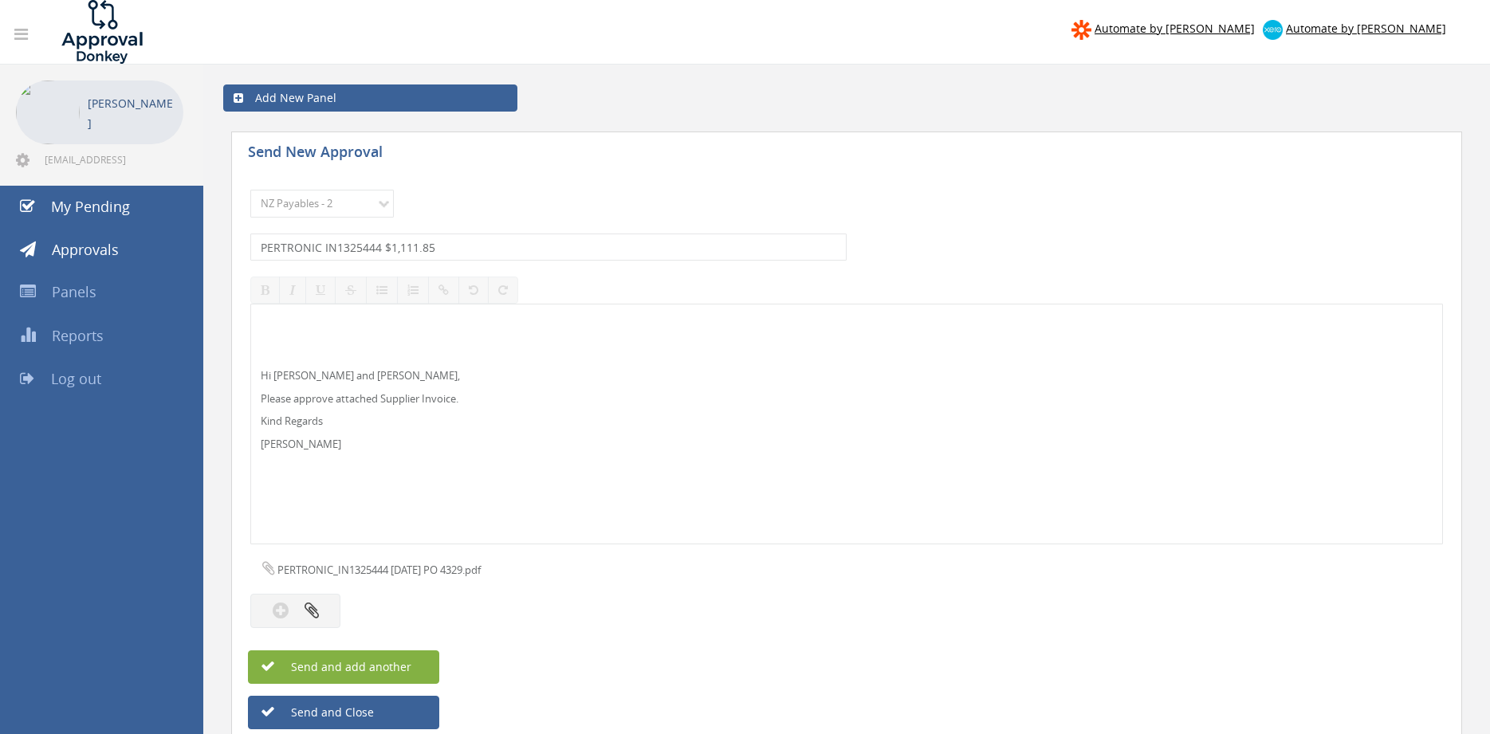
click at [412, 664] on button "Send and add another" at bounding box center [343, 666] width 191 height 33
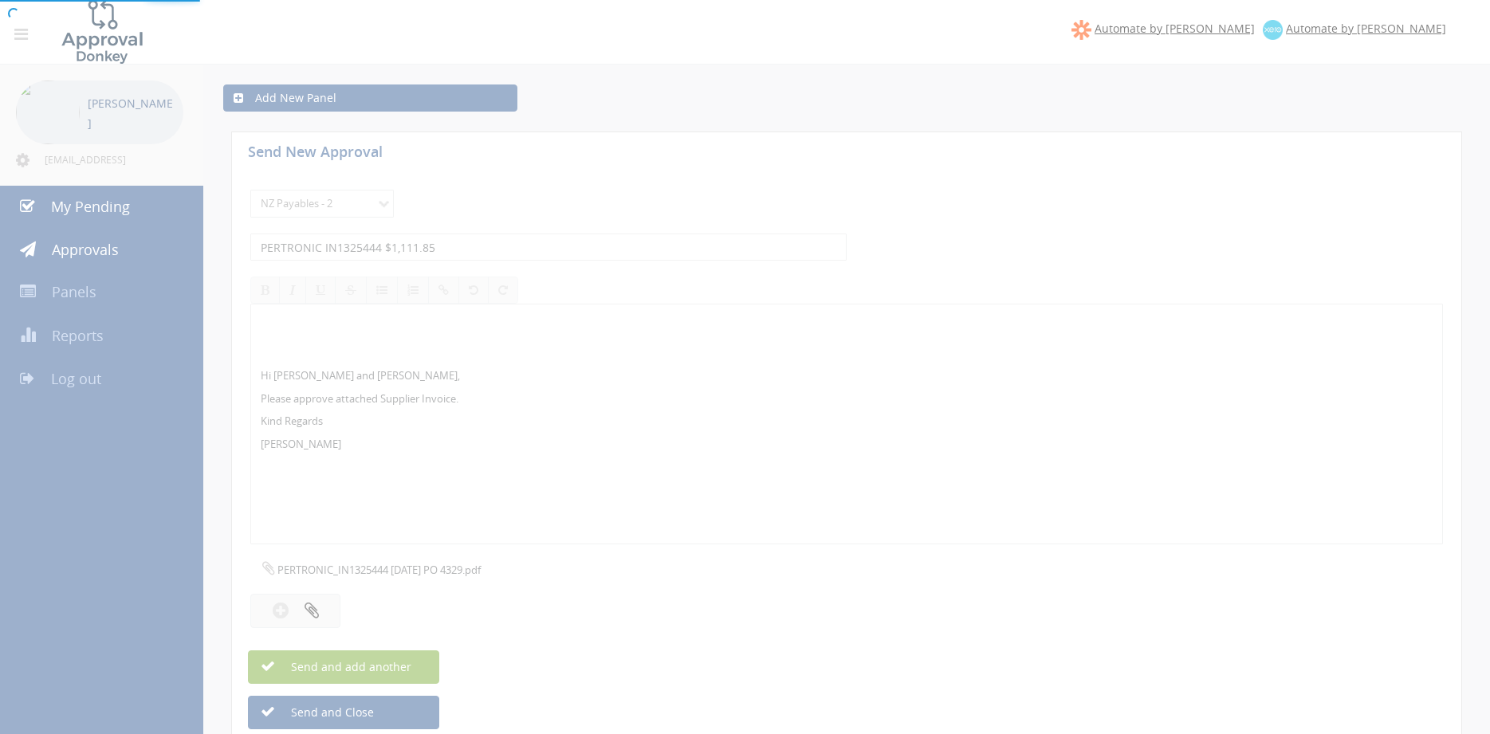
select select
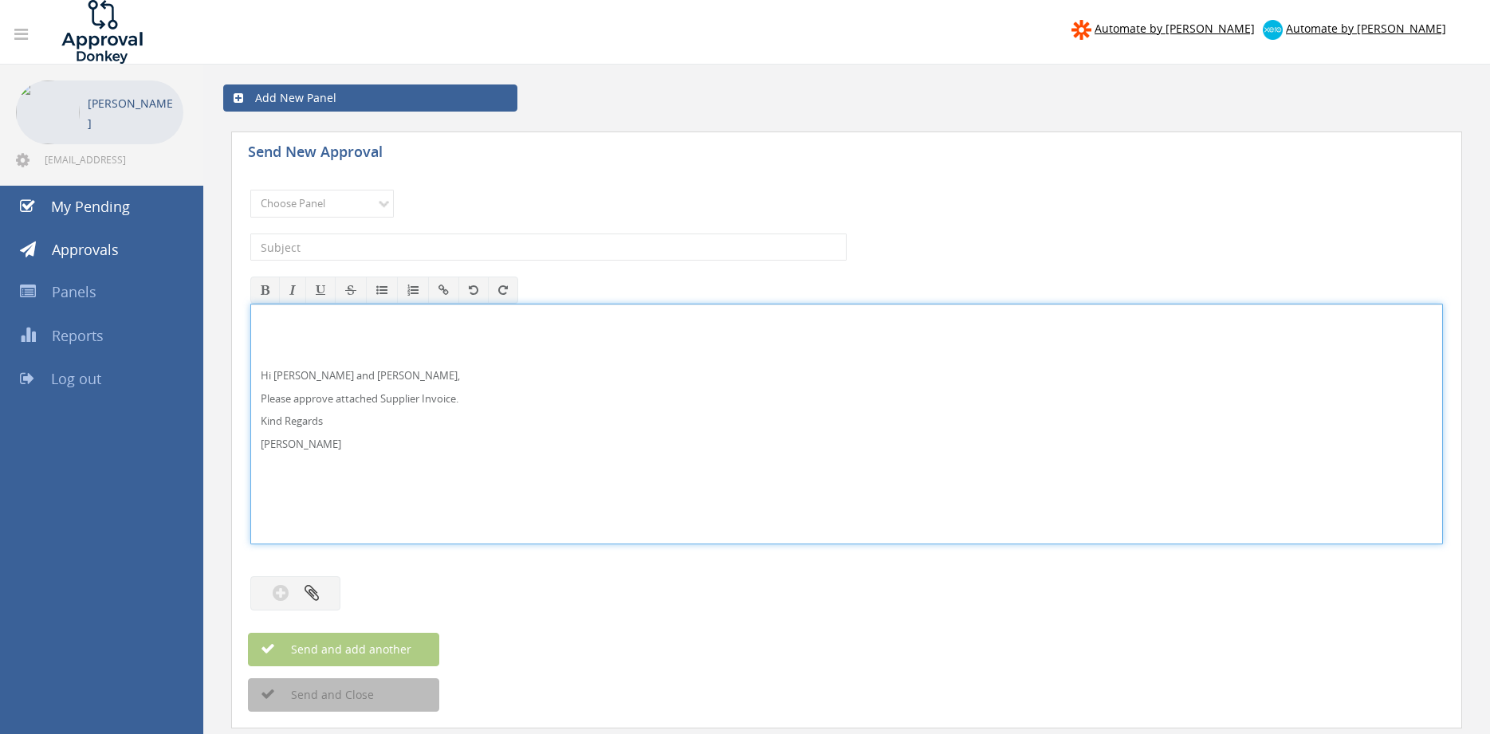
click at [310, 373] on p "Hi Maddie and Ben," at bounding box center [847, 375] width 1172 height 15
drag, startPoint x: 293, startPoint y: 436, endPoint x: 289, endPoint y: 382, distance: 54.3
click at [250, 332] on div "Hi Lee and Ben, Please approve attached Credit Request. Kind Regards Pam Walker" at bounding box center [846, 424] width 1192 height 241
copy div "Hi Lee and Ben, Please approve attached Credit Request. Kind Regards Pam Walker"
click at [250, 190] on select "Choose Panel Alarm Credits RG - 3 NZ Utilities Cable and SAI Global NZ Alarms-1…" at bounding box center [321, 204] width 143 height 28
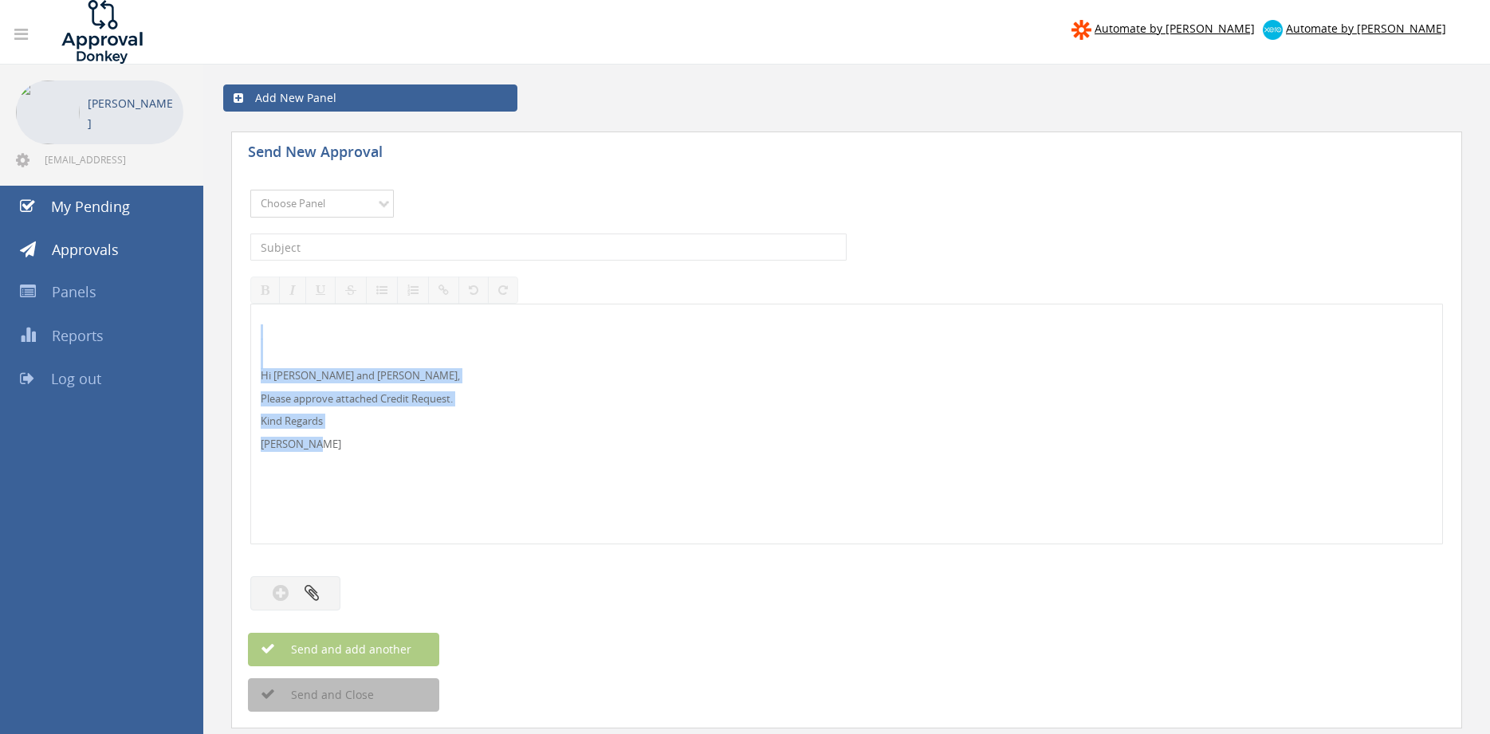
select select "9739"
click option "Credit Requests - 2" at bounding box center [0, 0] width 0 height 0
click at [431, 249] on input "text" at bounding box center [548, 247] width 596 height 27
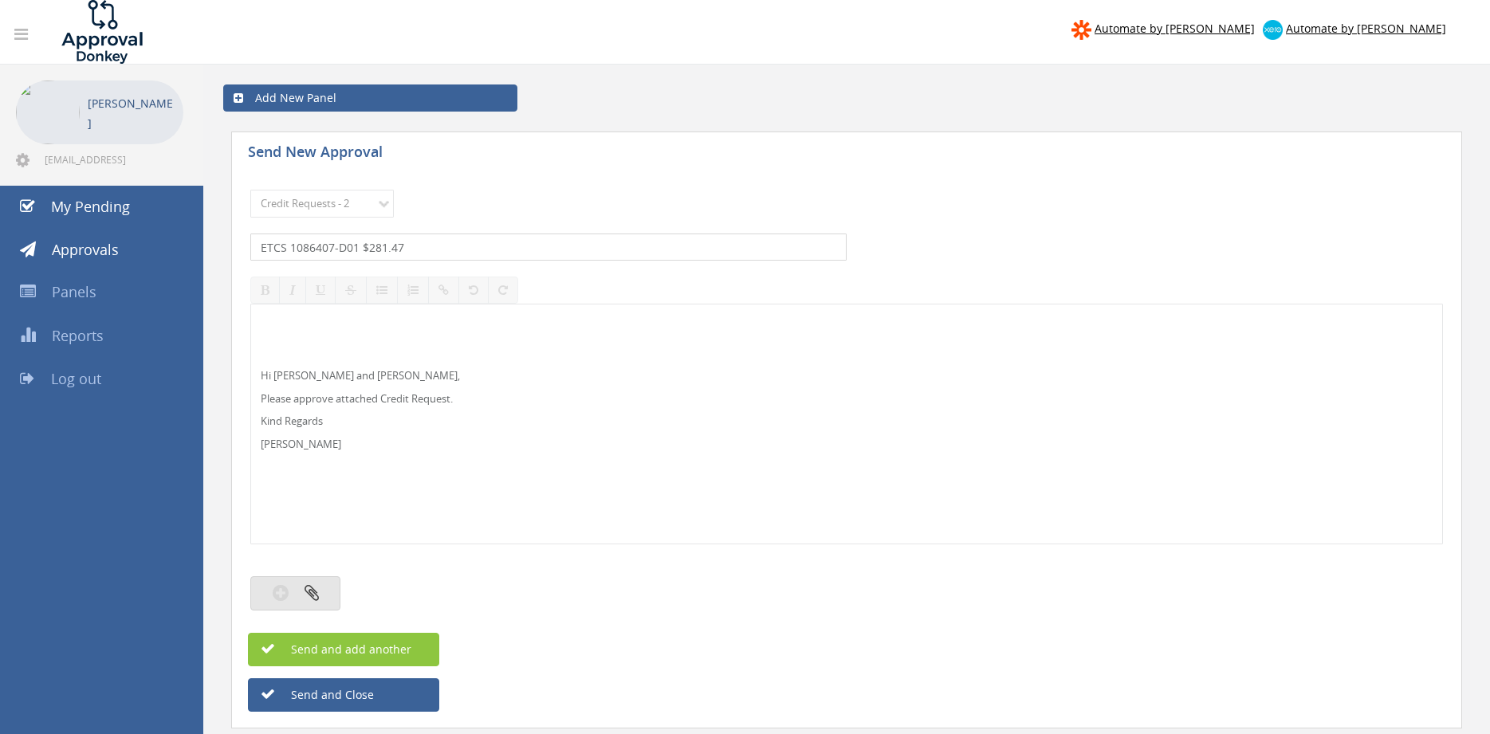
type input "ETCS 1086407-D01 $281.47"
click at [320, 598] on button "button" at bounding box center [295, 593] width 90 height 34
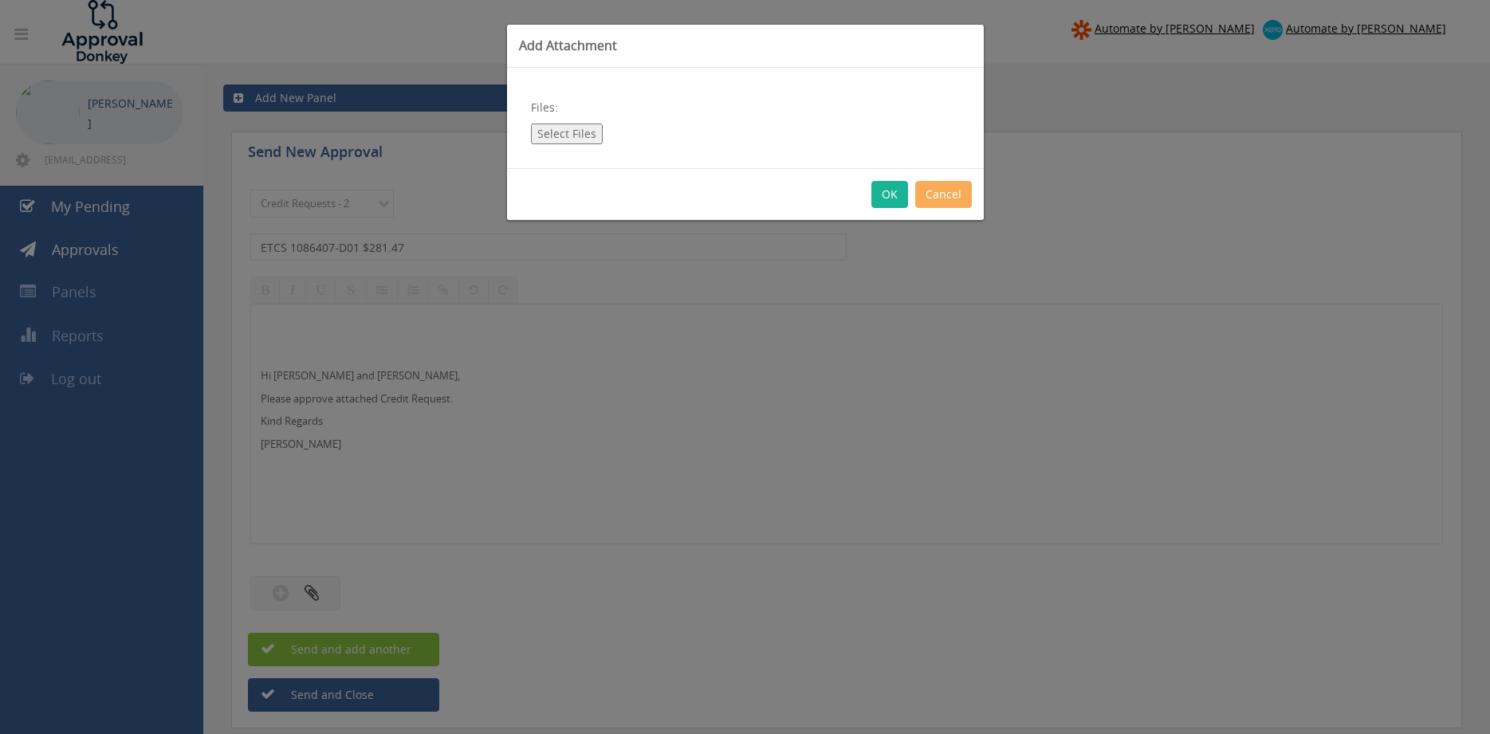
click at [590, 138] on button "Select Files" at bounding box center [567, 134] width 72 height 21
type input "C:\fakepath\ETCS 1086407-D01.pdf"
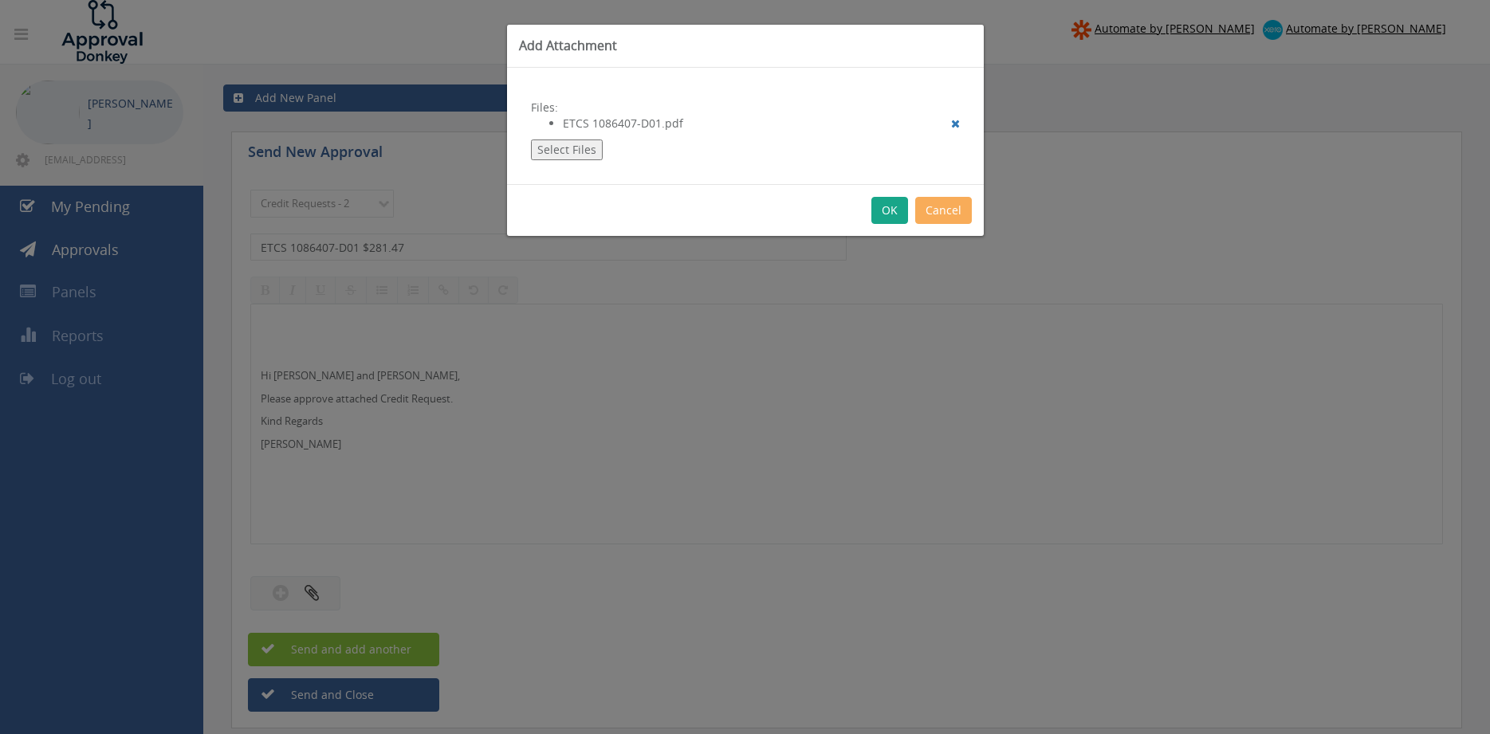
click at [883, 213] on button "OK" at bounding box center [889, 210] width 37 height 27
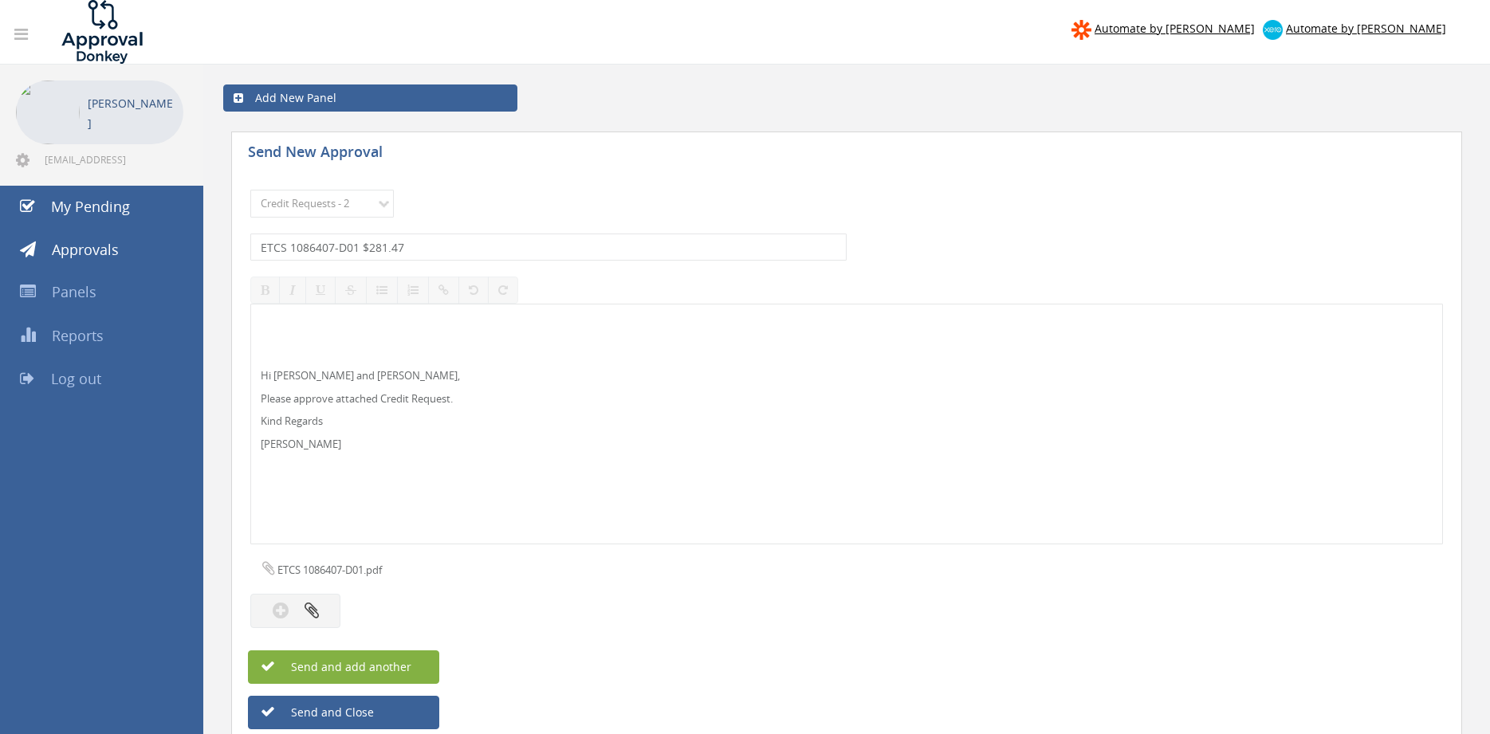
click at [412, 668] on button "Send and add another" at bounding box center [343, 666] width 191 height 33
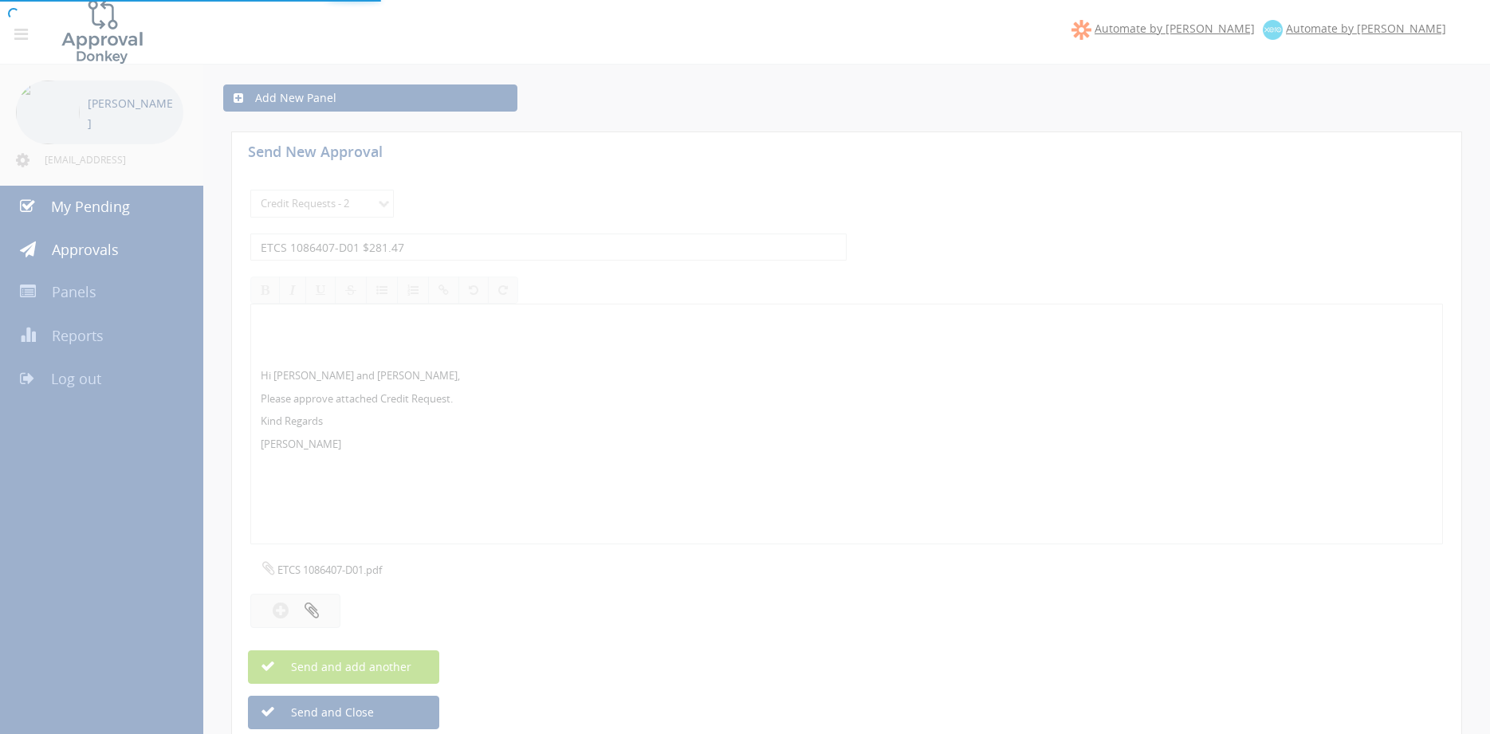
select select
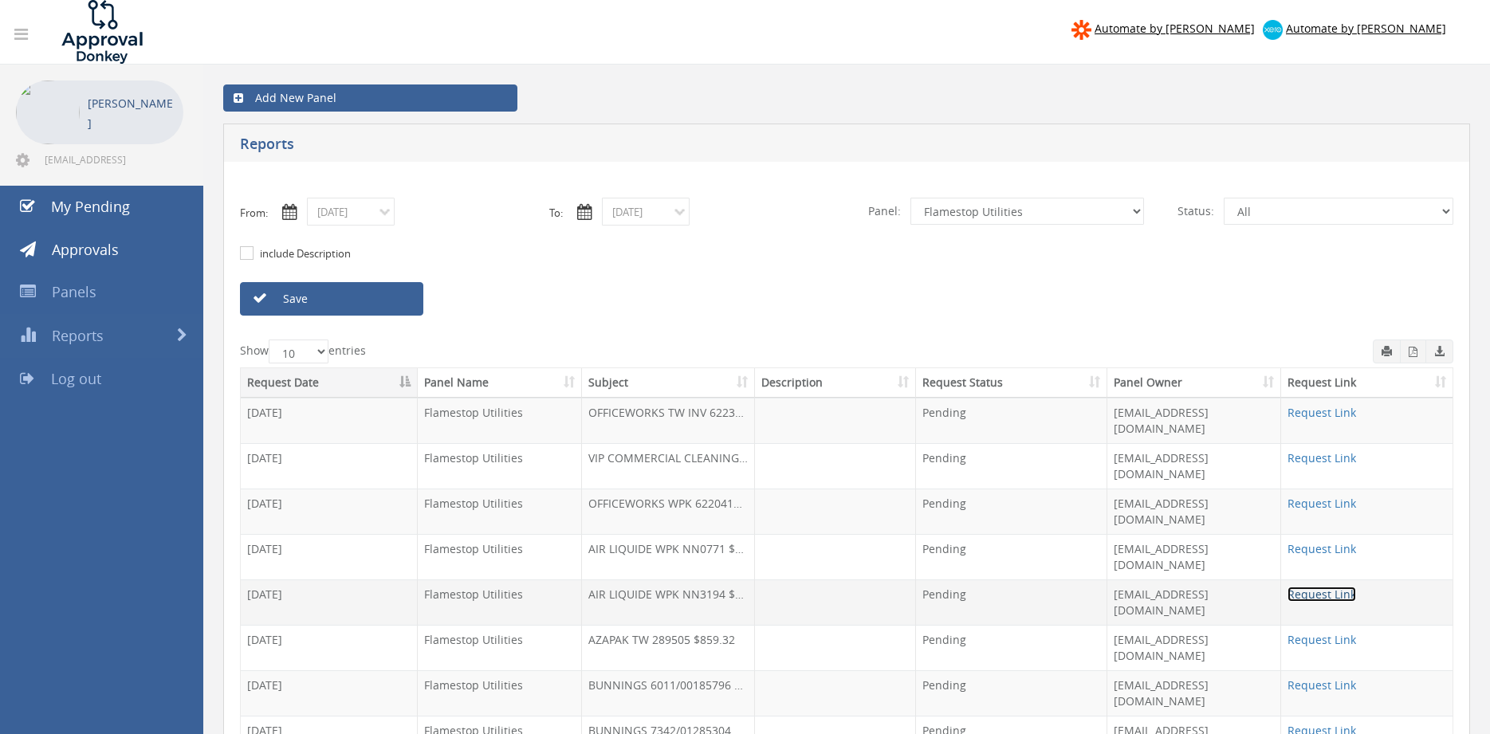
click at [1296, 587] on link "Request Link" at bounding box center [1321, 594] width 69 height 15
click at [910, 198] on select "All Alarm Credits RG - 3 NZ Utilities Cable and SAI Global NZ Alarms-1 NZ FX Pa…" at bounding box center [1027, 211] width 234 height 27
click option "Alarm Suppliers - 2" at bounding box center [0, 0] width 0 height 0
click at [910, 198] on select "All Alarm Credits RG - 3 NZ Utilities Cable and SAI Global NZ Alarms-1 NZ FX Pa…" at bounding box center [1027, 211] width 234 height 27
select select "number:9739"
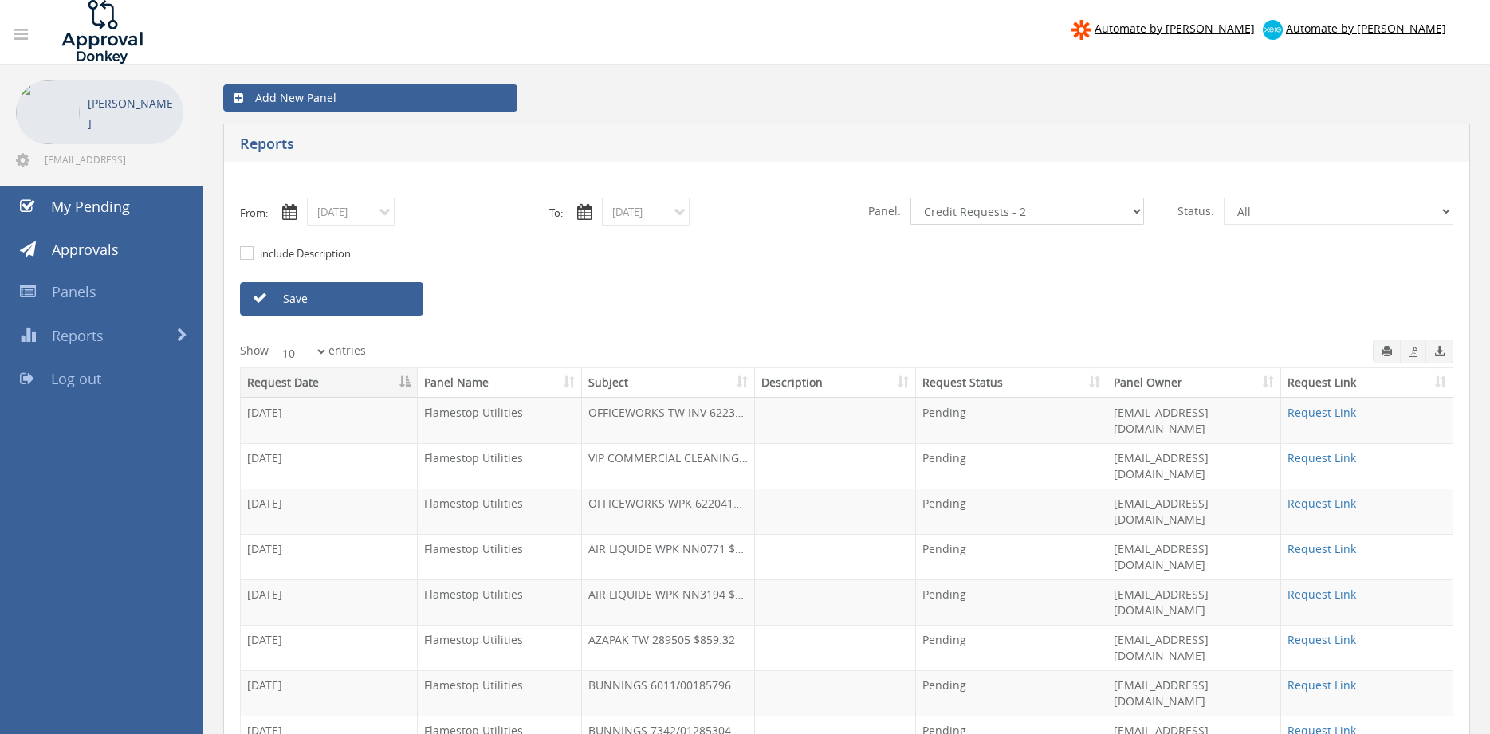
click option "Credit Requests - 2" at bounding box center [0, 0] width 0 height 0
click at [387, 304] on link "Save" at bounding box center [331, 298] width 183 height 33
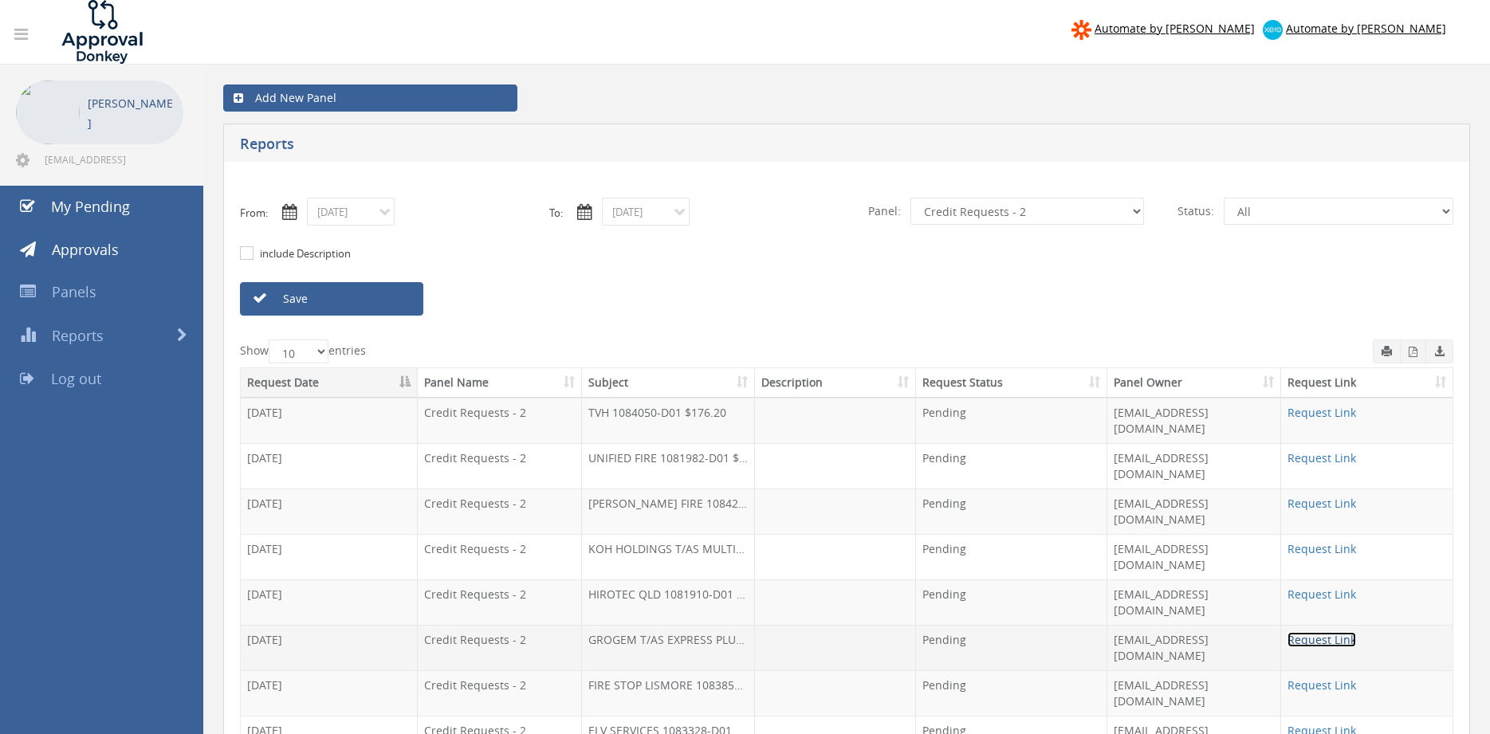
click at [1313, 632] on link "Request Link" at bounding box center [1321, 639] width 69 height 15
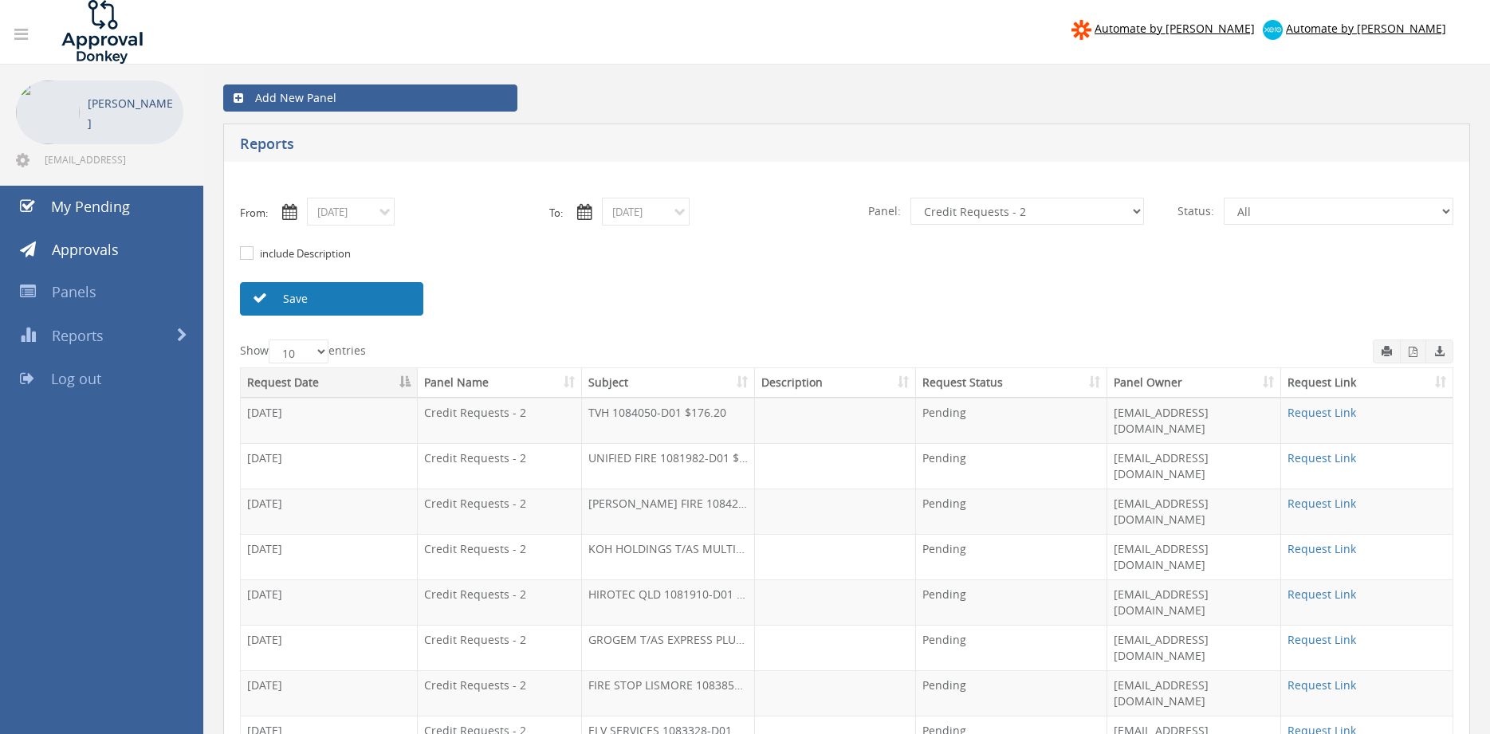
click at [286, 301] on link "Save" at bounding box center [331, 298] width 183 height 33
click at [388, 301] on link "Save" at bounding box center [331, 298] width 183 height 33
click at [1329, 587] on link "Request Link" at bounding box center [1321, 594] width 69 height 15
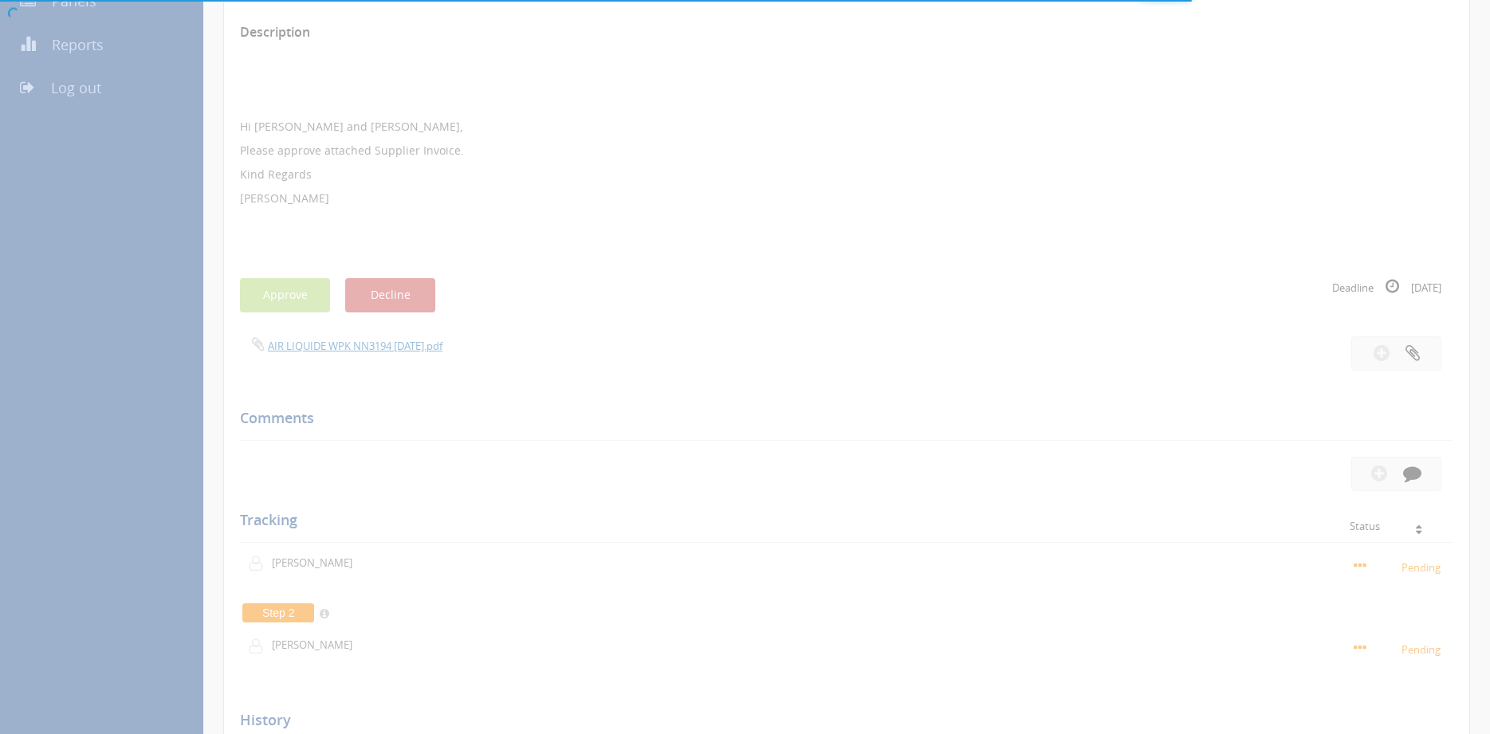
scroll to position [173, 0]
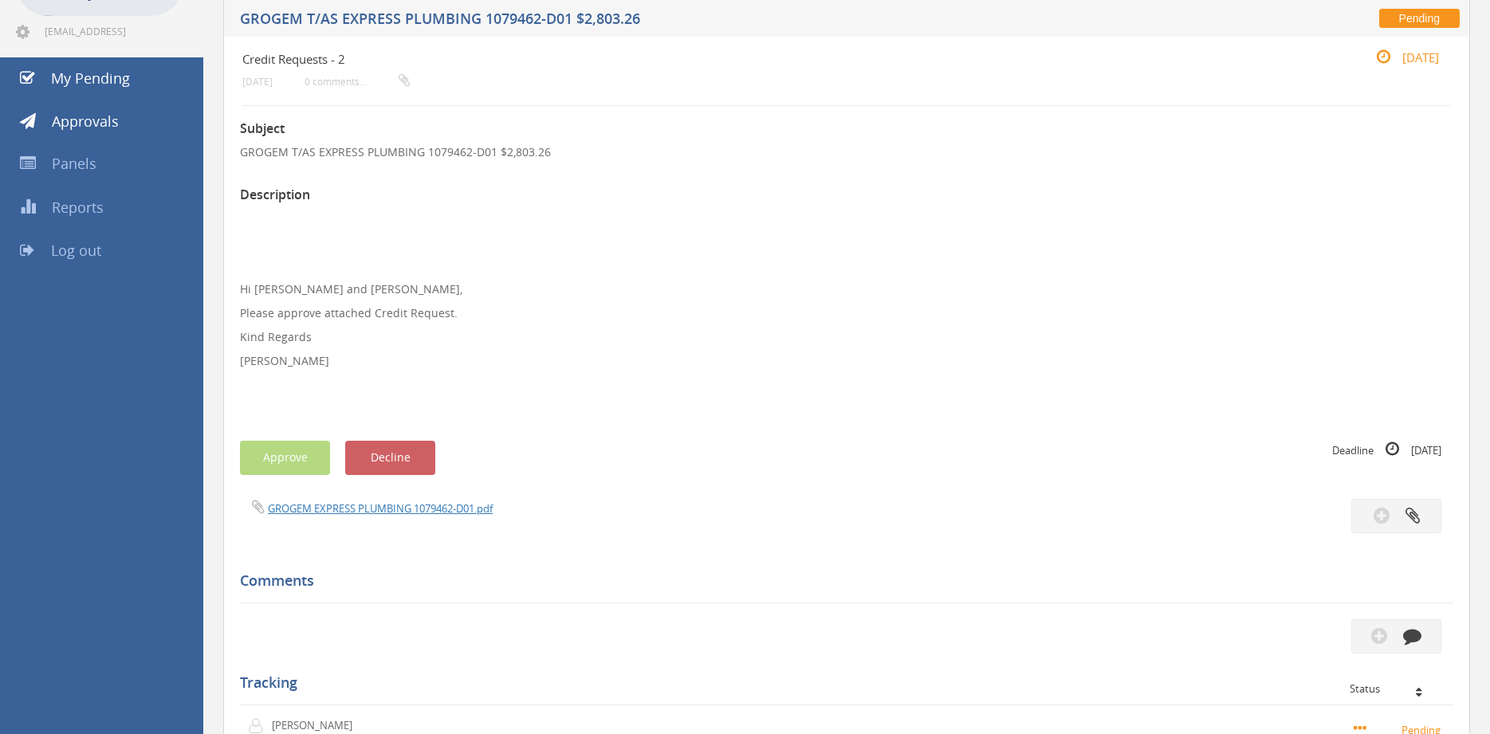
scroll to position [119, 0]
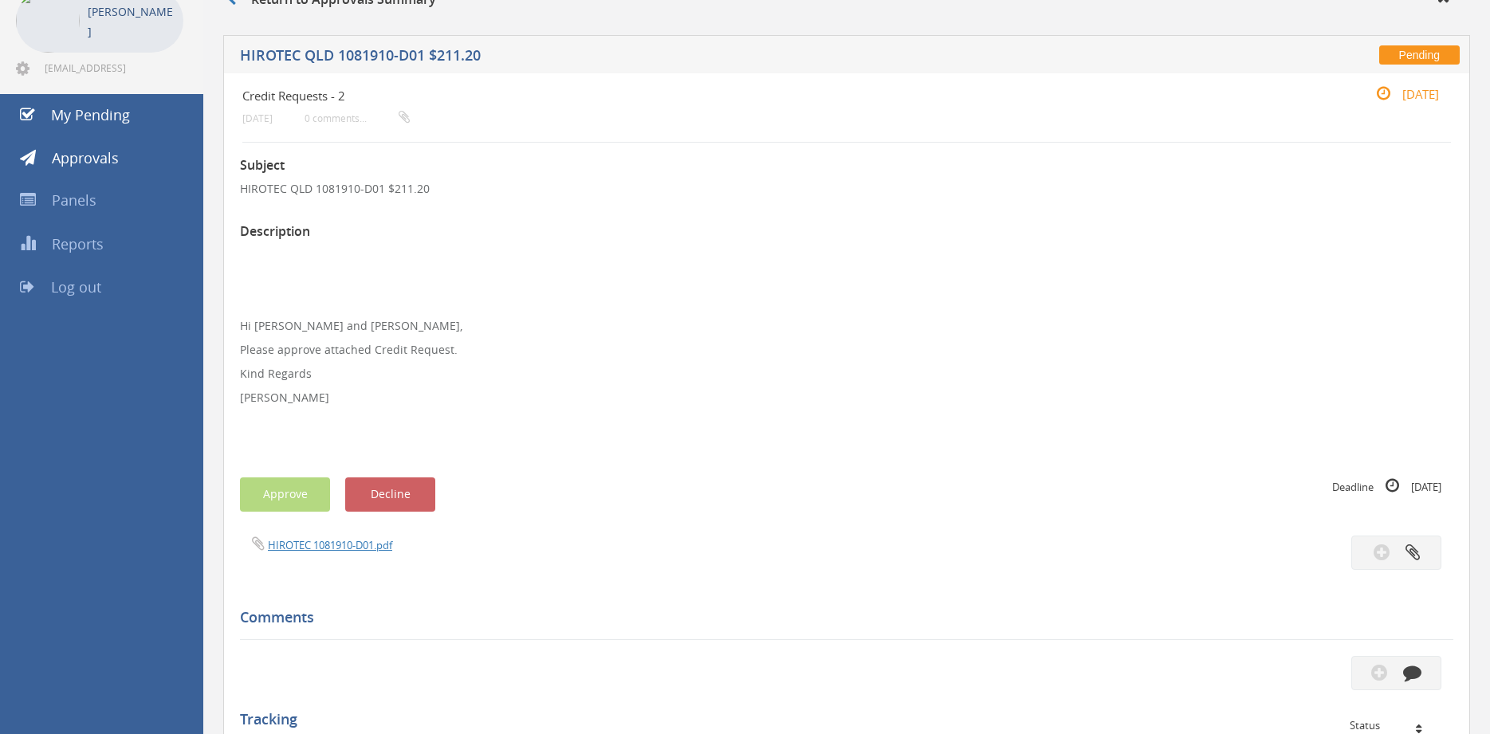
scroll to position [65, 0]
